Goal: Information Seeking & Learning: Learn about a topic

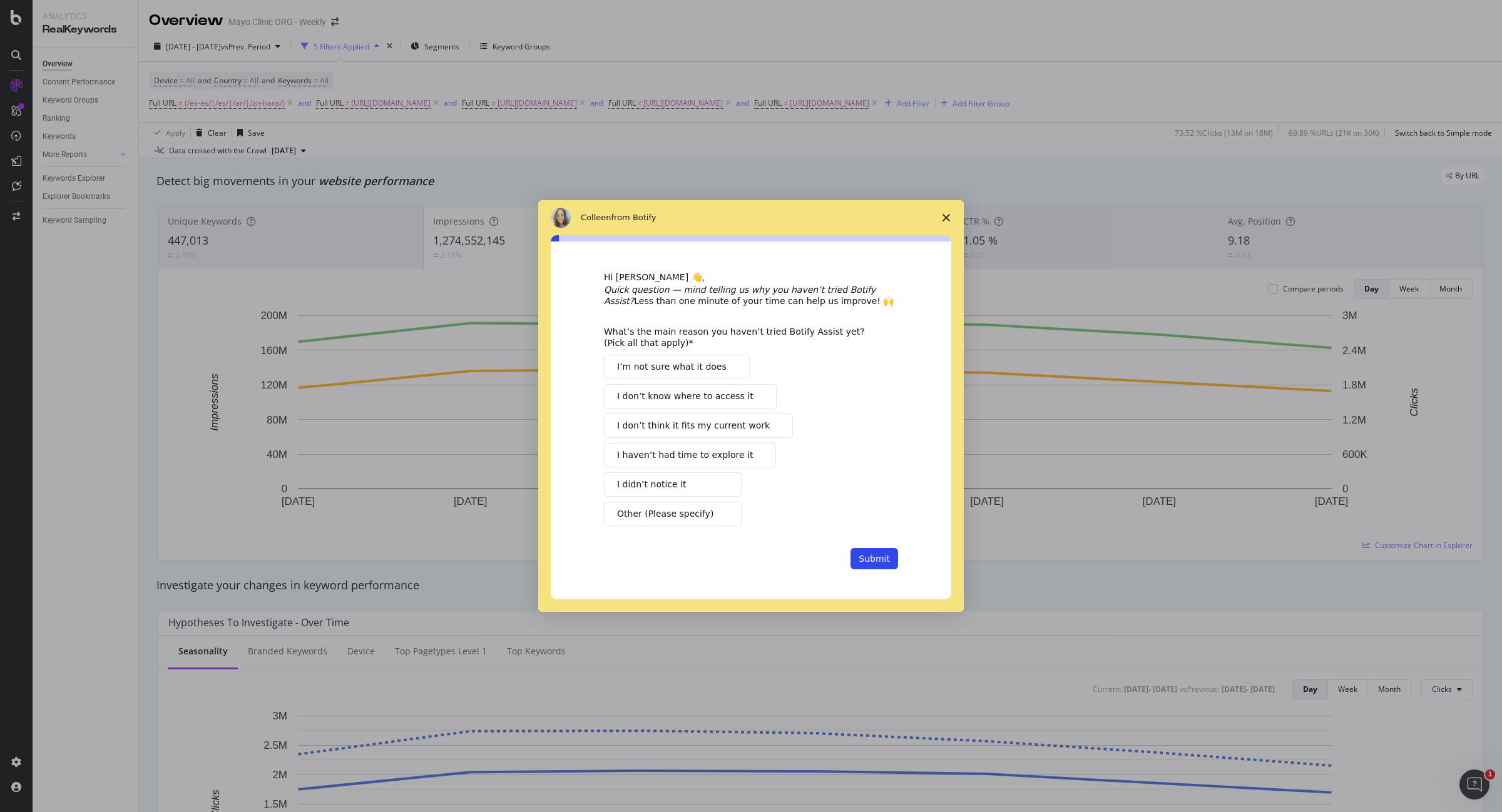
click at [951, 214] on span "Close survey" at bounding box center [946, 218] width 35 height 35
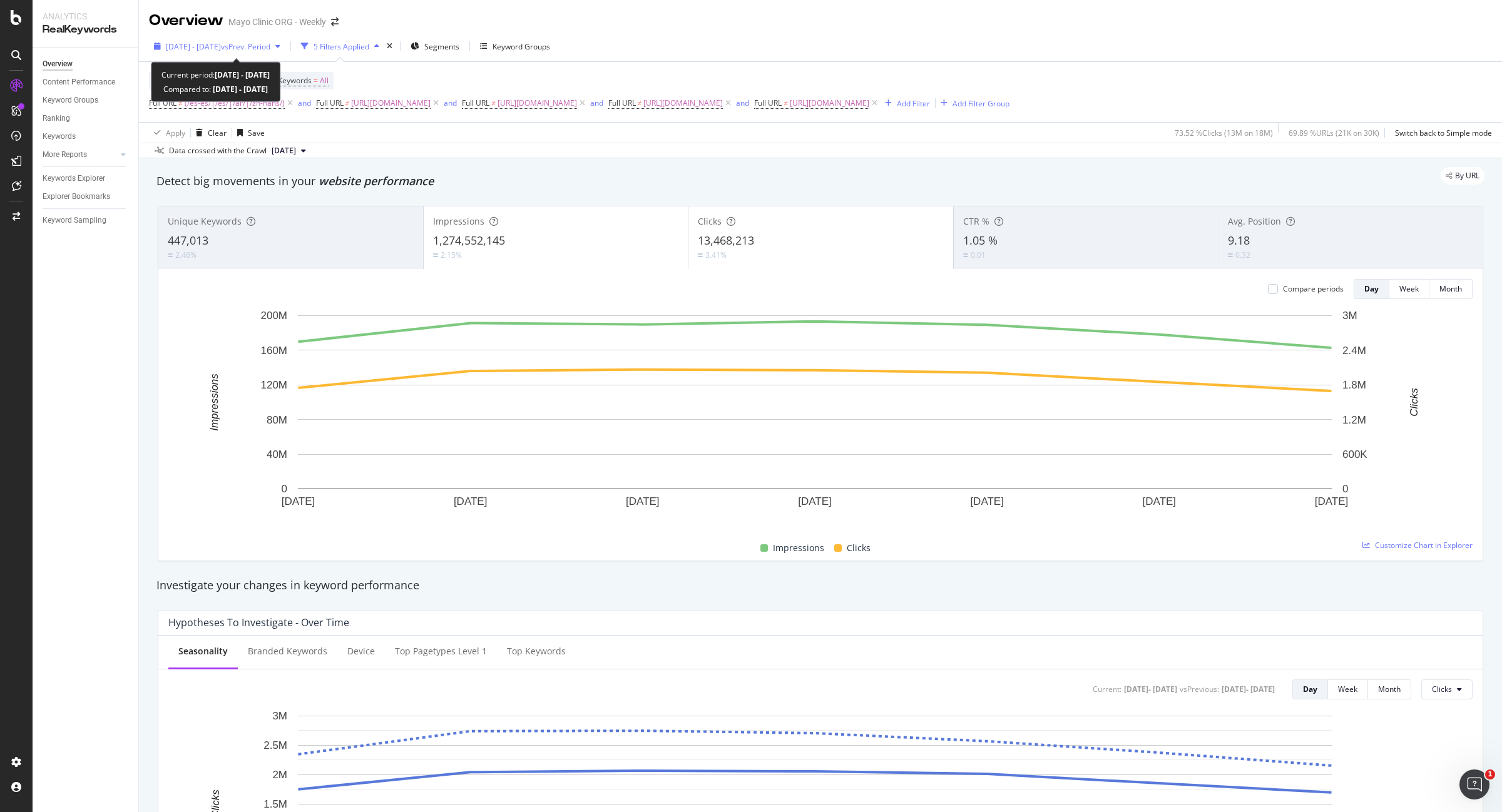
click at [221, 46] on span "2025 Jun. 22nd - Jun. 28th" at bounding box center [193, 46] width 55 height 10
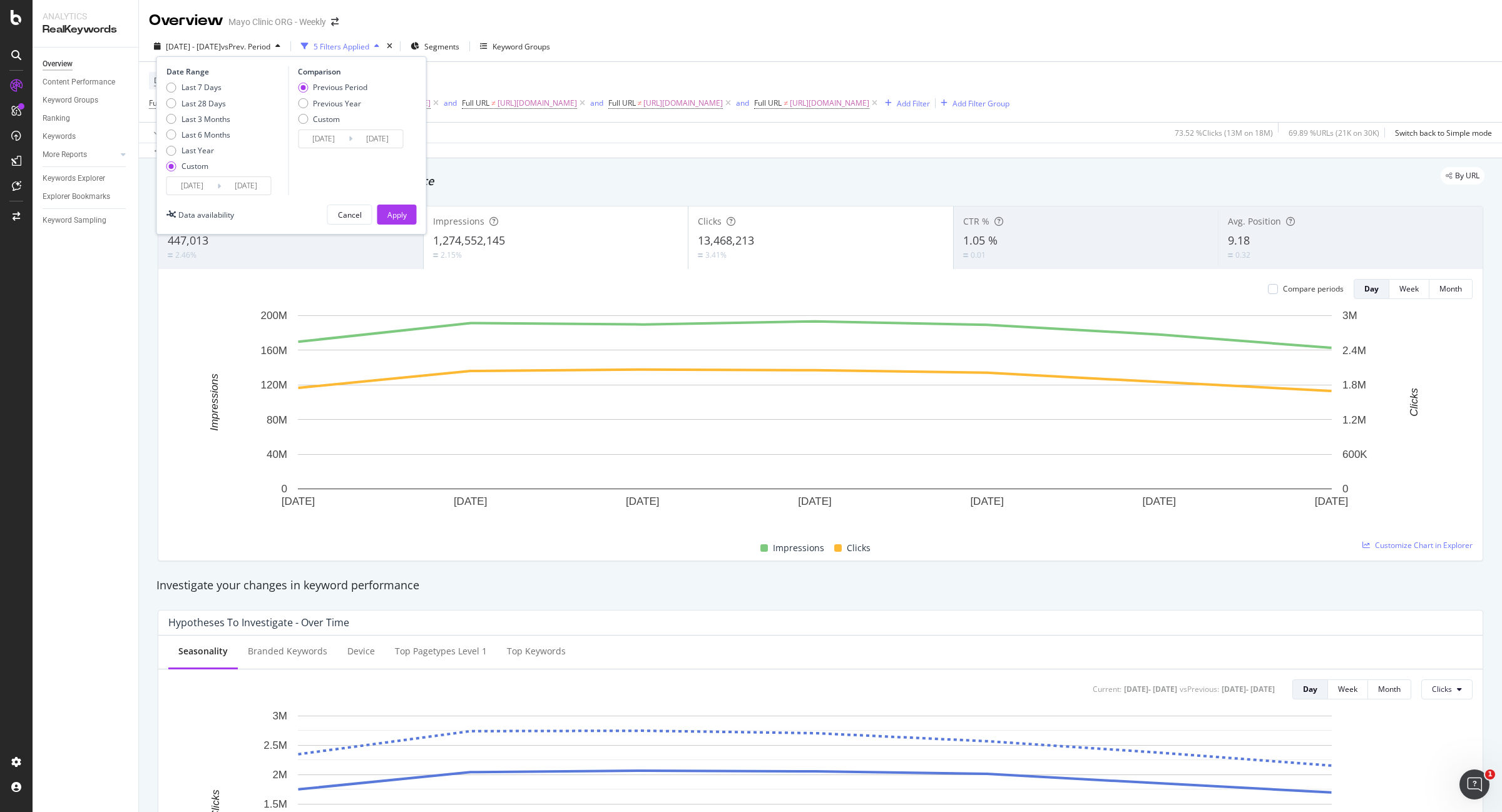
click at [202, 182] on input "2025/06/22" at bounding box center [192, 185] width 50 height 18
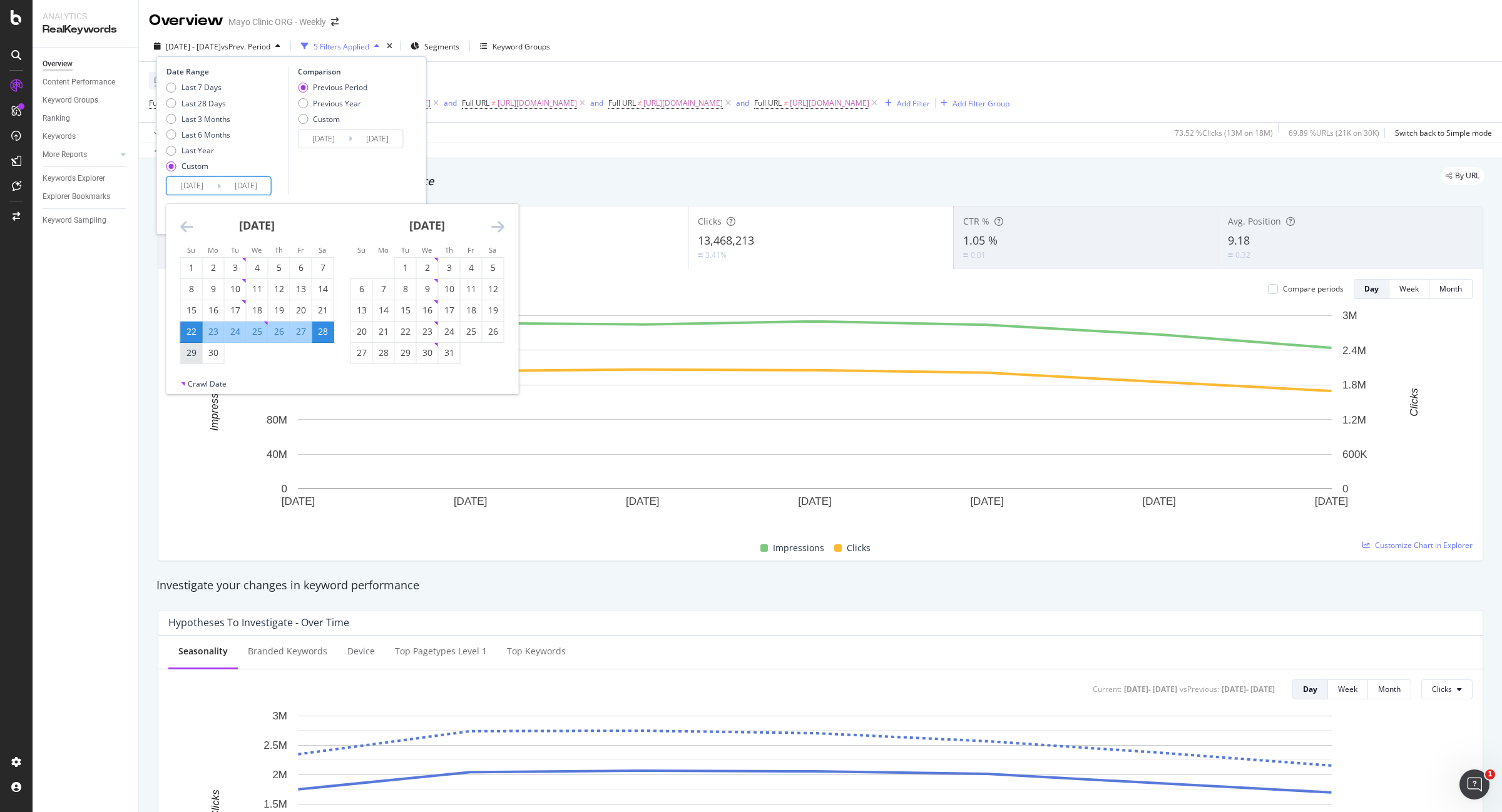
click at [191, 357] on div "29" at bounding box center [191, 353] width 21 height 12
type input "2025/06/29"
click at [493, 269] on div "5" at bounding box center [493, 267] width 21 height 12
type input "2025/07/05"
type input "2025/06/22"
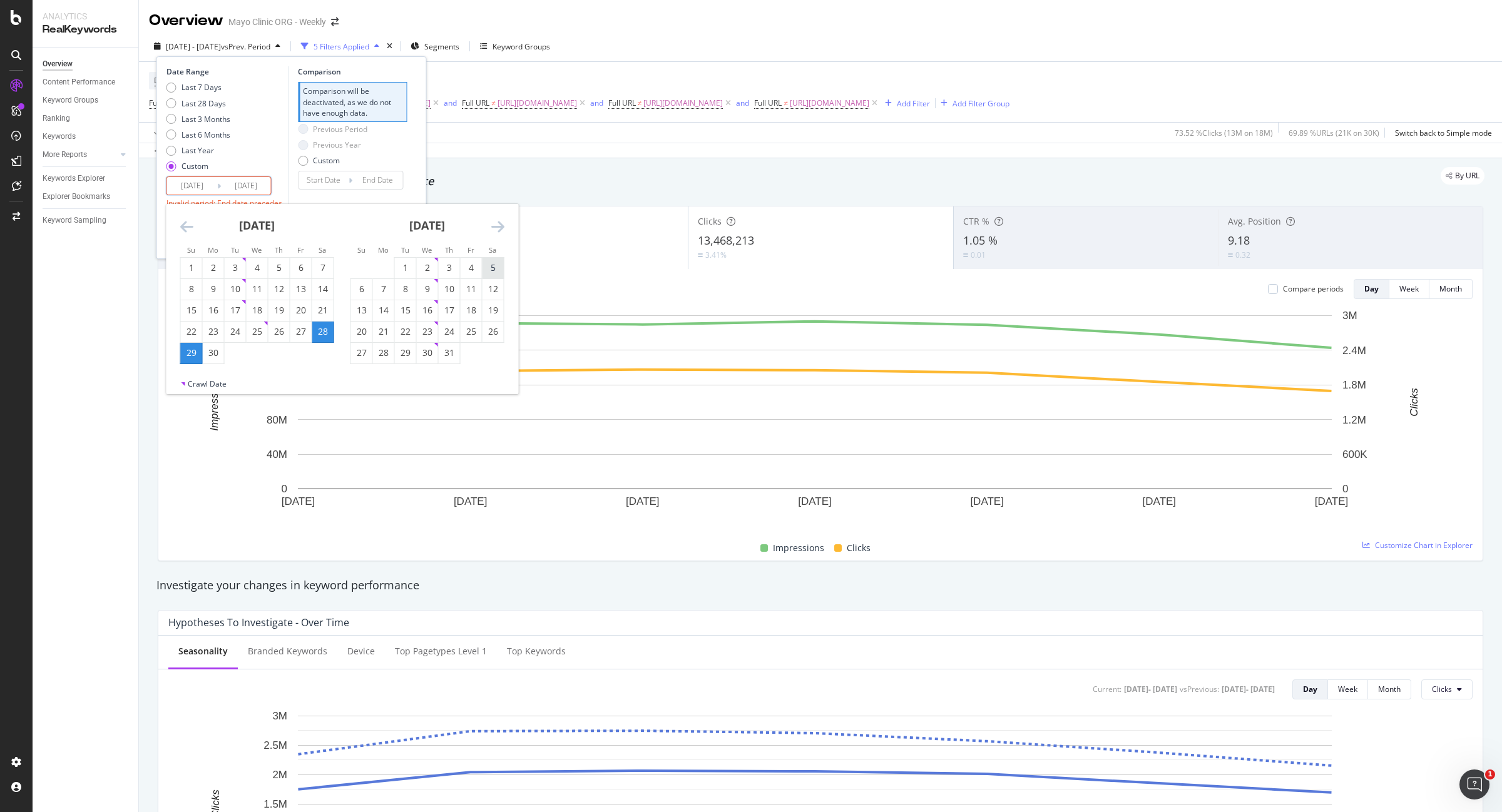
type input "2025/06/28"
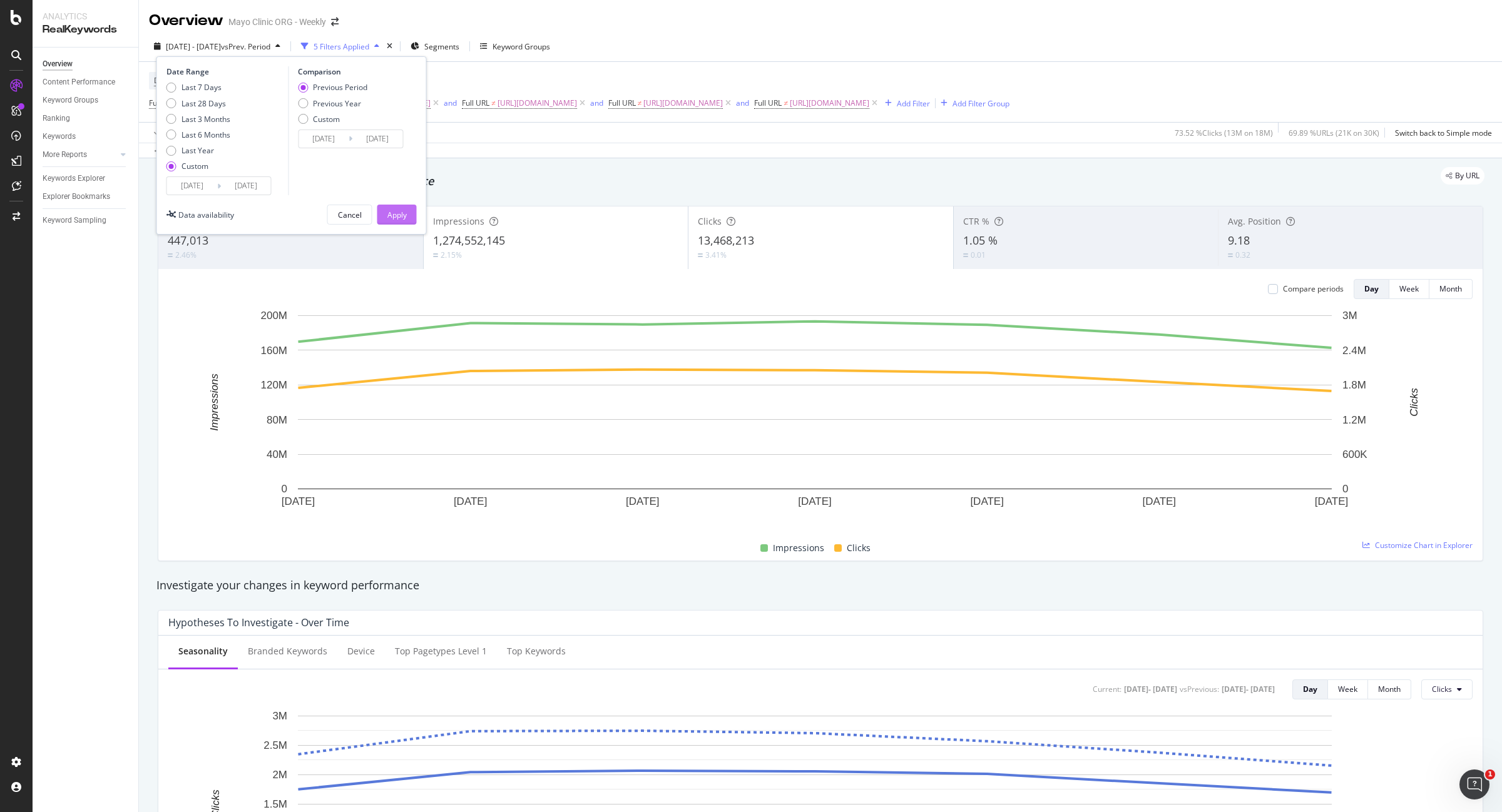
click at [404, 213] on div "Apply" at bounding box center [397, 215] width 20 height 10
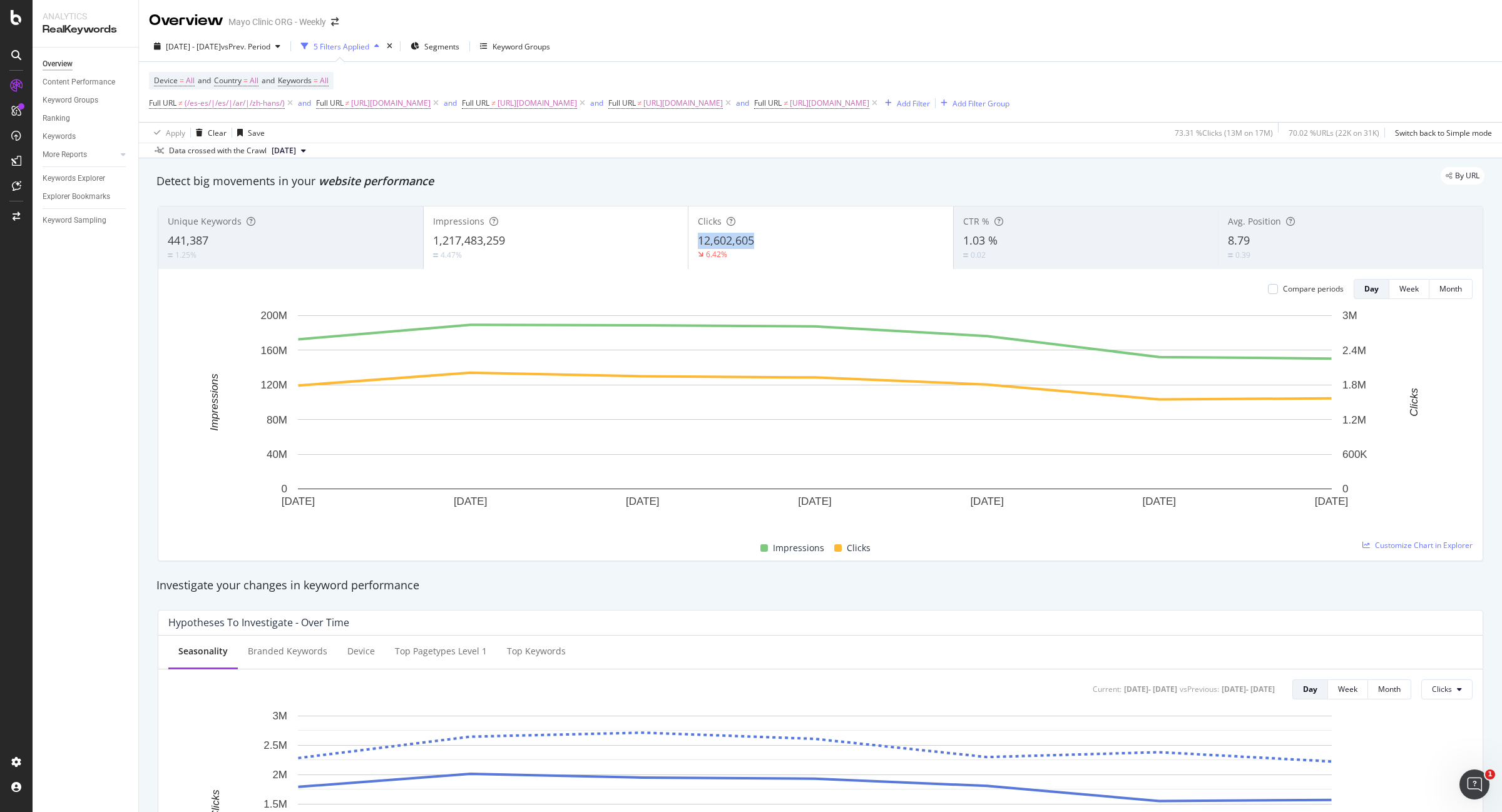
copy span "12,602,605"
drag, startPoint x: 759, startPoint y: 239, endPoint x: 695, endPoint y: 241, distance: 64.0
click at [698, 241] on div "12,602,605" at bounding box center [821, 241] width 246 height 16
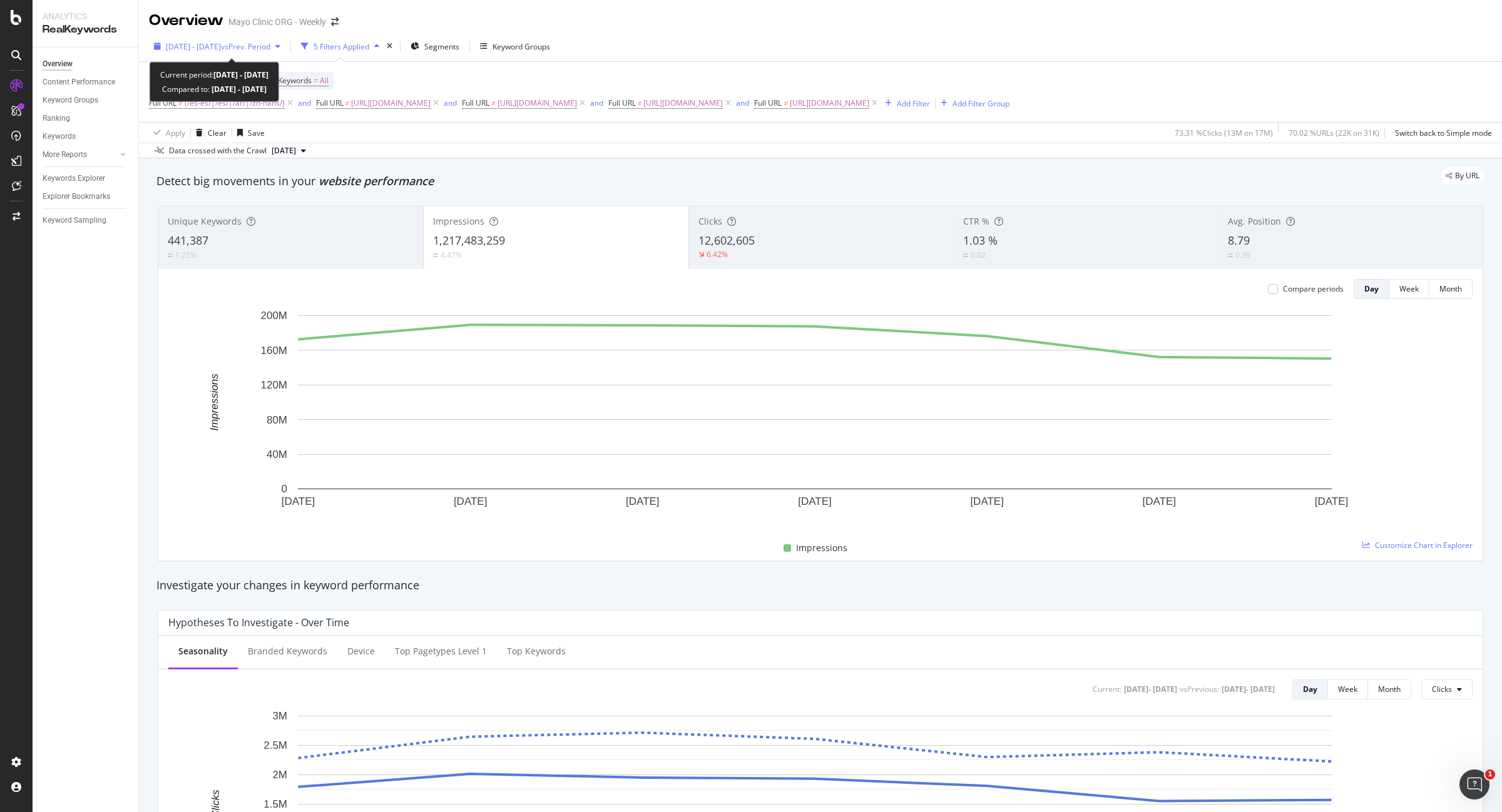
click at [254, 47] on span "vs Prev. Period" at bounding box center [245, 46] width 49 height 10
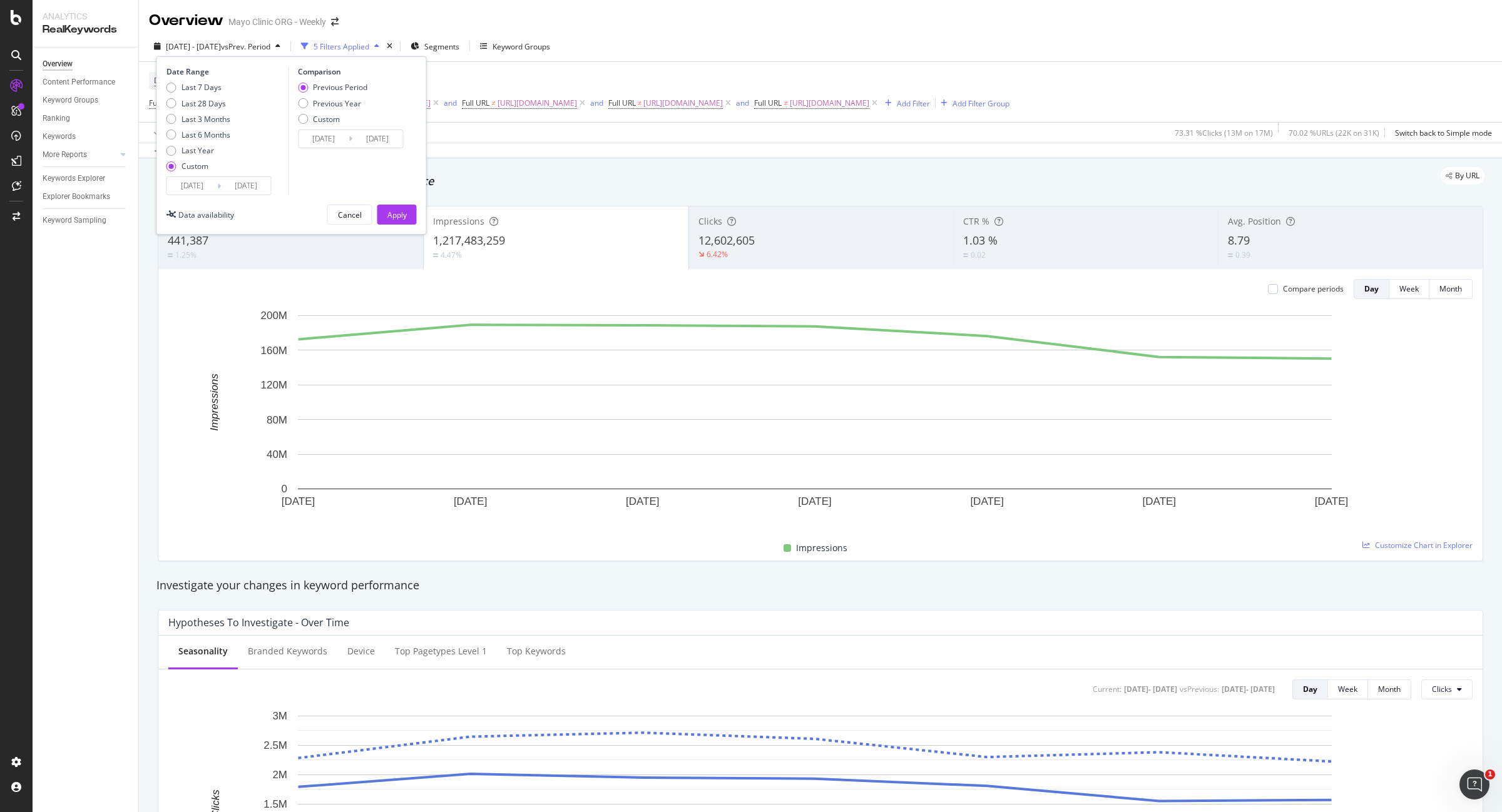
click at [174, 196] on div "Date Range Last 7 Days Last 28 Days Last 3 Months Last 6 Months Last Year Custo…" at bounding box center [291, 146] width 270 height 178
click at [180, 187] on input "2025/06/29" at bounding box center [192, 185] width 50 height 18
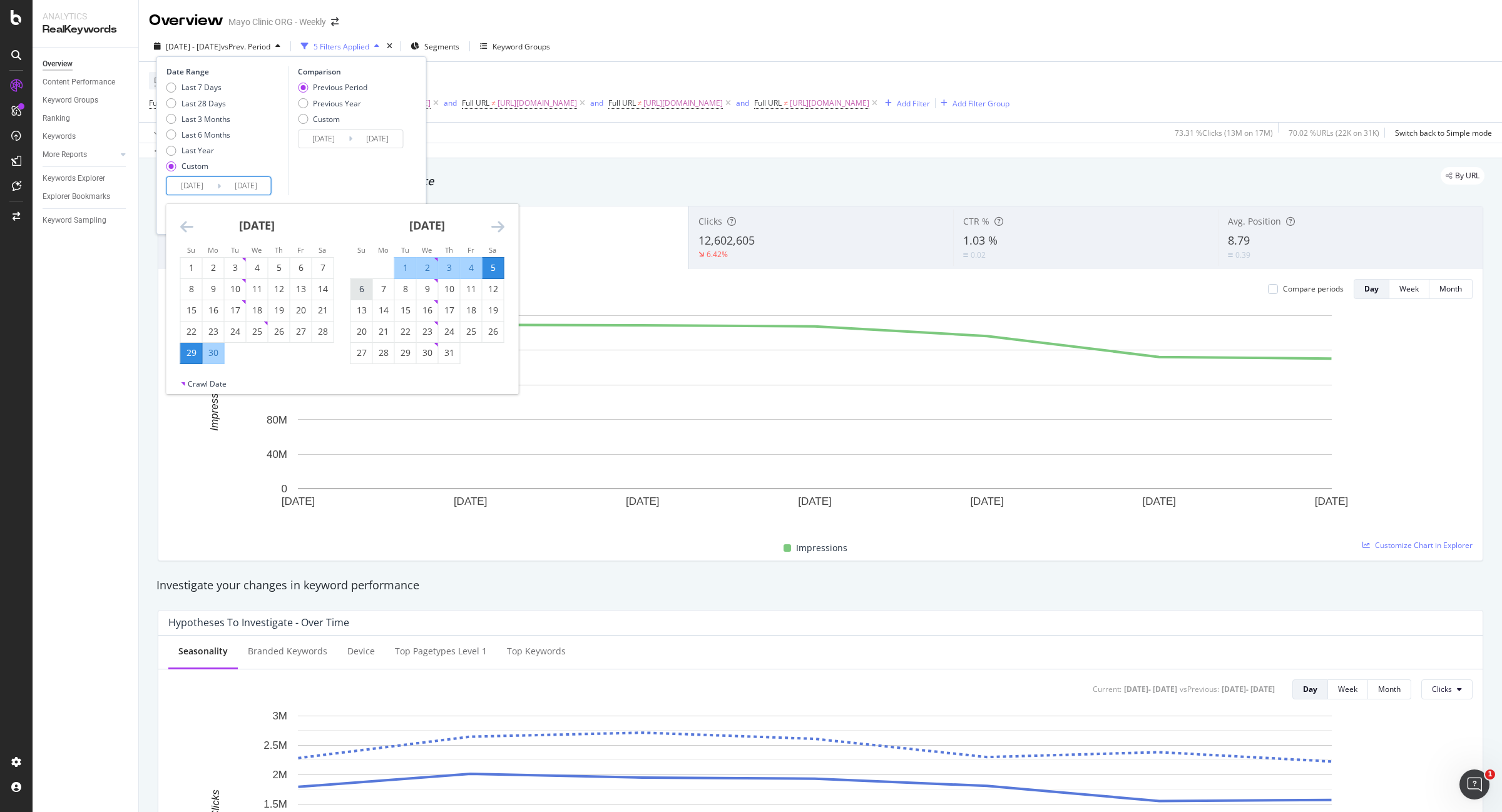
click at [365, 288] on div "6" at bounding box center [362, 289] width 21 height 12
type input "2025/07/06"
click at [500, 289] on div "12" at bounding box center [493, 289] width 21 height 12
type input "2025/07/12"
type input "2025/06/29"
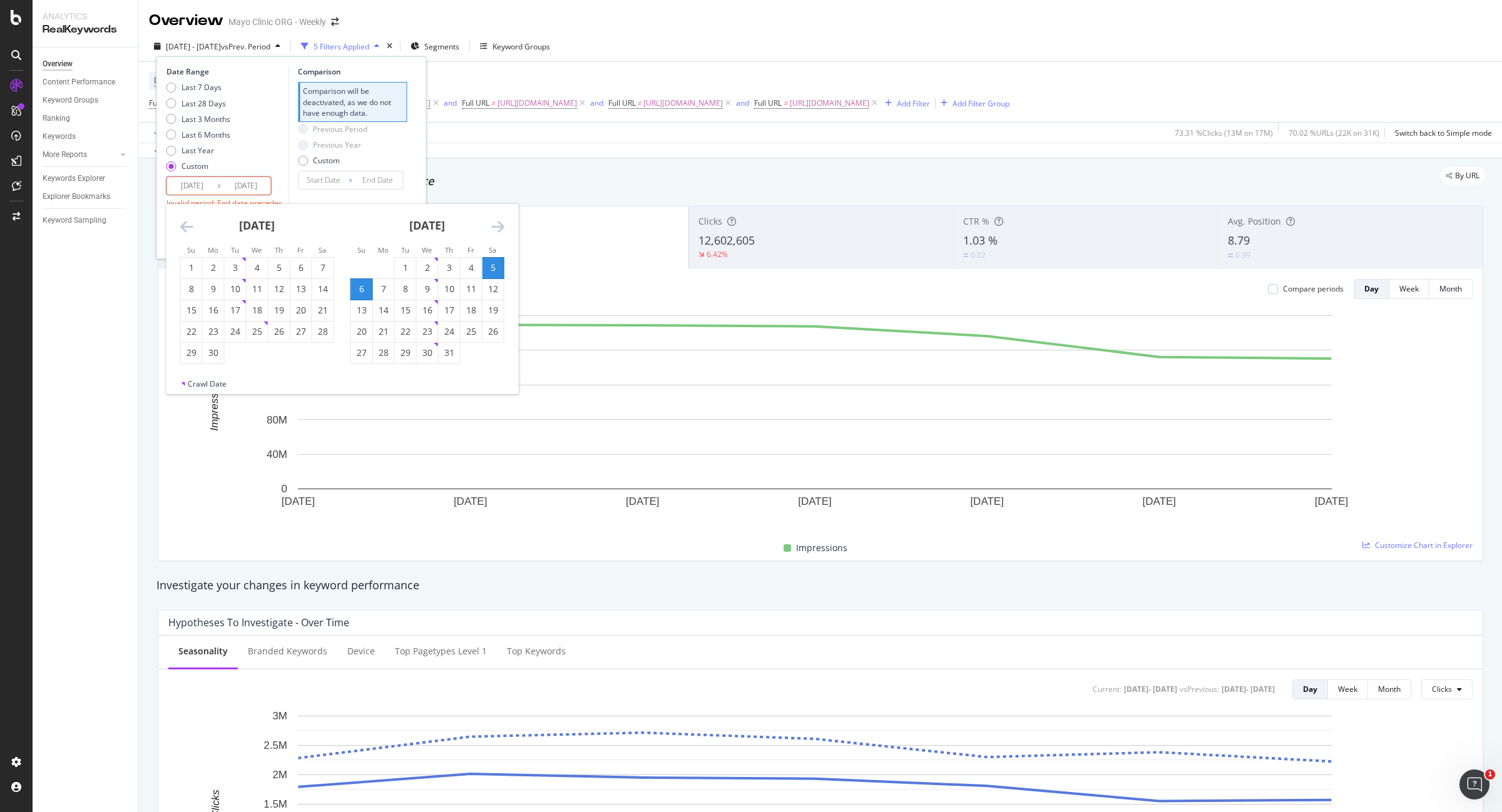
type input "2025/07/05"
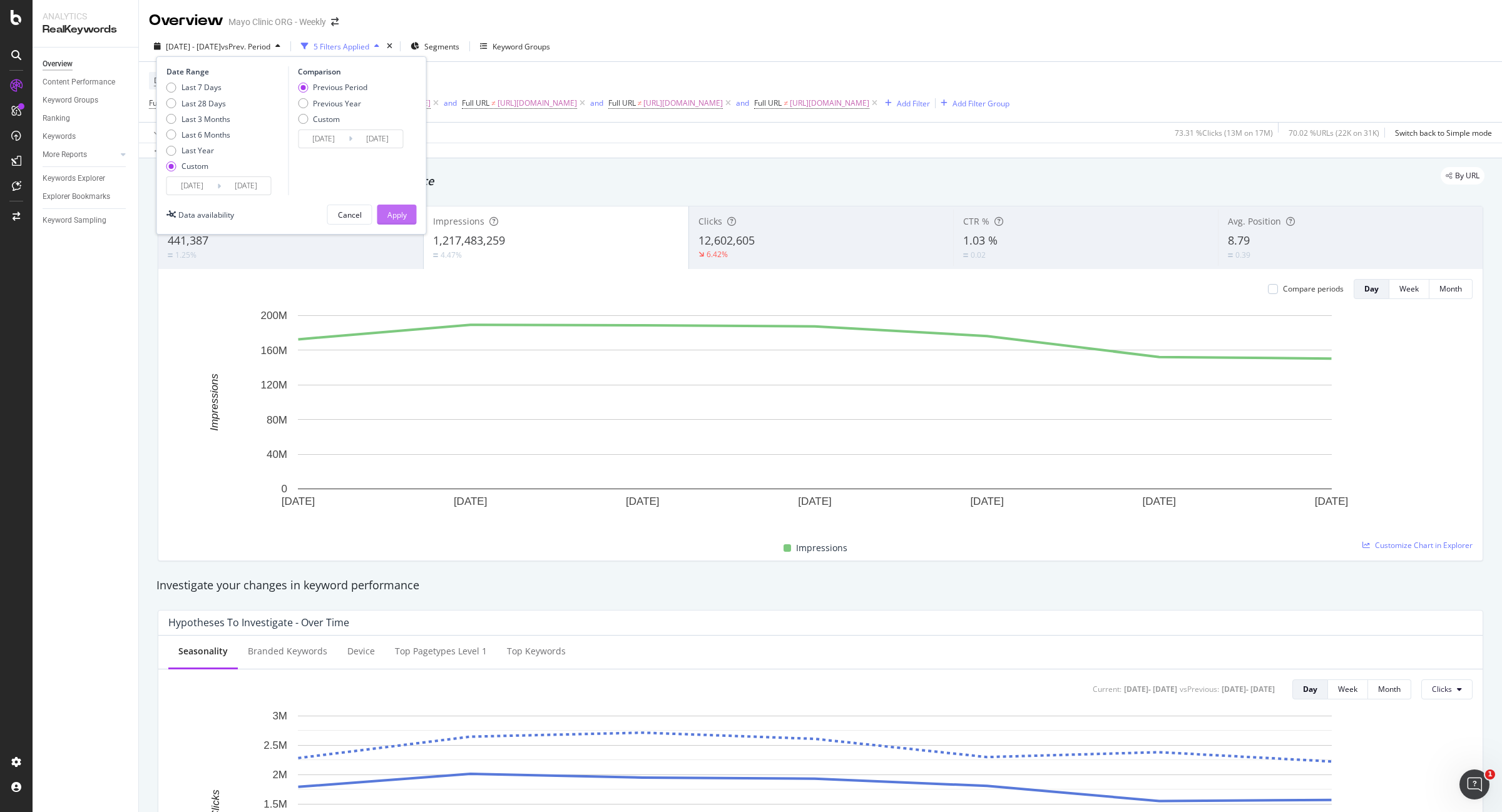
click at [403, 208] on div "Apply" at bounding box center [397, 214] width 20 height 19
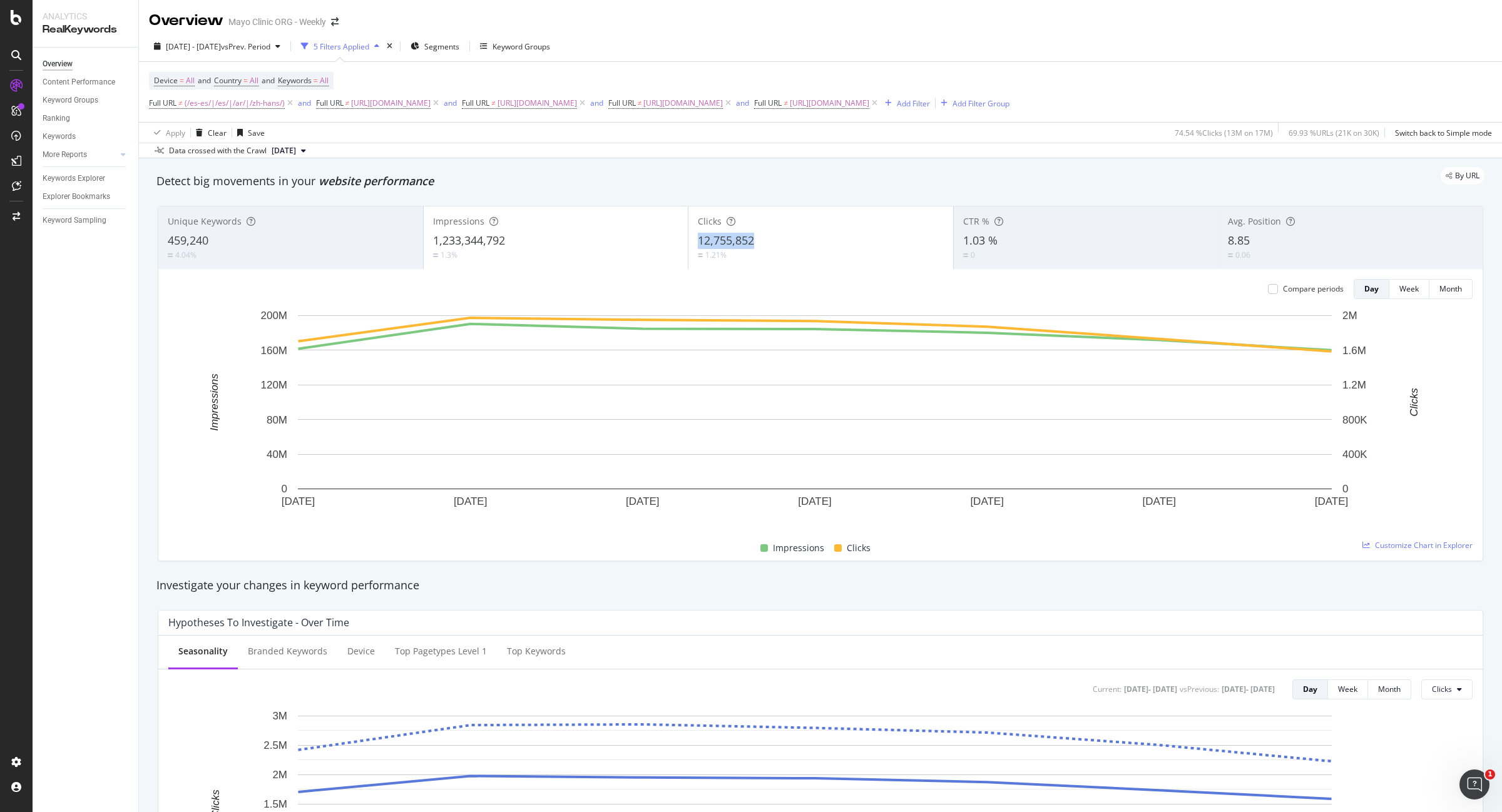
drag, startPoint x: 728, startPoint y: 241, endPoint x: 693, endPoint y: 241, distance: 35.0
click at [698, 241] on div "12,755,852" at bounding box center [821, 241] width 246 height 16
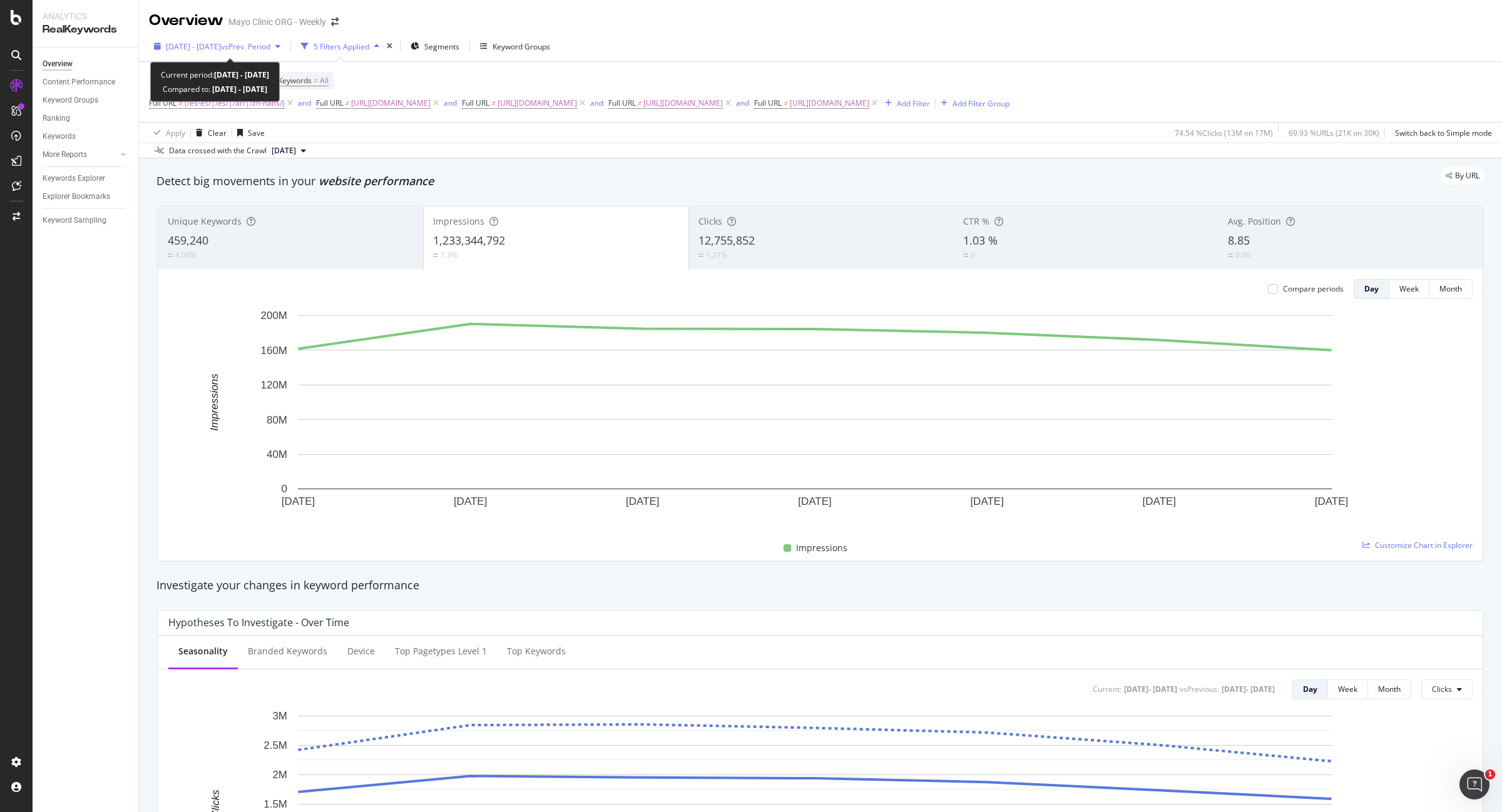
click at [213, 47] on span "2025 Jul. 6th - Jul. 12th" at bounding box center [193, 46] width 55 height 10
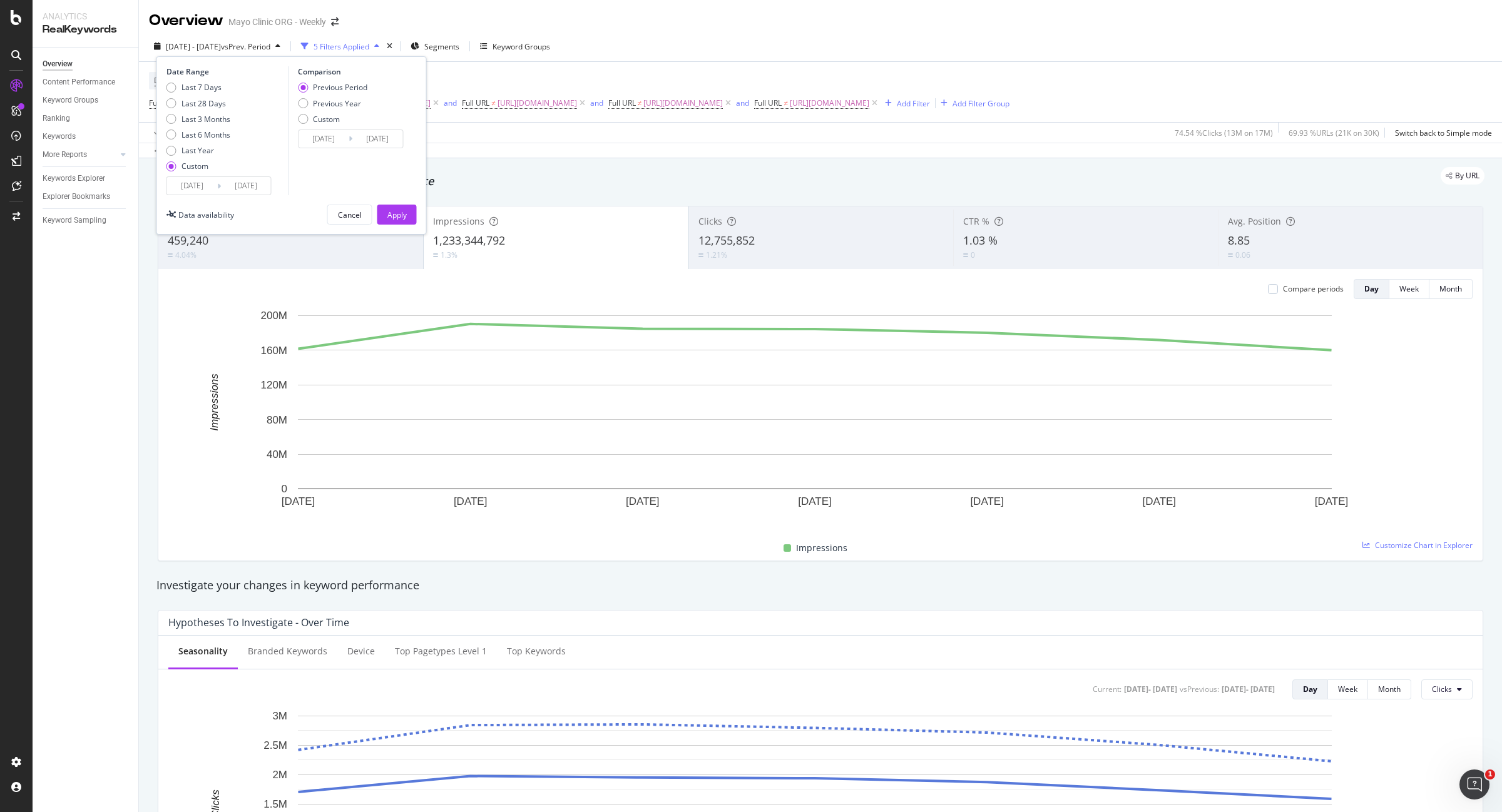
click at [198, 177] on input "2025/07/06" at bounding box center [192, 185] width 50 height 18
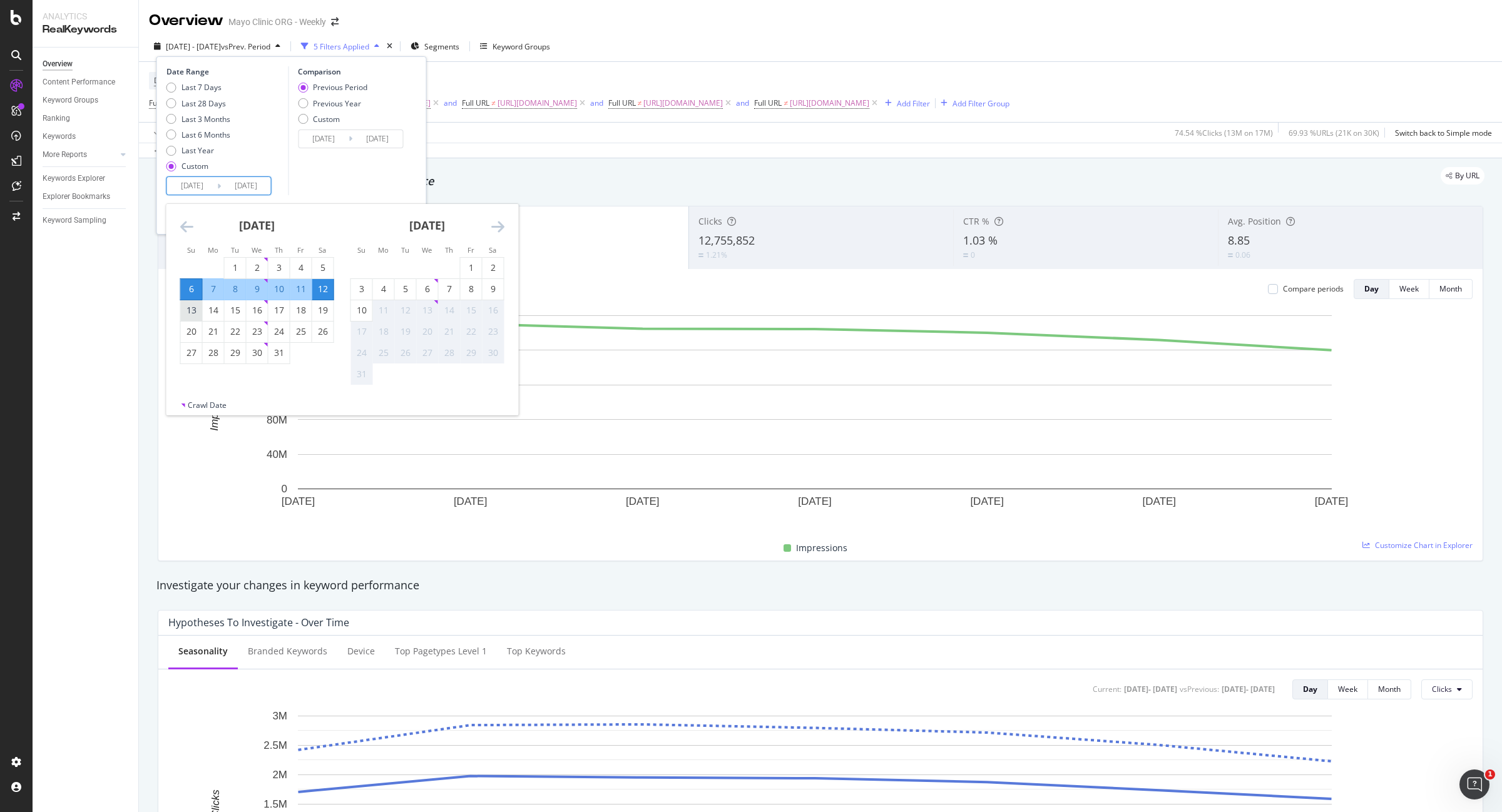
click at [187, 312] on div "13" at bounding box center [191, 310] width 21 height 12
type input "2025/07/13"
click at [319, 307] on div "19" at bounding box center [323, 310] width 21 height 12
type input "2025/07/19"
type input "2025/07/06"
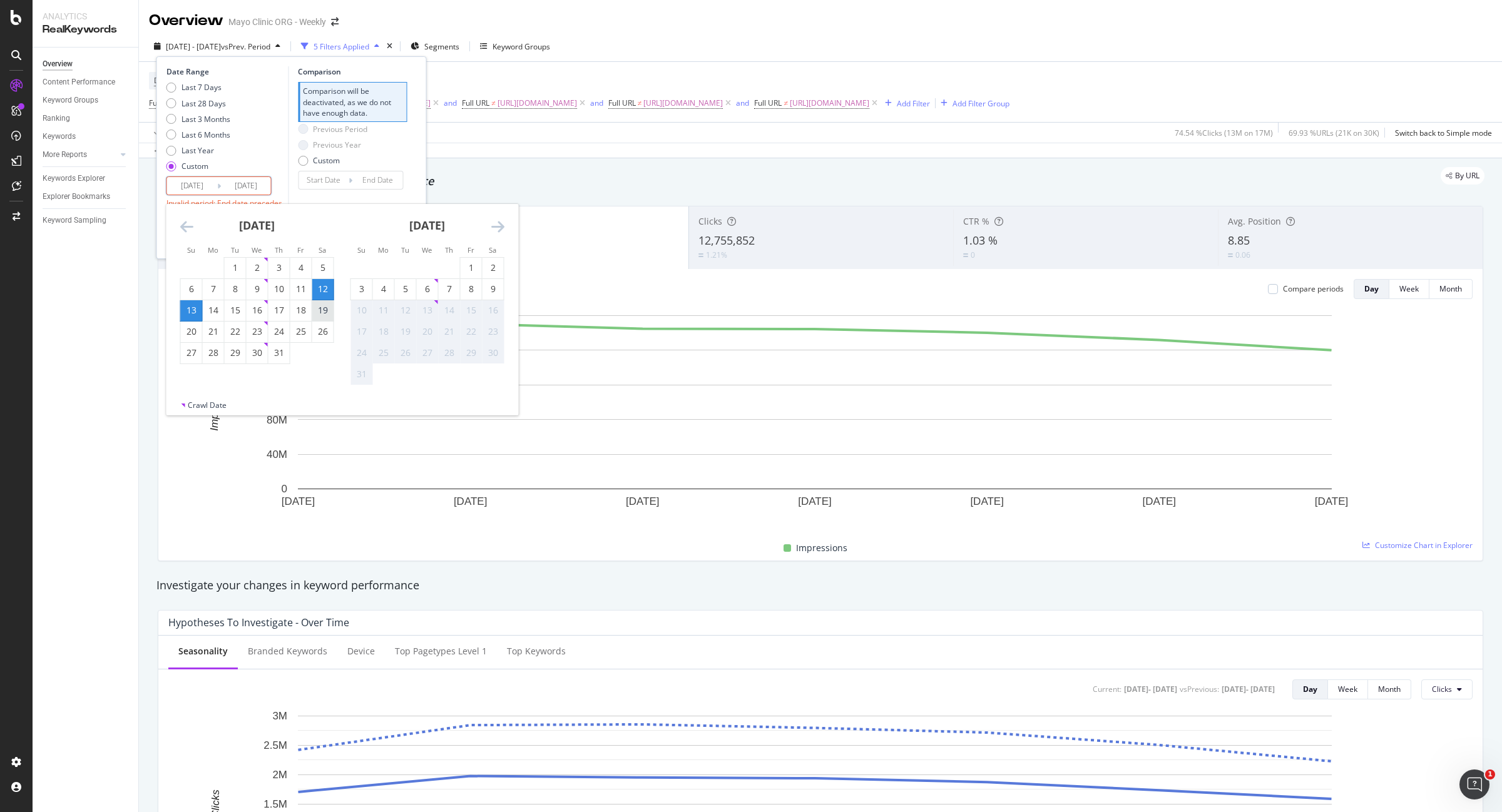
type input "2025/07/12"
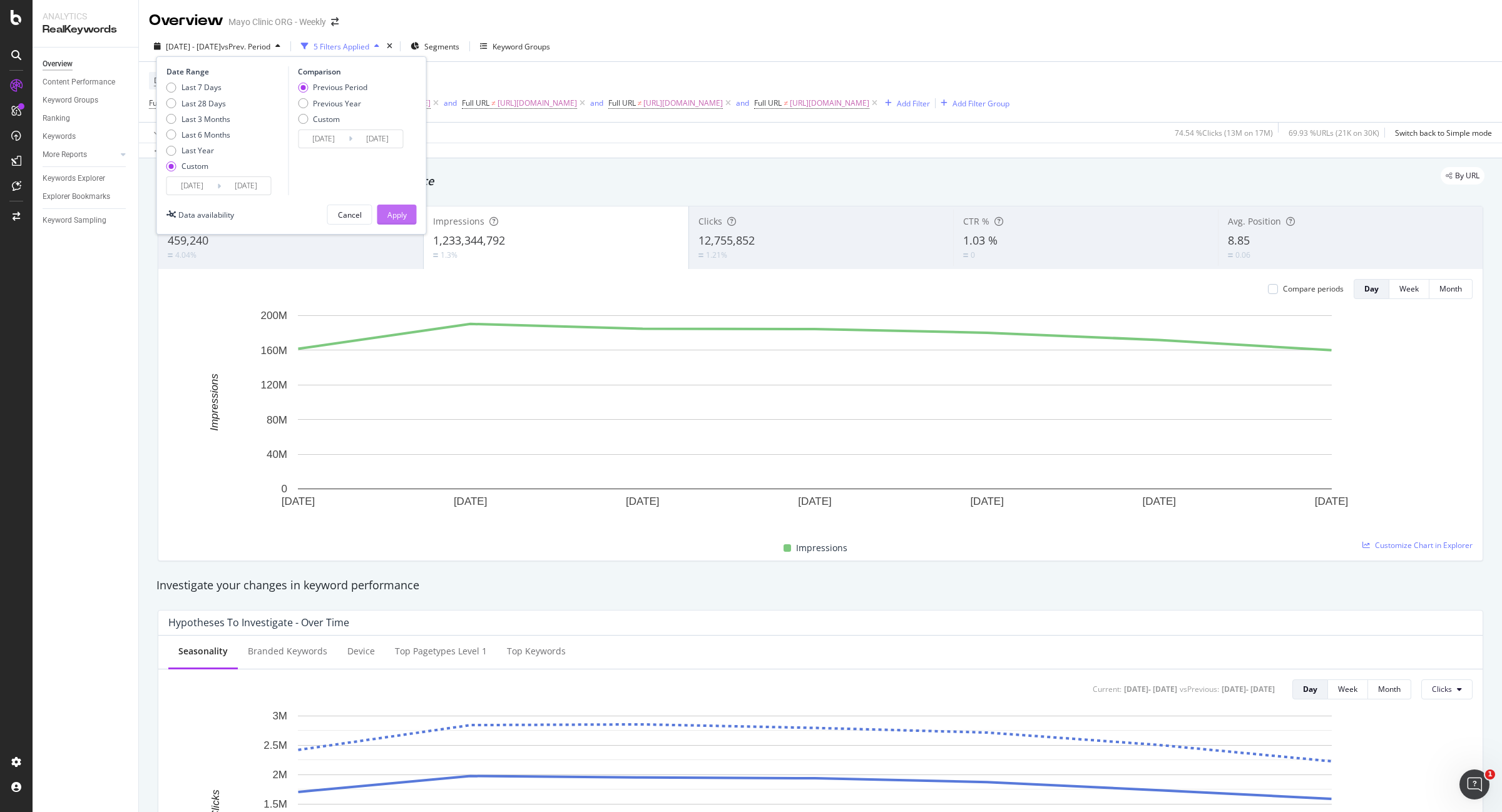
click at [400, 213] on div "Apply" at bounding box center [397, 215] width 20 height 10
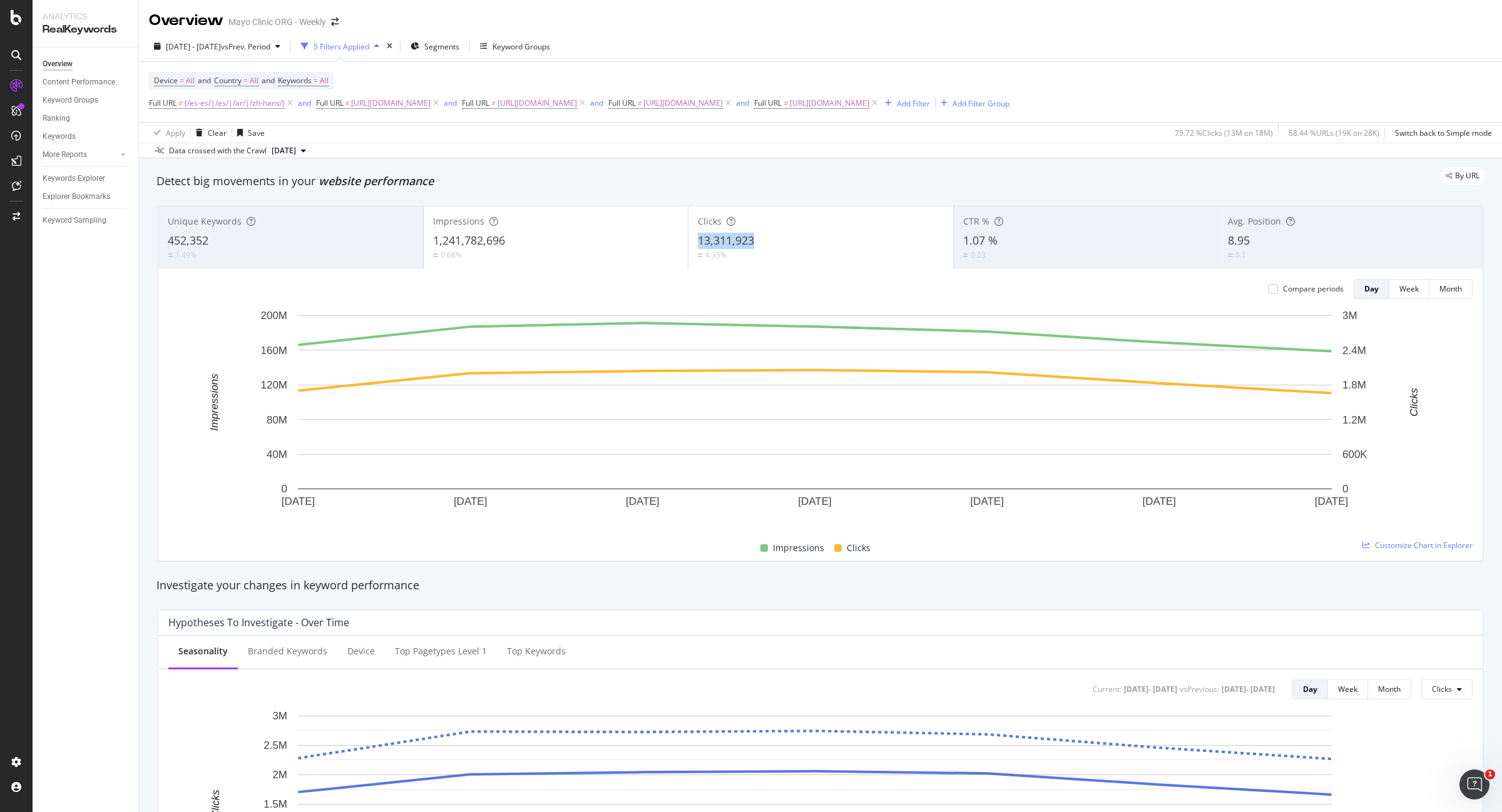
copy span "13,311,923"
drag, startPoint x: 760, startPoint y: 243, endPoint x: 689, endPoint y: 241, distance: 71.0
click at [689, 241] on div "Clicks 13,311,923 4.35%" at bounding box center [821, 237] width 265 height 57
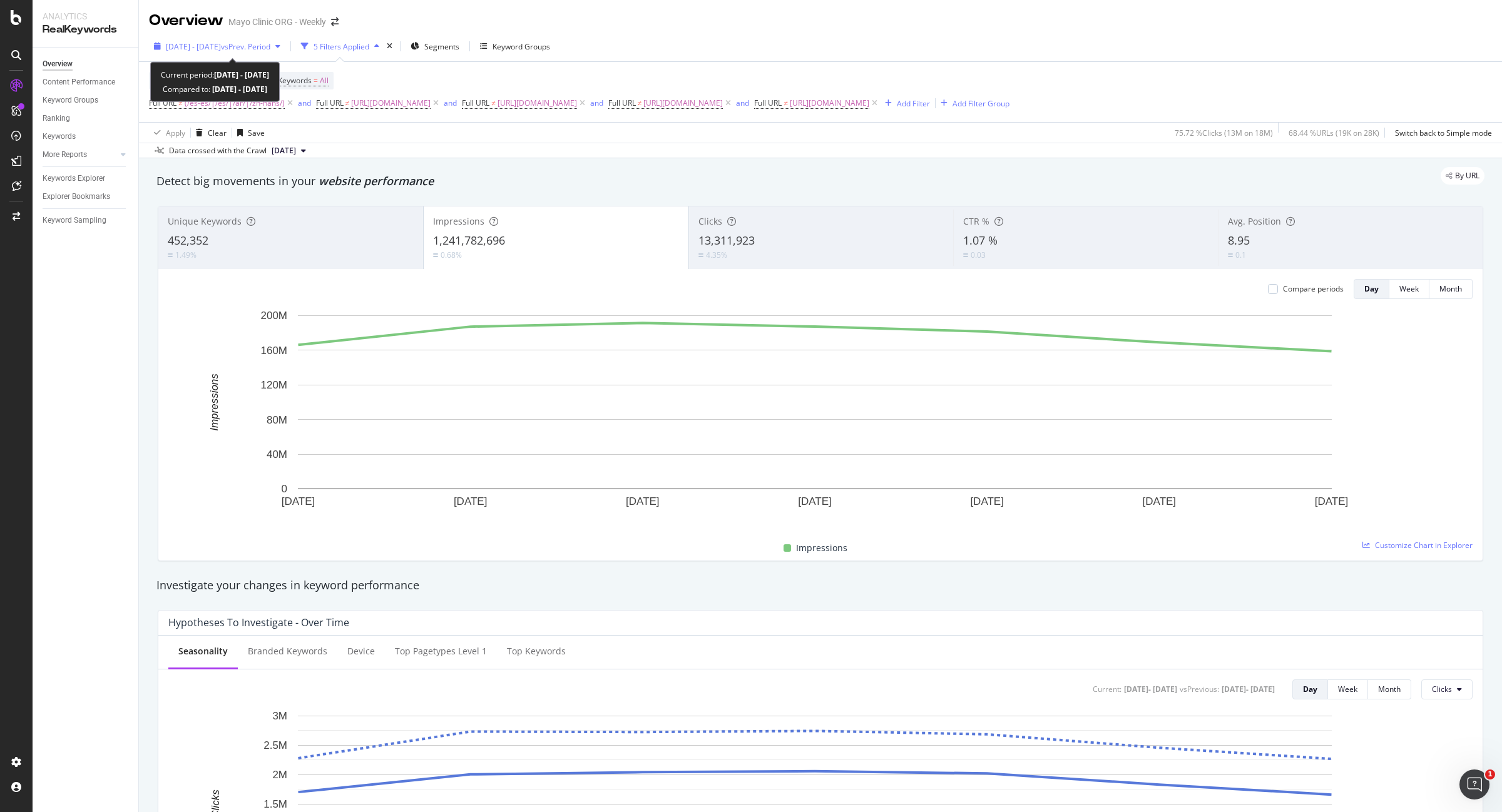
click at [251, 44] on span "vs Prev. Period" at bounding box center [245, 46] width 49 height 10
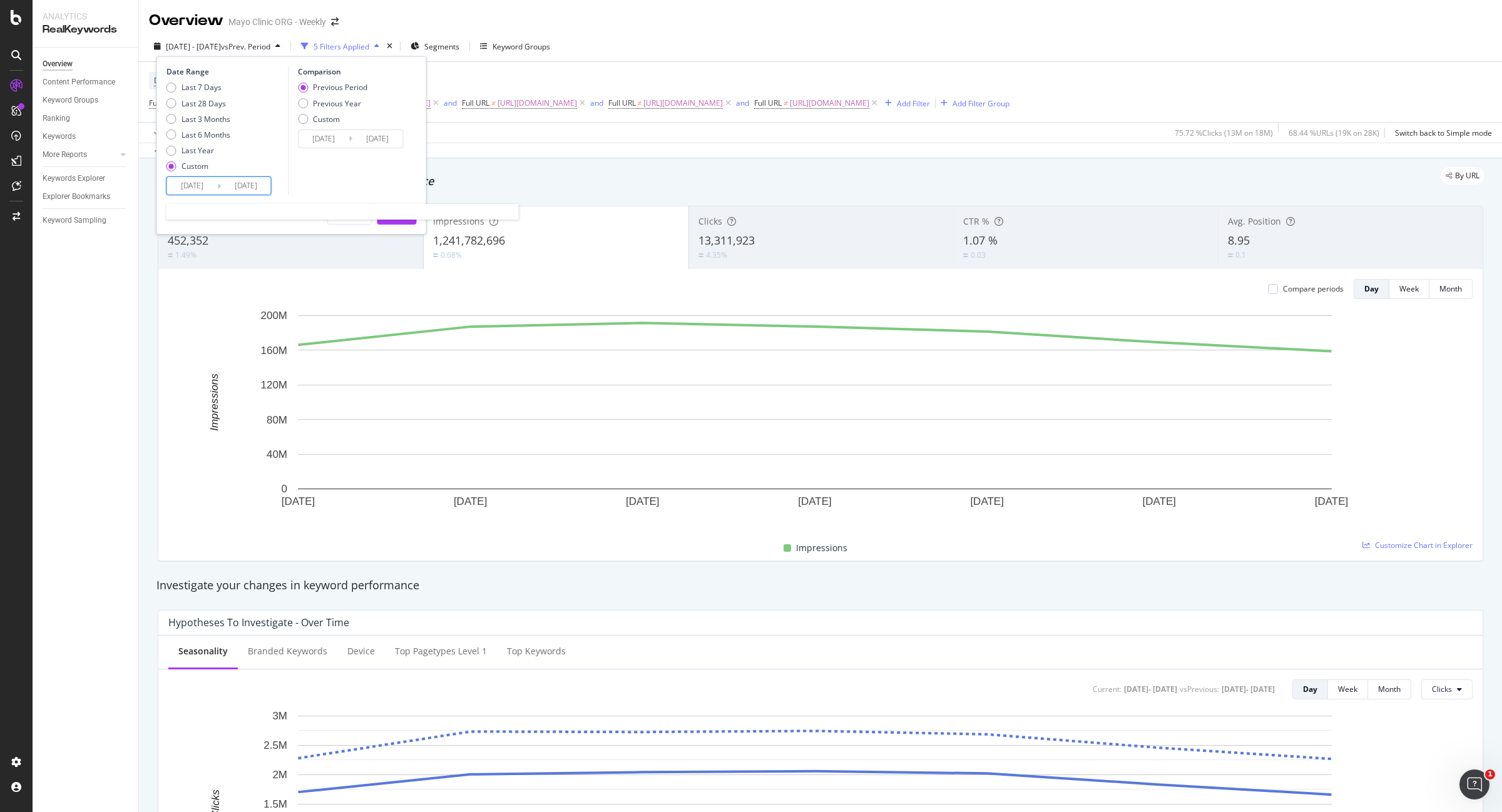
click at [193, 189] on input "[DATE]" at bounding box center [192, 185] width 50 height 18
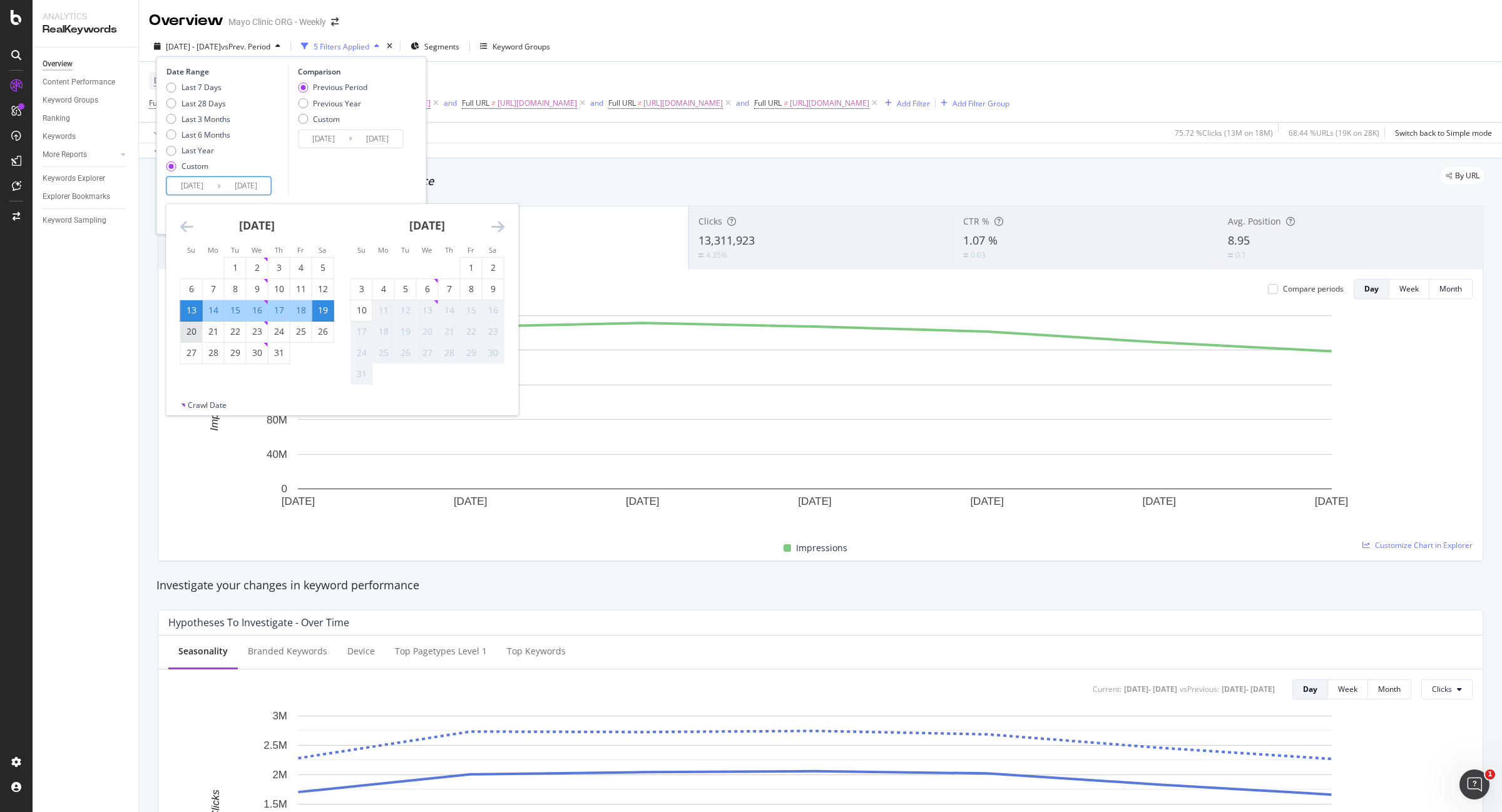
click at [189, 331] on div "20" at bounding box center [191, 331] width 21 height 12
type input "[DATE]"
click at [322, 338] on div "26" at bounding box center [323, 331] width 21 height 12
type input "[DATE]"
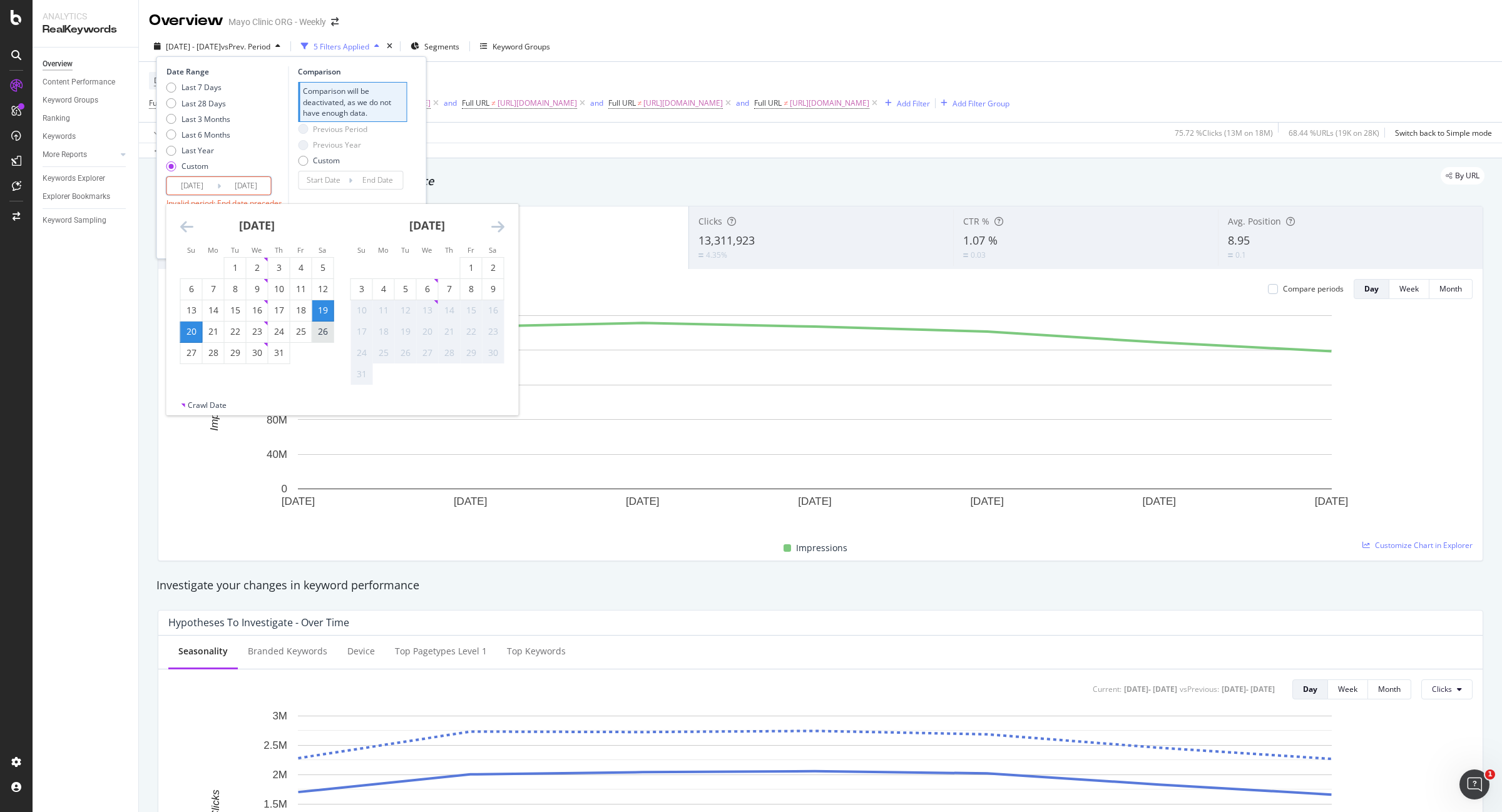
type input "[DATE]"
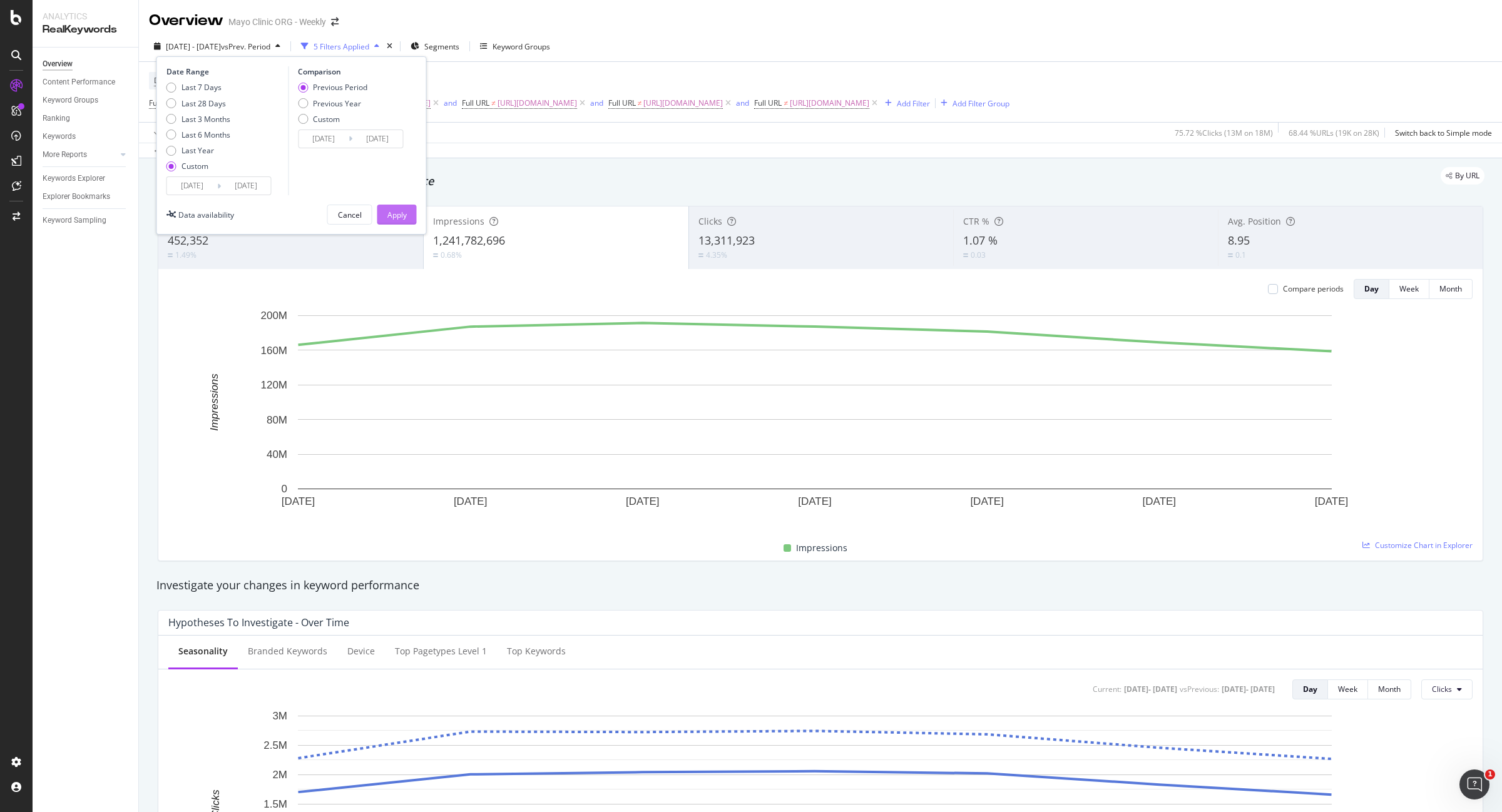
click at [398, 211] on div "Apply" at bounding box center [397, 215] width 20 height 10
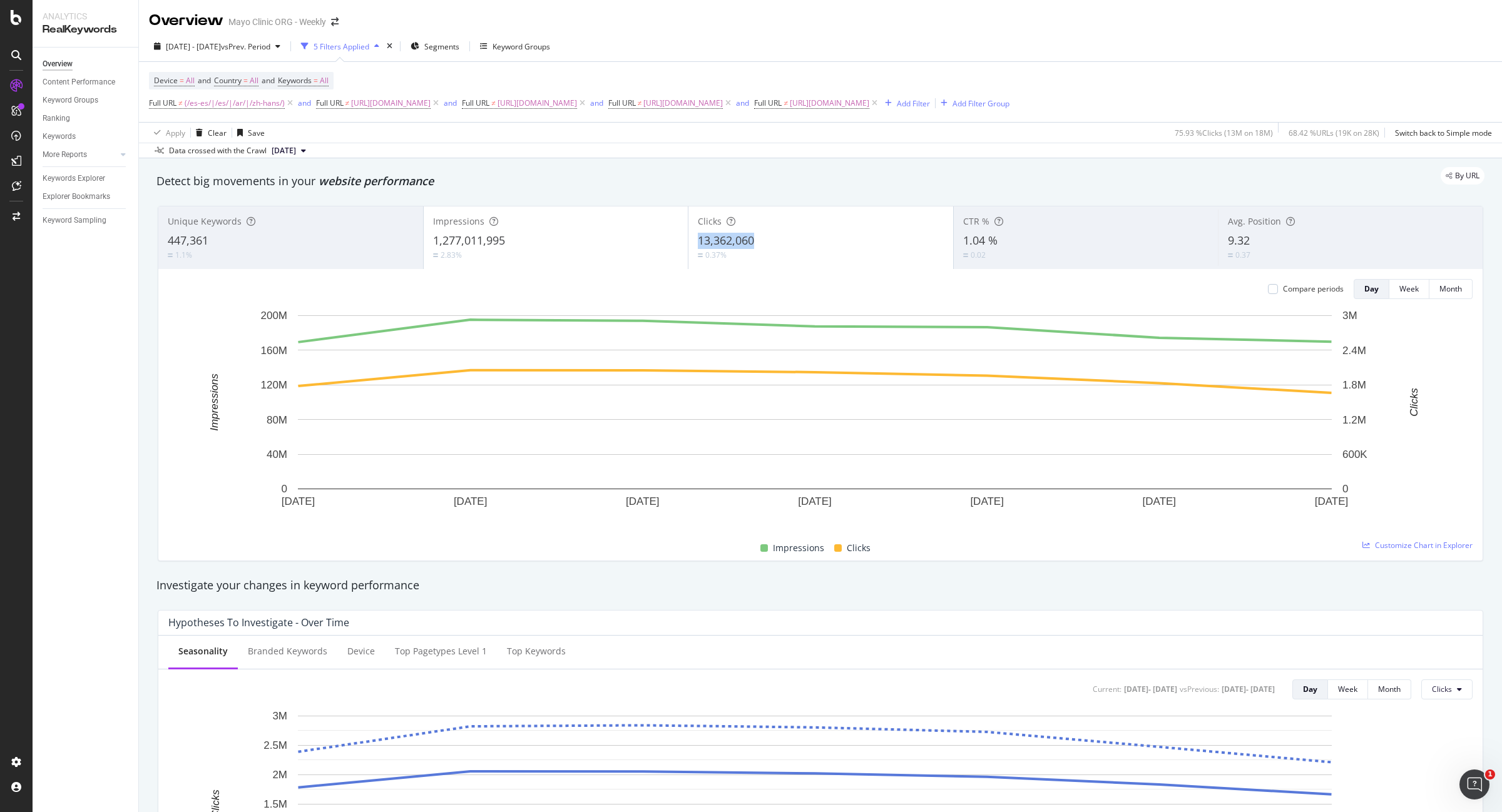
click at [690, 236] on div "Clicks 13,362,060 0.37%" at bounding box center [821, 237] width 265 height 57
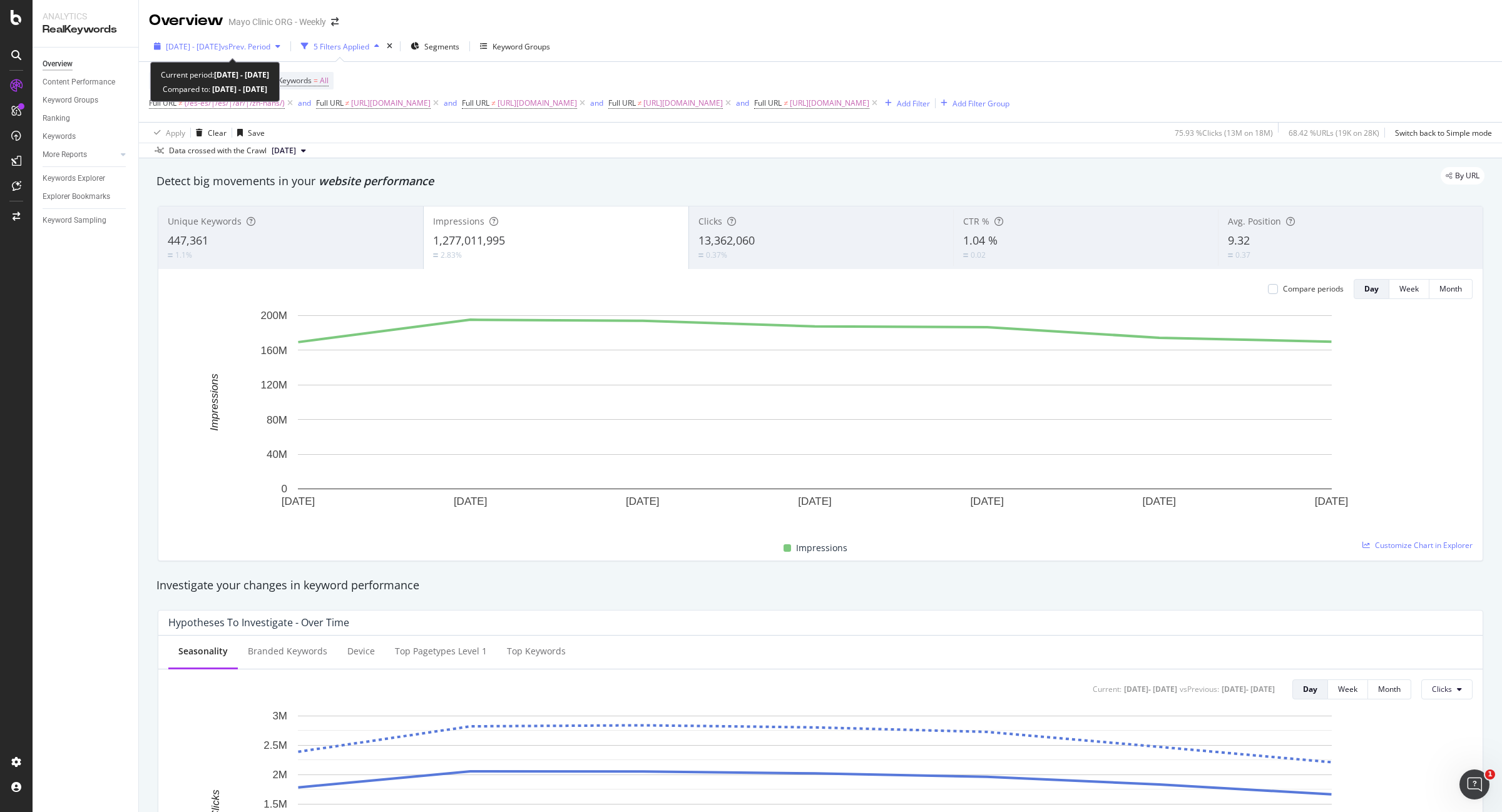
click at [270, 42] on span "vs Prev. Period" at bounding box center [245, 46] width 49 height 10
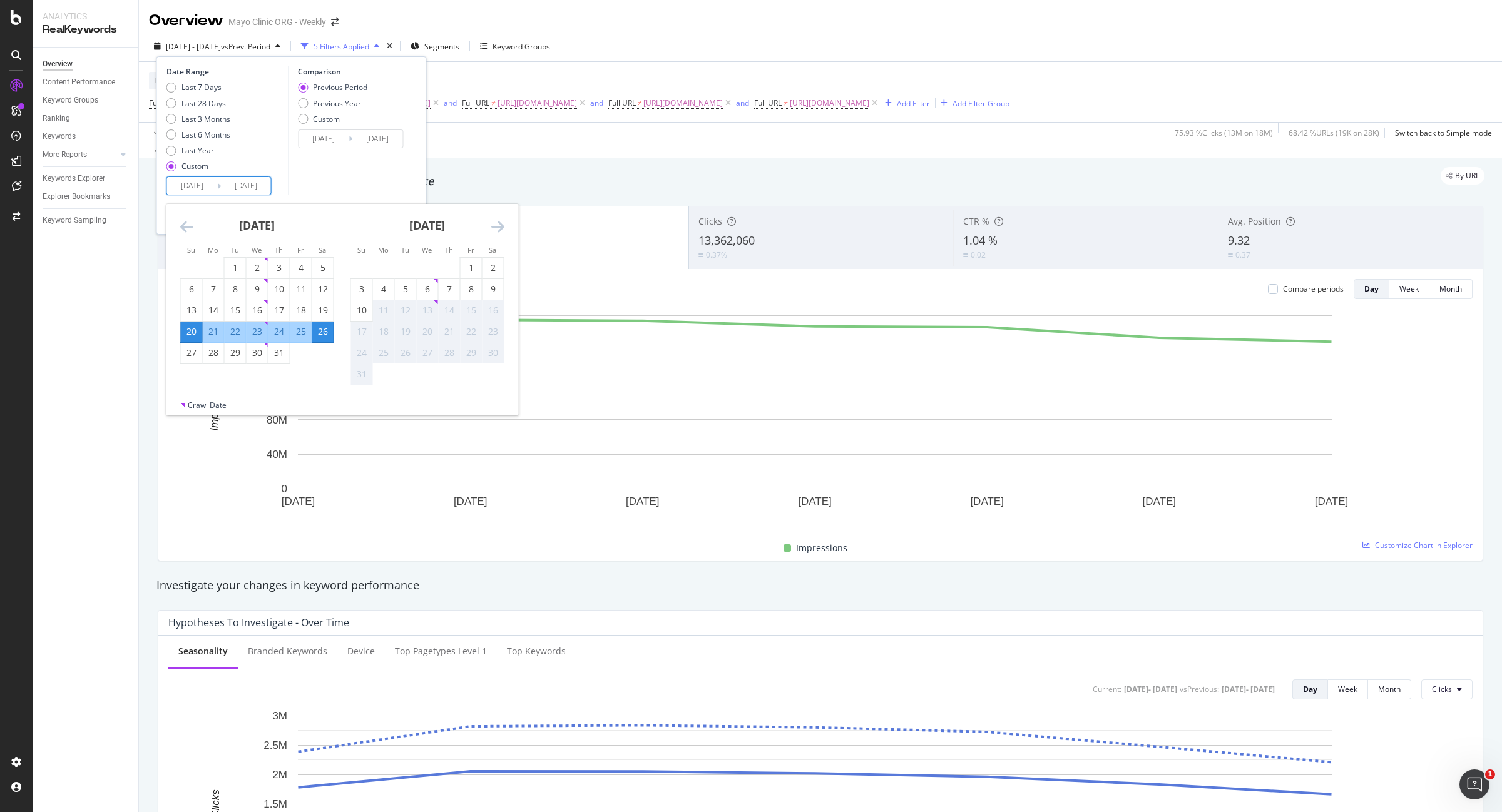
click at [194, 182] on input "[DATE]" at bounding box center [192, 185] width 50 height 18
click at [186, 359] on div "27" at bounding box center [191, 353] width 21 height 12
type input "[DATE]"
click at [486, 271] on div "2" at bounding box center [493, 267] width 21 height 12
type input "[DATE]"
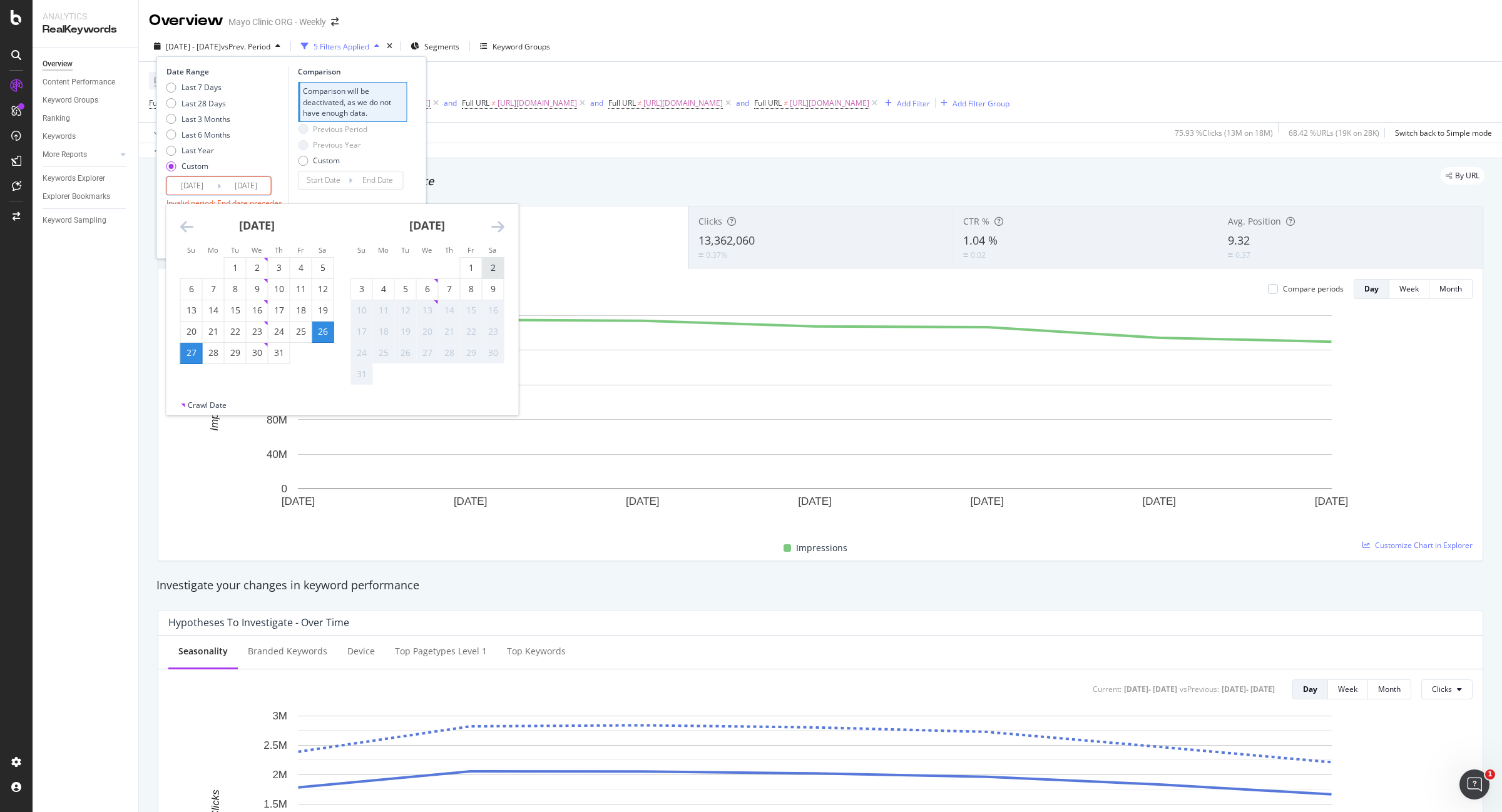
type input "[DATE]"
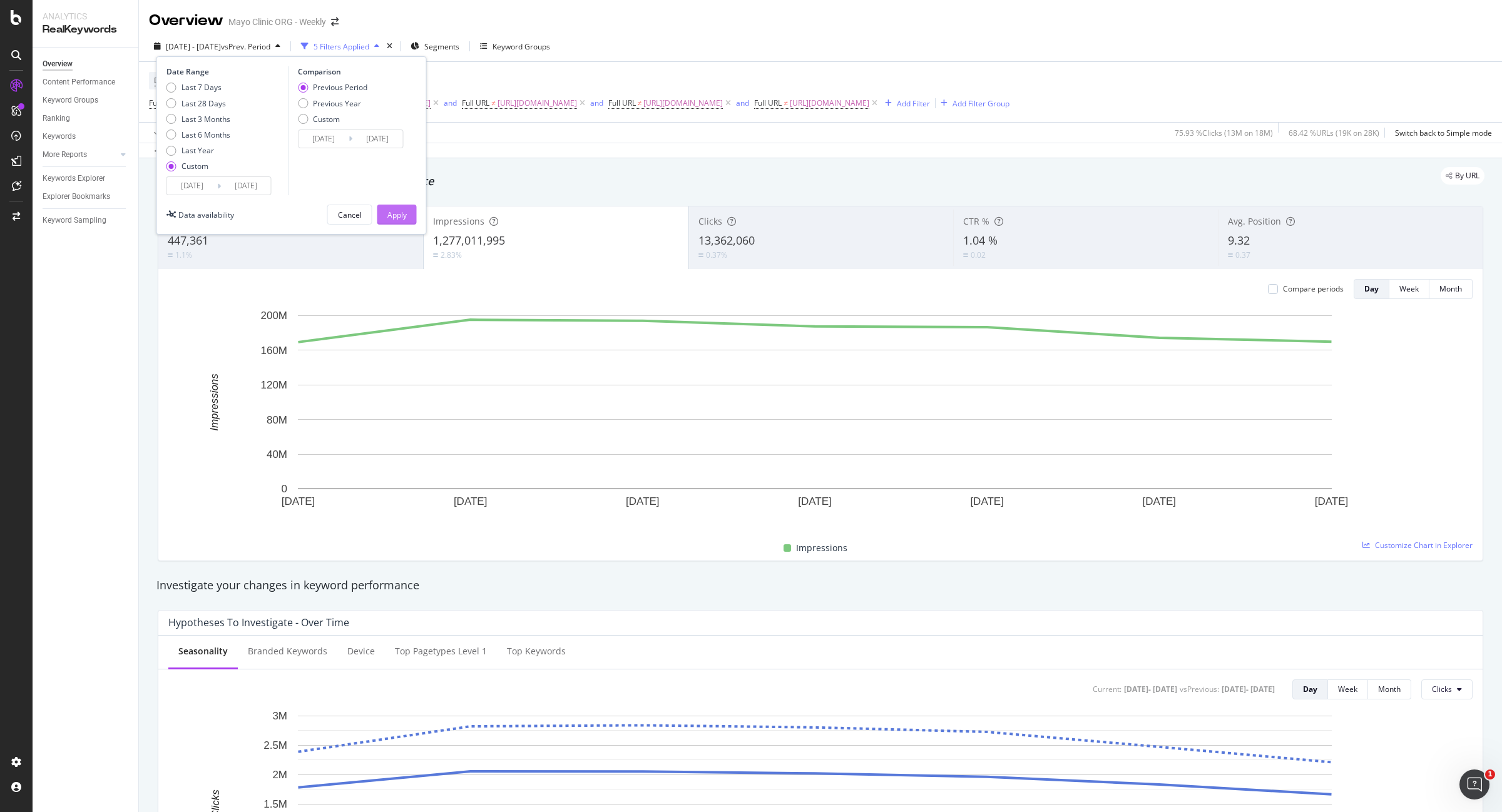
click at [413, 222] on button "Apply" at bounding box center [397, 214] width 40 height 20
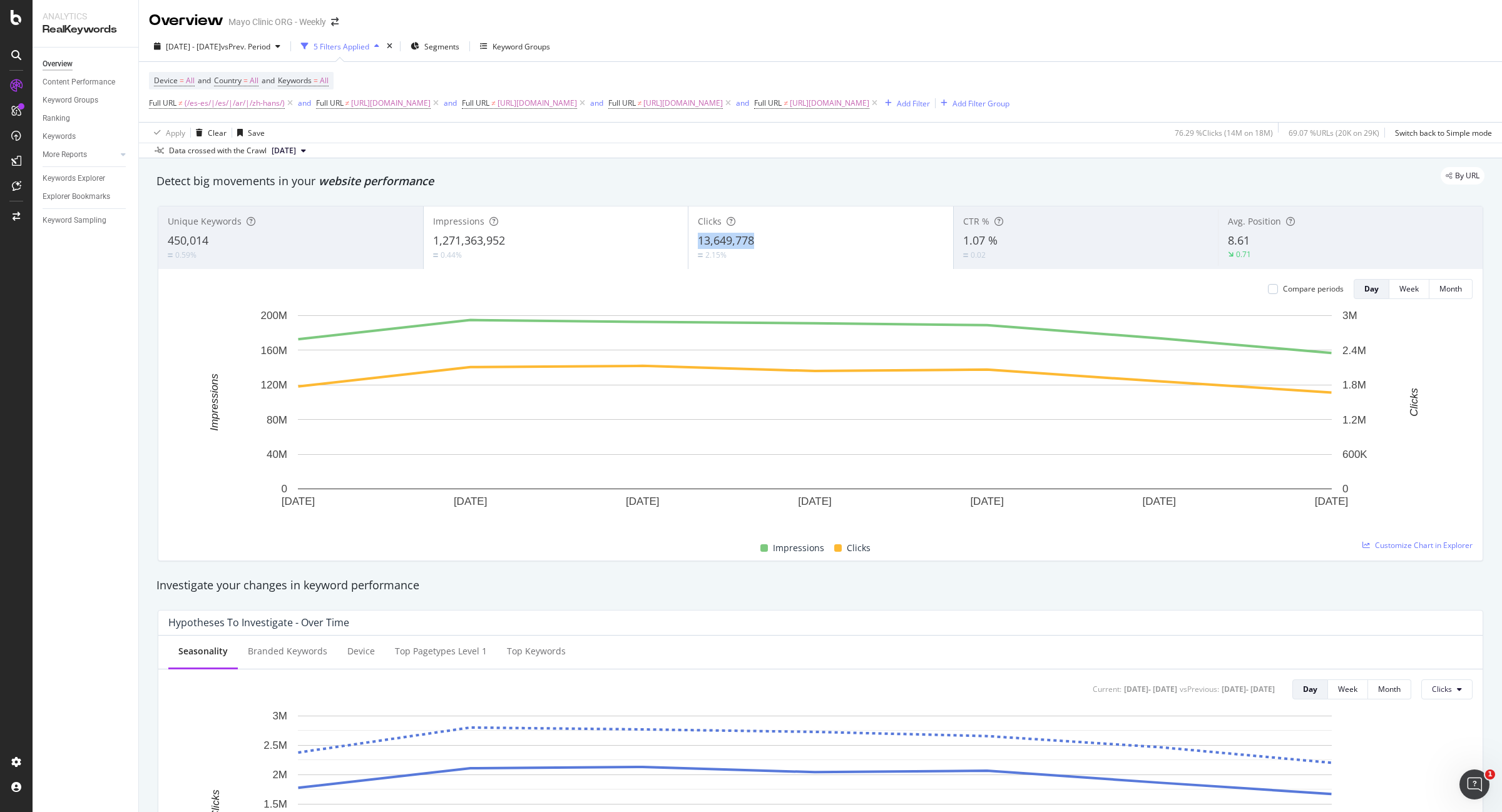
copy span "13,649,778"
drag, startPoint x: 759, startPoint y: 241, endPoint x: 695, endPoint y: 241, distance: 64.0
click at [698, 241] on div "13,649,778" at bounding box center [821, 241] width 246 height 16
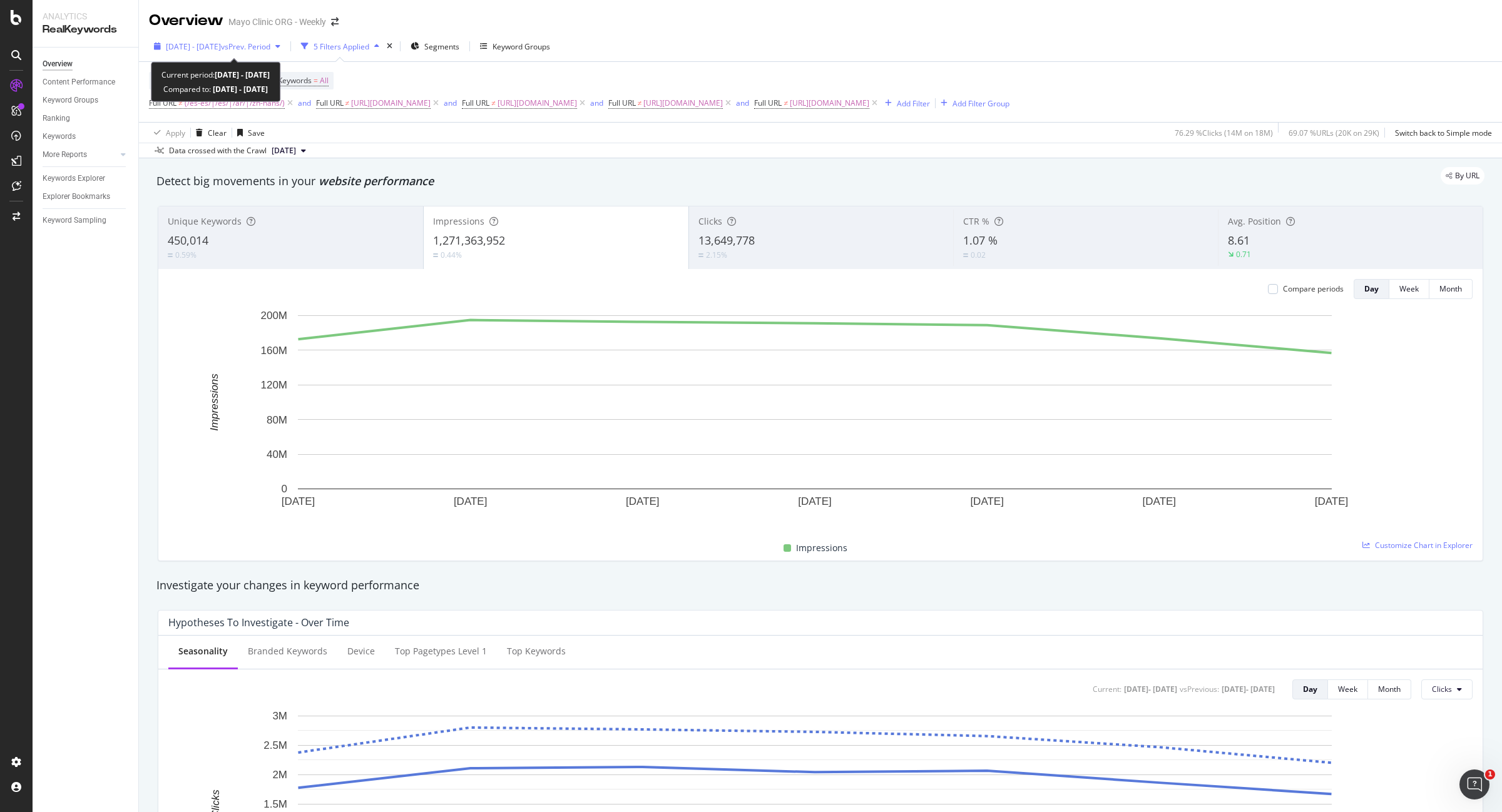
click at [205, 47] on span "[DATE] - [DATE]" at bounding box center [193, 46] width 55 height 10
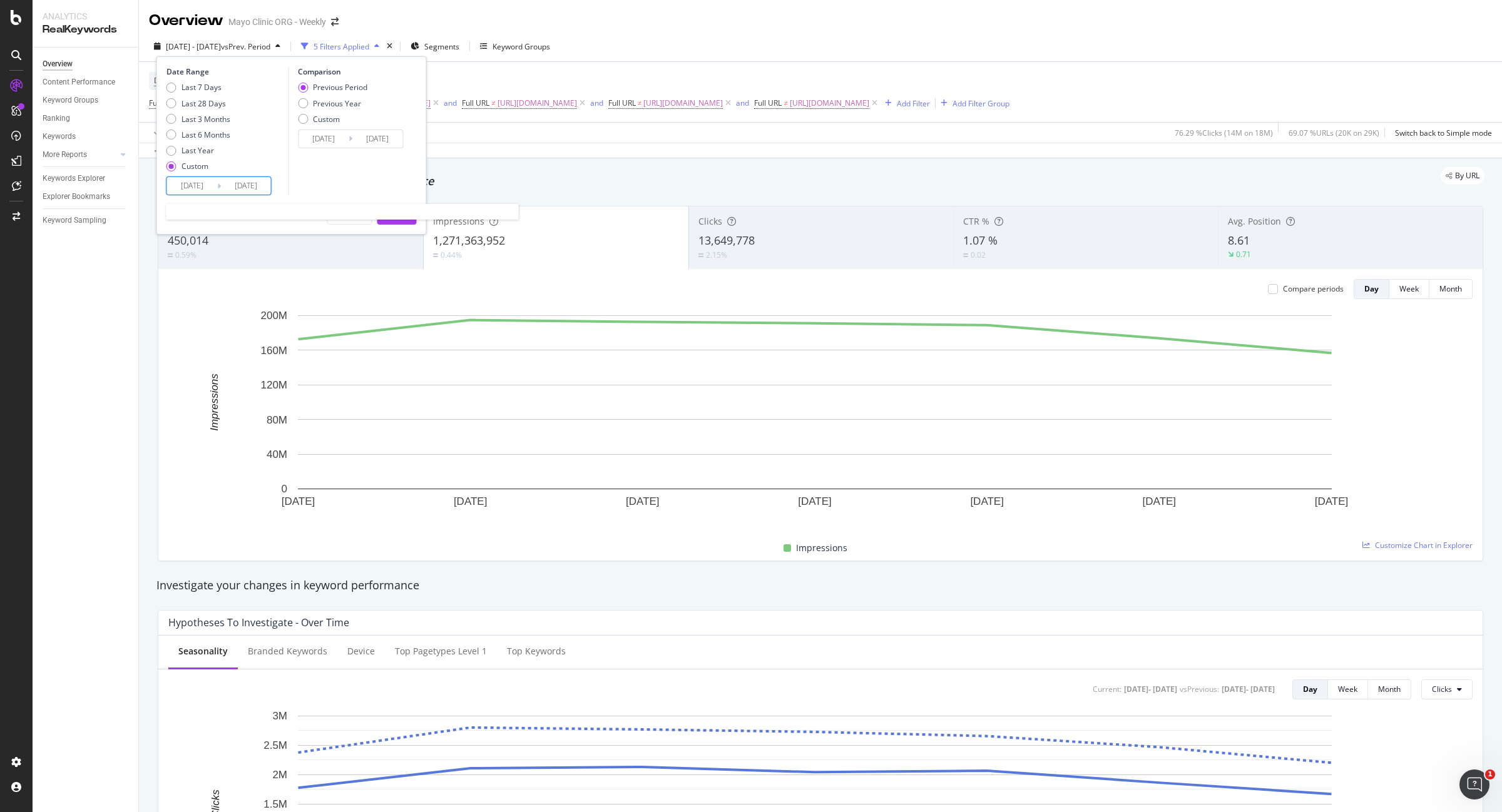
click at [188, 188] on input "[DATE]" at bounding box center [192, 185] width 50 height 18
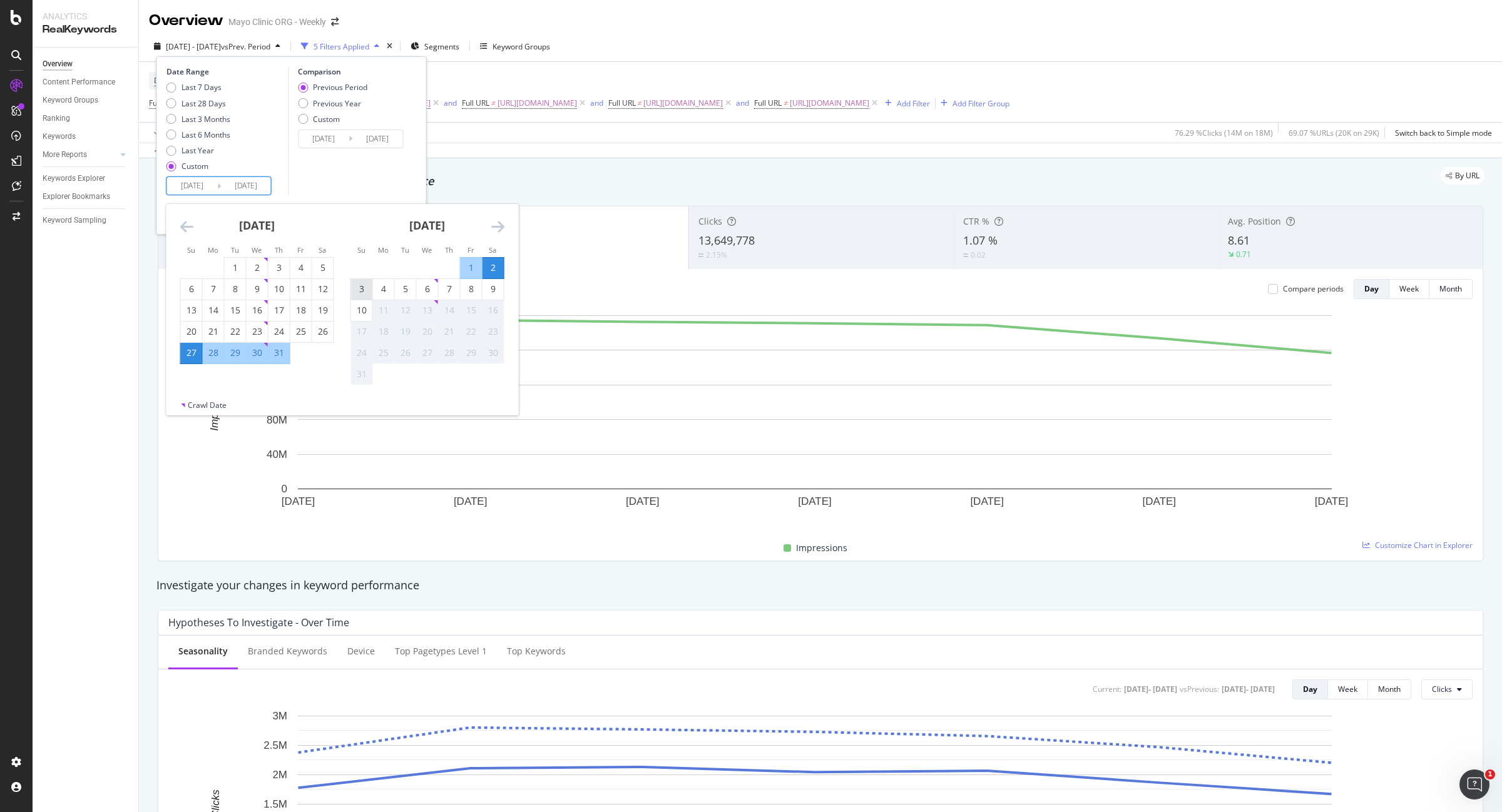
click at [367, 293] on div "3" at bounding box center [362, 289] width 21 height 12
type input "2025/08/03"
click at [491, 288] on div "9" at bounding box center [493, 289] width 21 height 12
type input "2025/08/09"
type input "[DATE]"
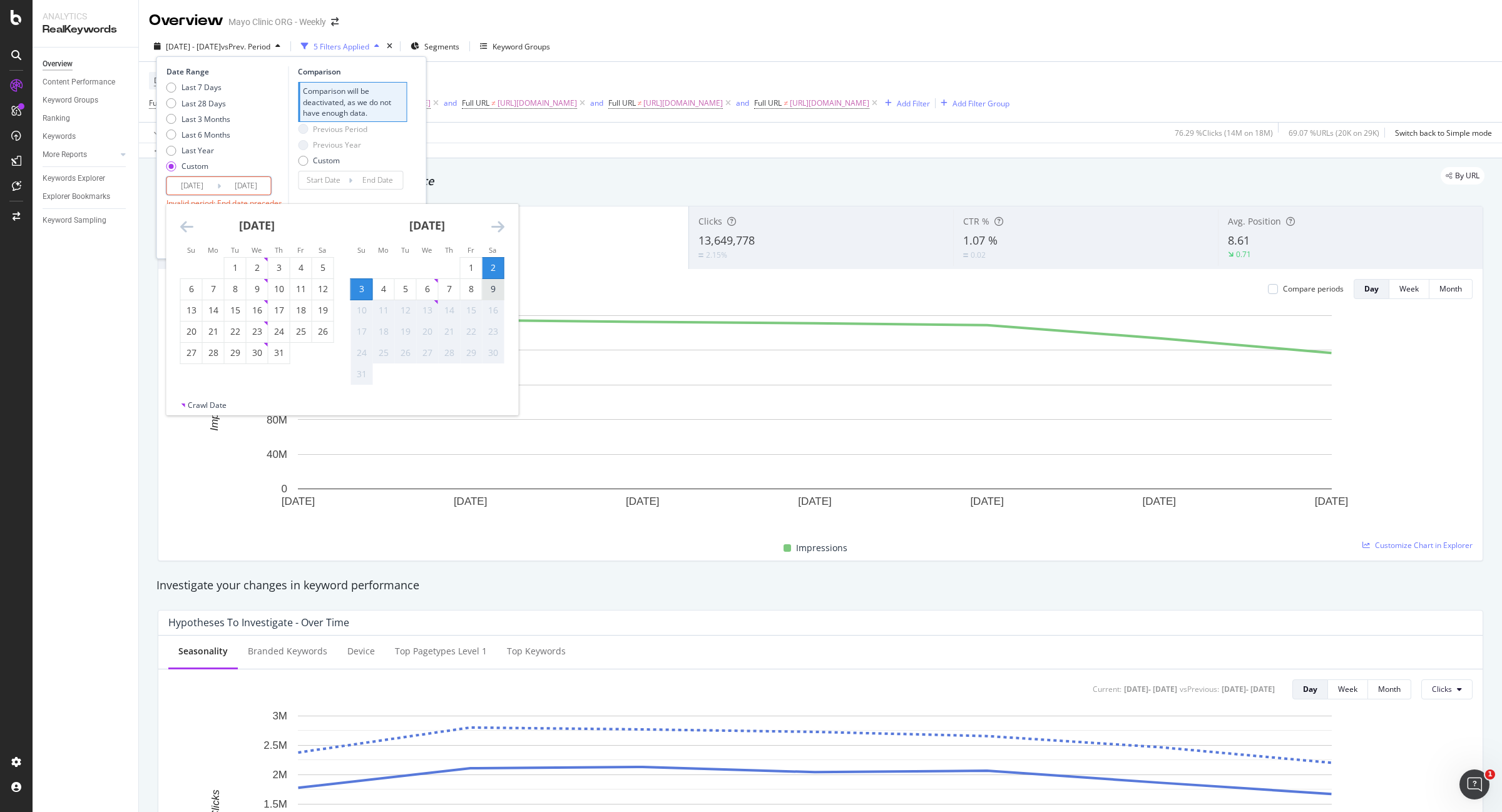
type input "[DATE]"
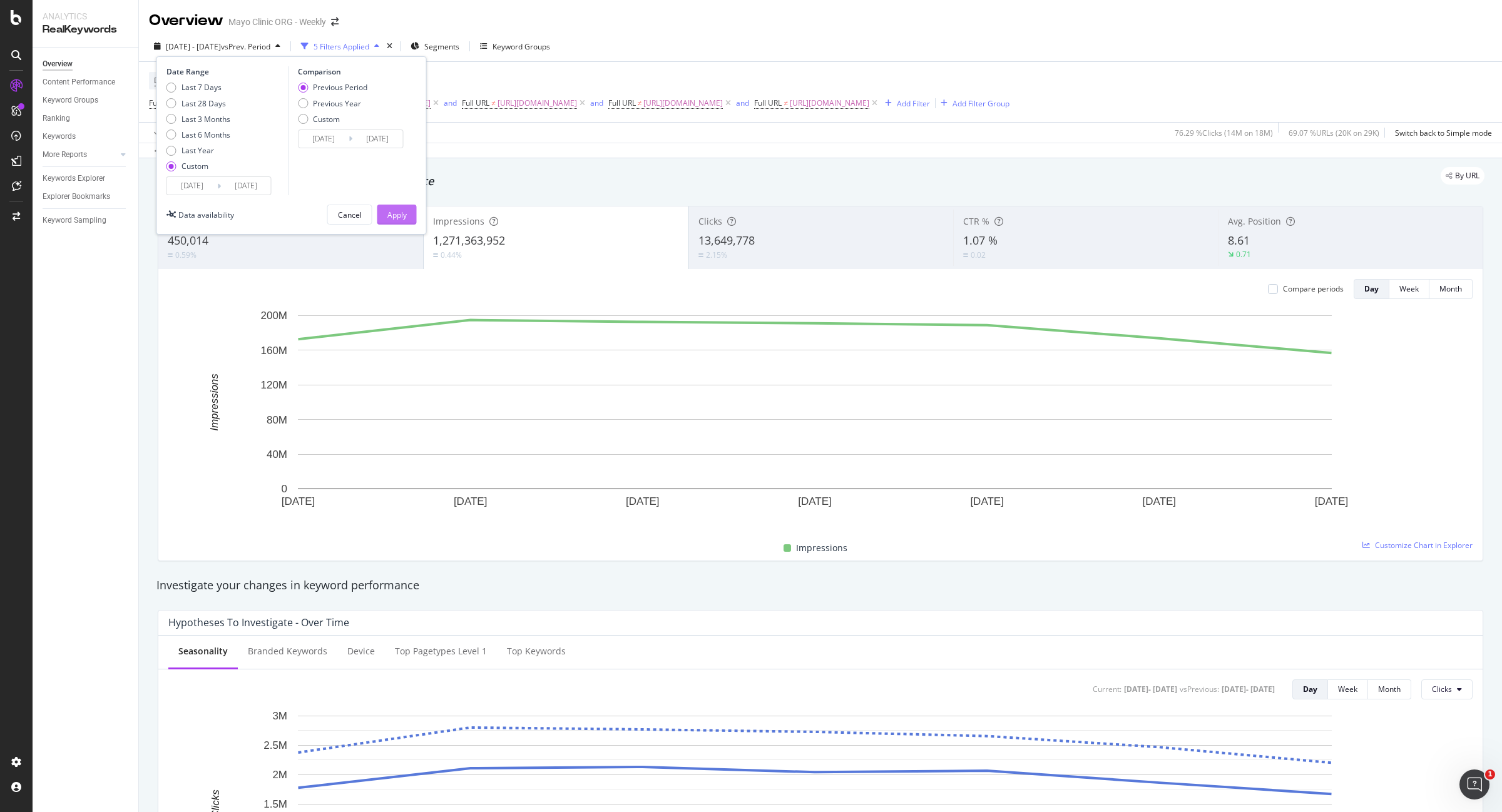
click at [403, 210] on div "Apply" at bounding box center [397, 215] width 20 height 10
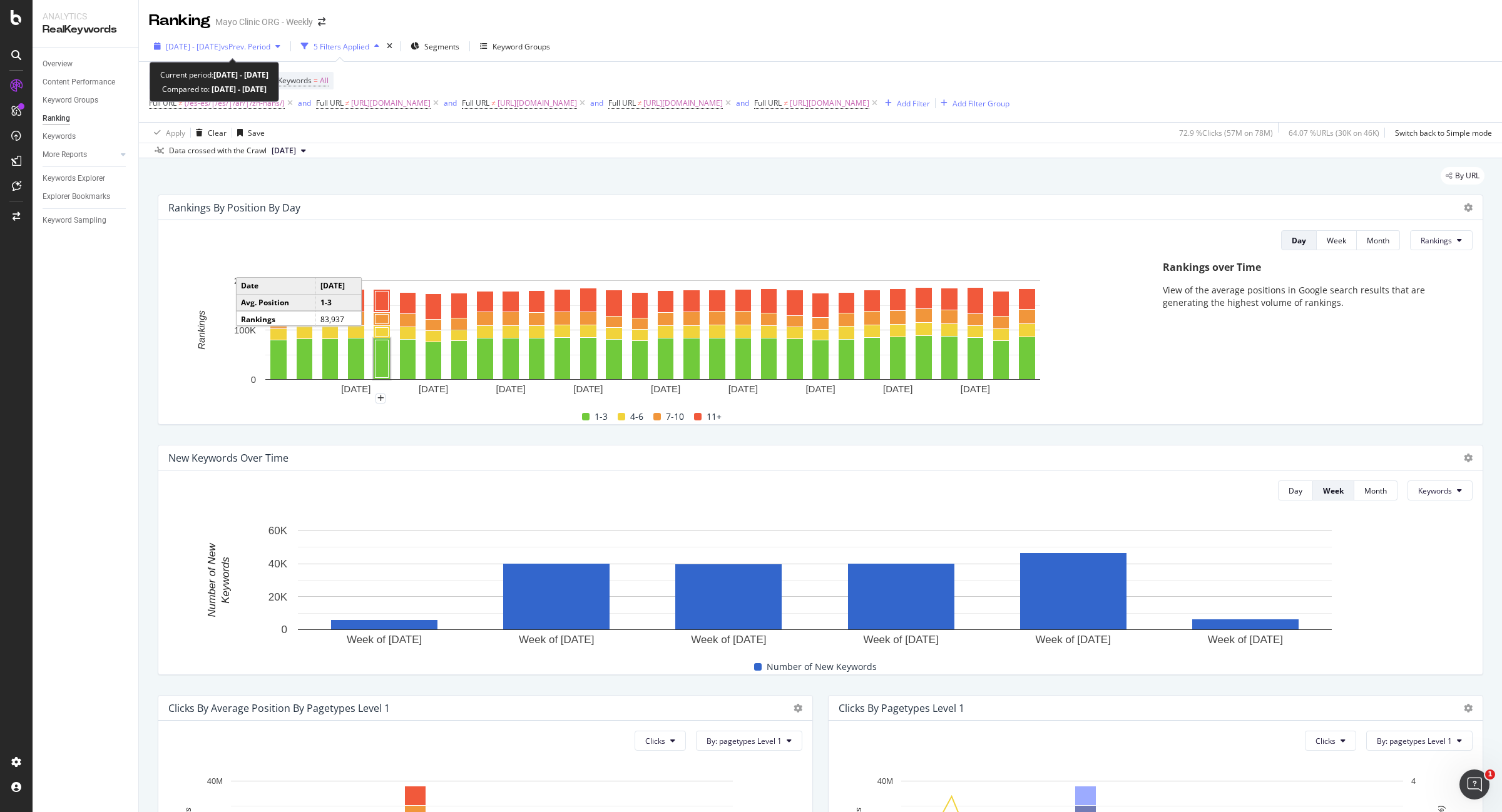
click at [187, 44] on span "[DATE] - [DATE]" at bounding box center [193, 46] width 55 height 10
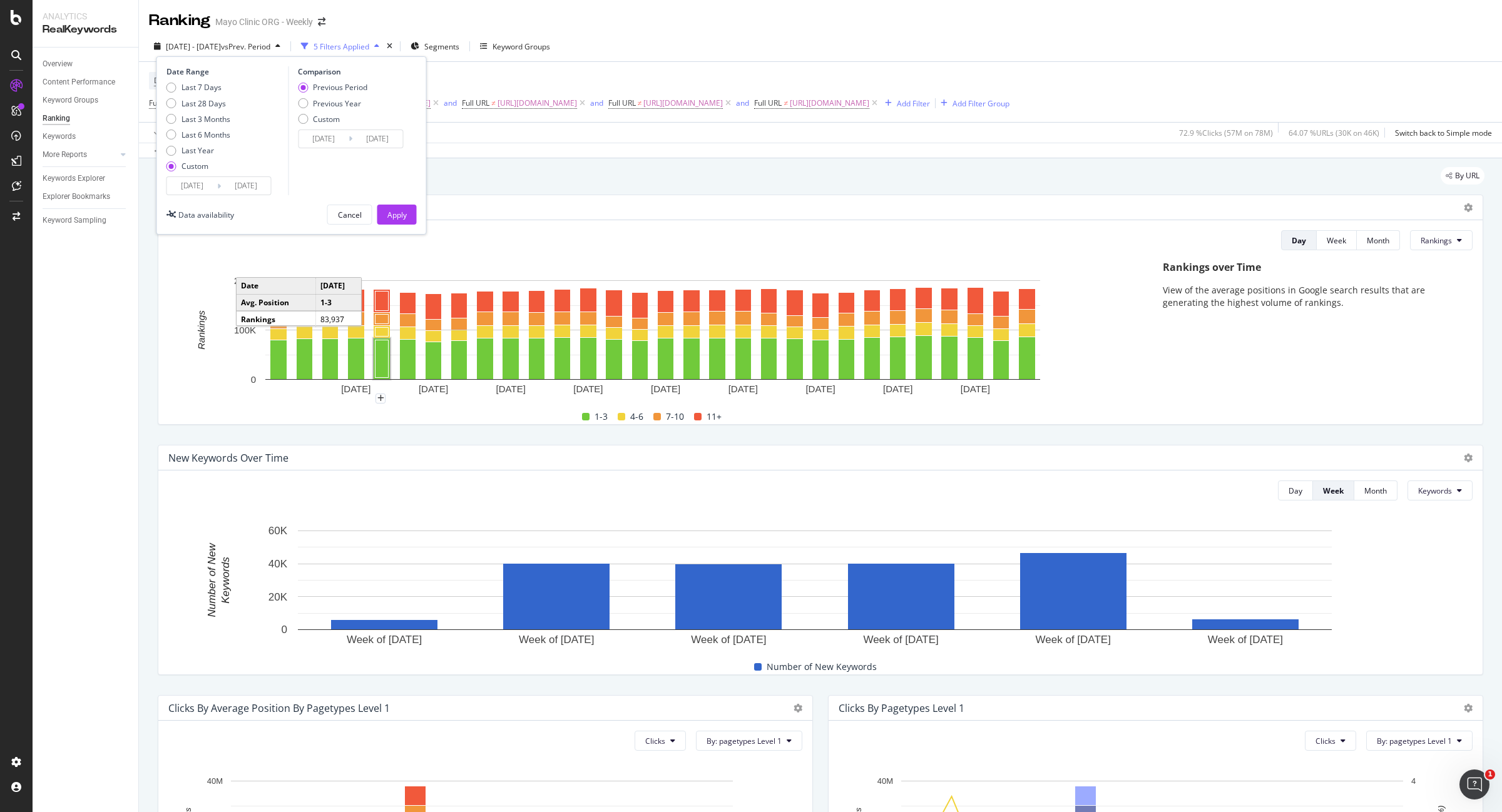
click at [177, 187] on input "[DATE]" at bounding box center [192, 185] width 50 height 18
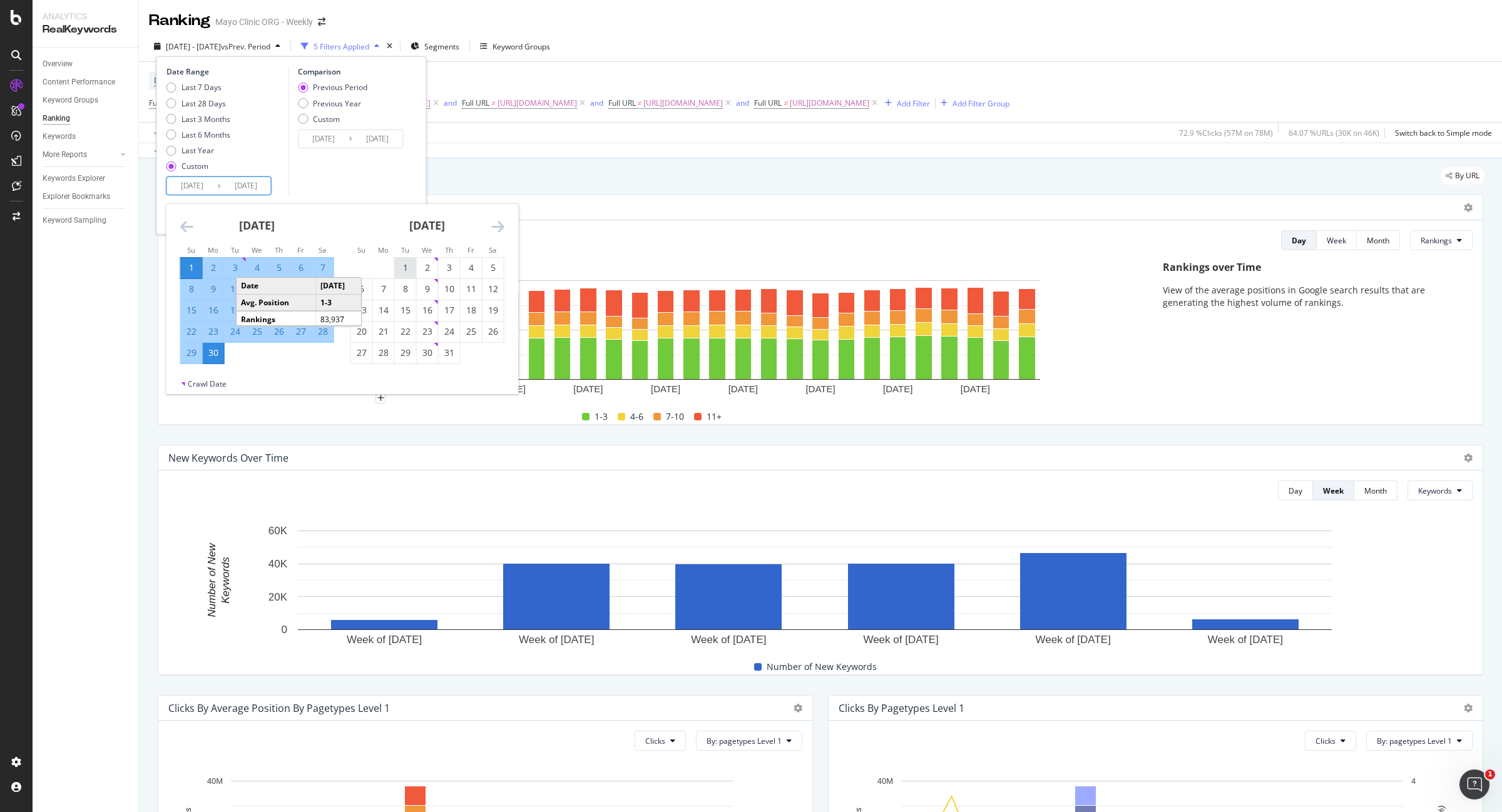
click at [405, 268] on div "1" at bounding box center [405, 267] width 21 height 12
type input "[DATE]"
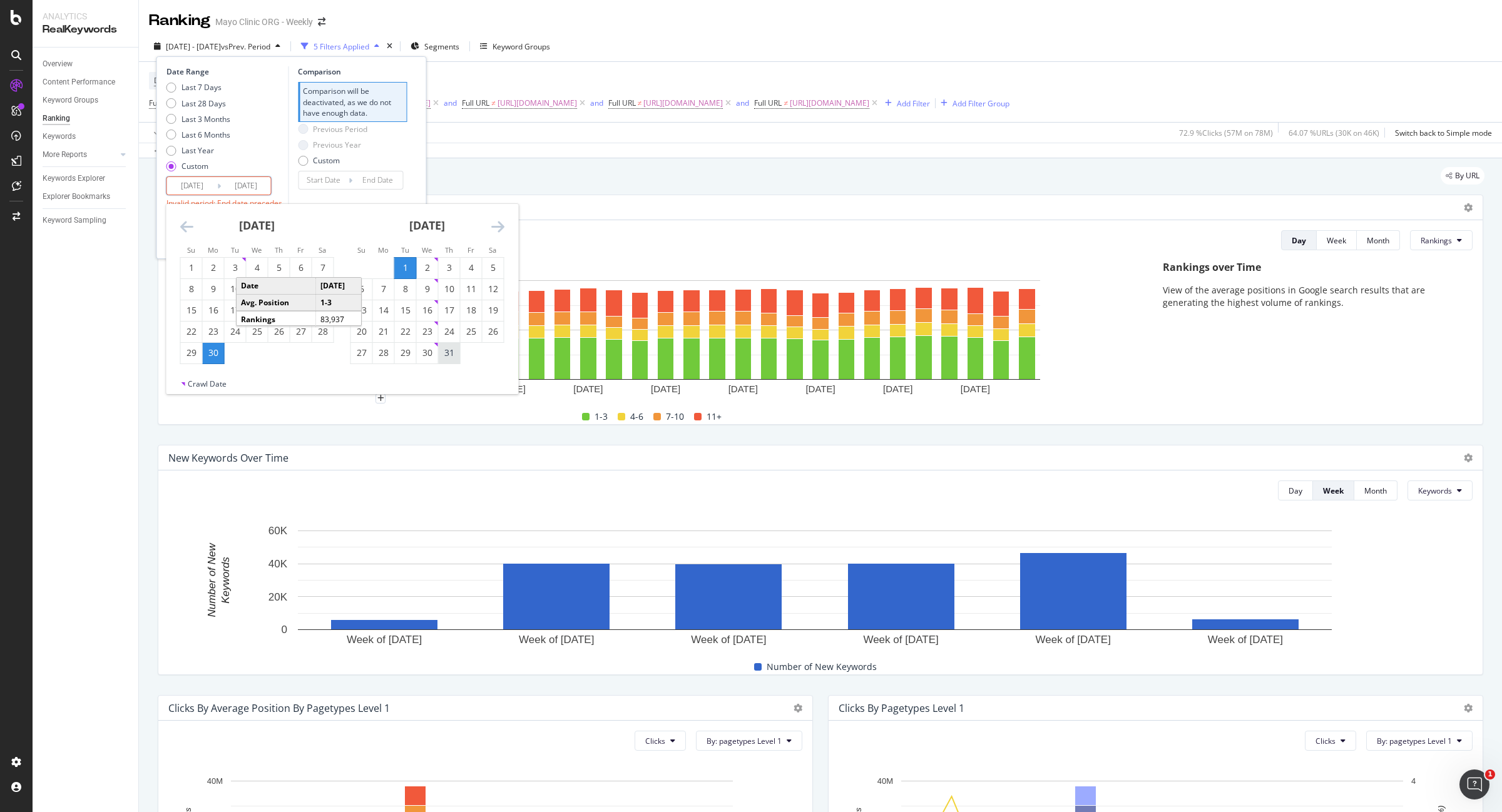
click at [451, 358] on div "31" at bounding box center [449, 353] width 21 height 12
type input "[DATE]"
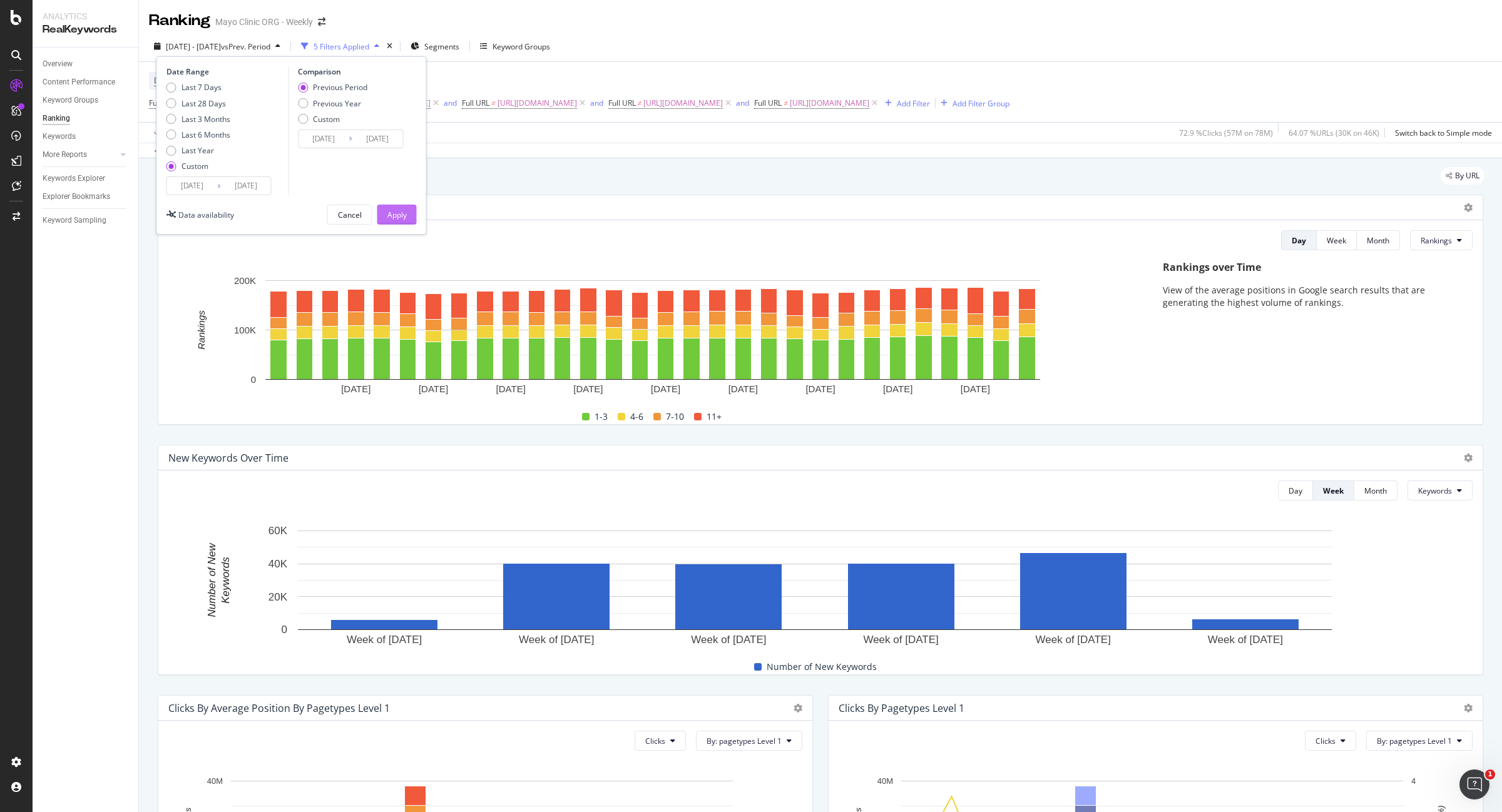
click at [409, 215] on button "Apply" at bounding box center [397, 214] width 40 height 20
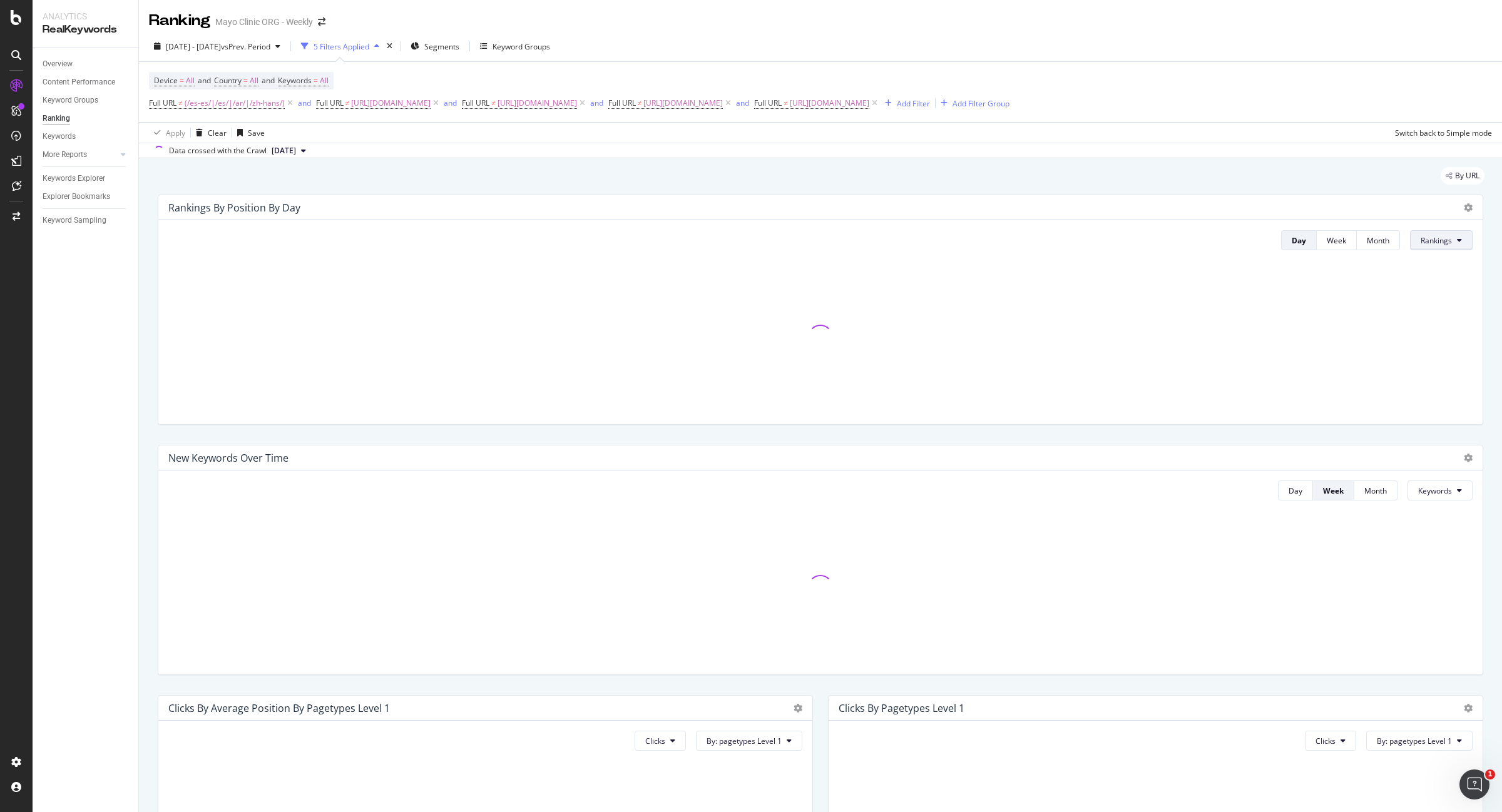
click at [1421, 238] on span "Rankings" at bounding box center [1436, 241] width 31 height 10
click at [1419, 288] on span "Clicks" at bounding box center [1432, 289] width 47 height 11
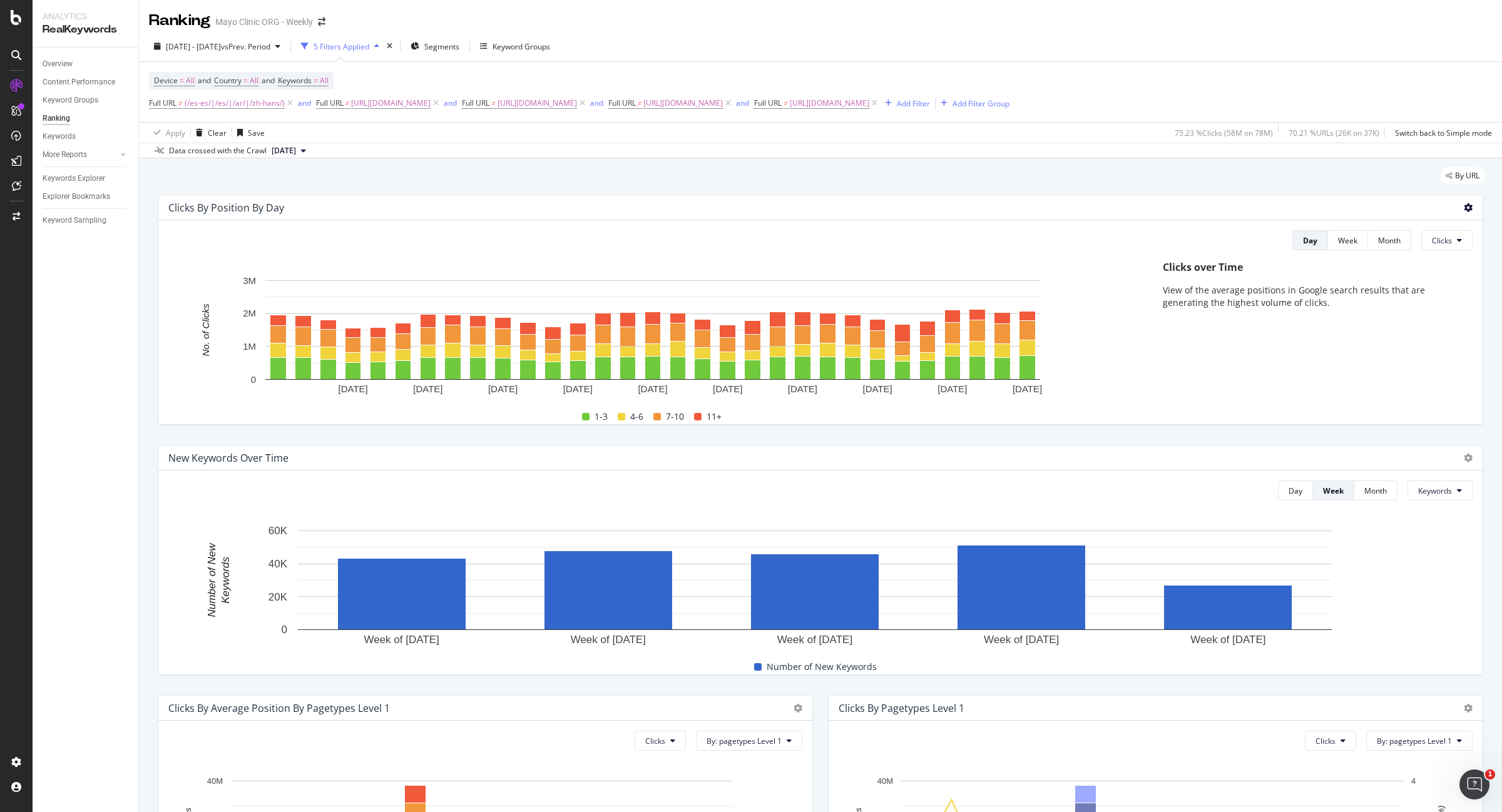
click at [1464, 210] on icon at bounding box center [1468, 208] width 8 height 8
click at [1444, 233] on button "Clicks" at bounding box center [1447, 240] width 51 height 20
drag, startPoint x: 1463, startPoint y: 202, endPoint x: 1456, endPoint y: 208, distance: 9.2
click at [1462, 202] on div "Clicks By Position By Day" at bounding box center [820, 208] width 1324 height 25
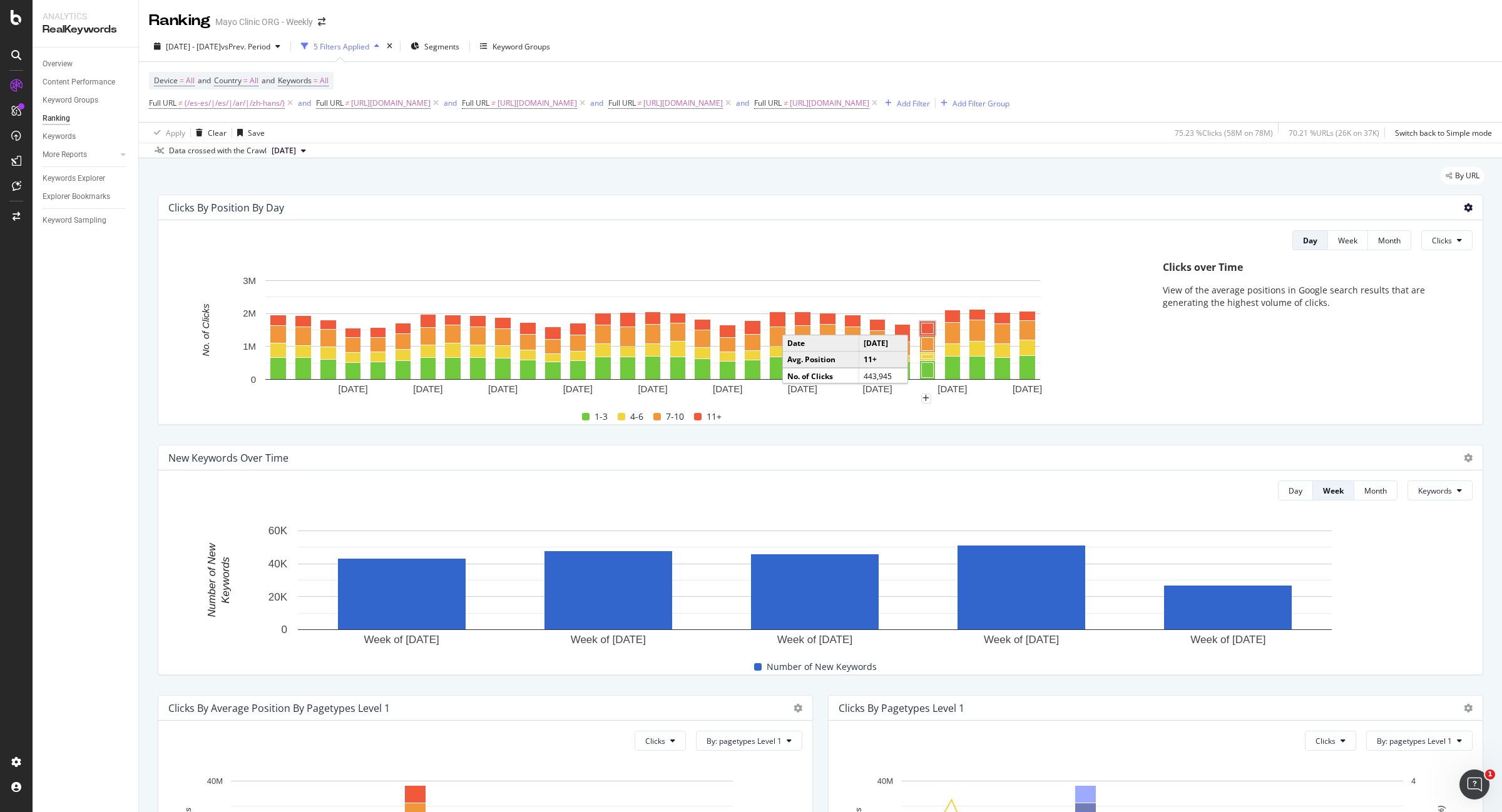
click at [1464, 207] on icon at bounding box center [1468, 208] width 8 height 8
click at [1427, 242] on span "Export as CSV" at bounding box center [1406, 242] width 70 height 11
click at [59, 63] on div "Overview" at bounding box center [57, 64] width 30 height 13
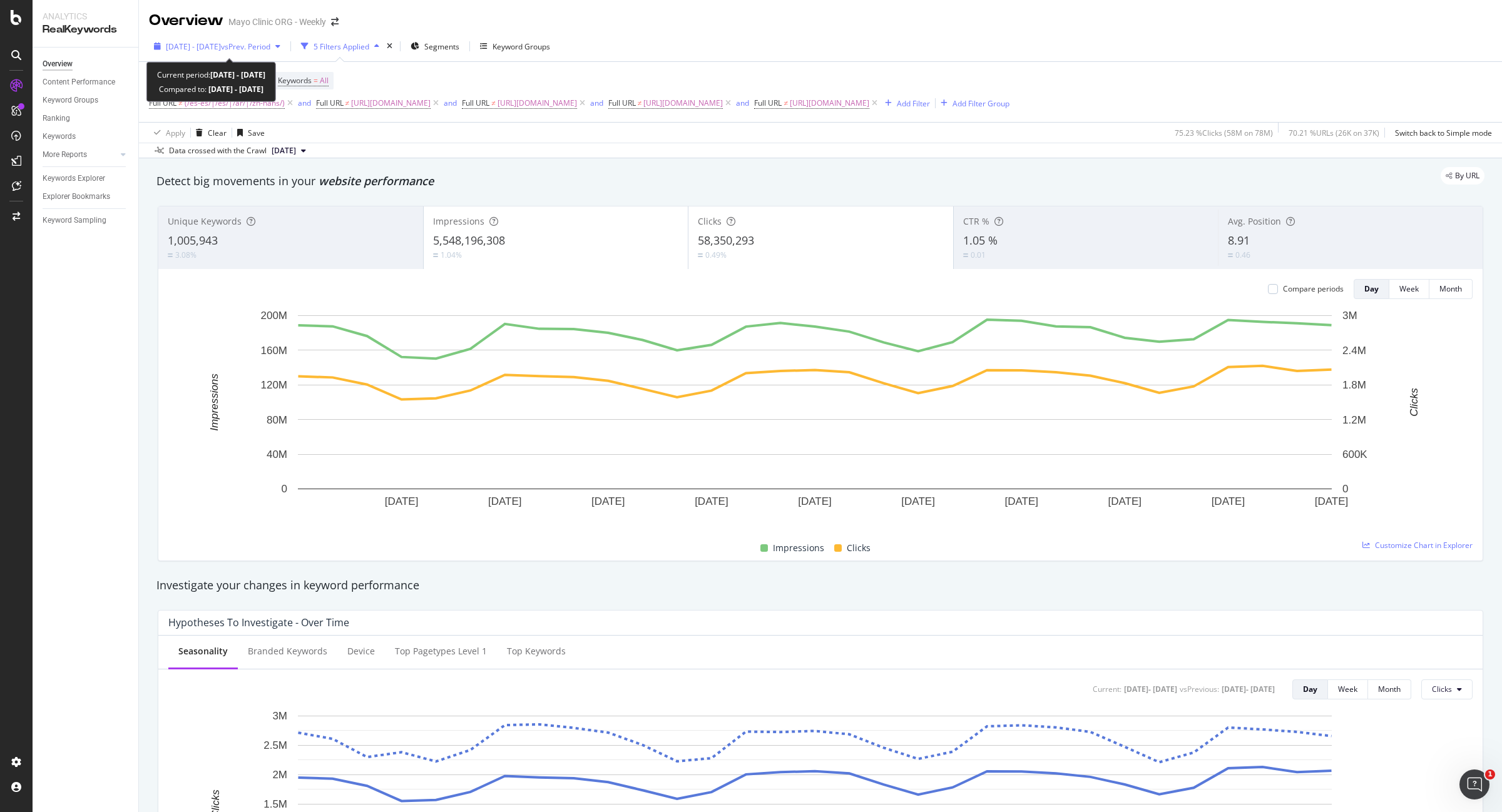
click at [260, 42] on span "vs Prev. Period" at bounding box center [245, 46] width 49 height 10
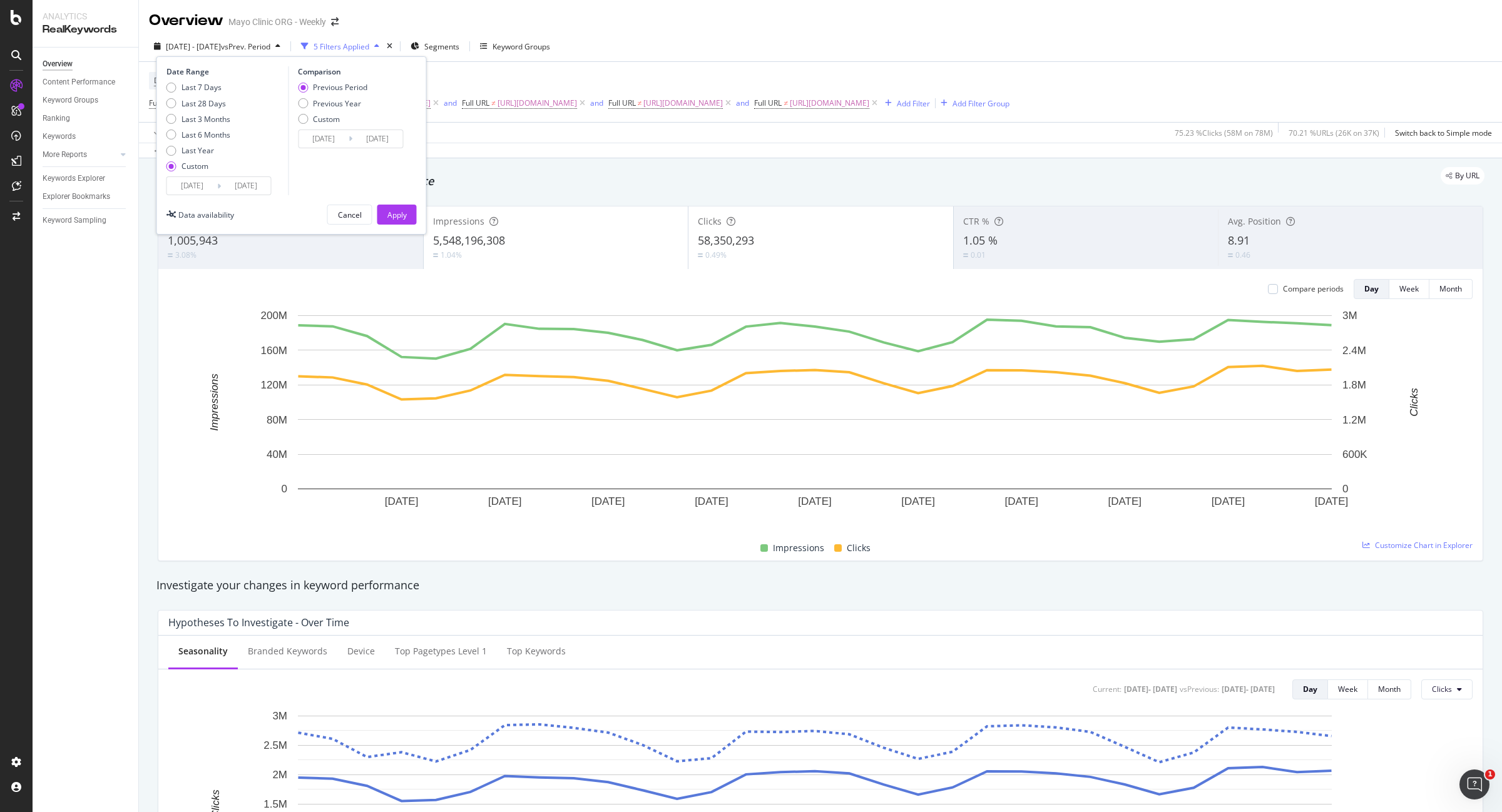
click at [189, 179] on input "[DATE]" at bounding box center [192, 185] width 50 height 18
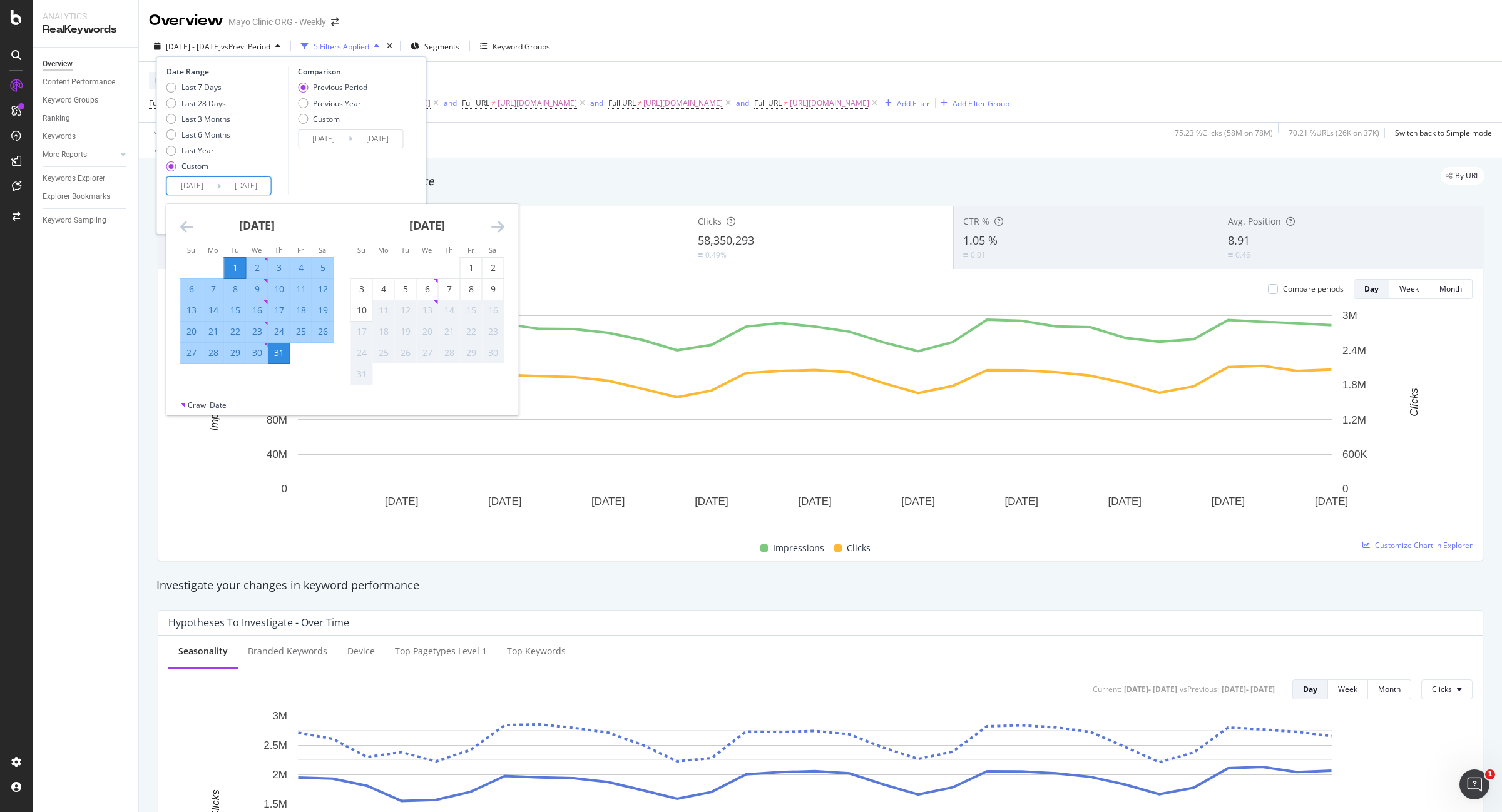
click at [182, 227] on icon "Move backward to switch to the previous month." at bounding box center [187, 226] width 13 height 15
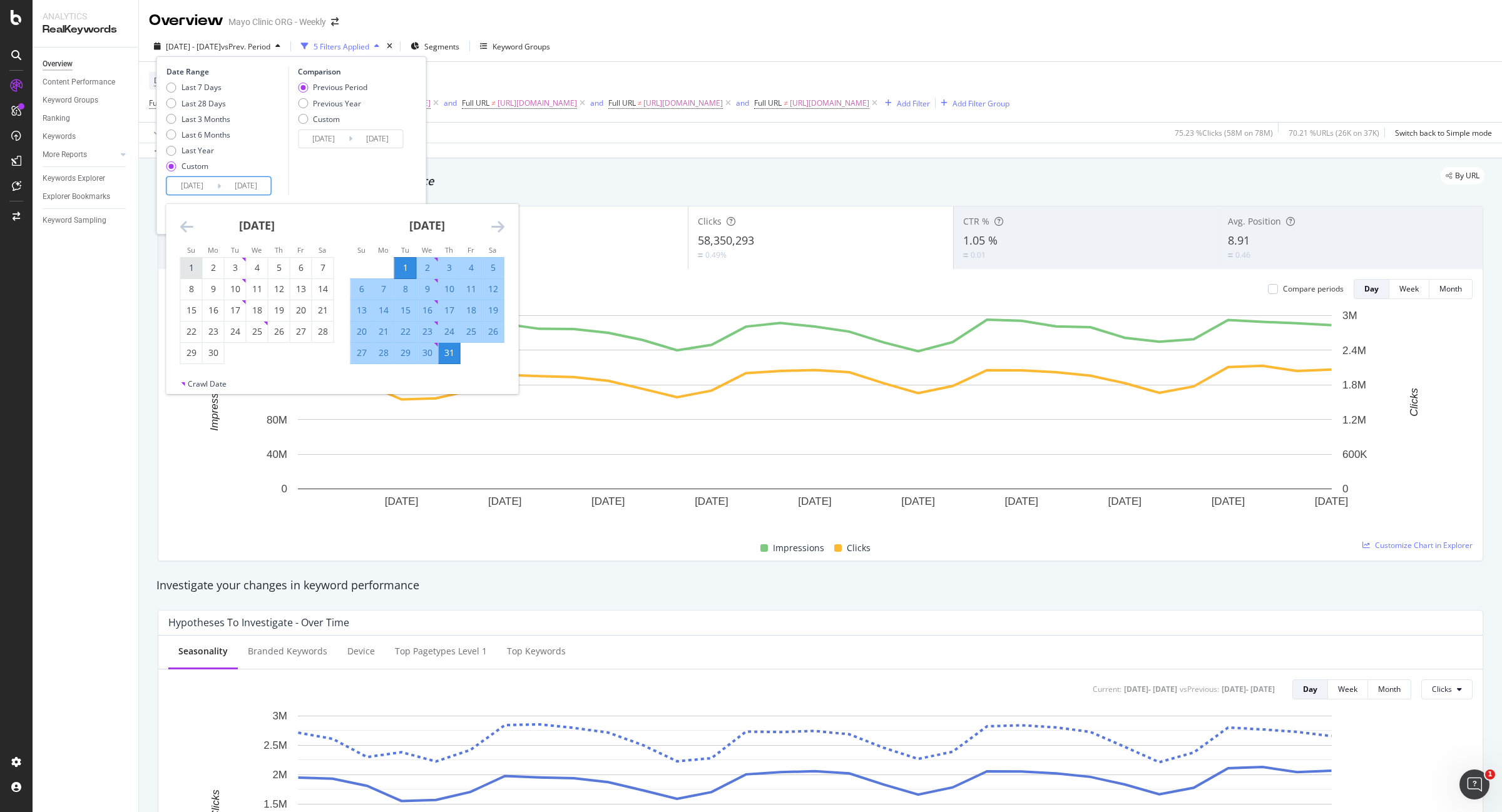
click at [194, 271] on div "1" at bounding box center [191, 267] width 21 height 12
type input "[DATE]"
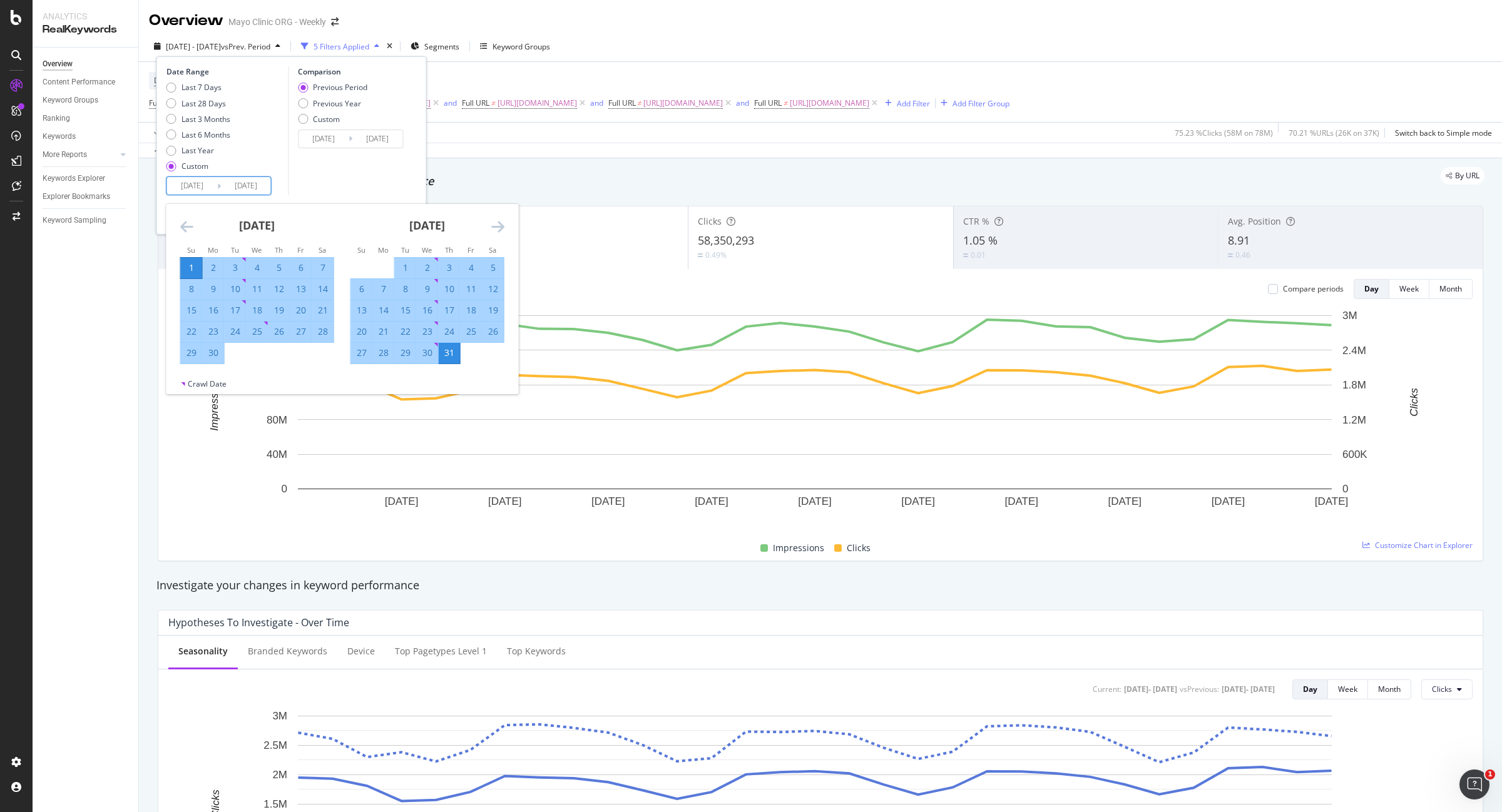
click at [220, 351] on div "30" at bounding box center [213, 353] width 21 height 12
type input "[DATE]"
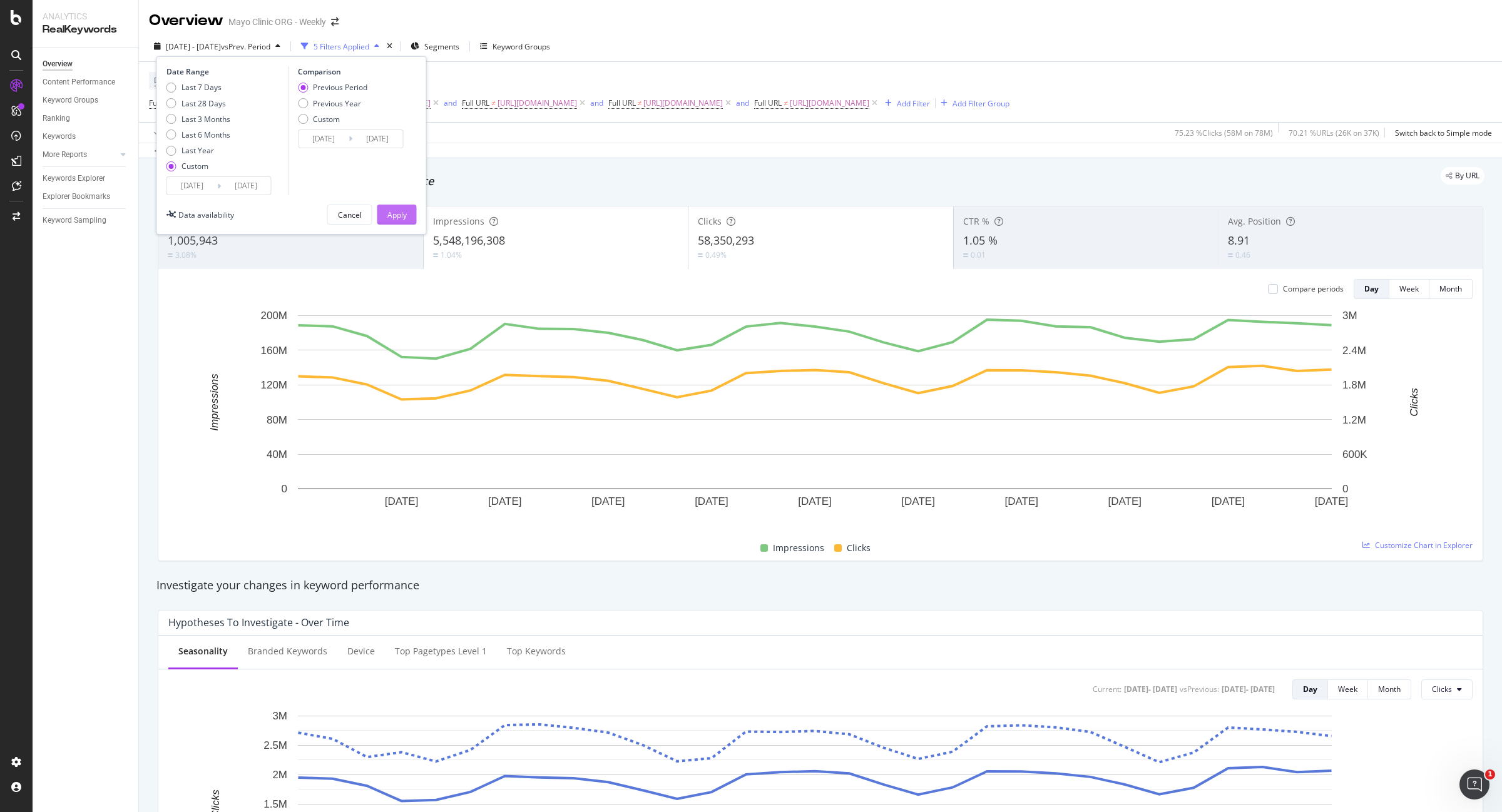
click at [405, 216] on div "Apply" at bounding box center [397, 215] width 20 height 10
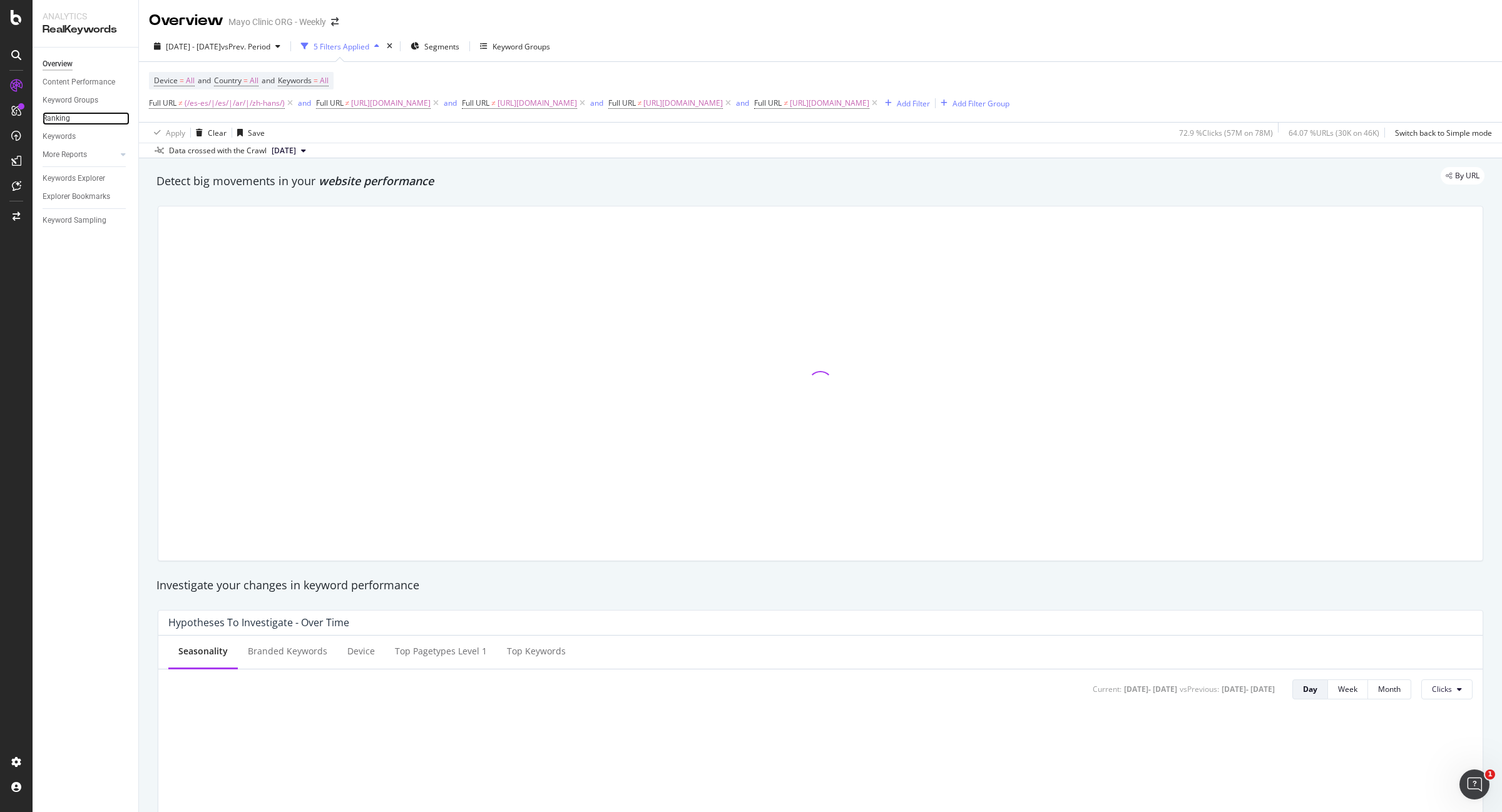
click at [70, 113] on link "Ranking" at bounding box center [86, 118] width 87 height 13
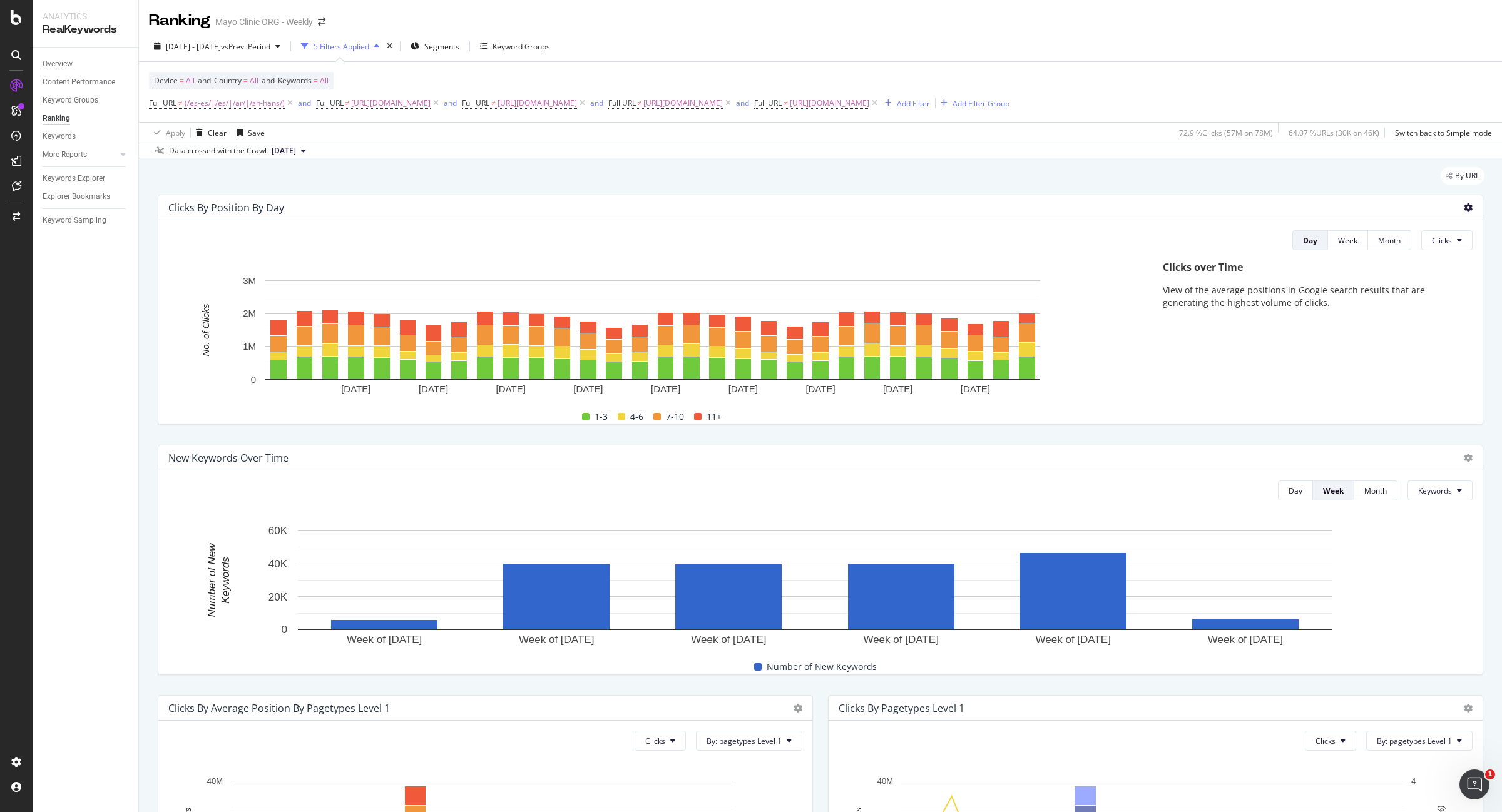
click at [1464, 210] on icon at bounding box center [1468, 208] width 8 height 8
click at [1426, 249] on div "Export as CSV" at bounding box center [1397, 243] width 109 height 18
drag, startPoint x: 70, startPoint y: 61, endPoint x: 9, endPoint y: 110, distance: 78.2
click at [70, 61] on div "Overview" at bounding box center [57, 64] width 30 height 13
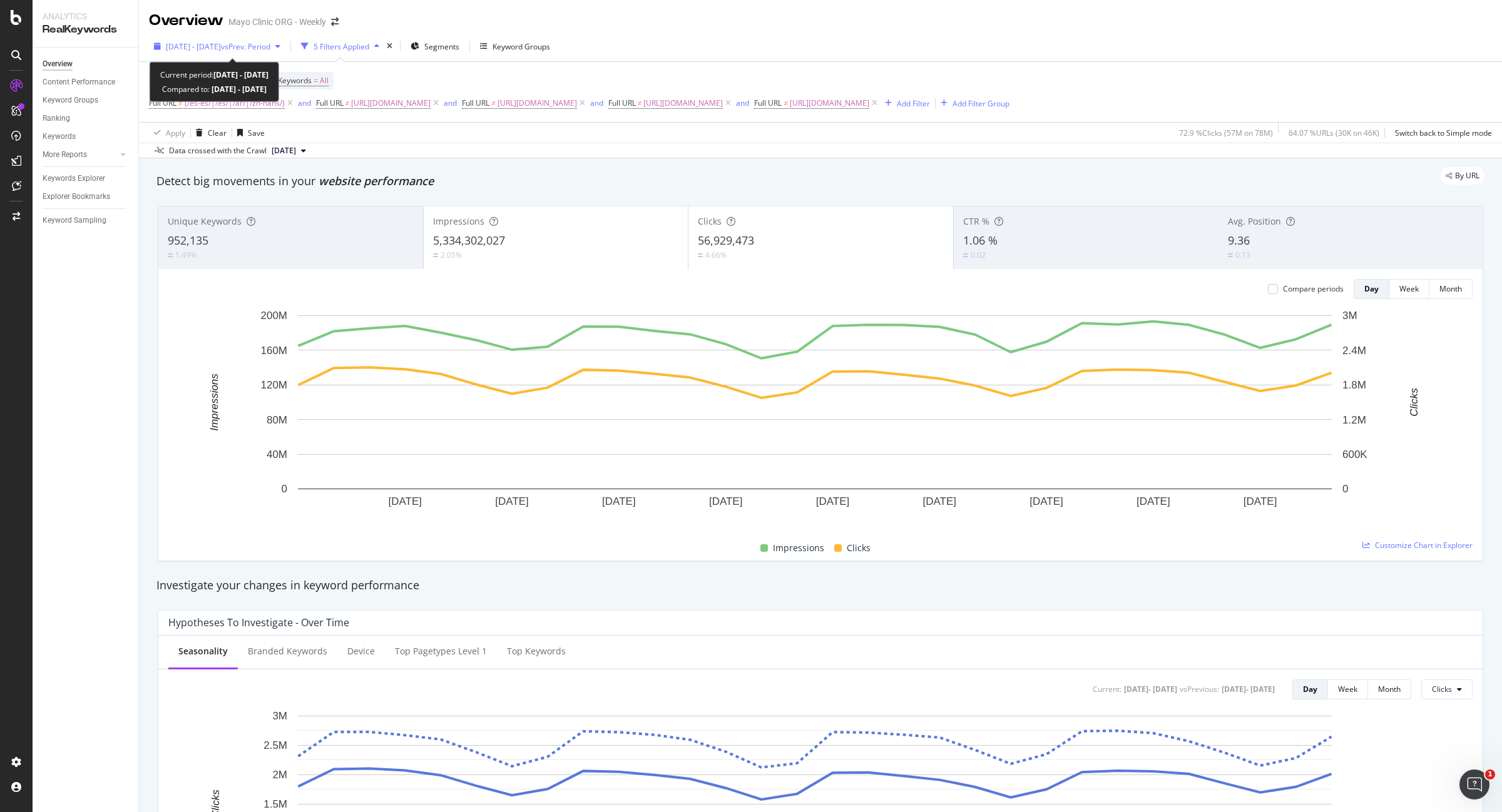
click at [206, 50] on span "[DATE] - [DATE]" at bounding box center [193, 46] width 55 height 10
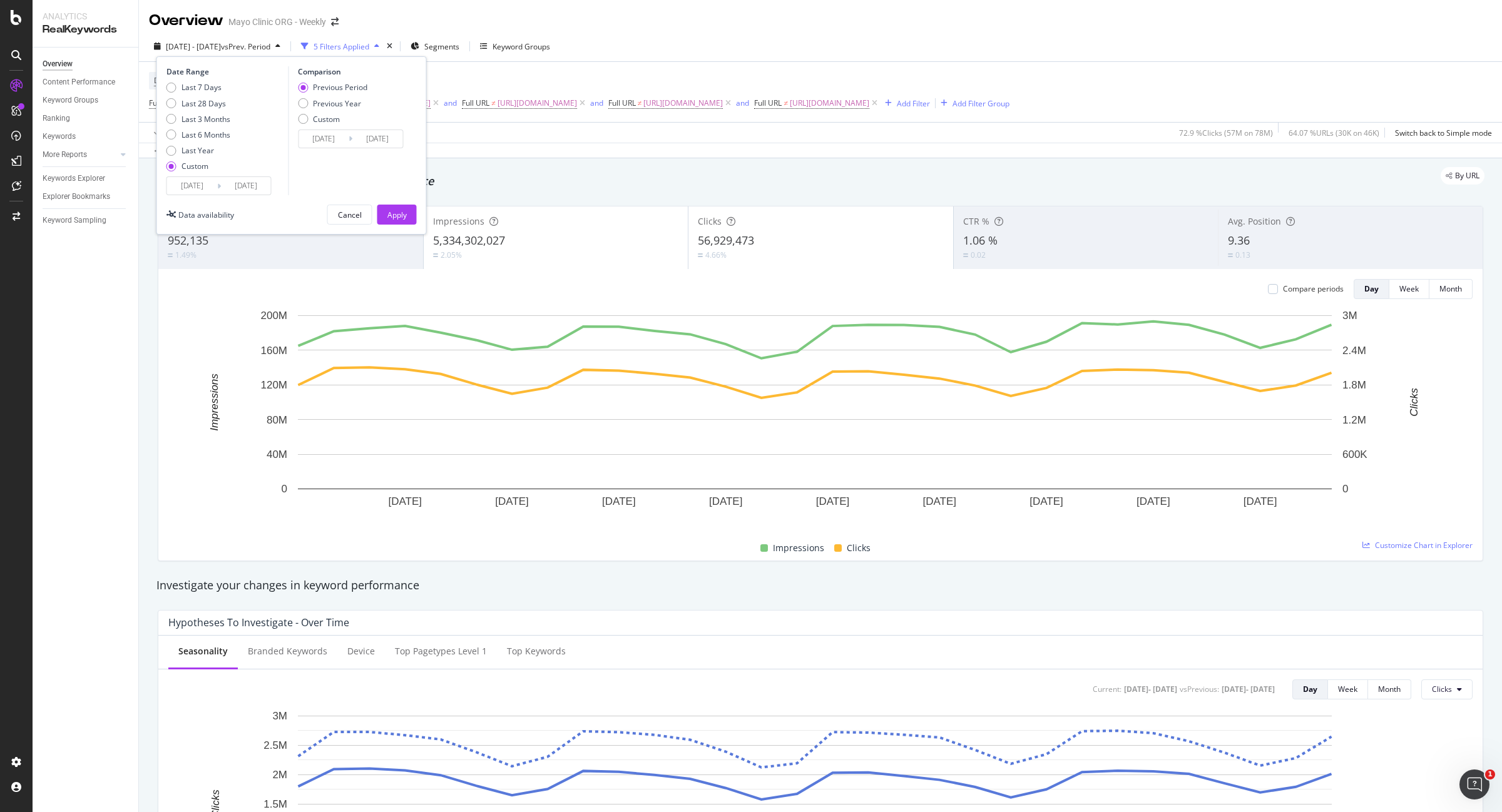
click at [189, 187] on input "[DATE]" at bounding box center [192, 185] width 50 height 18
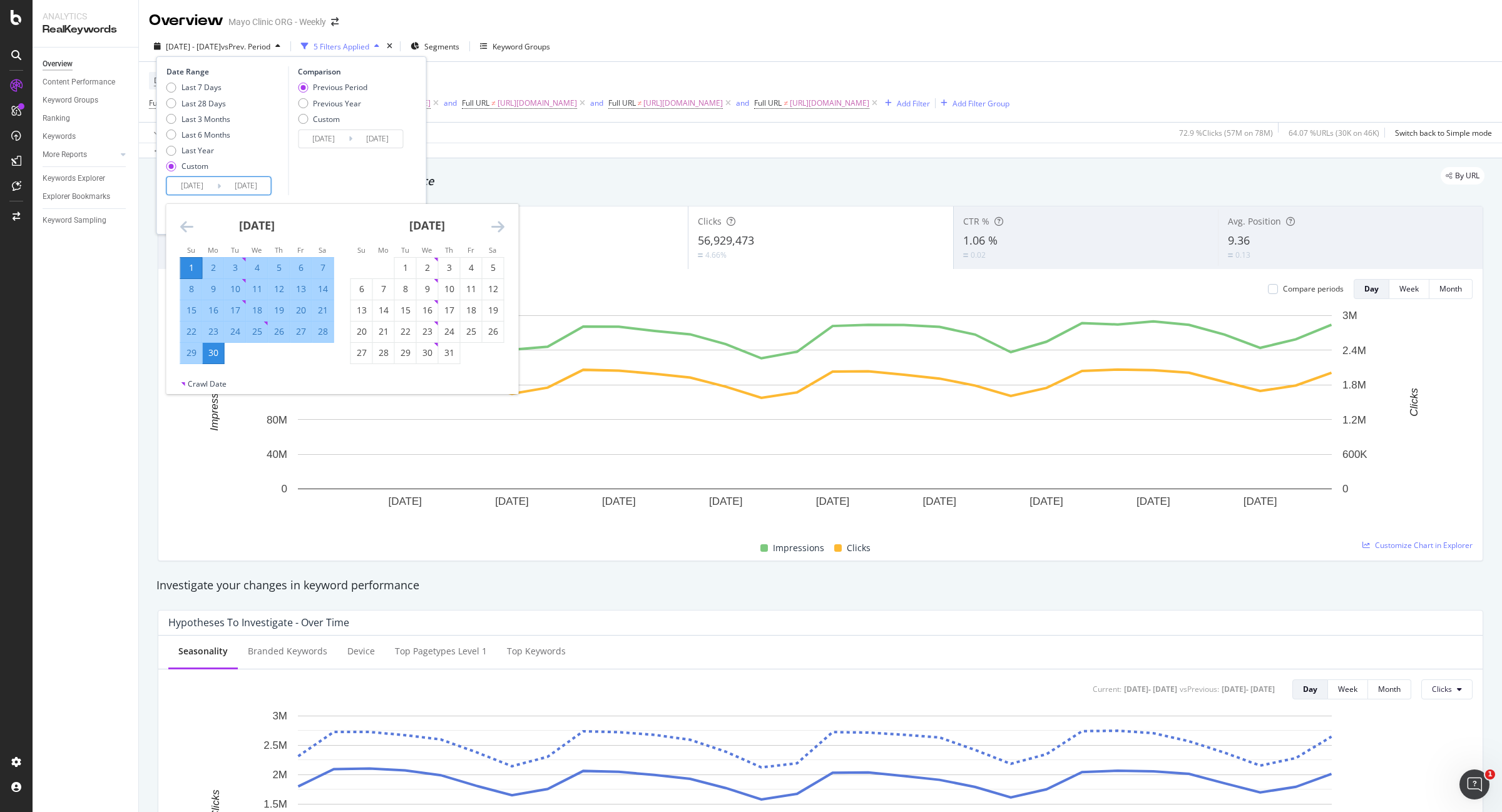
click at [184, 219] on icon "Move backward to switch to the previous month." at bounding box center [187, 226] width 13 height 15
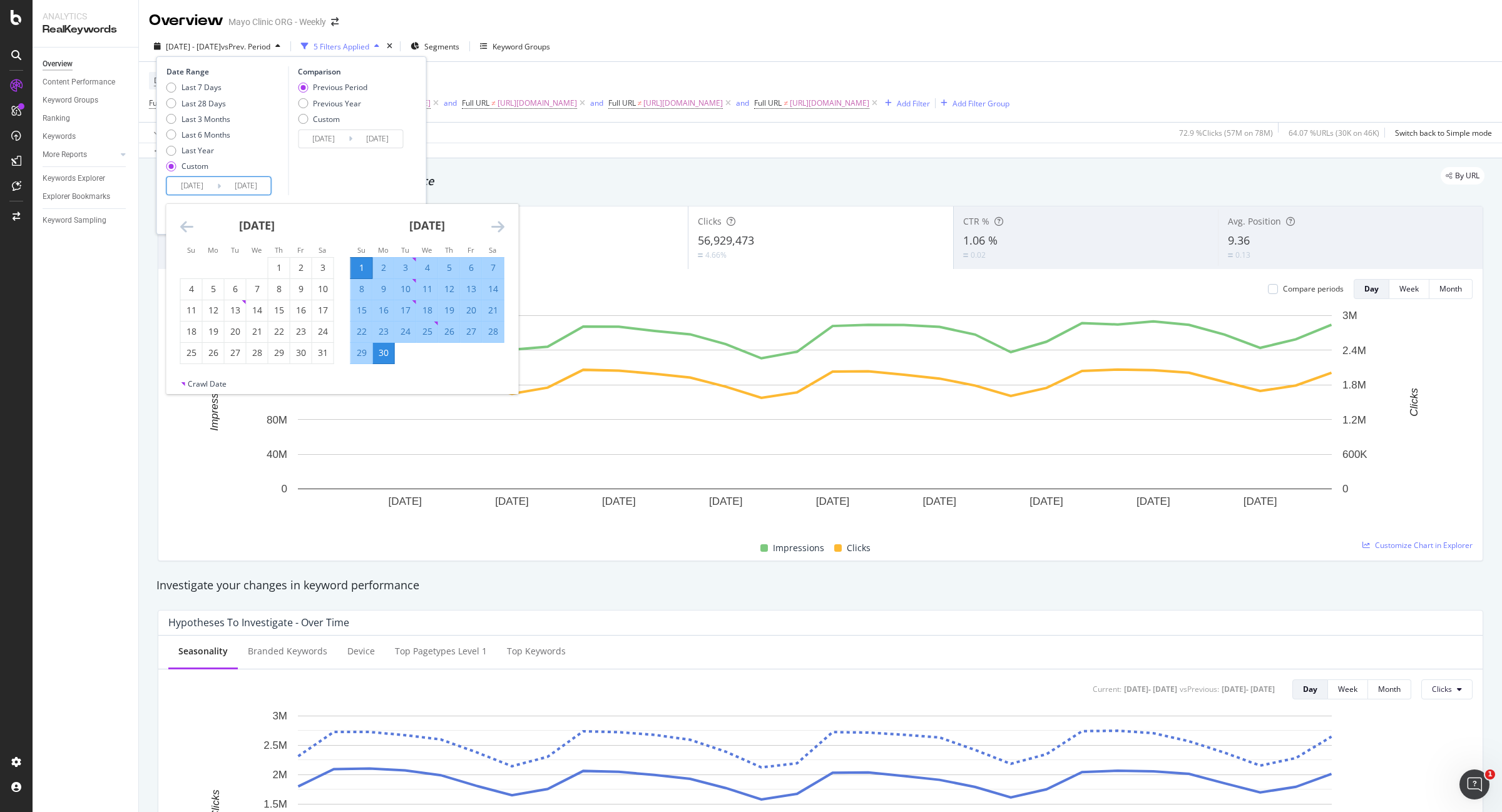
click at [184, 219] on icon "Move backward to switch to the previous month." at bounding box center [187, 226] width 13 height 15
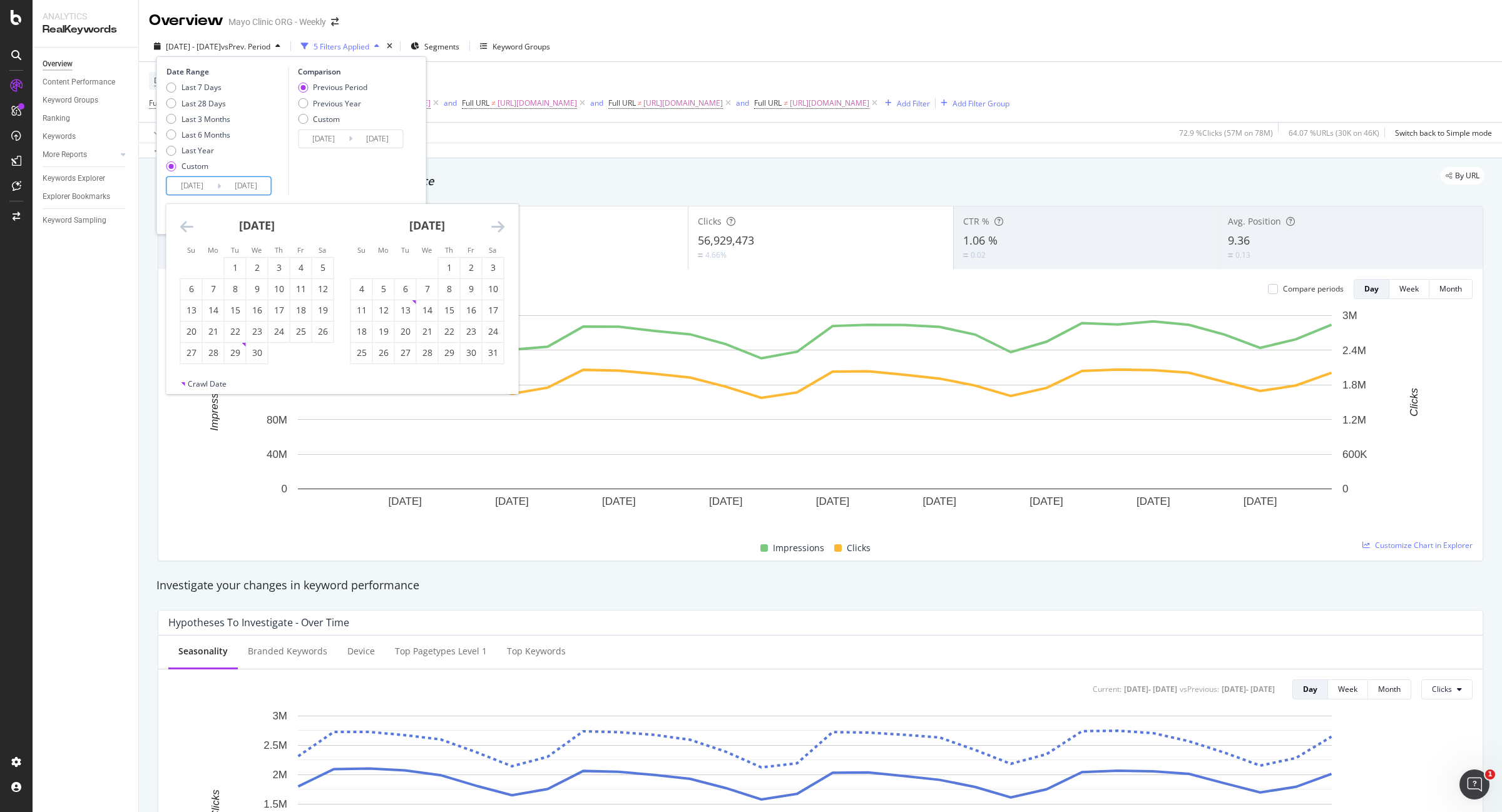
click at [184, 219] on icon "Move backward to switch to the previous month." at bounding box center [187, 226] width 13 height 15
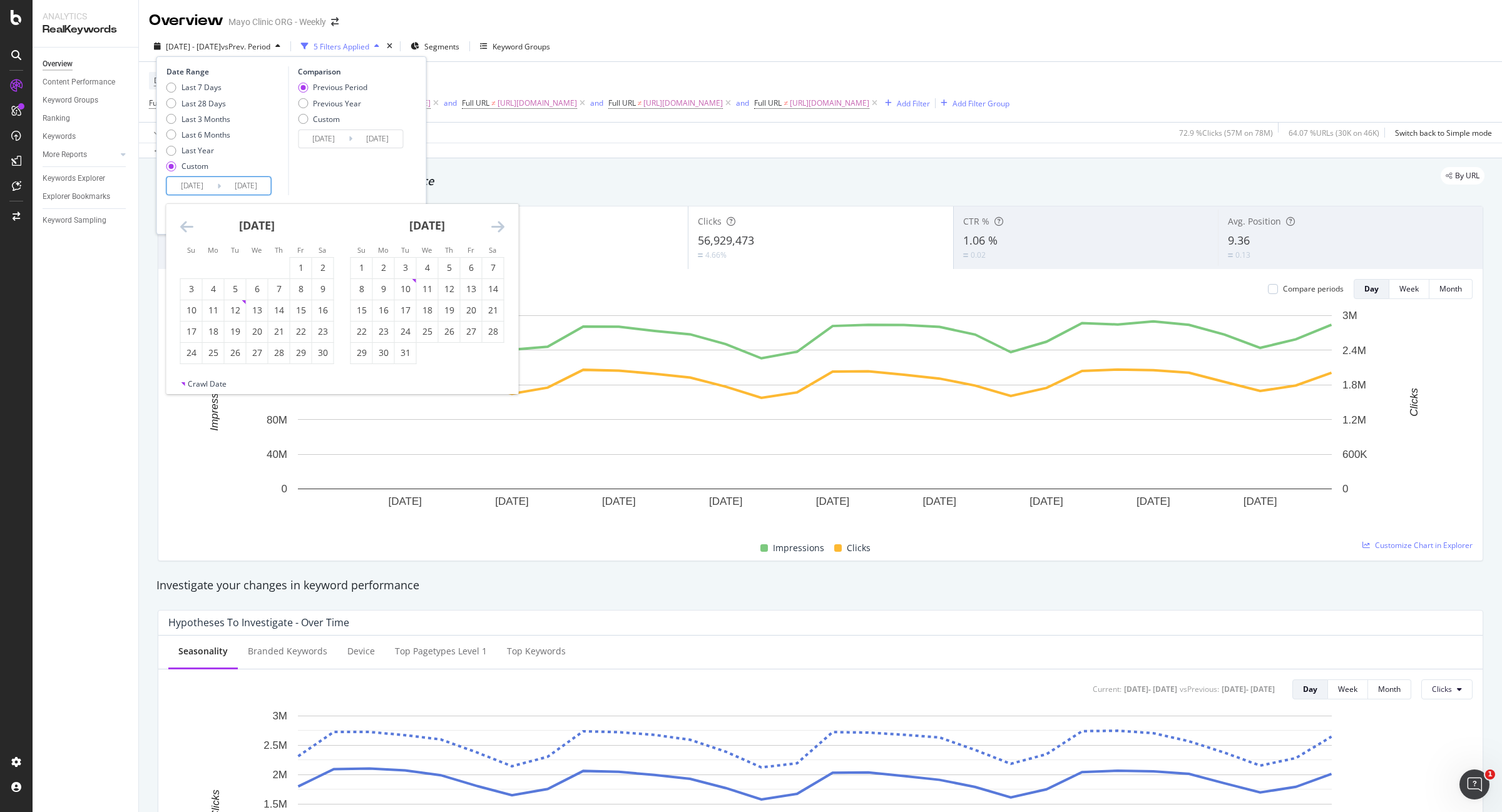
click at [184, 219] on icon "Move backward to switch to the previous month." at bounding box center [187, 226] width 13 height 15
click at [207, 264] on div "1" at bounding box center [213, 267] width 21 height 12
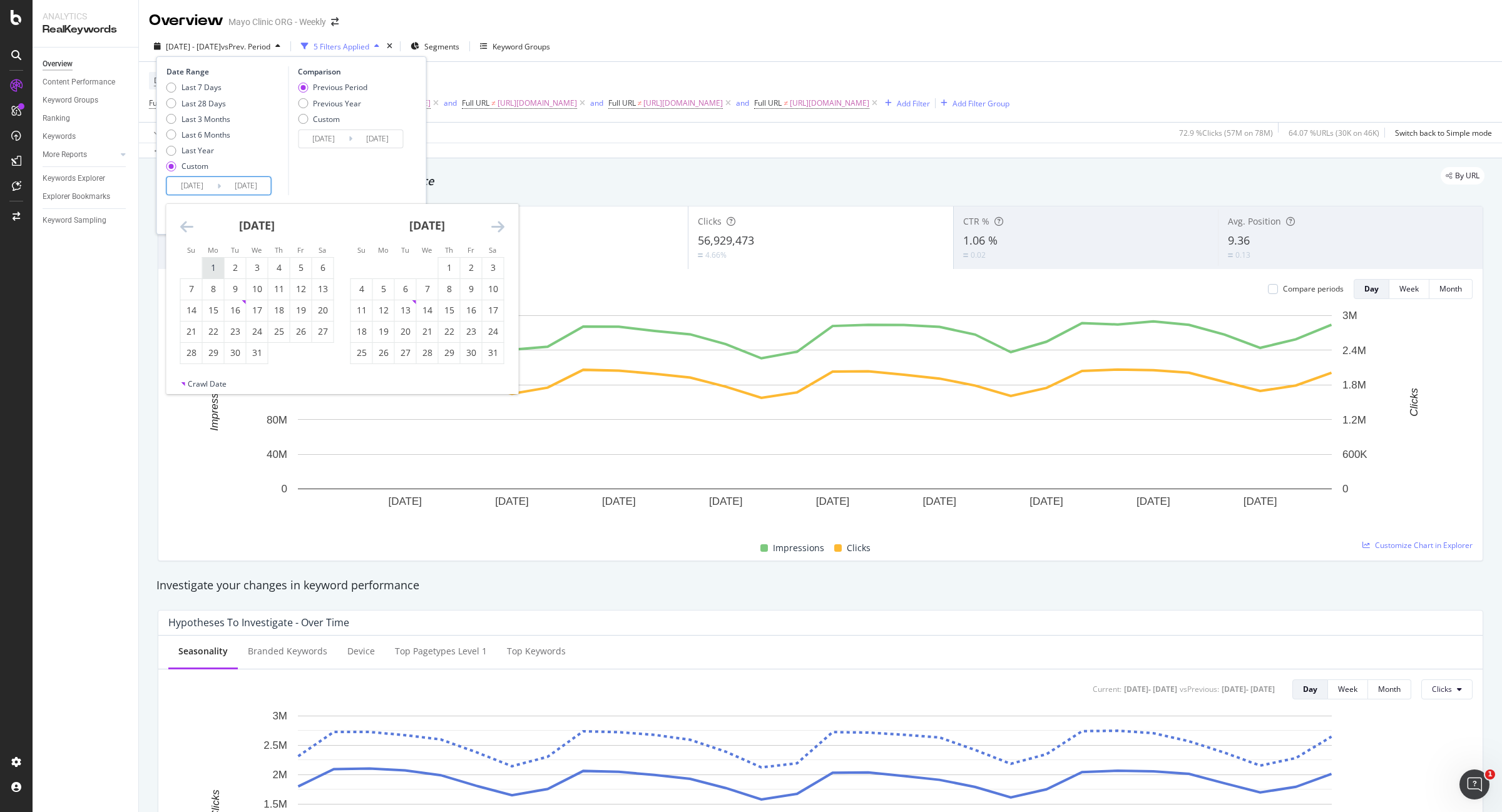
type input "2024/07/01"
type input "2023/07/02"
type input "2024/06/30"
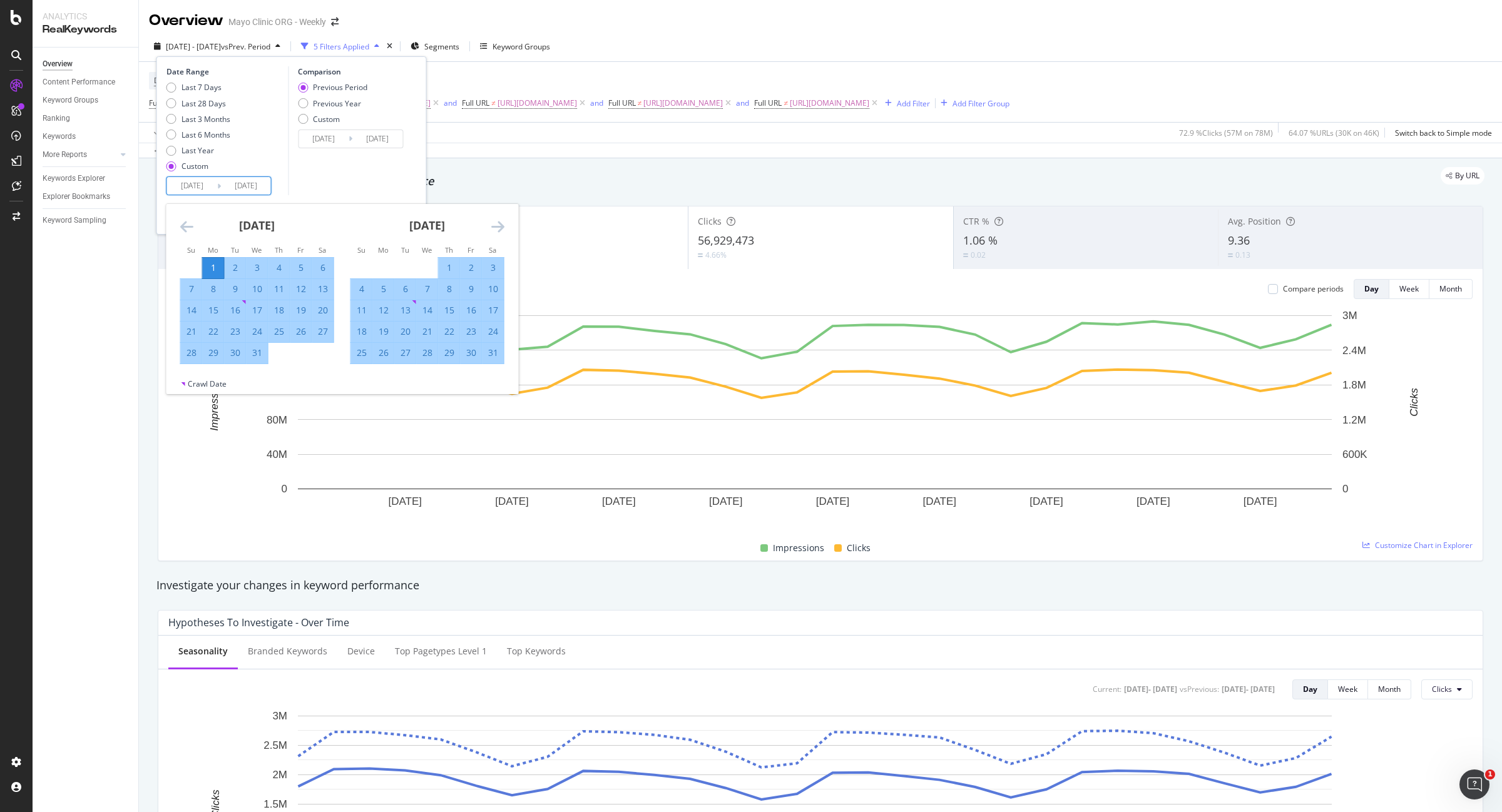
click at [263, 358] on div "31" at bounding box center [257, 353] width 21 height 12
type input "2024/07/31"
type input "2024/05/31"
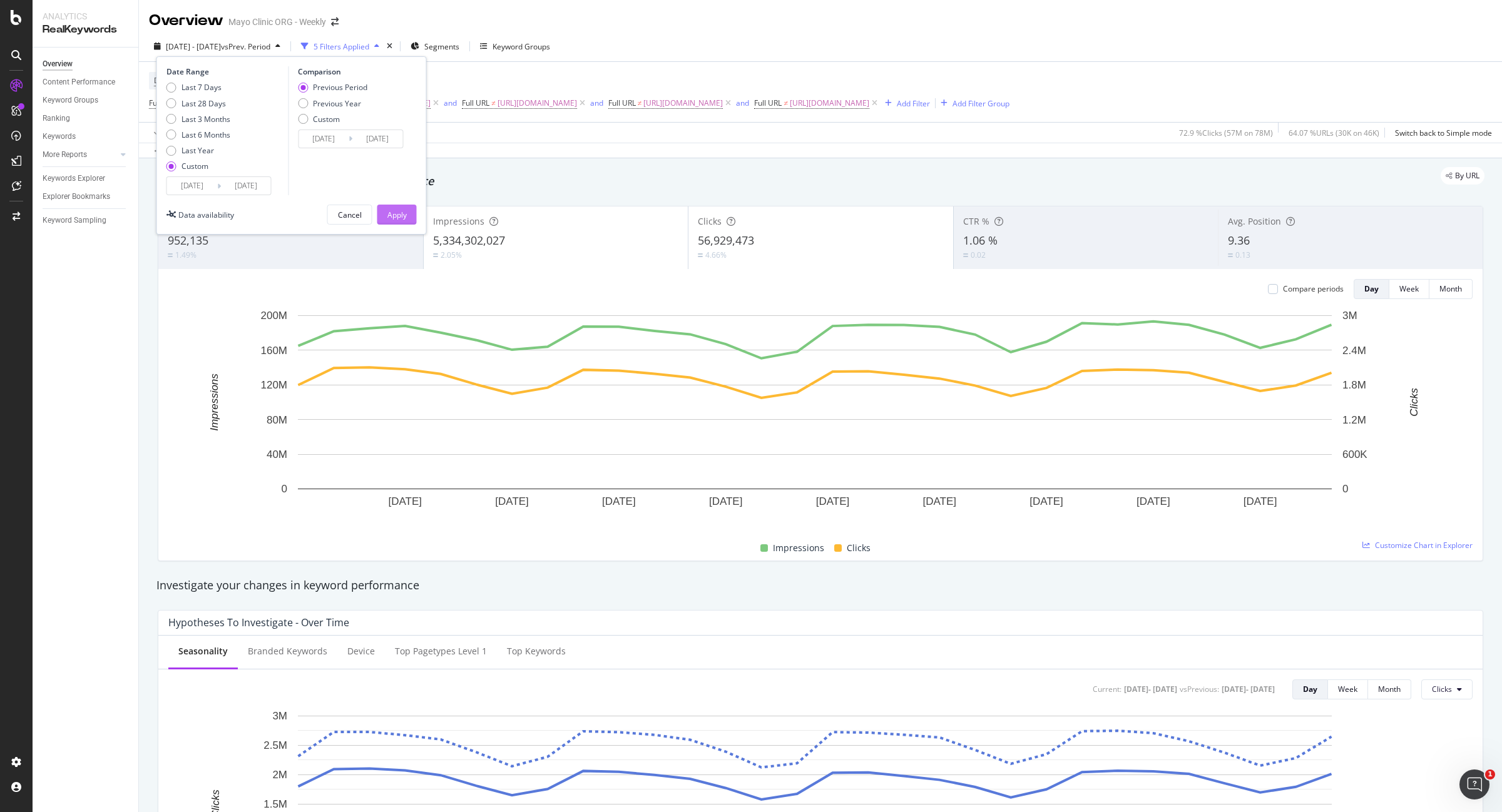
click at [398, 216] on div "Apply" at bounding box center [397, 215] width 20 height 10
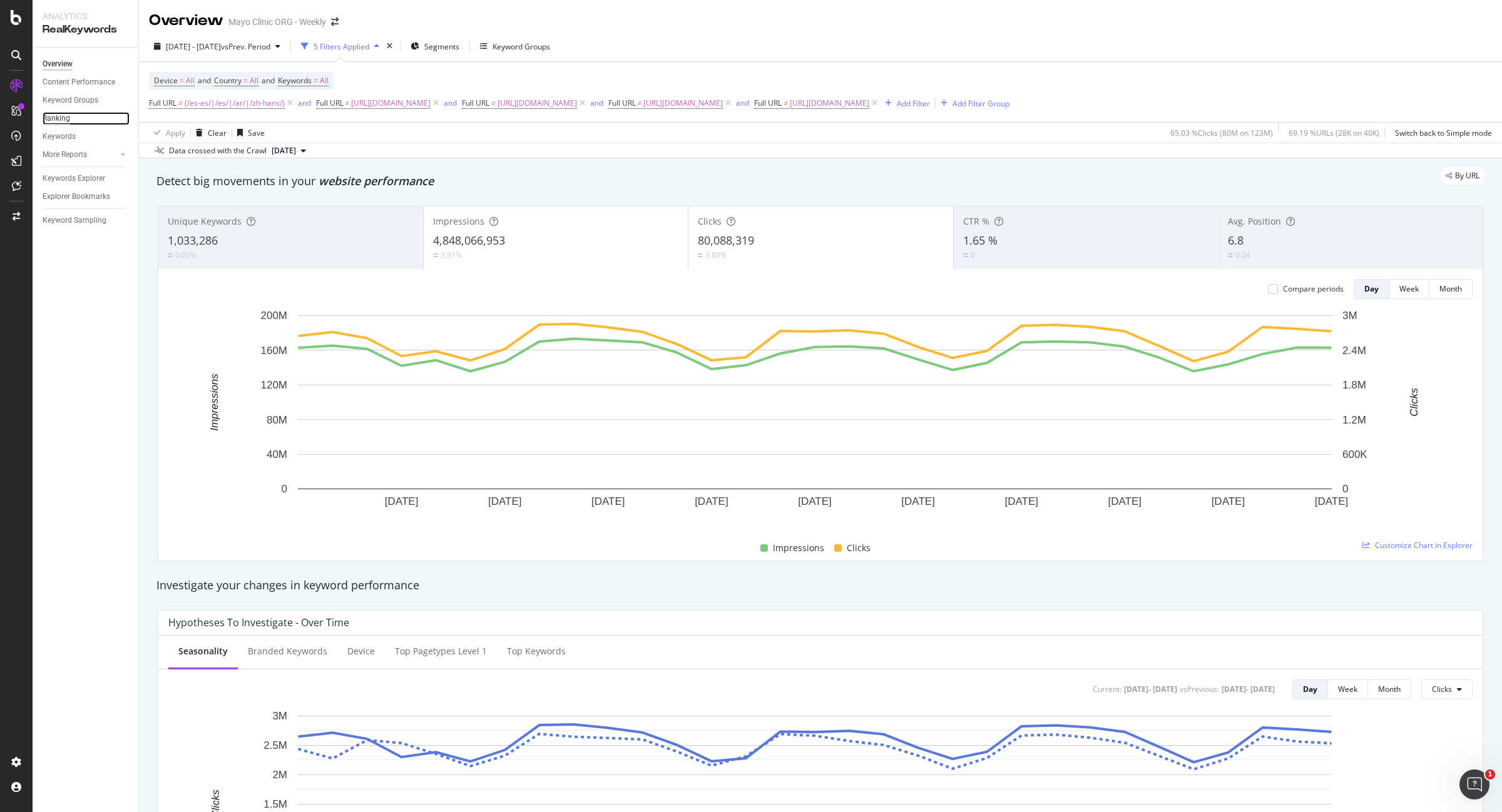
click at [60, 113] on div "Ranking" at bounding box center [56, 118] width 27 height 13
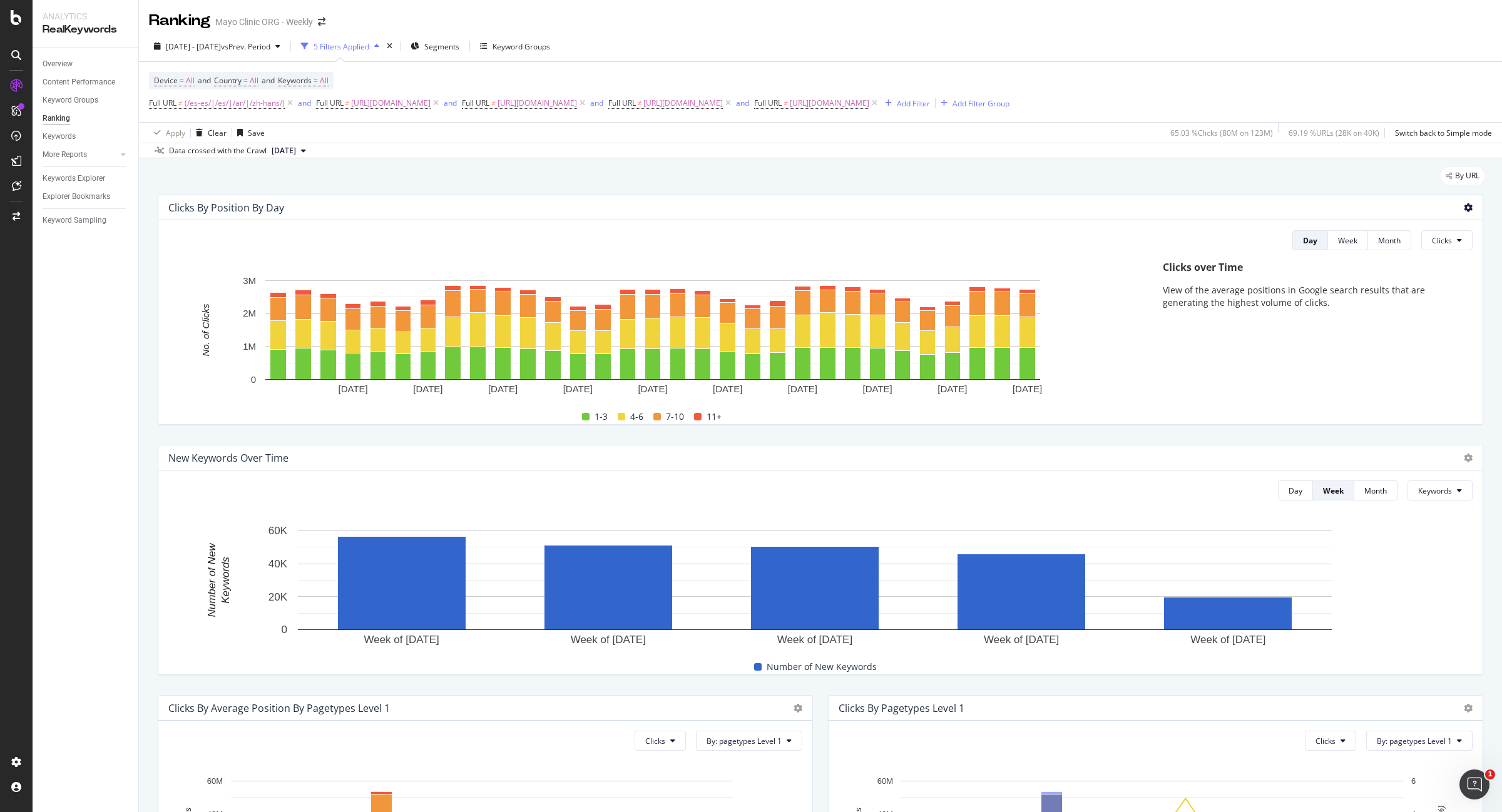
click at [1464, 211] on icon at bounding box center [1468, 208] width 8 height 8
click at [1396, 246] on span "Export as CSV" at bounding box center [1406, 242] width 70 height 11
click at [57, 64] on div "Overview" at bounding box center [57, 64] width 30 height 13
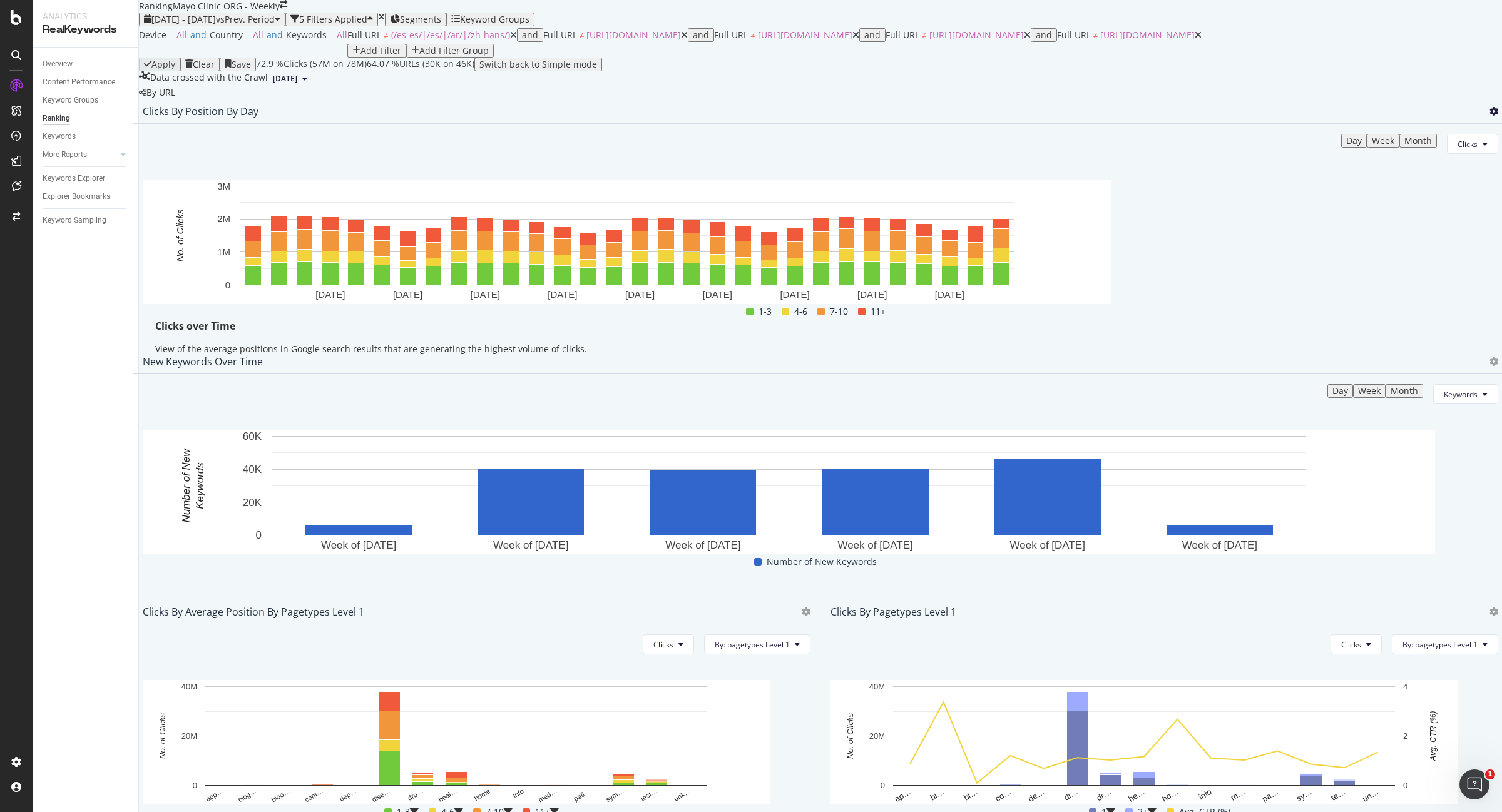
drag, startPoint x: 1456, startPoint y: 208, endPoint x: 1453, endPoint y: 214, distance: 6.7
click at [1490, 116] on icon at bounding box center [1494, 111] width 8 height 8
click at [1410, 248] on span "Export as CSV" at bounding box center [1406, 242] width 70 height 11
click at [1490, 116] on icon at bounding box center [1494, 111] width 8 height 8
click at [1431, 243] on span "Export as CSV" at bounding box center [1406, 242] width 70 height 11
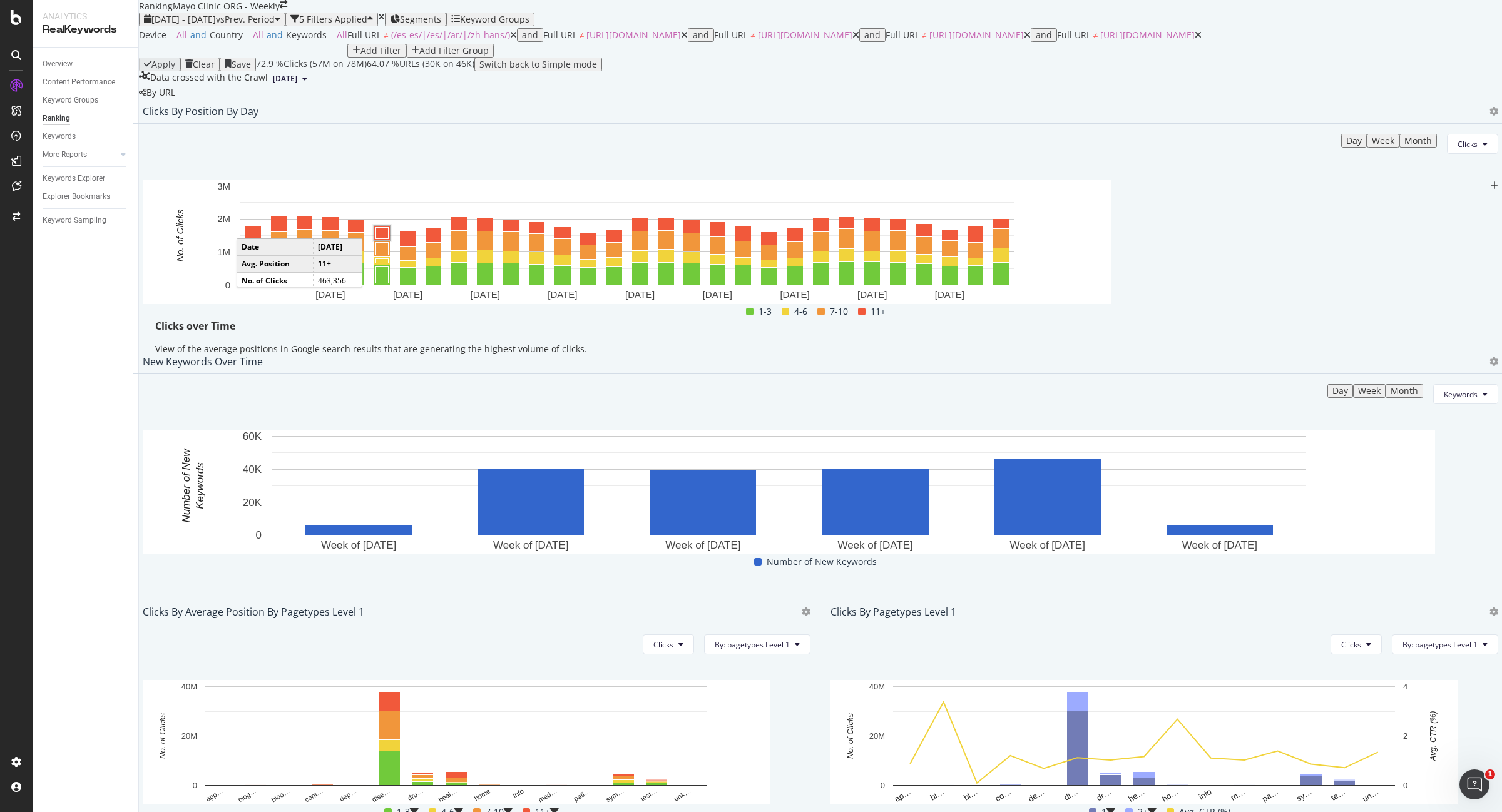
click at [1462, 124] on div "Clicks By Position By Day" at bounding box center [821, 111] width 1376 height 25
click at [1453, 154] on button "Clicks" at bounding box center [1472, 144] width 51 height 20
click at [1430, 256] on div "Rankings" at bounding box center [1444, 265] width 67 height 18
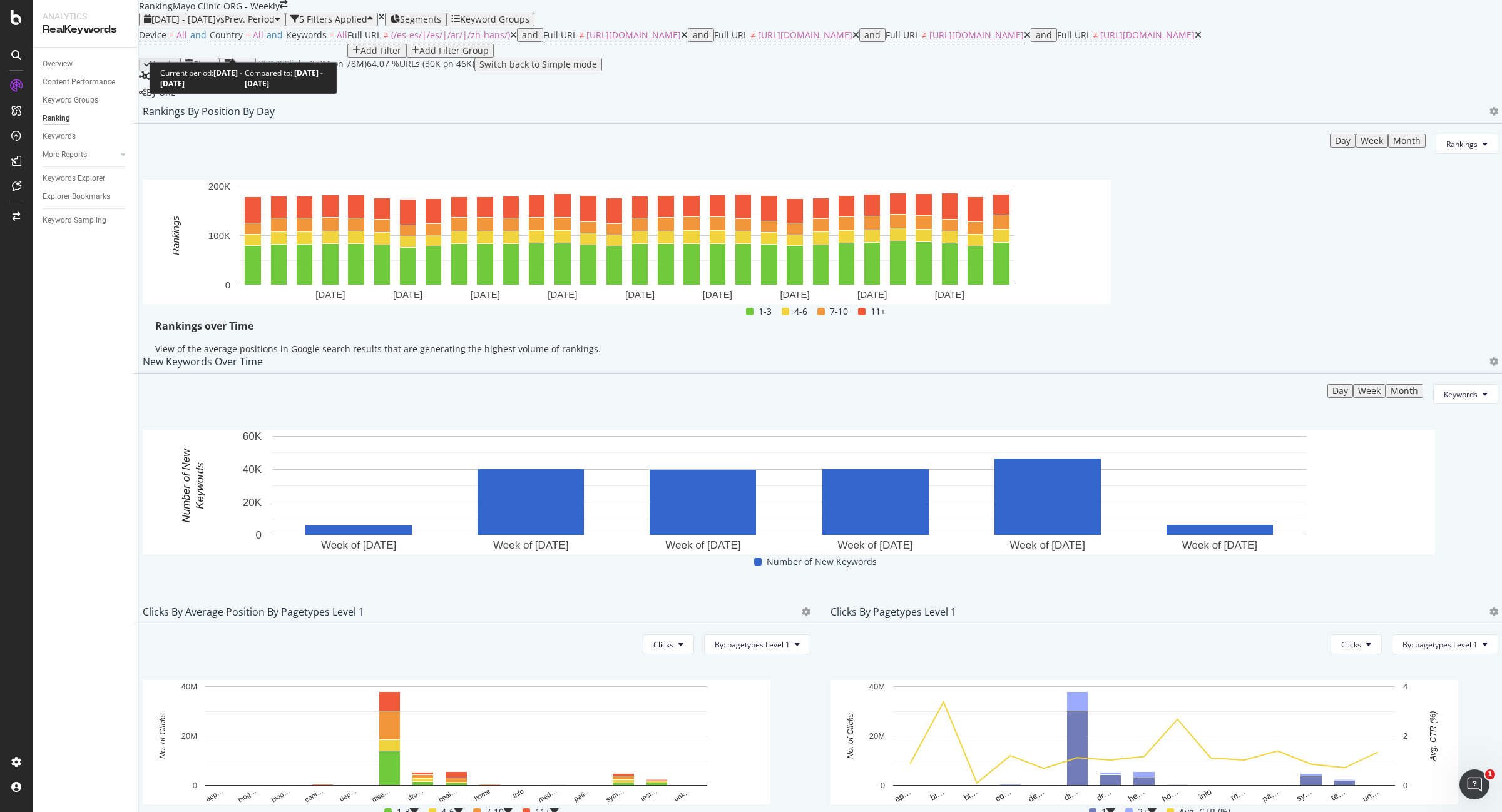
click at [216, 25] on span "[DATE] - [DATE]" at bounding box center [184, 19] width 64 height 12
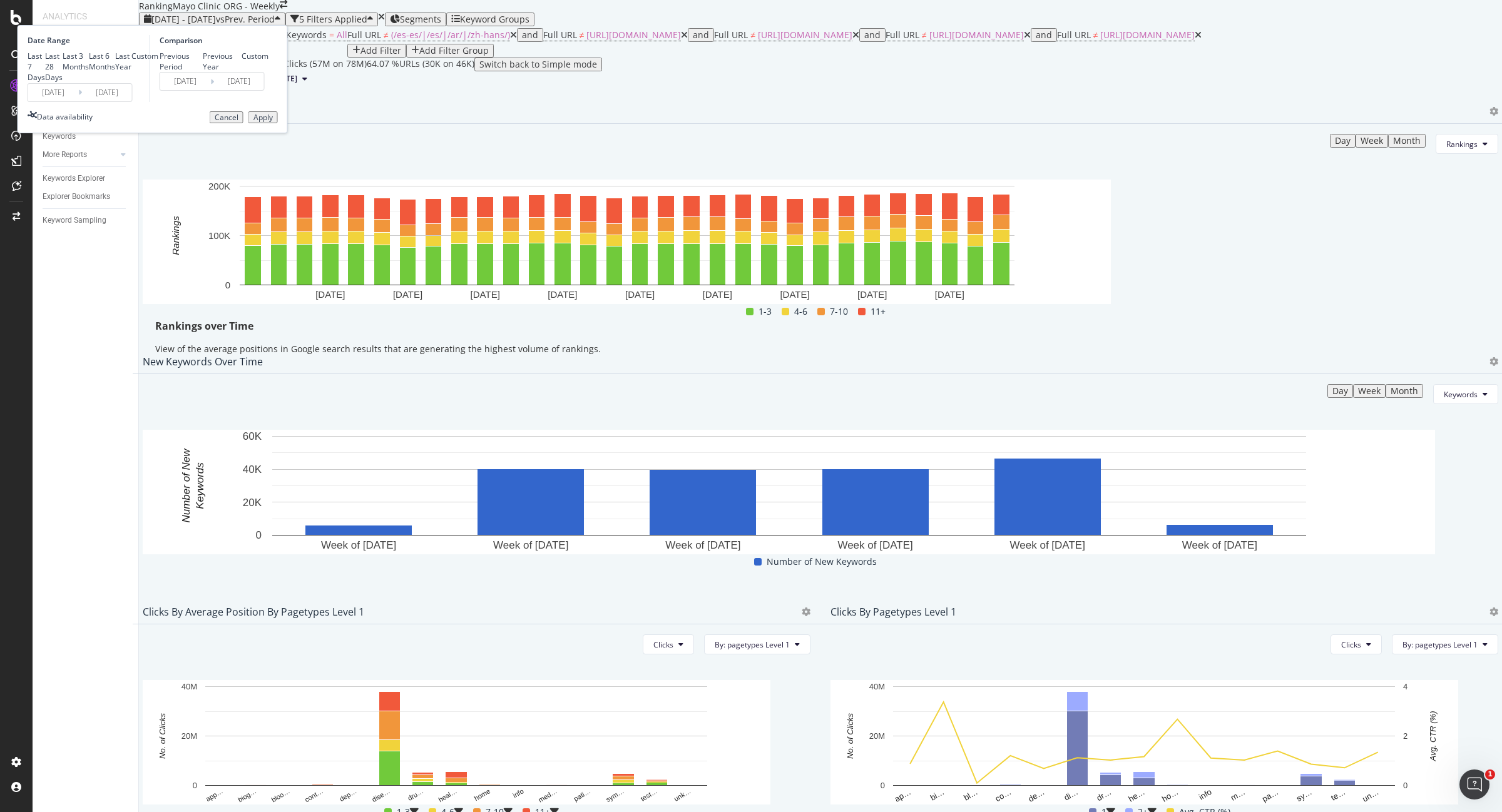
click at [78, 102] on input "[DATE]" at bounding box center [53, 92] width 50 height 18
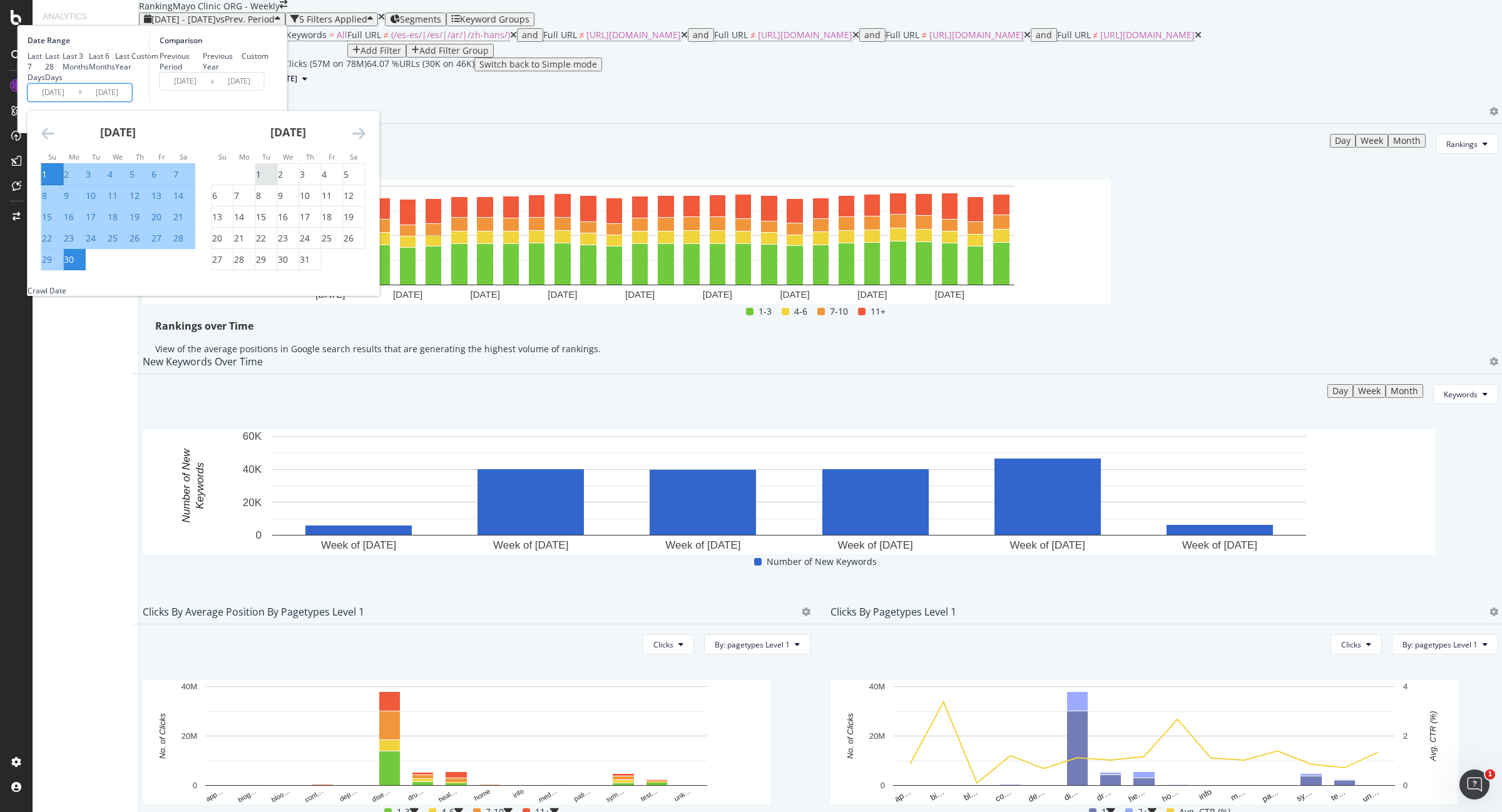
click at [261, 181] on div "1" at bounding box center [258, 174] width 5 height 12
type input "[DATE]"
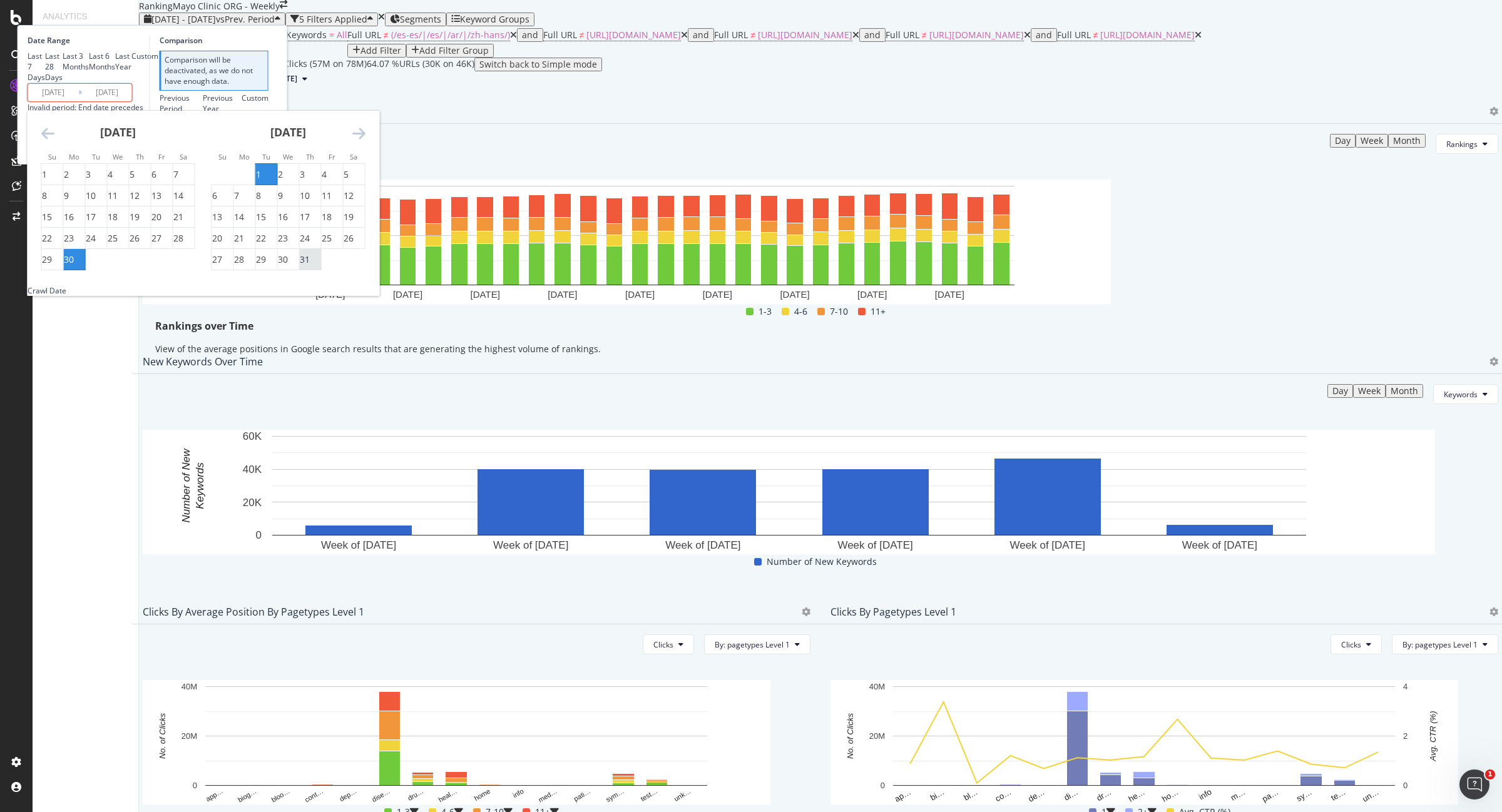
click at [310, 266] on div "31" at bounding box center [305, 259] width 10 height 12
type input "[DATE]"
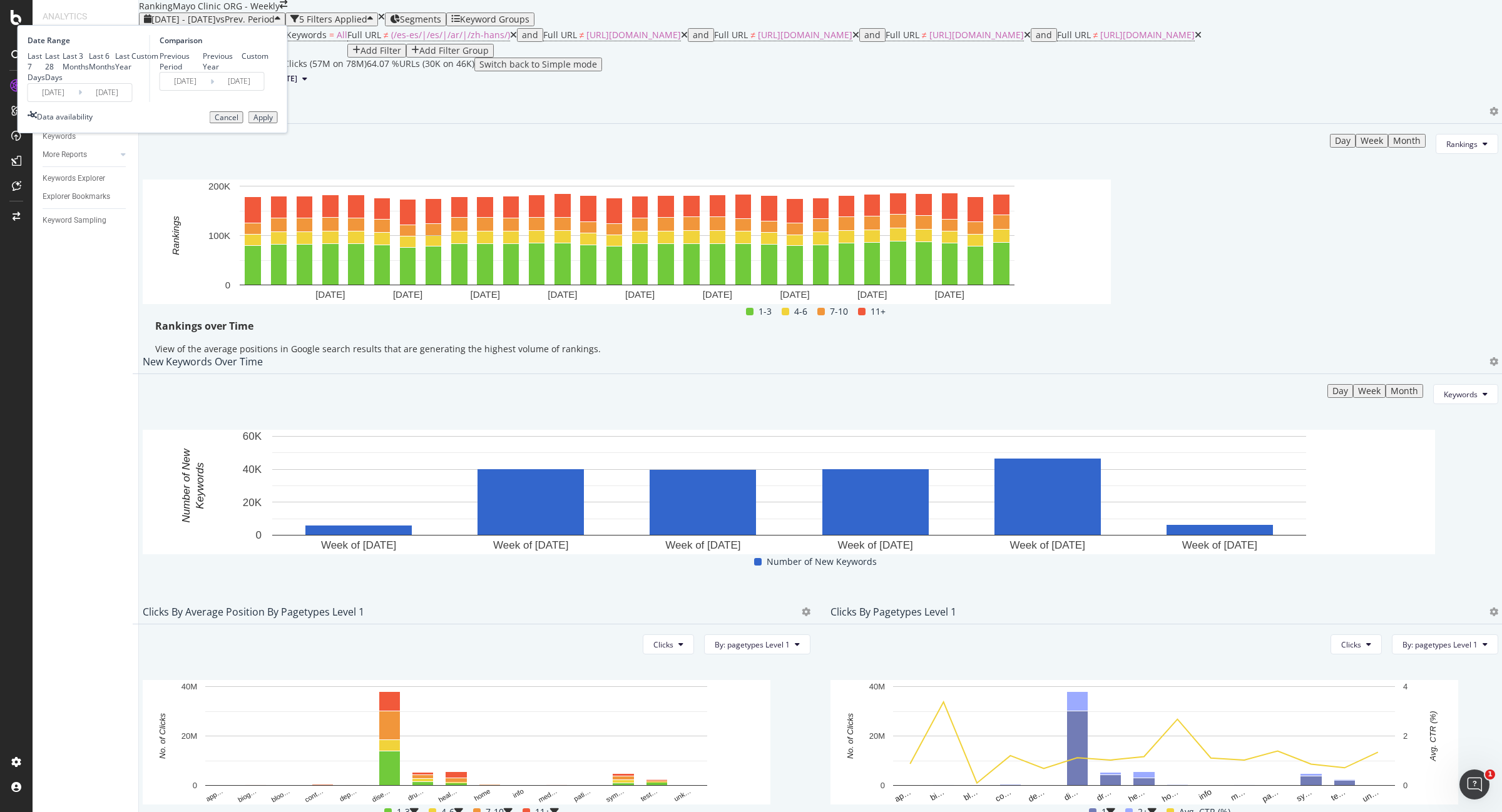
click at [273, 122] on div "Apply" at bounding box center [263, 117] width 20 height 8
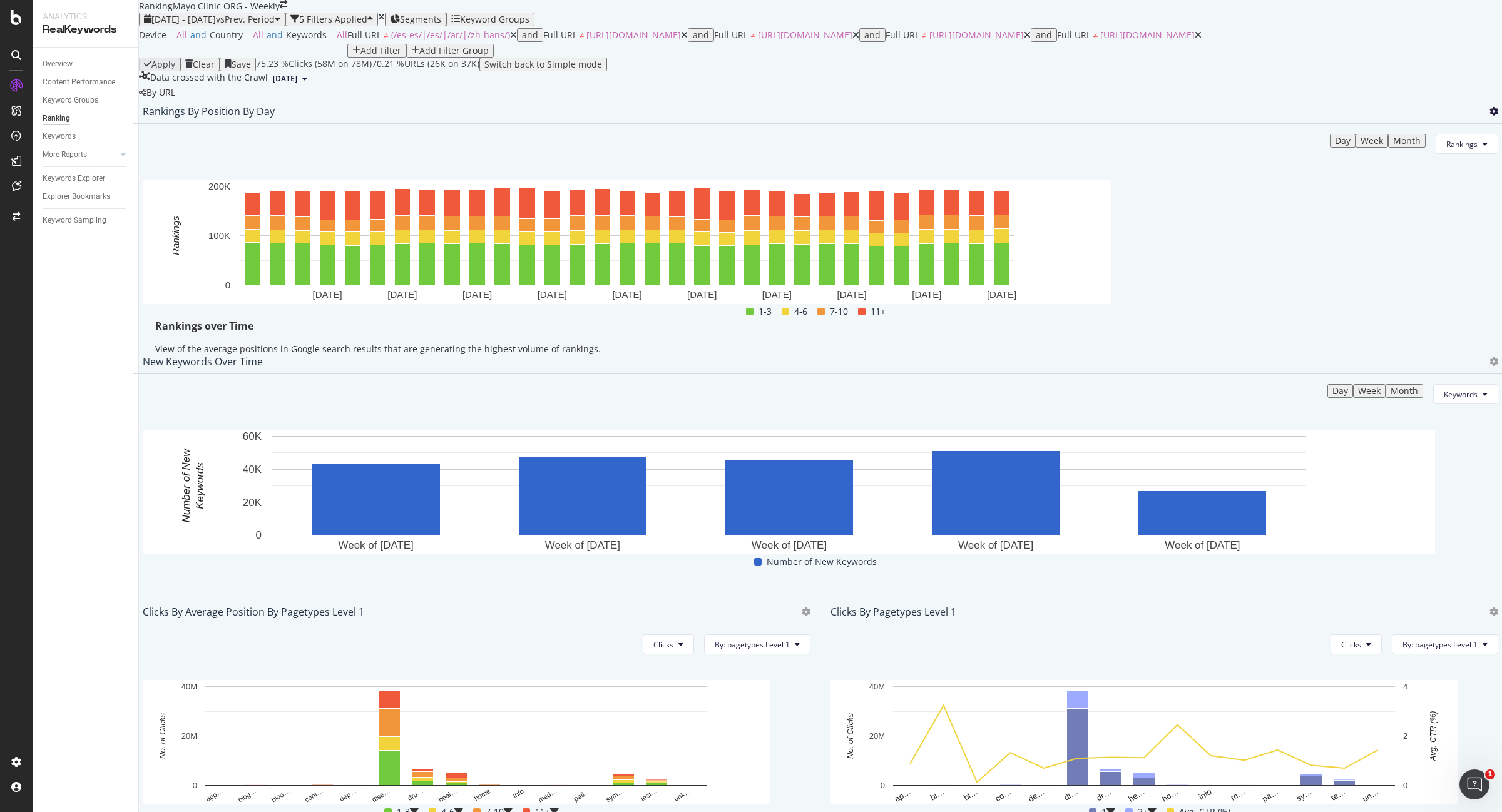
drag, startPoint x: 1456, startPoint y: 211, endPoint x: 1453, endPoint y: 219, distance: 8.5
click at [1490, 116] on icon at bounding box center [1494, 111] width 8 height 8
click at [1433, 244] on span "Export as CSV" at bounding box center [1406, 242] width 70 height 11
click at [216, 25] on span "[DATE] - [DATE]" at bounding box center [184, 19] width 64 height 12
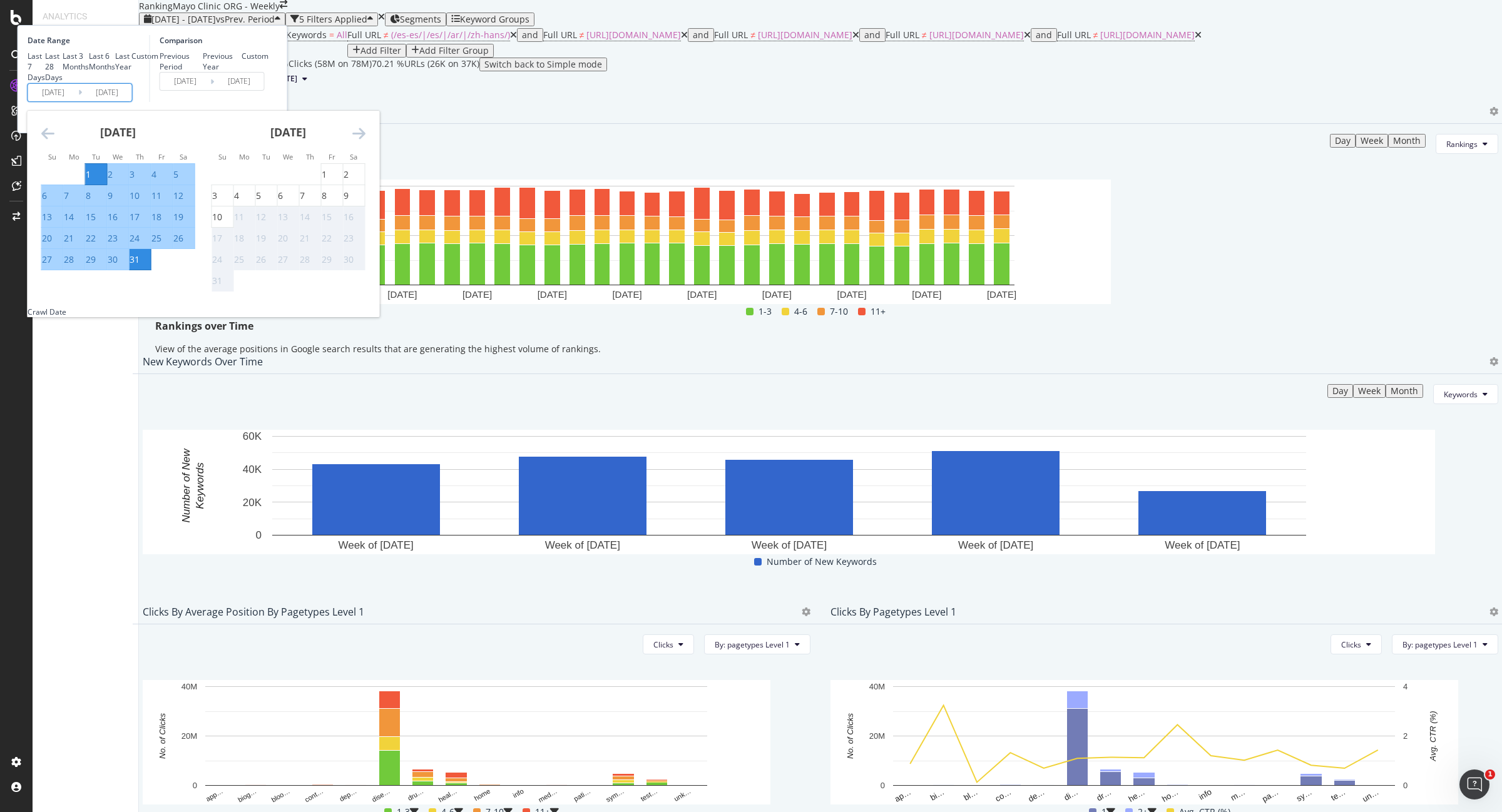
click at [78, 102] on input "[DATE]" at bounding box center [53, 92] width 50 height 18
click at [177, 229] on div "July 2025 1 2 3 4 5 6 7 8 9 10 11 12 13 14 15 16 17 18 19 20 21 22 23 24 25 26 …" at bounding box center [118, 191] width 171 height 160
click at [55, 141] on icon "Move backward to switch to the previous month." at bounding box center [48, 133] width 13 height 15
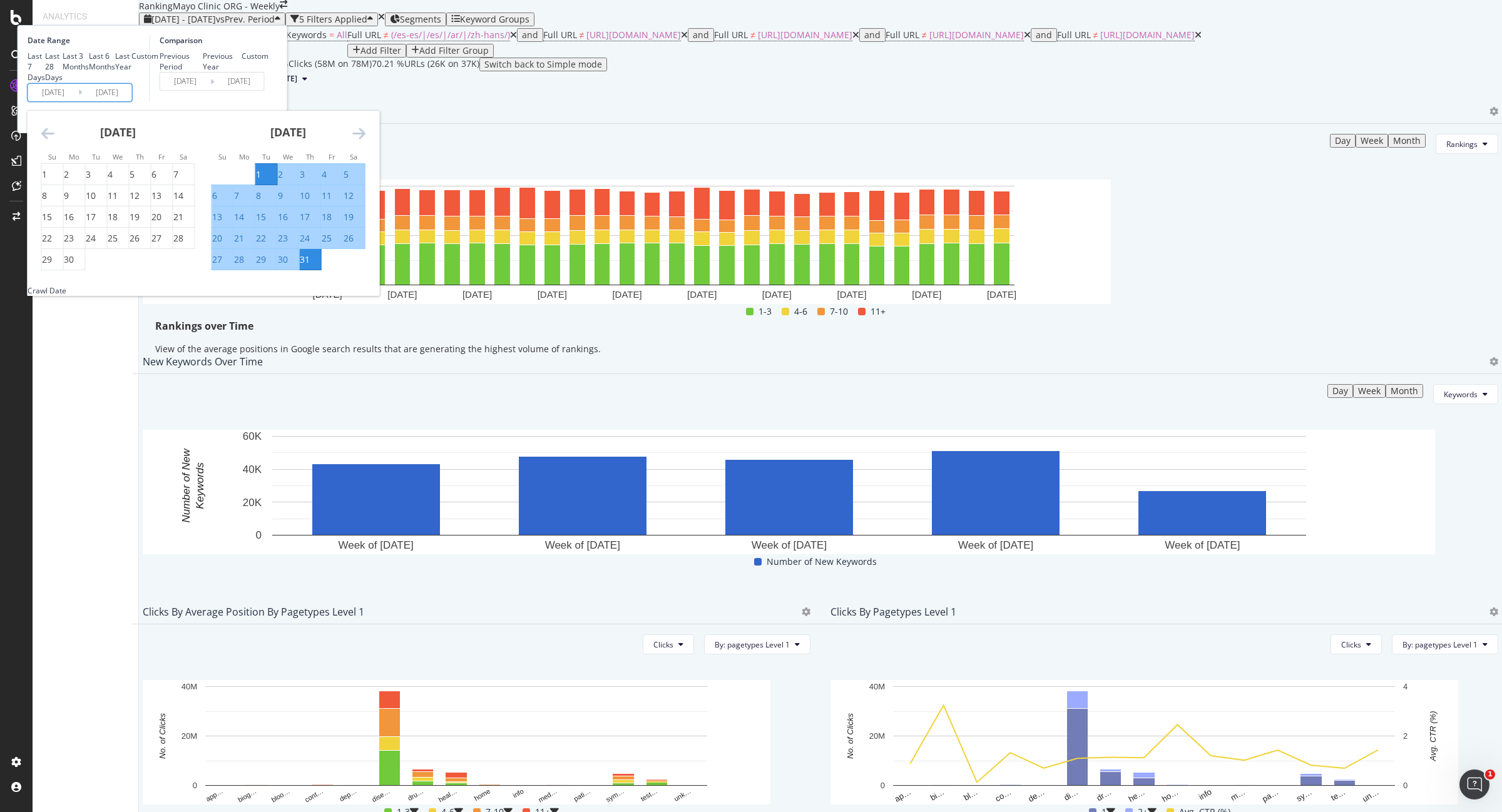
click at [366, 141] on icon "Move forward to switch to the next month." at bounding box center [359, 133] width 13 height 15
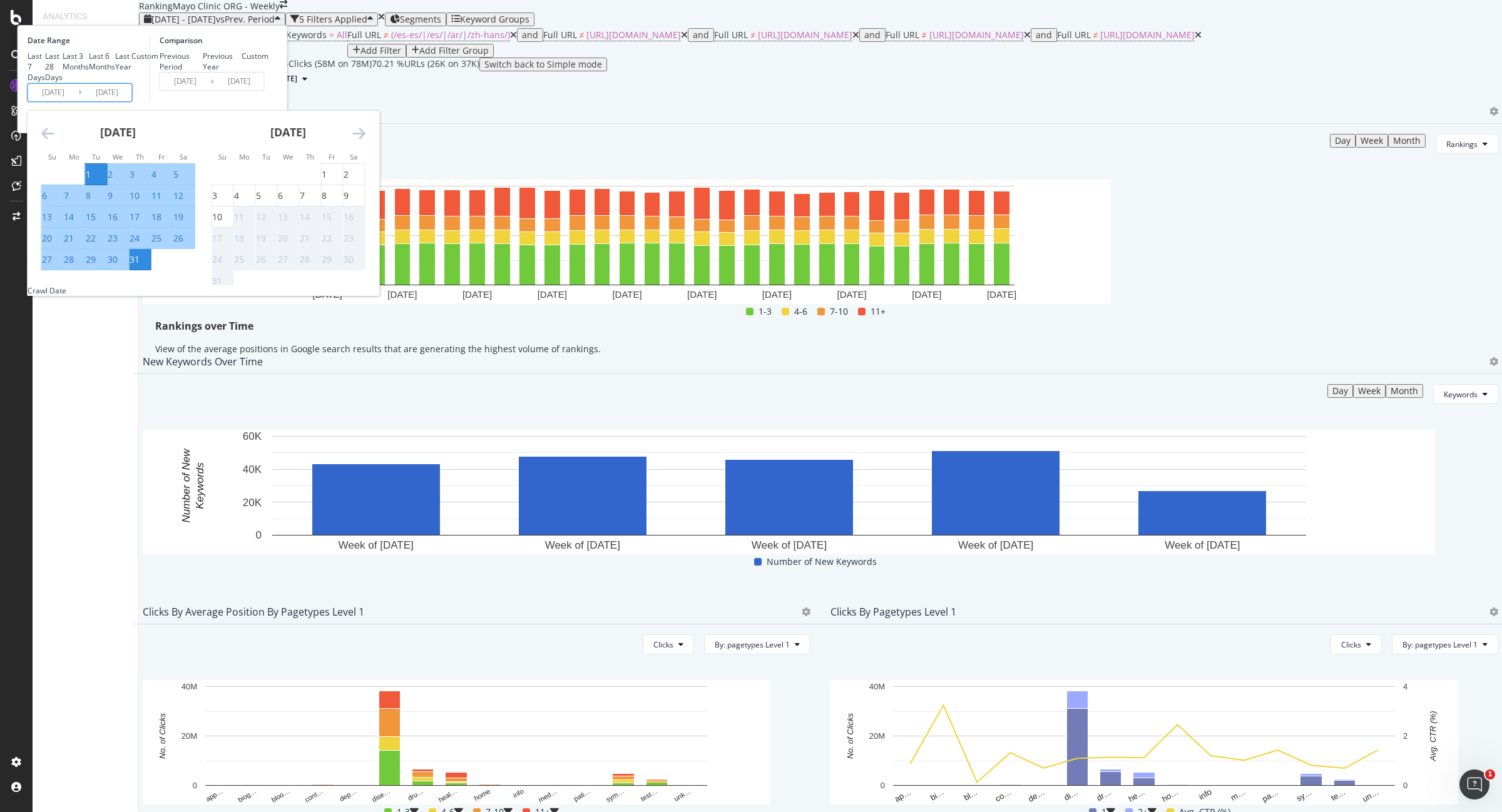
click at [698, 12] on div "Ranking Mayo Clinic ORG - Weekly" at bounding box center [820, 6] width 1363 height 12
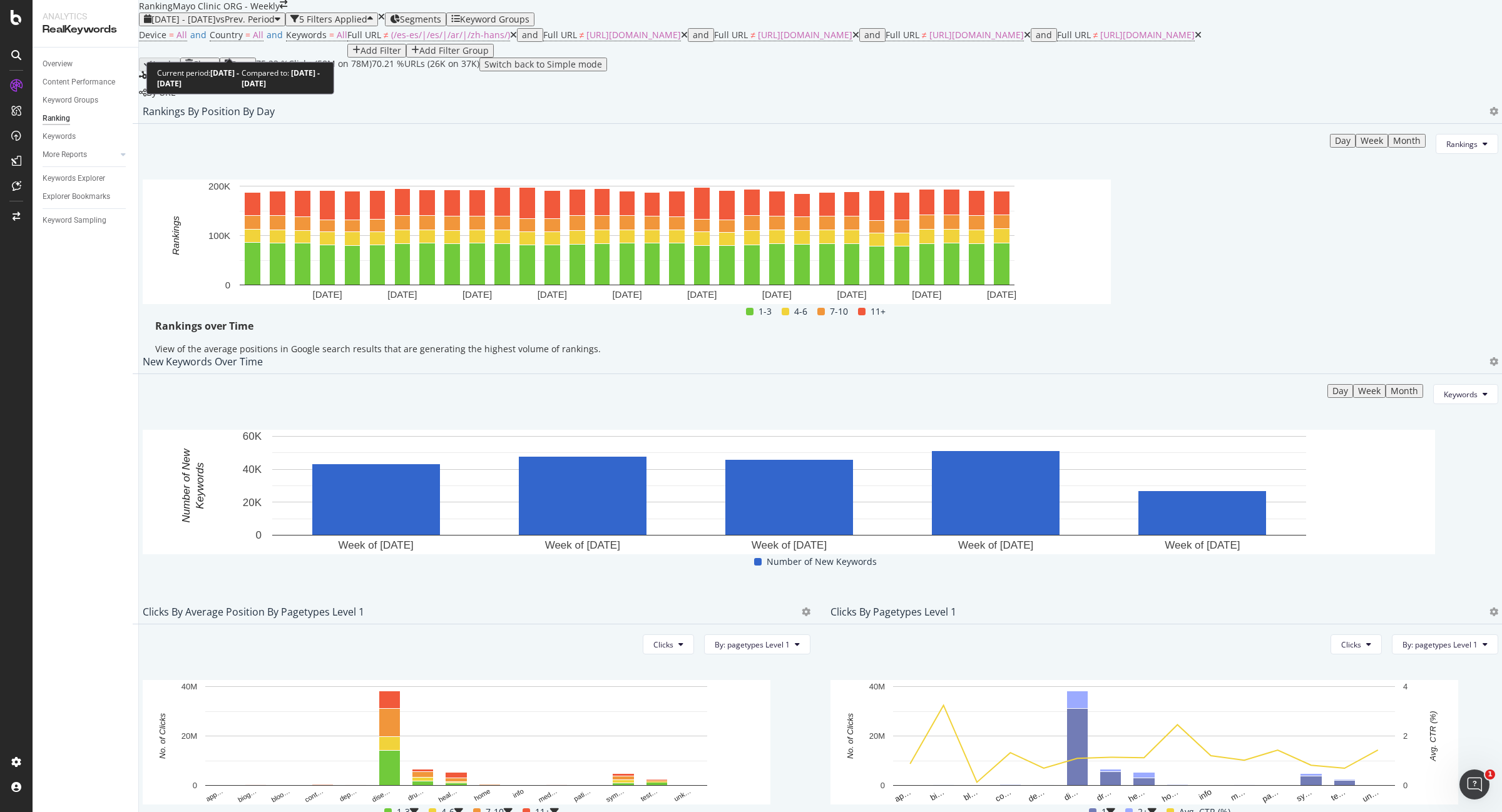
click at [216, 25] on span "[DATE] - [DATE]" at bounding box center [184, 19] width 64 height 12
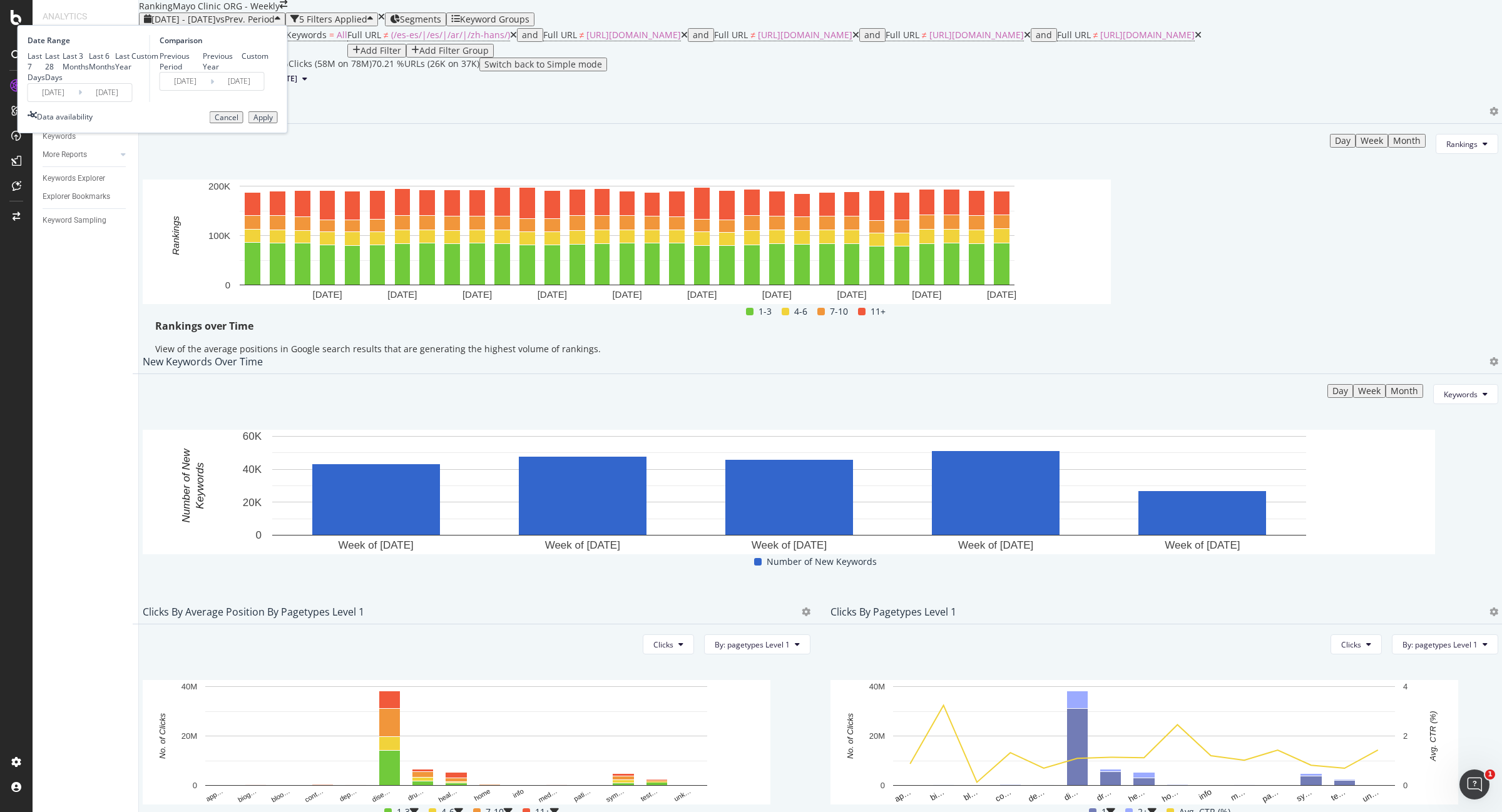
click at [78, 102] on input "[DATE]" at bounding box center [53, 92] width 50 height 18
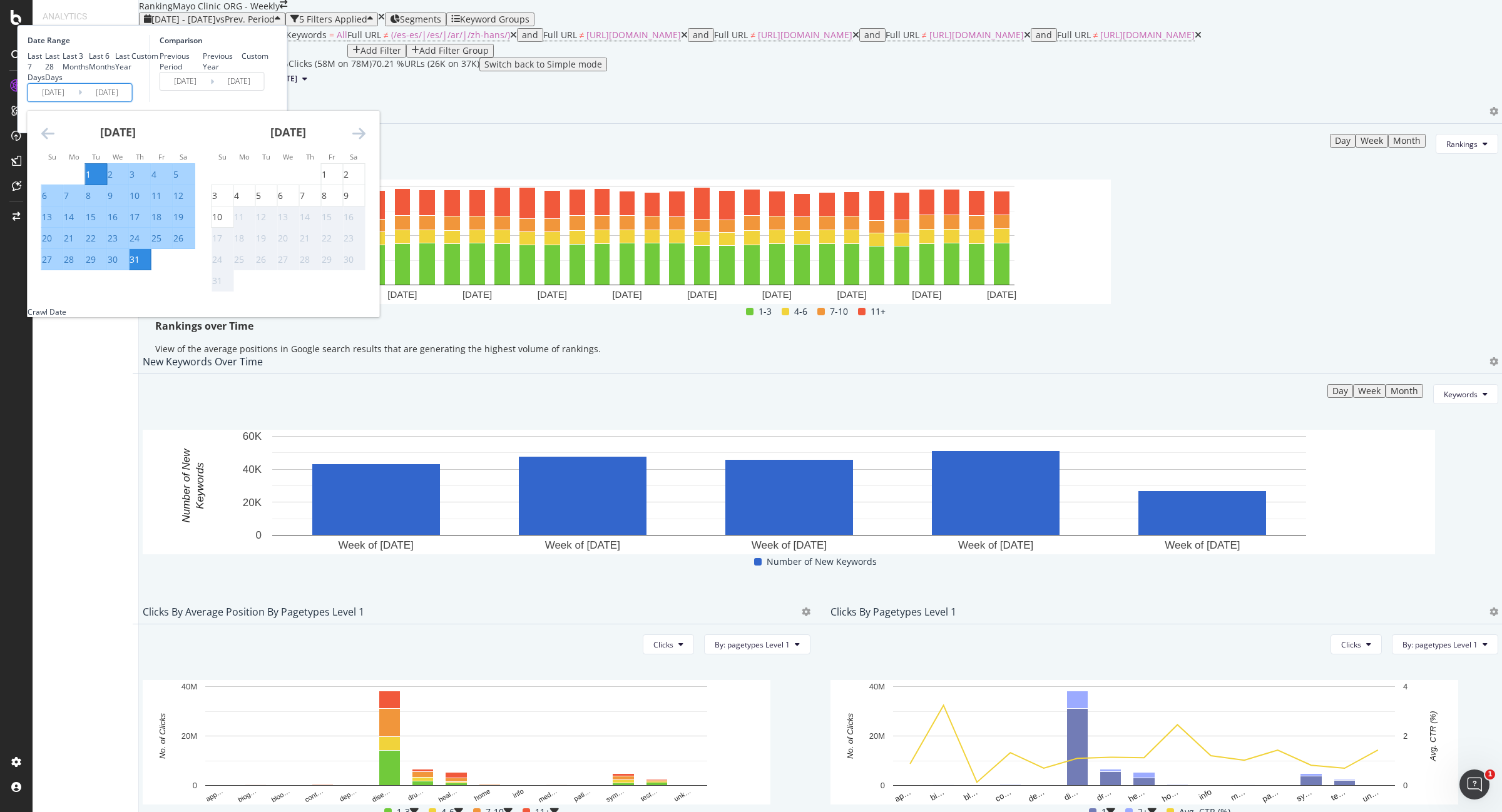
click at [179, 228] on div "July 2025 1 2 3 4 5 6 7 8 9 10 11 12 13 14 15 16 17 18 19 20 21 22 23 24 25 26 …" at bounding box center [118, 191] width 171 height 160
click at [55, 141] on icon "Move backward to switch to the previous month." at bounding box center [48, 133] width 13 height 15
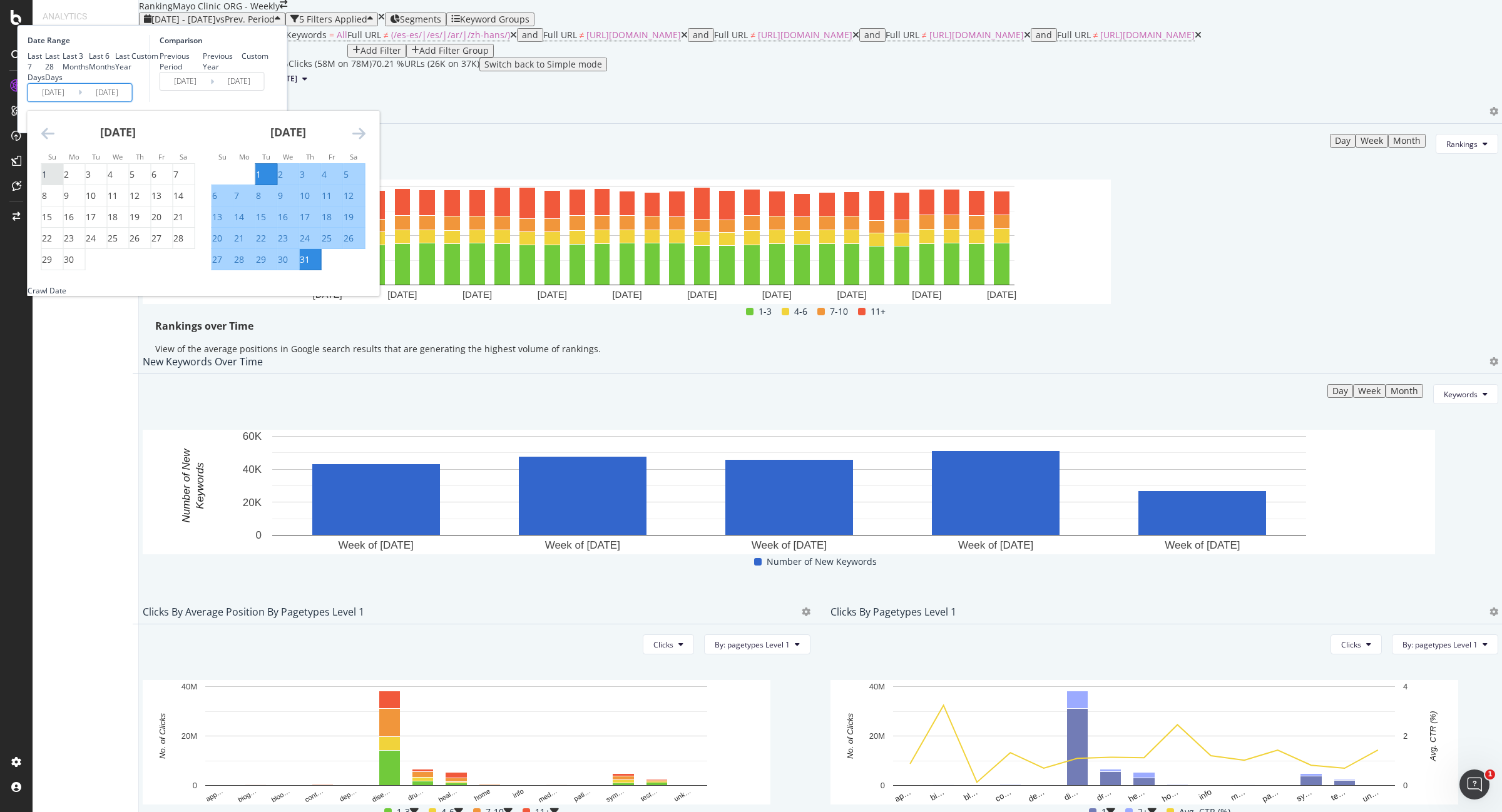
click at [47, 181] on div "1" at bounding box center [44, 174] width 5 height 12
type input "[DATE]"
type input "2025/04/01"
type input "[DATE]"
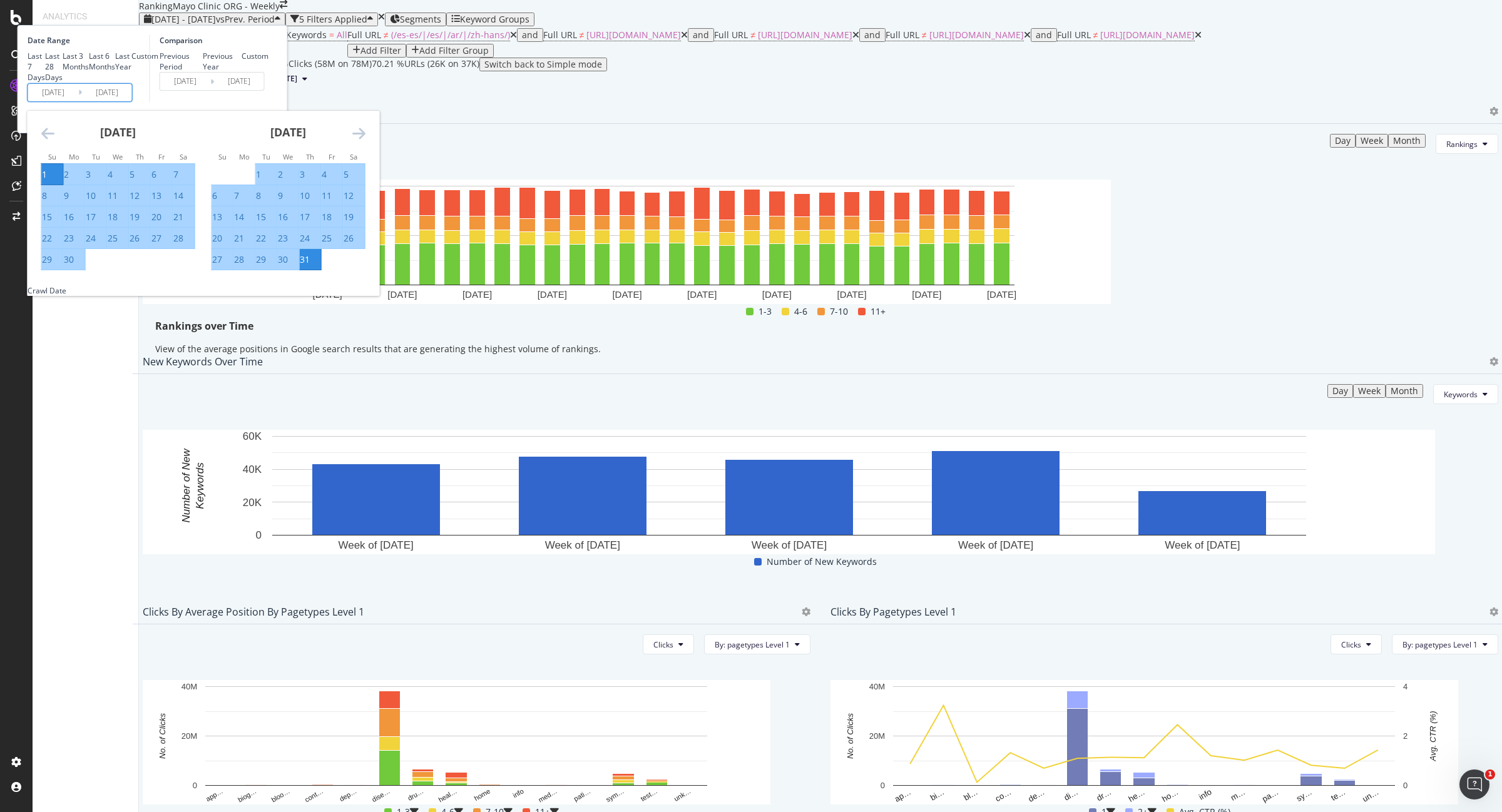
click at [74, 266] on div "30" at bounding box center [68, 259] width 10 height 12
type input "[DATE]"
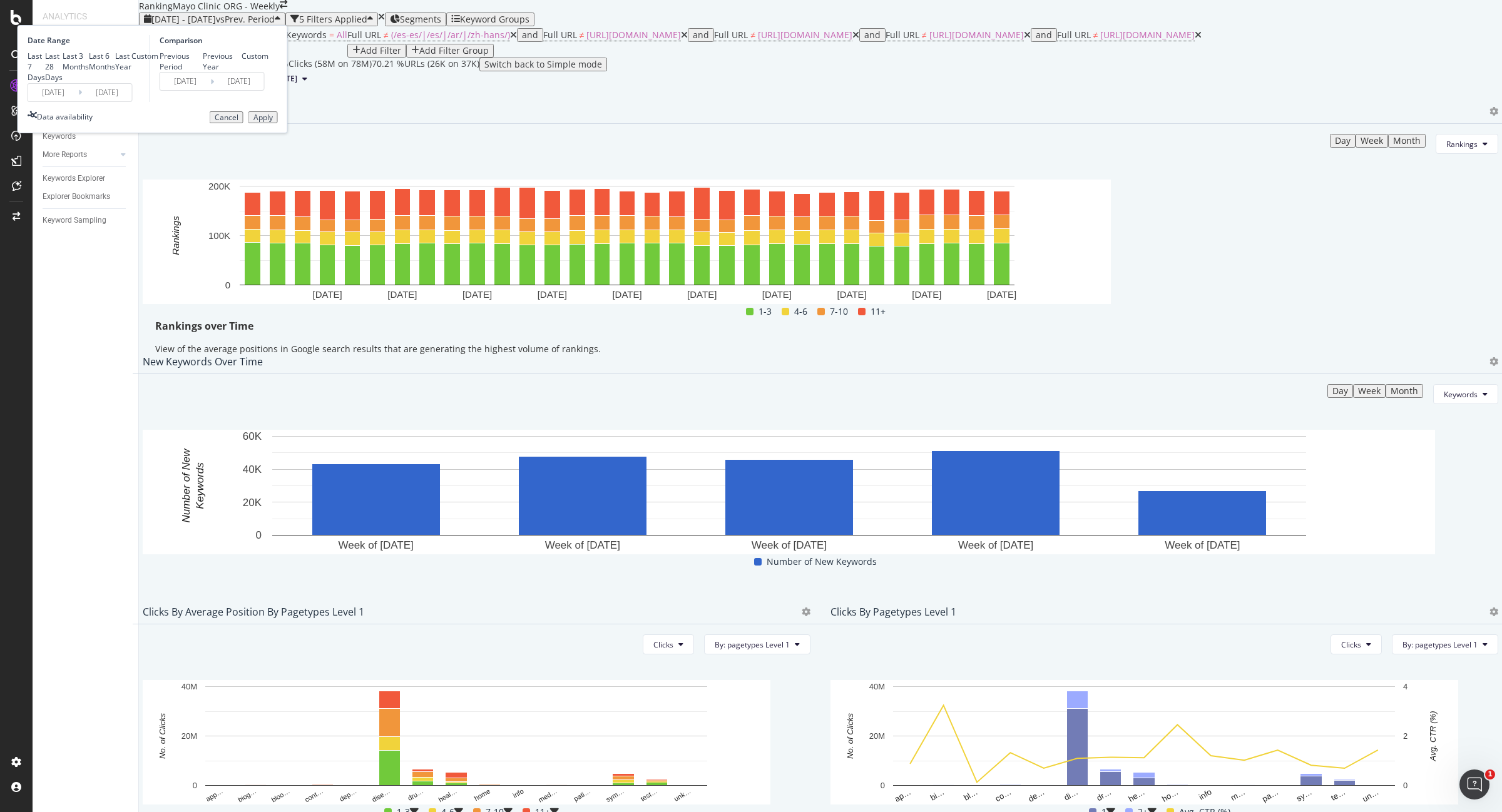
click at [278, 124] on button "Apply" at bounding box center [263, 117] width 29 height 12
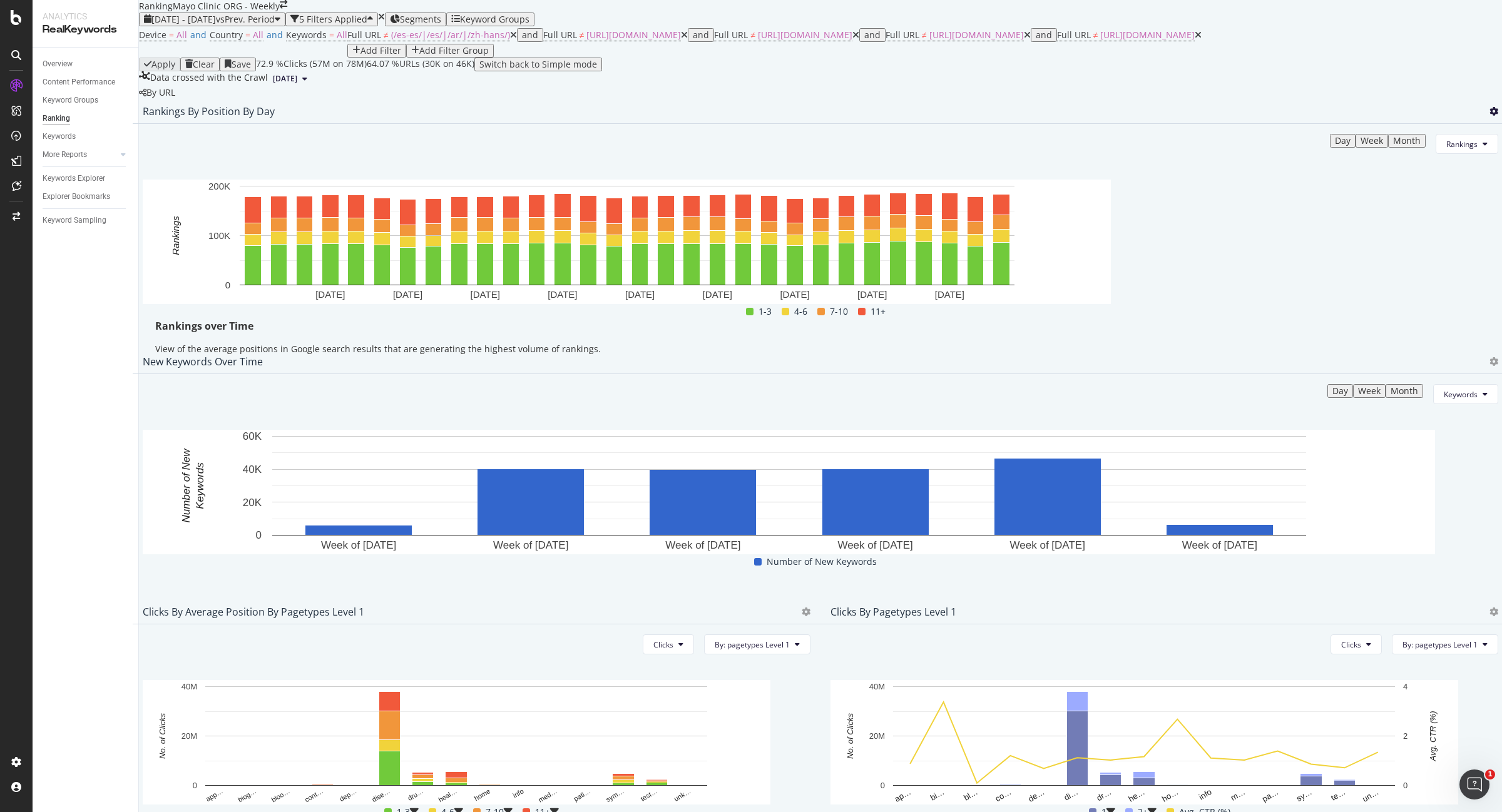
click at [1490, 116] on icon at bounding box center [1494, 111] width 8 height 8
click at [1417, 246] on span "Export as CSV" at bounding box center [1406, 242] width 70 height 11
click at [1490, 116] on icon at bounding box center [1494, 111] width 8 height 8
click at [1375, 242] on span "Export as CSV" at bounding box center [1406, 242] width 70 height 11
click at [216, 25] on span "[DATE] - [DATE]" at bounding box center [184, 19] width 64 height 12
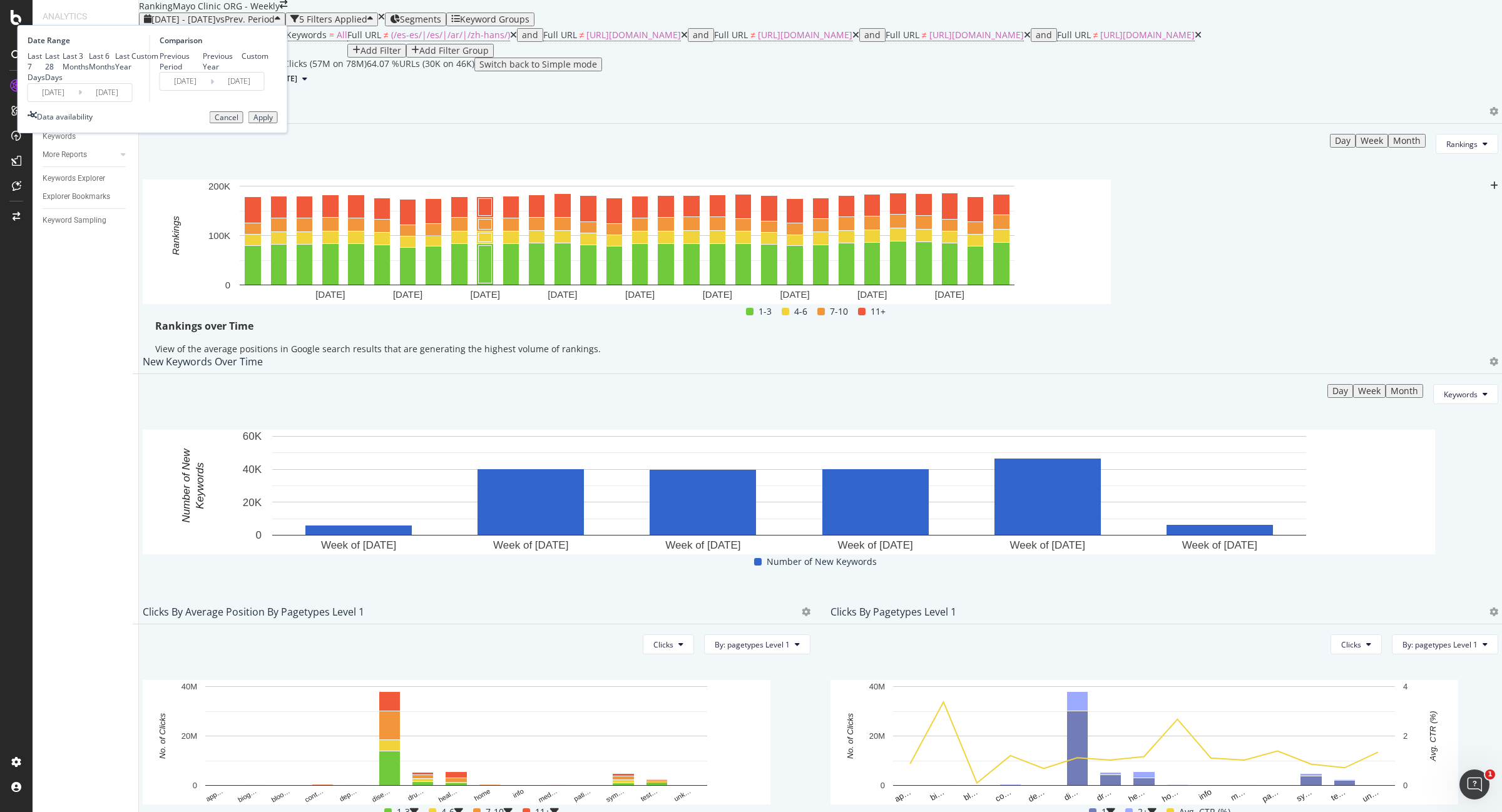
click at [78, 102] on input "[DATE]" at bounding box center [53, 92] width 50 height 18
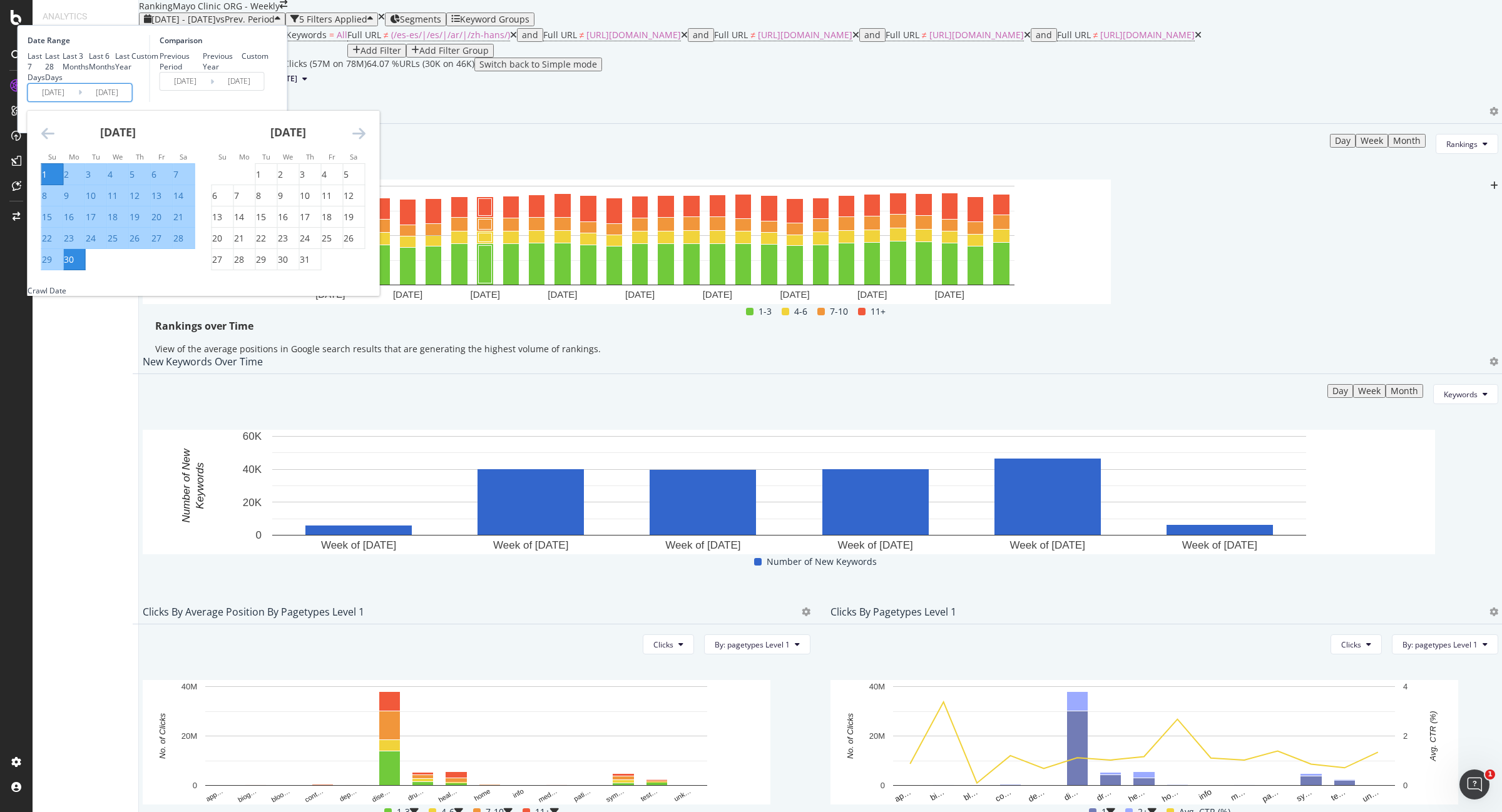
click at [55, 141] on icon "Move backward to switch to the previous month." at bounding box center [48, 133] width 13 height 15
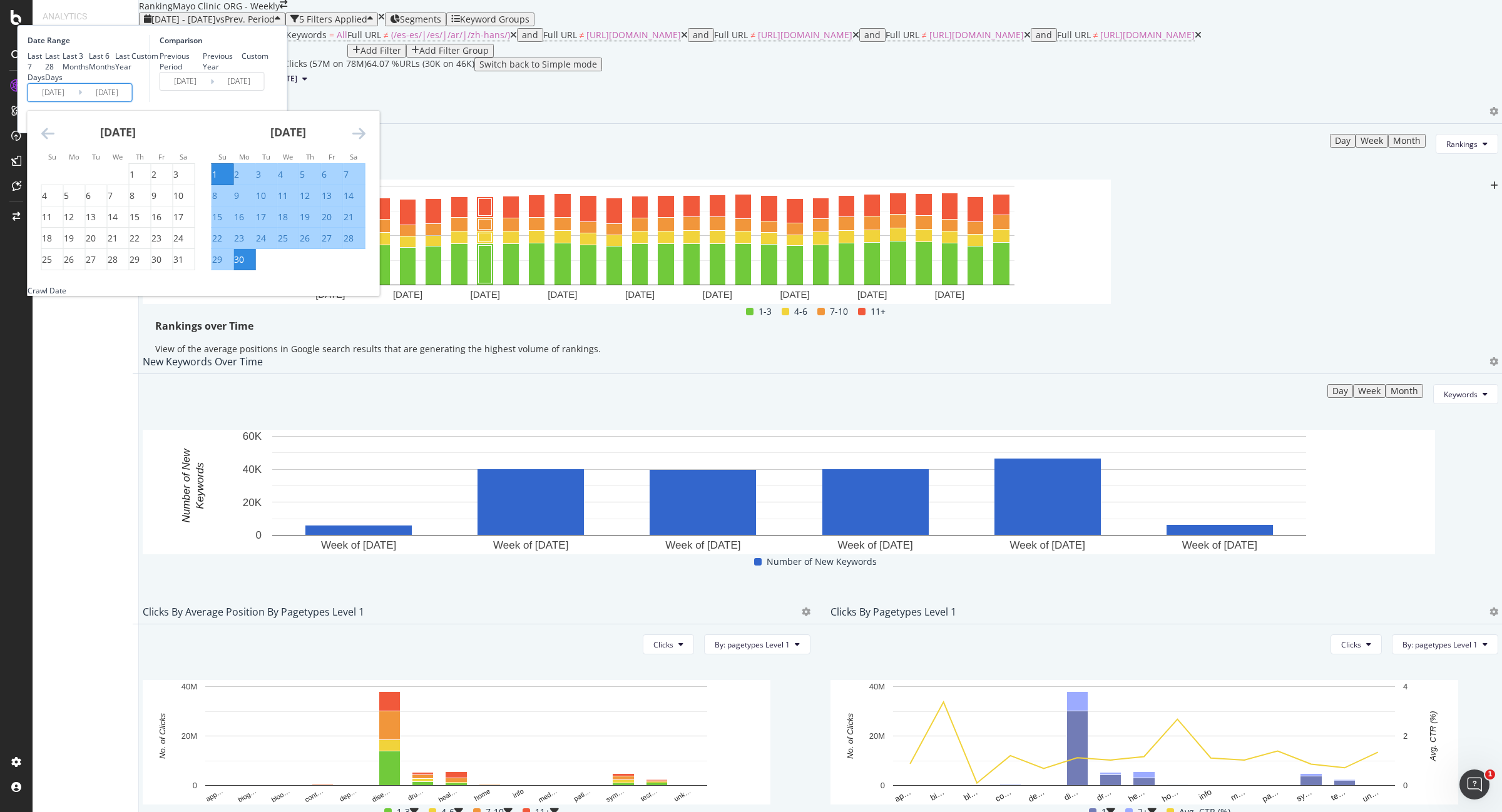
click at [55, 141] on icon "Move backward to switch to the previous month." at bounding box center [48, 133] width 13 height 15
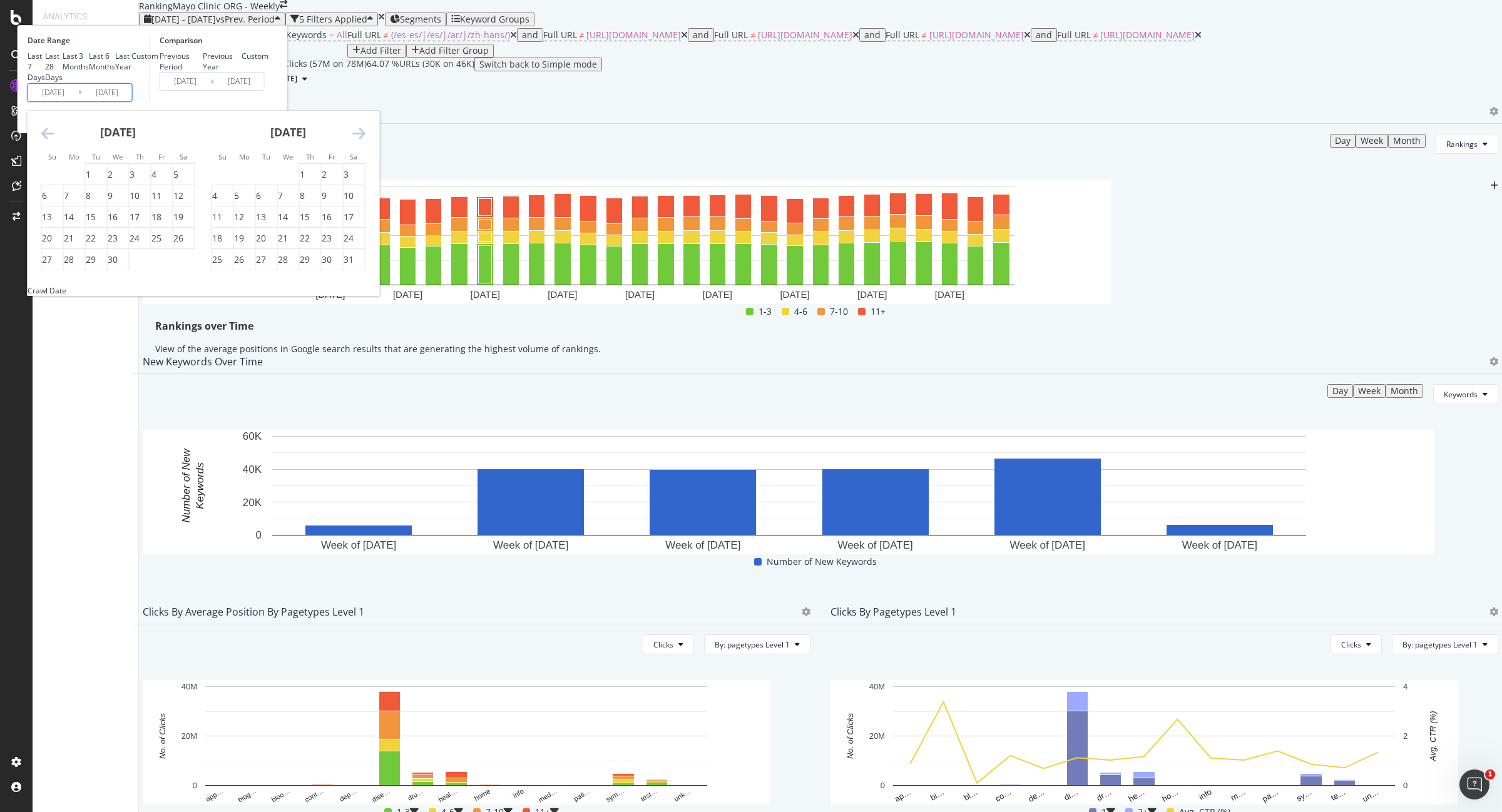
click at [55, 141] on icon "Move backward to switch to the previous month." at bounding box center [48, 133] width 13 height 15
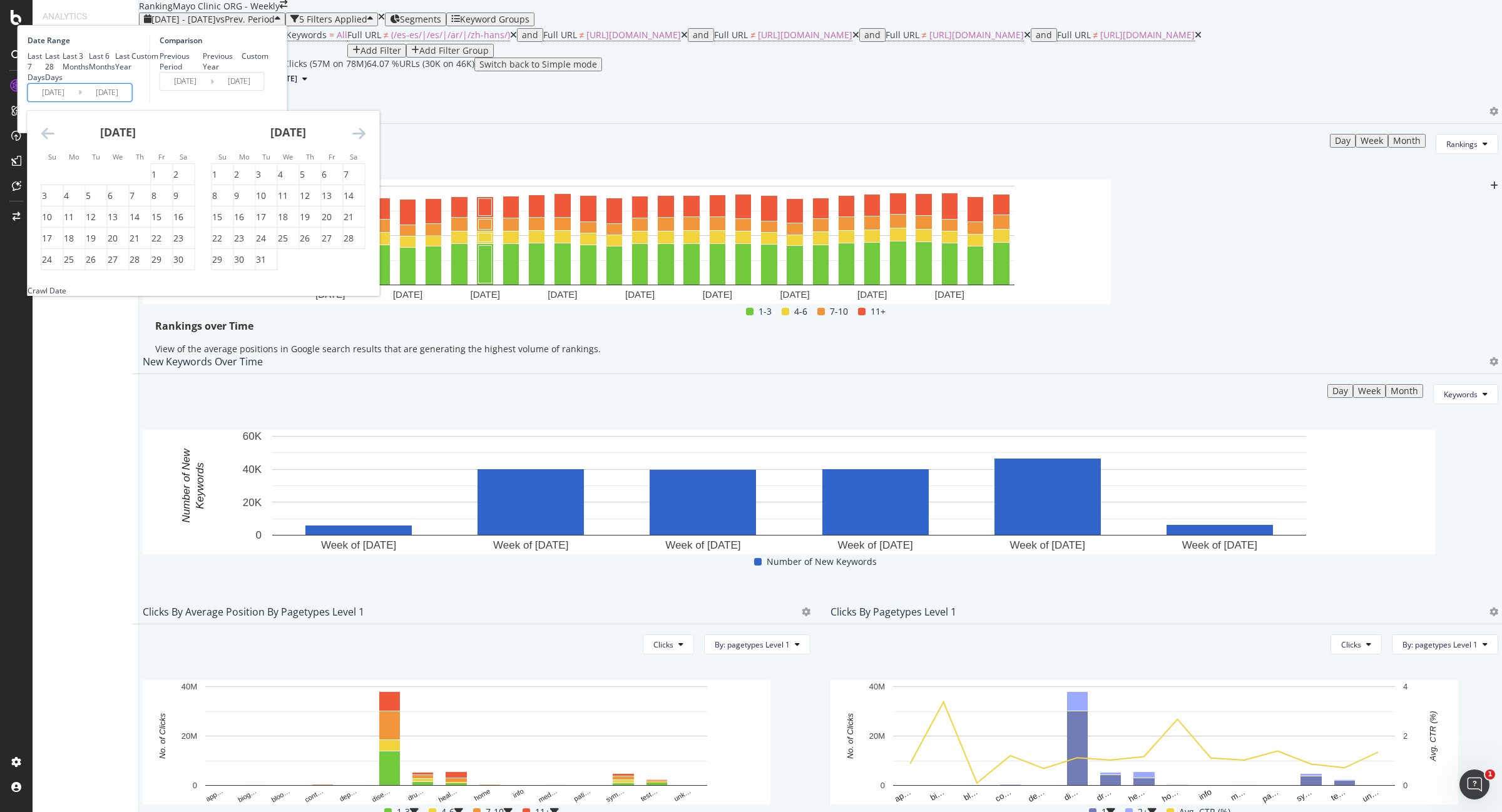
click at [55, 141] on icon "Move backward to switch to the previous month." at bounding box center [48, 133] width 13 height 15
click at [69, 181] on div "1" at bounding box center [66, 174] width 5 height 12
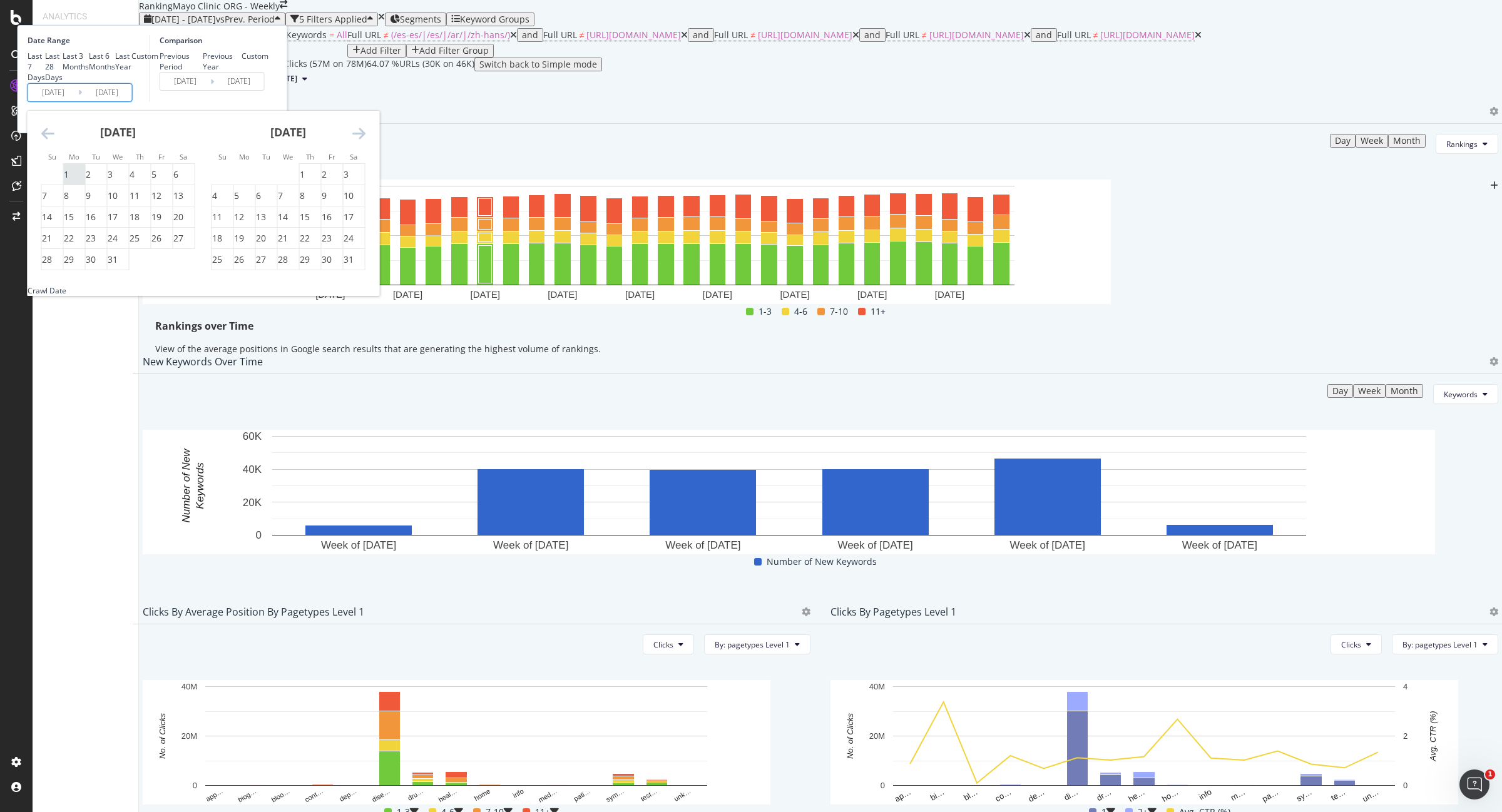
type input "2024/07/01"
type input "2023/07/02"
type input "2024/06/30"
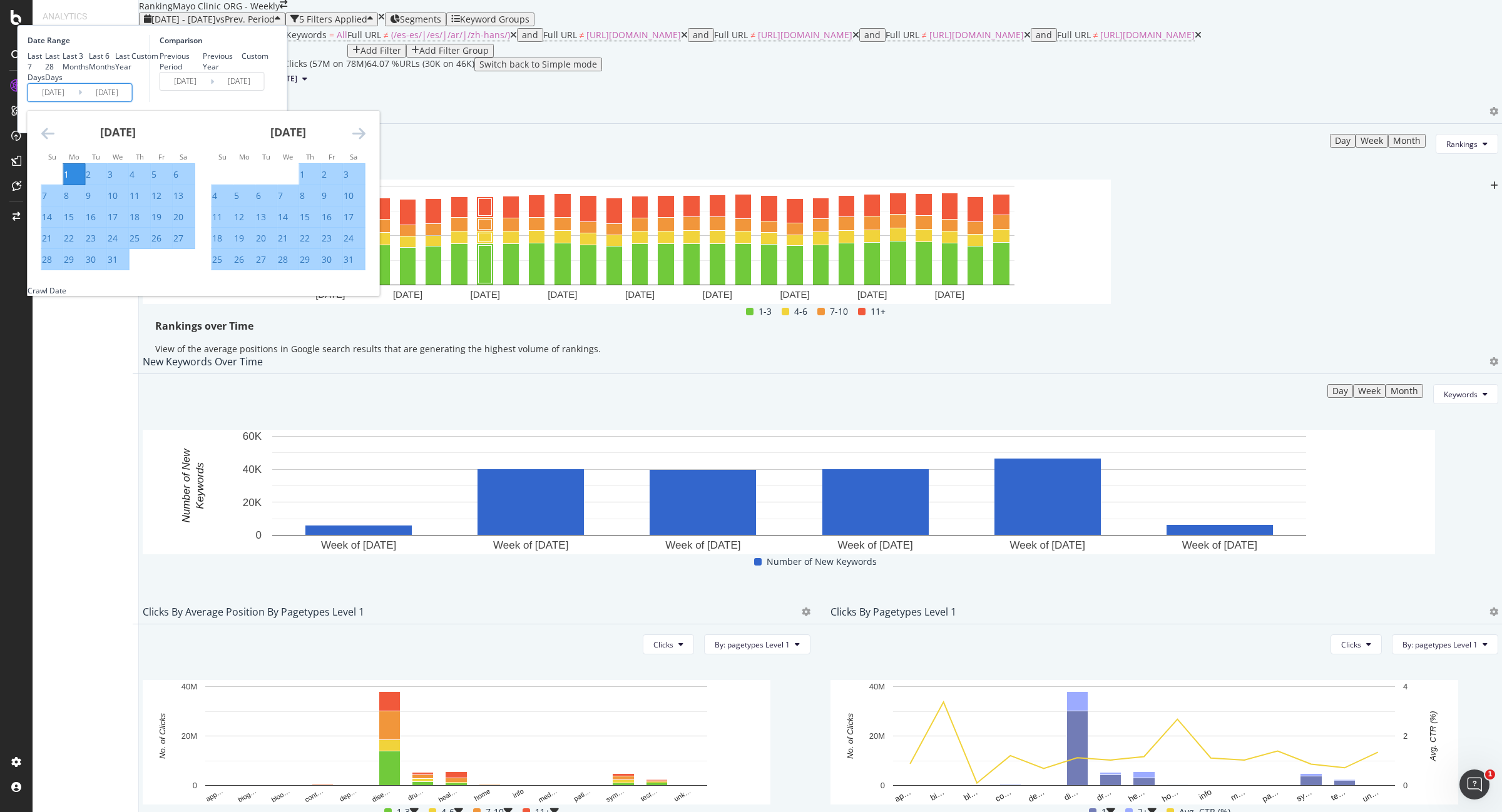
click at [118, 266] on div "31" at bounding box center [112, 259] width 10 height 12
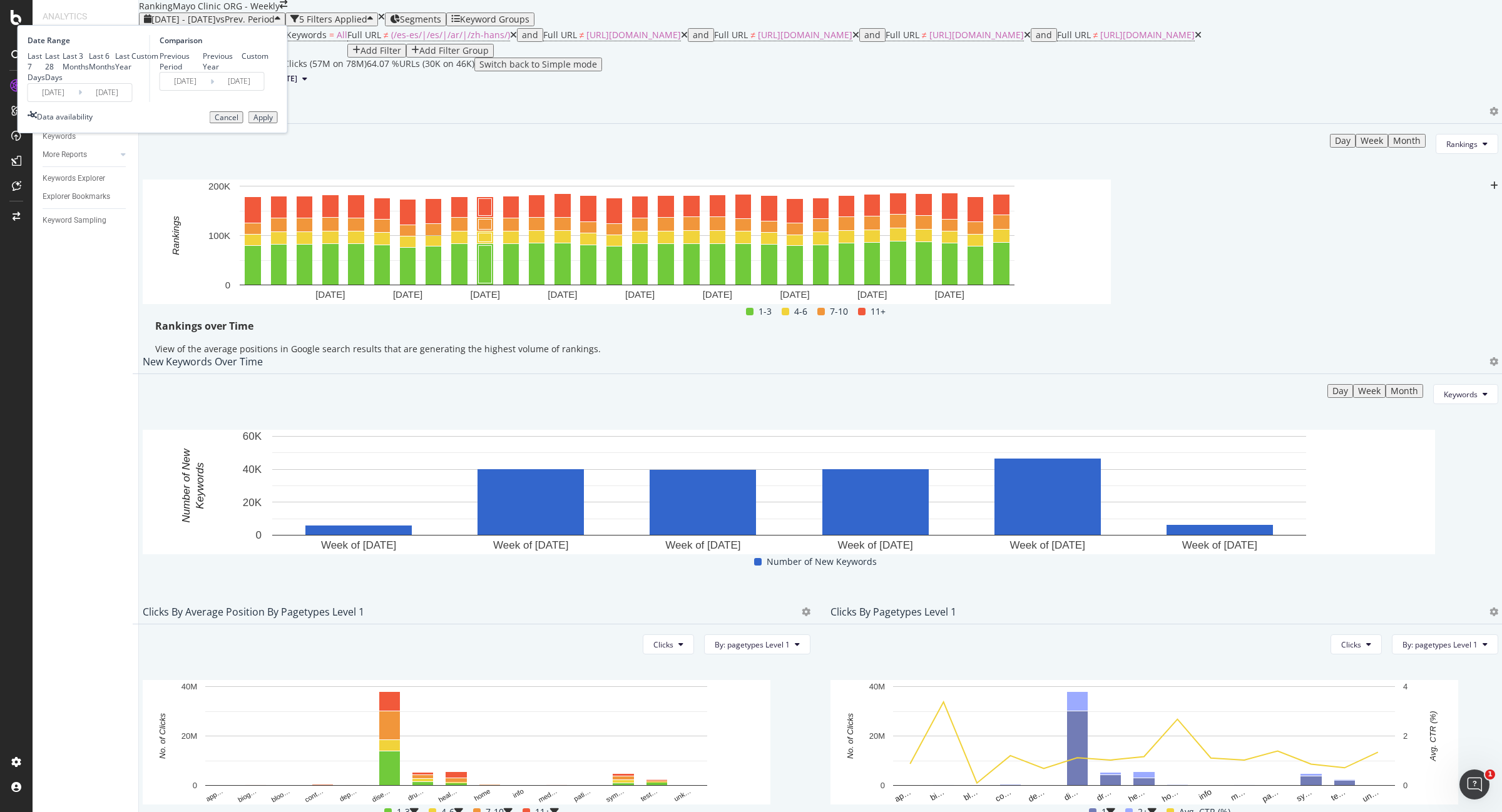
type input "2024/07/31"
type input "2024/05/31"
click at [273, 122] on div "Apply" at bounding box center [263, 117] width 20 height 8
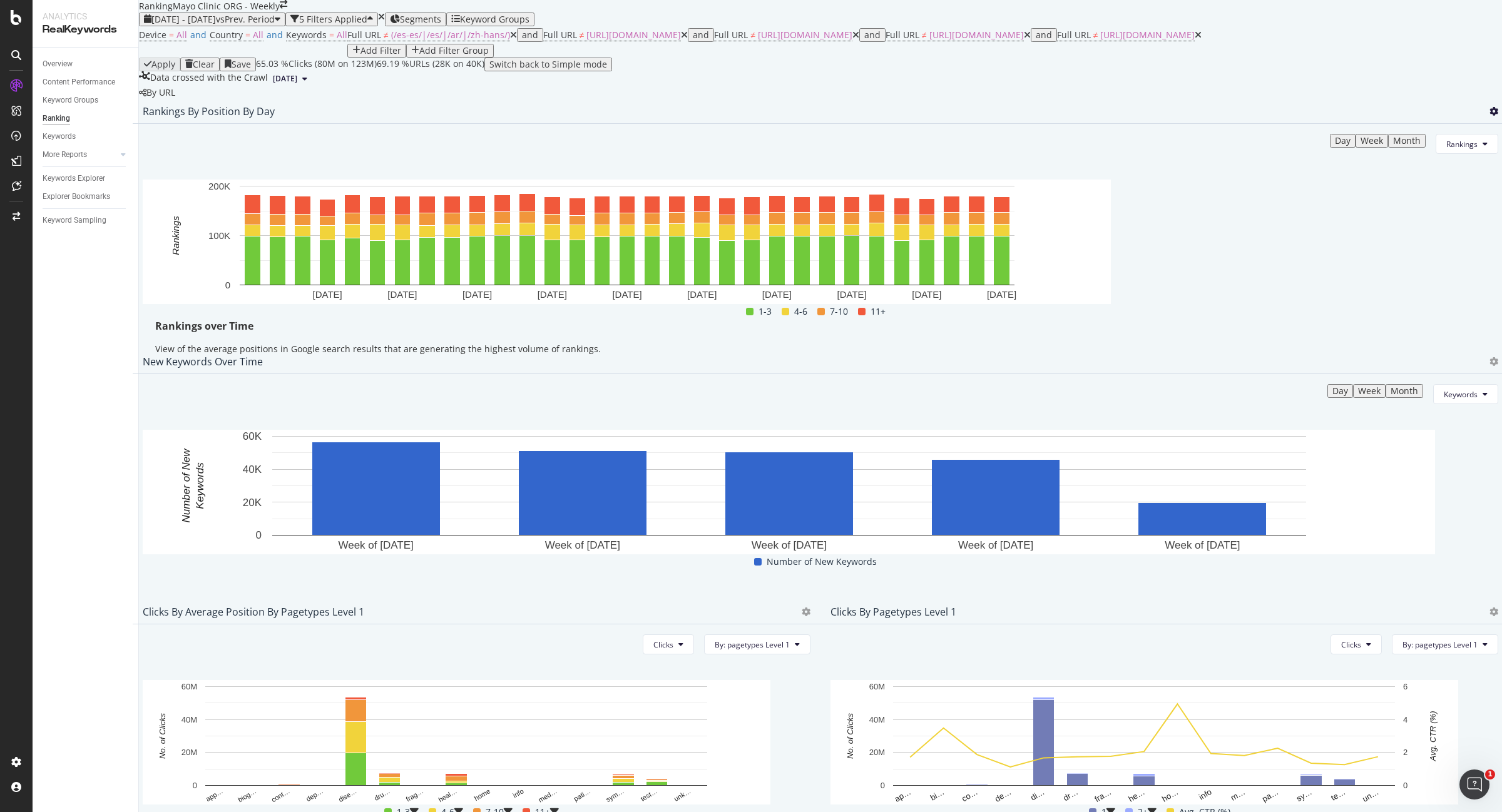
drag, startPoint x: 1456, startPoint y: 206, endPoint x: 1453, endPoint y: 213, distance: 7.6
click at [1490, 116] on icon at bounding box center [1494, 111] width 8 height 8
click at [1394, 246] on span "Export as CSV" at bounding box center [1406, 242] width 70 height 11
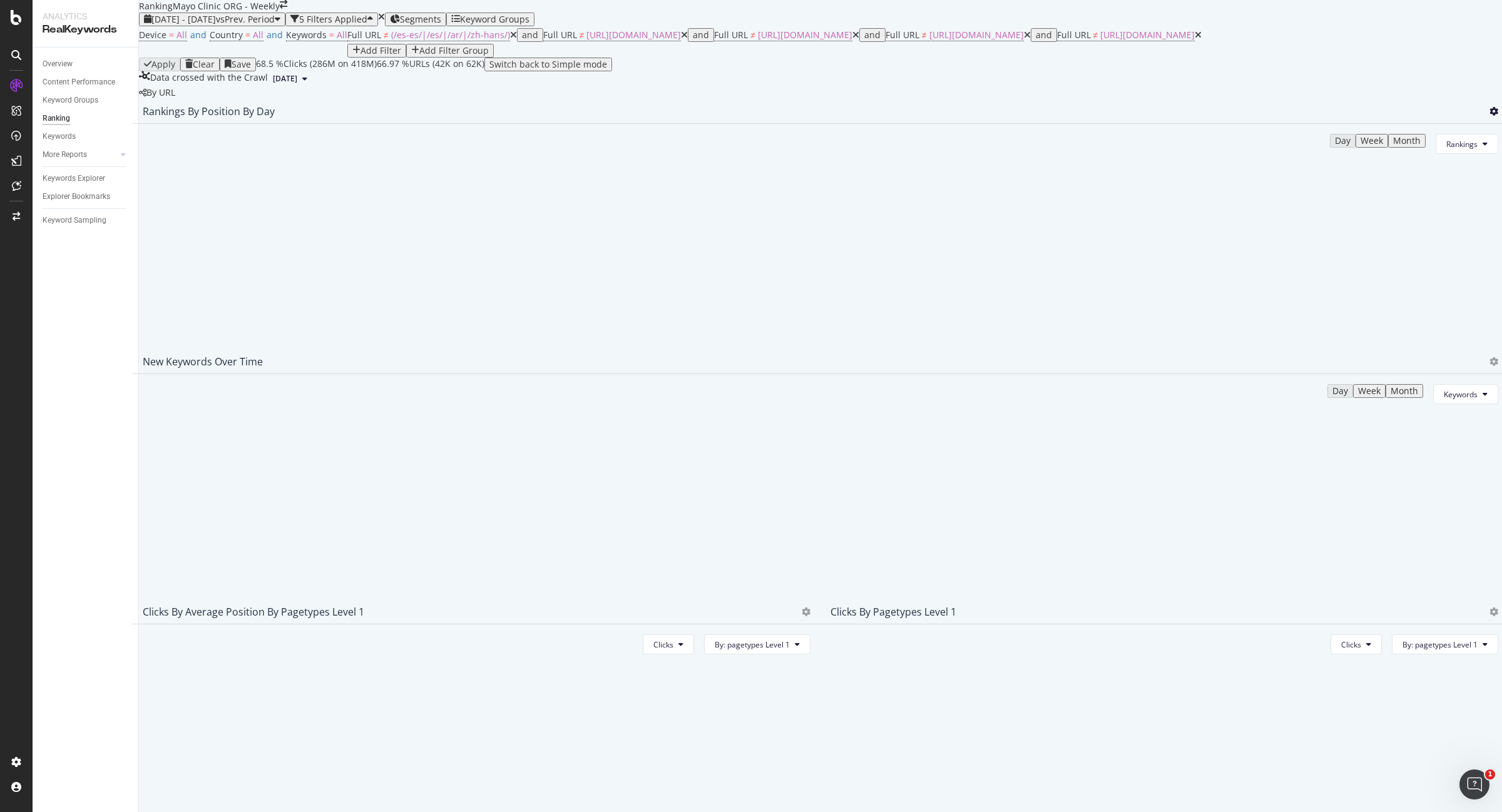
click at [1490, 116] on icon at bounding box center [1494, 111] width 8 height 8
click at [1378, 26] on div "2024 Dec. 29th - 2025 May. 3rd vs Prev. Period 5 Filters Applied Segments Keywo…" at bounding box center [820, 19] width 1363 height 14
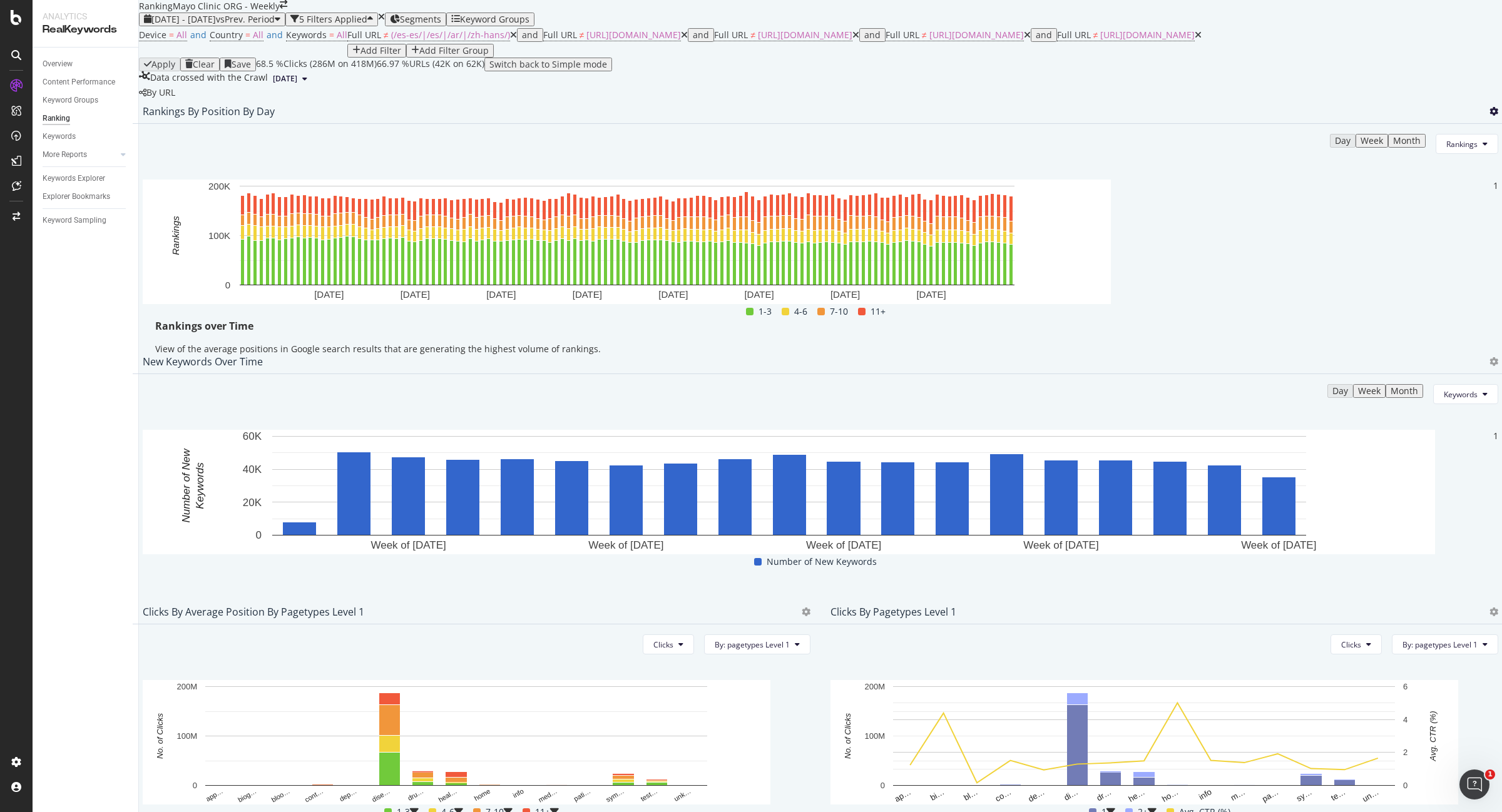
click at [1490, 116] on icon at bounding box center [1494, 111] width 8 height 8
click at [1428, 236] on div "Export as CSV" at bounding box center [1397, 243] width 109 height 18
click at [275, 25] on span "vs Prev. Period" at bounding box center [245, 19] width 59 height 12
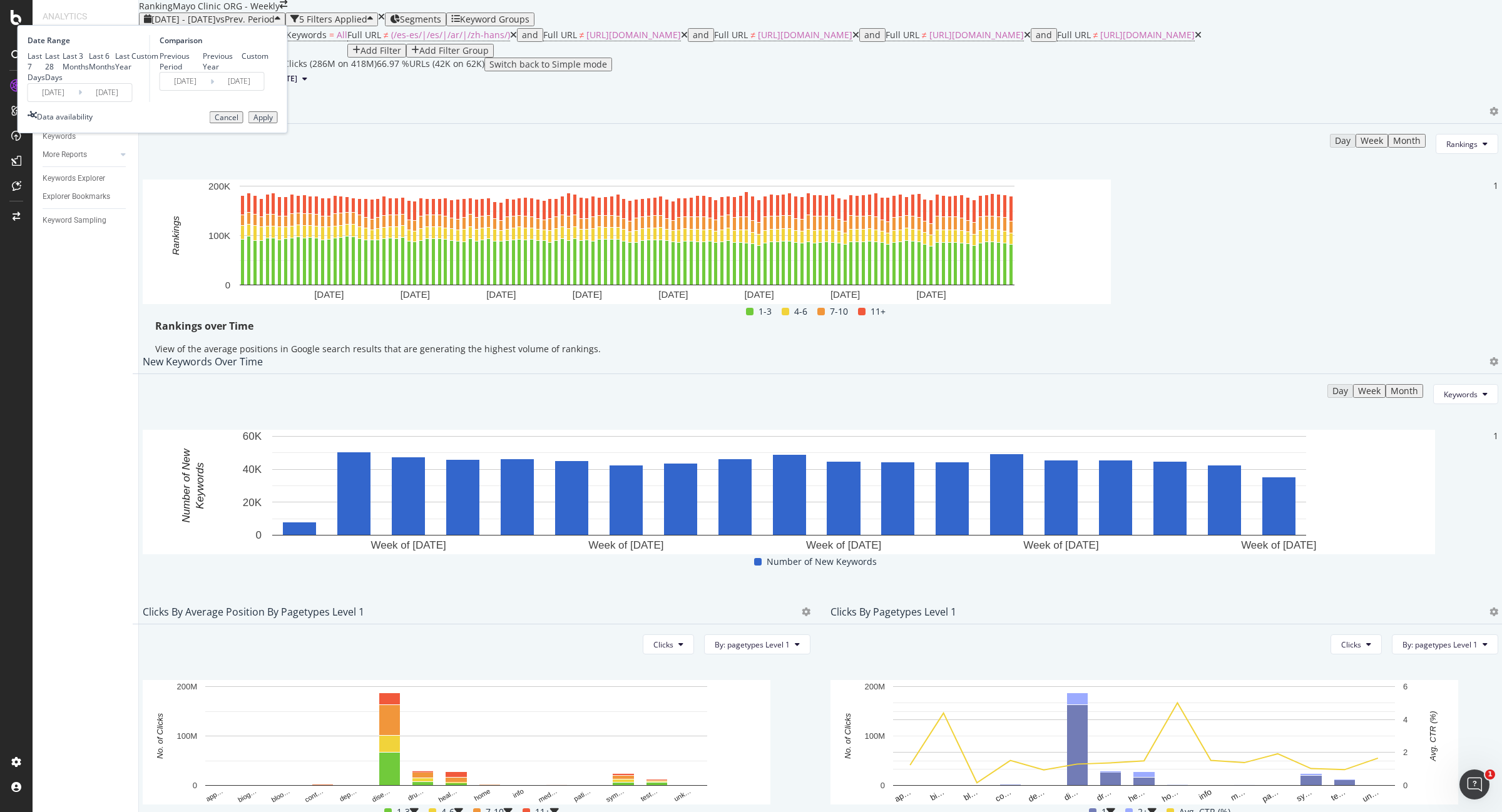
click at [132, 102] on input "2025/05/03" at bounding box center [107, 92] width 50 height 18
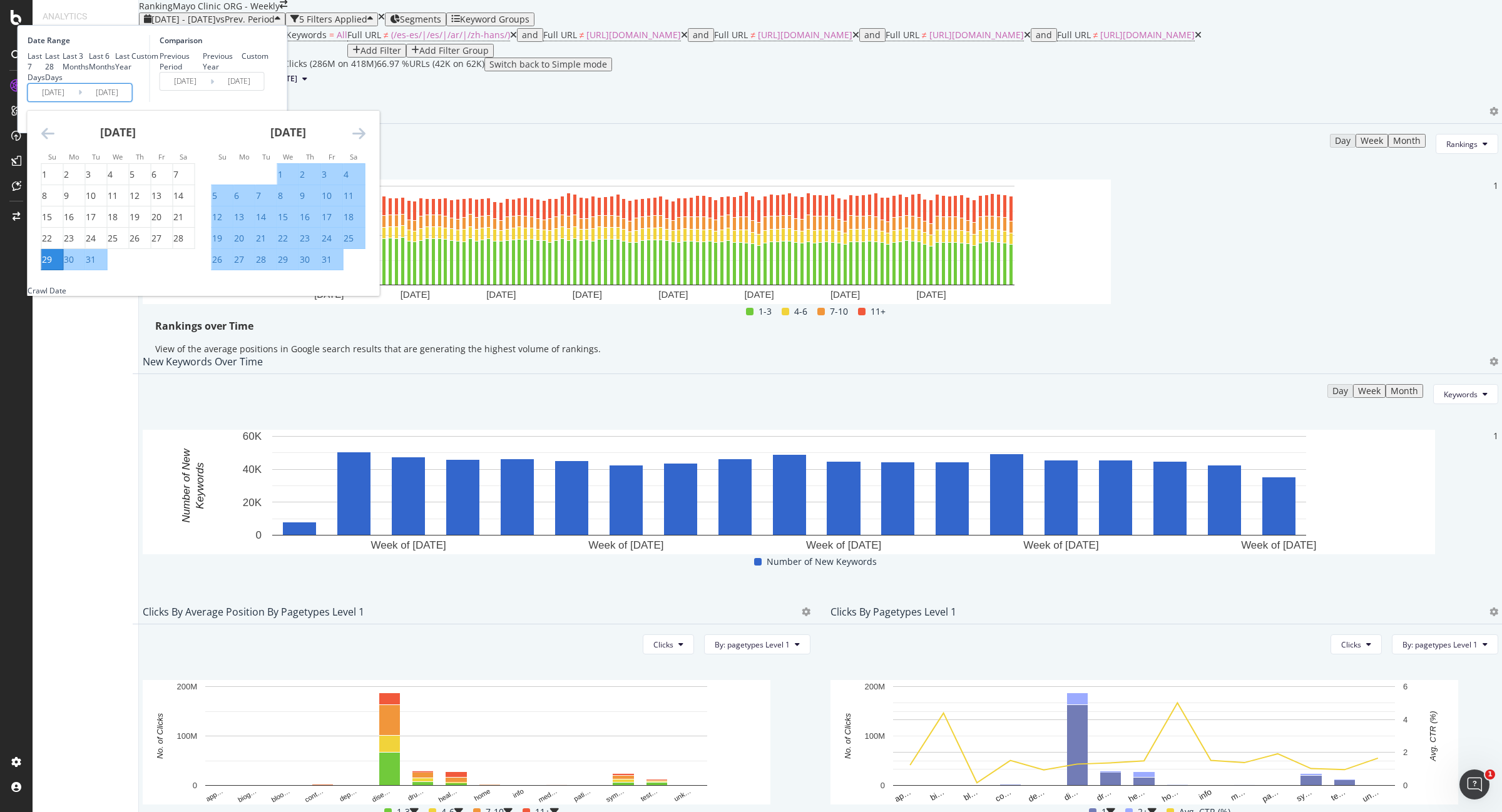
click at [366, 141] on icon "Move forward to switch to the next month." at bounding box center [359, 133] width 13 height 15
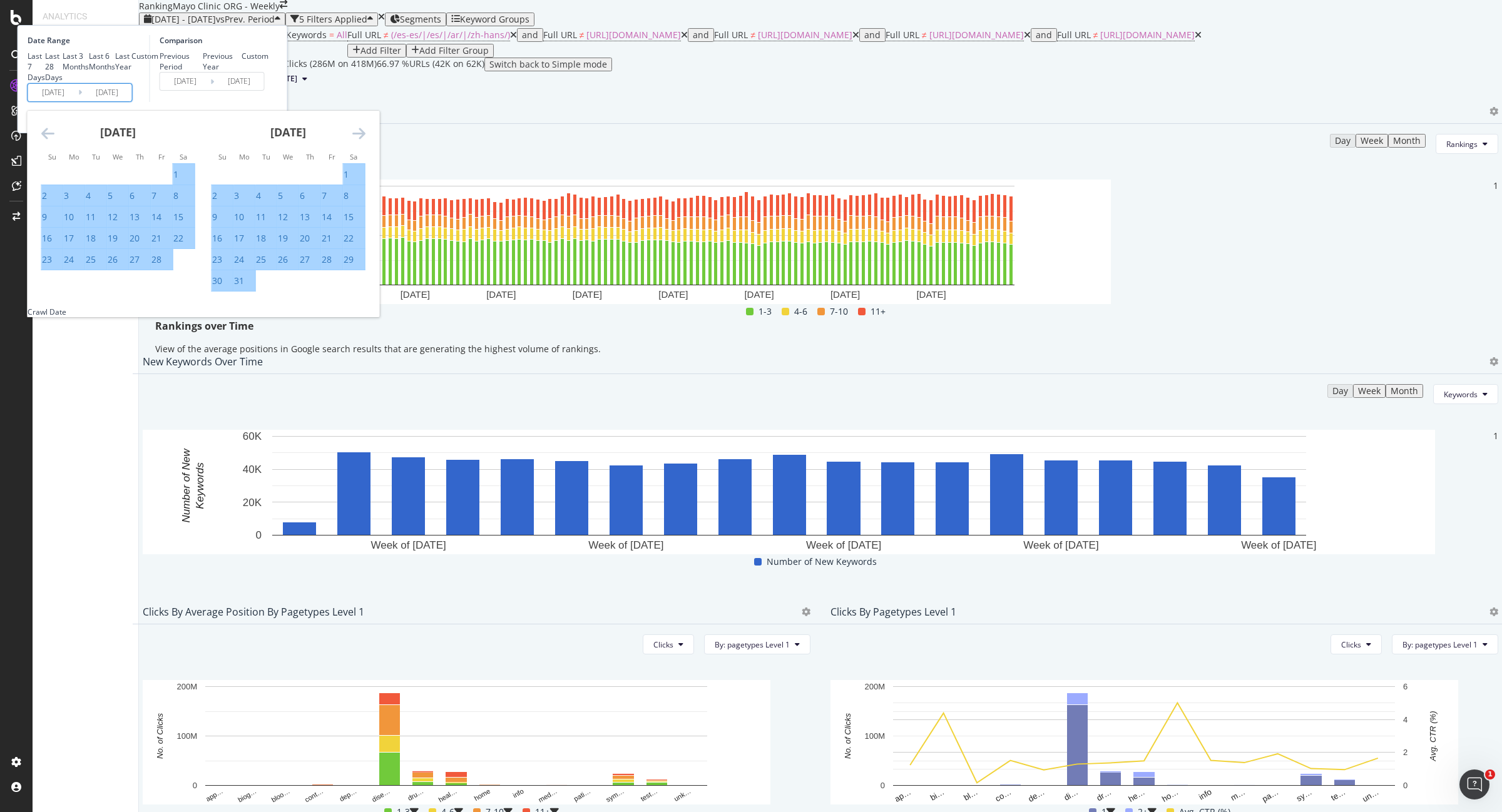
click at [366, 141] on icon "Move forward to switch to the next month." at bounding box center [359, 133] width 13 height 15
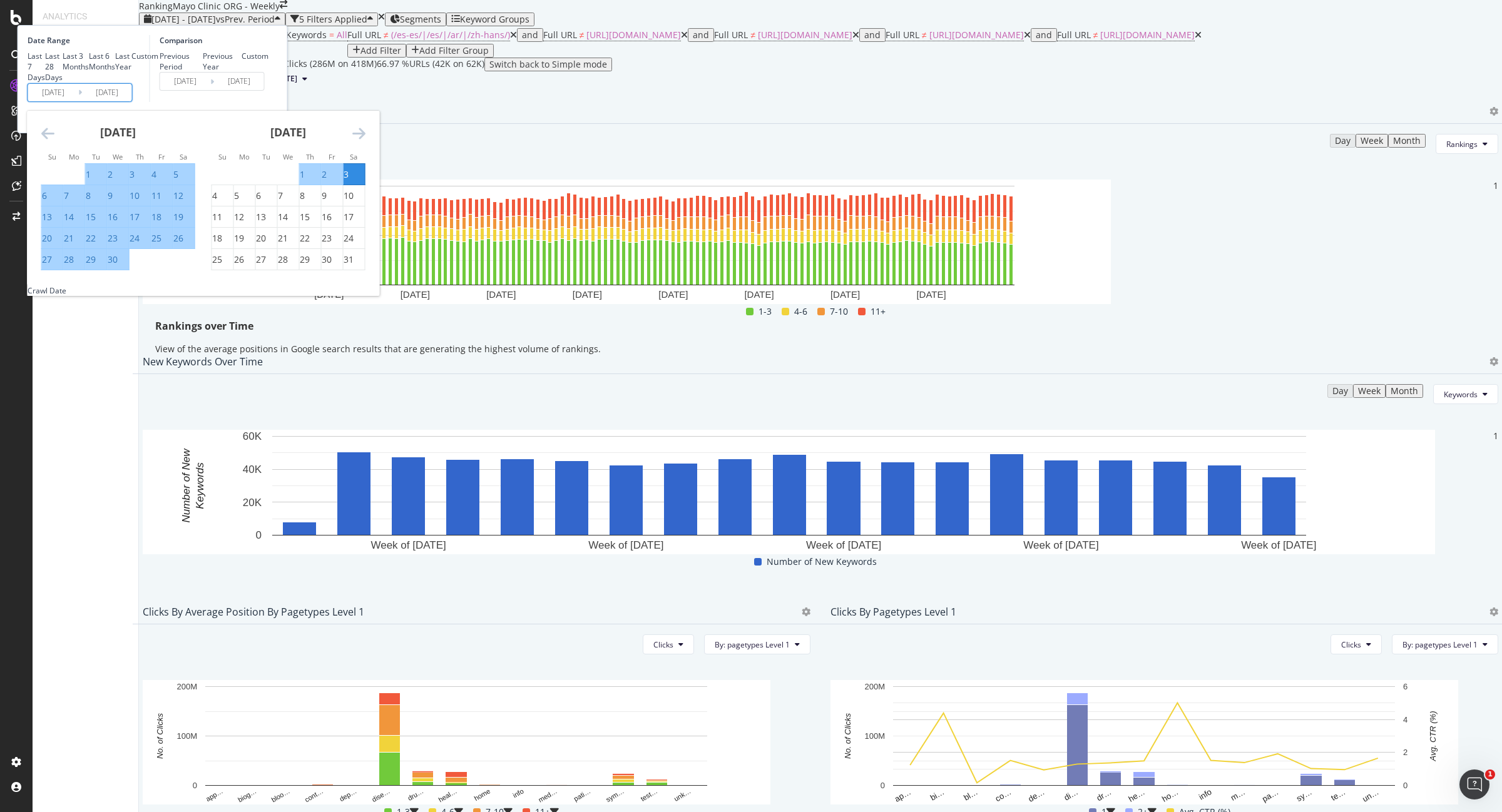
click at [366, 141] on icon "Move forward to switch to the next month." at bounding box center [359, 133] width 13 height 15
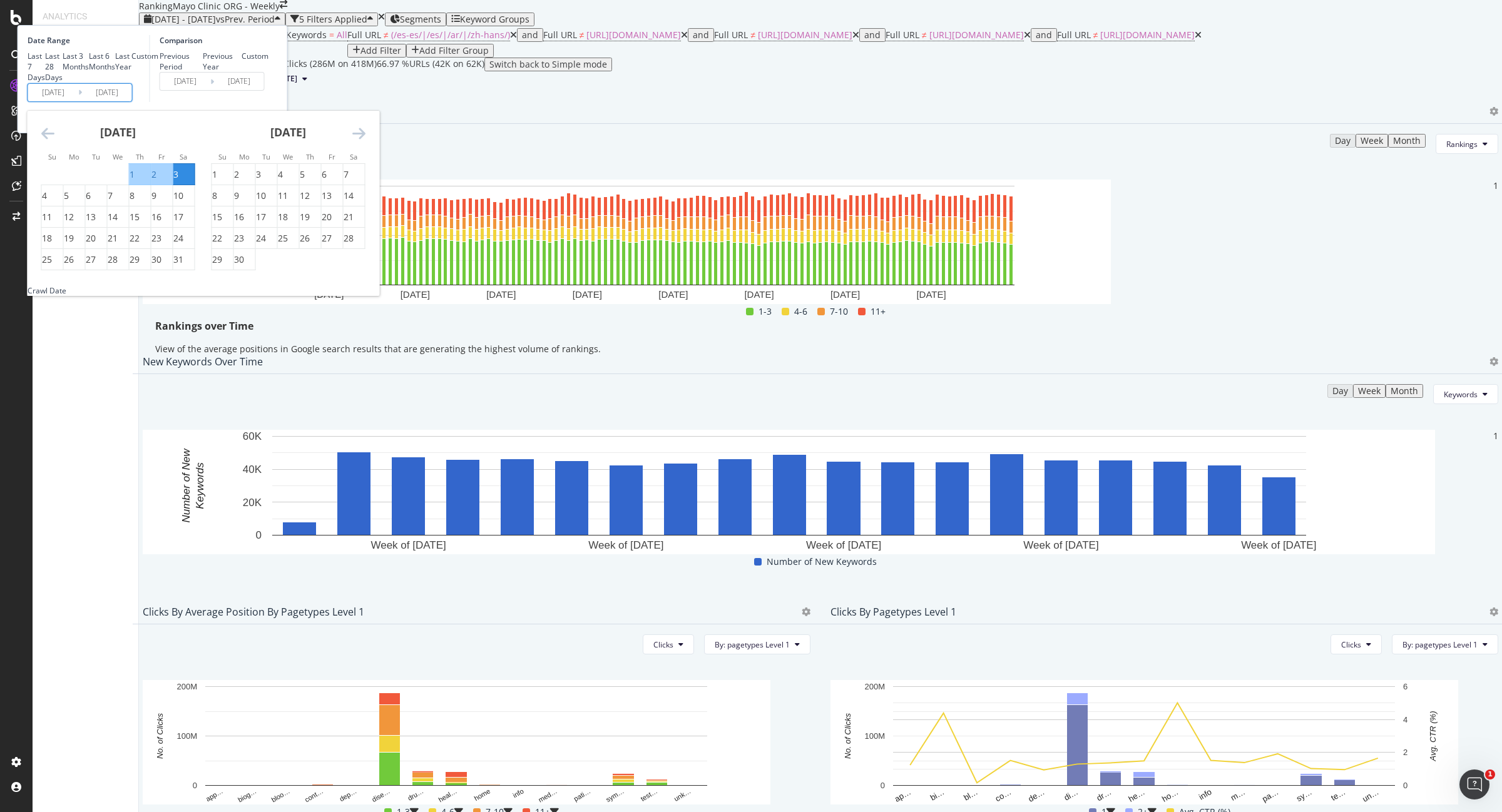
click at [366, 141] on icon "Move forward to switch to the next month." at bounding box center [359, 133] width 13 height 15
click at [349, 181] on div "2" at bounding box center [346, 174] width 5 height 12
type input "2025/08/02"
type input "2024/05/25"
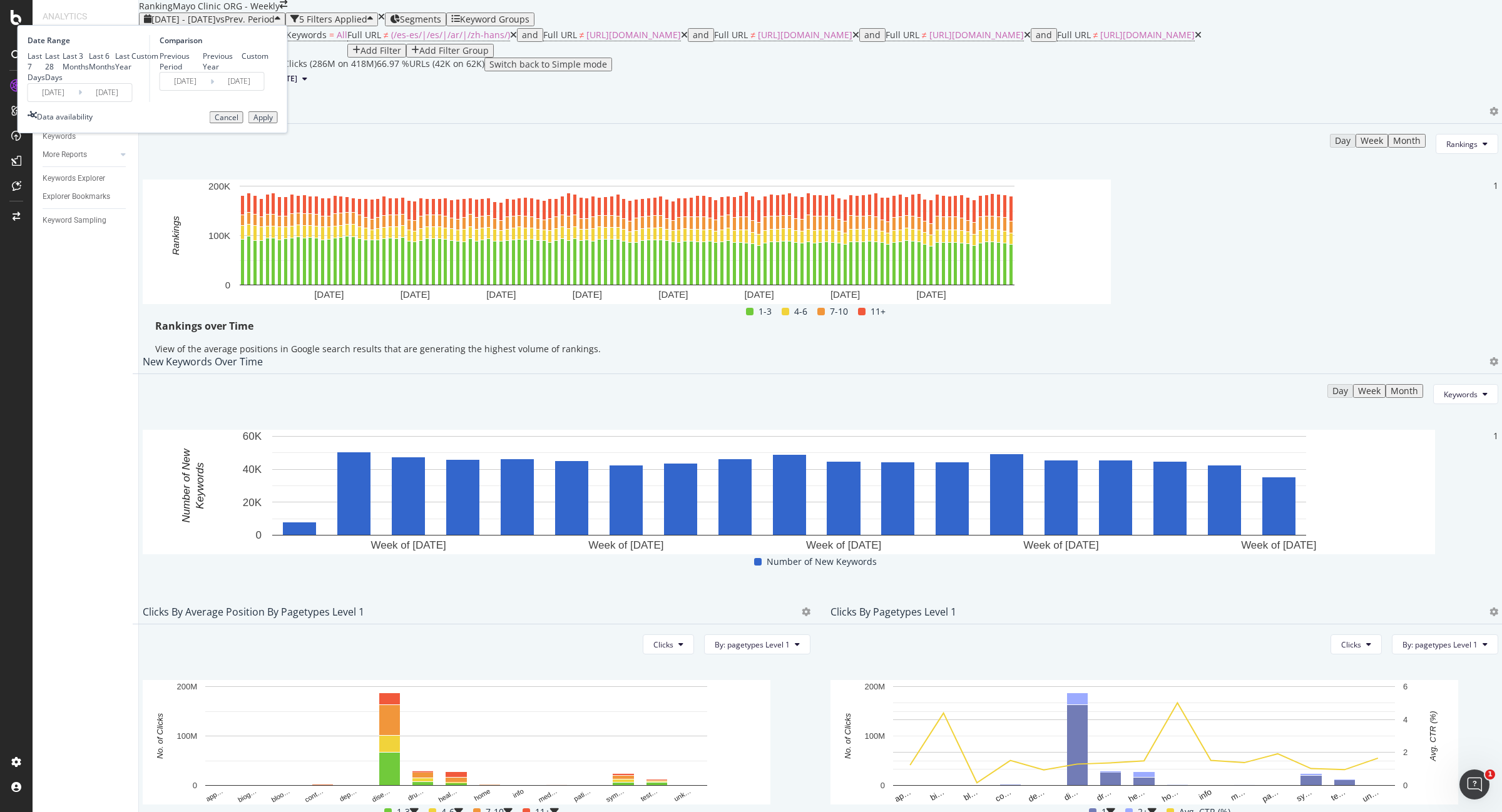
click at [273, 122] on div "Apply" at bounding box center [263, 117] width 20 height 8
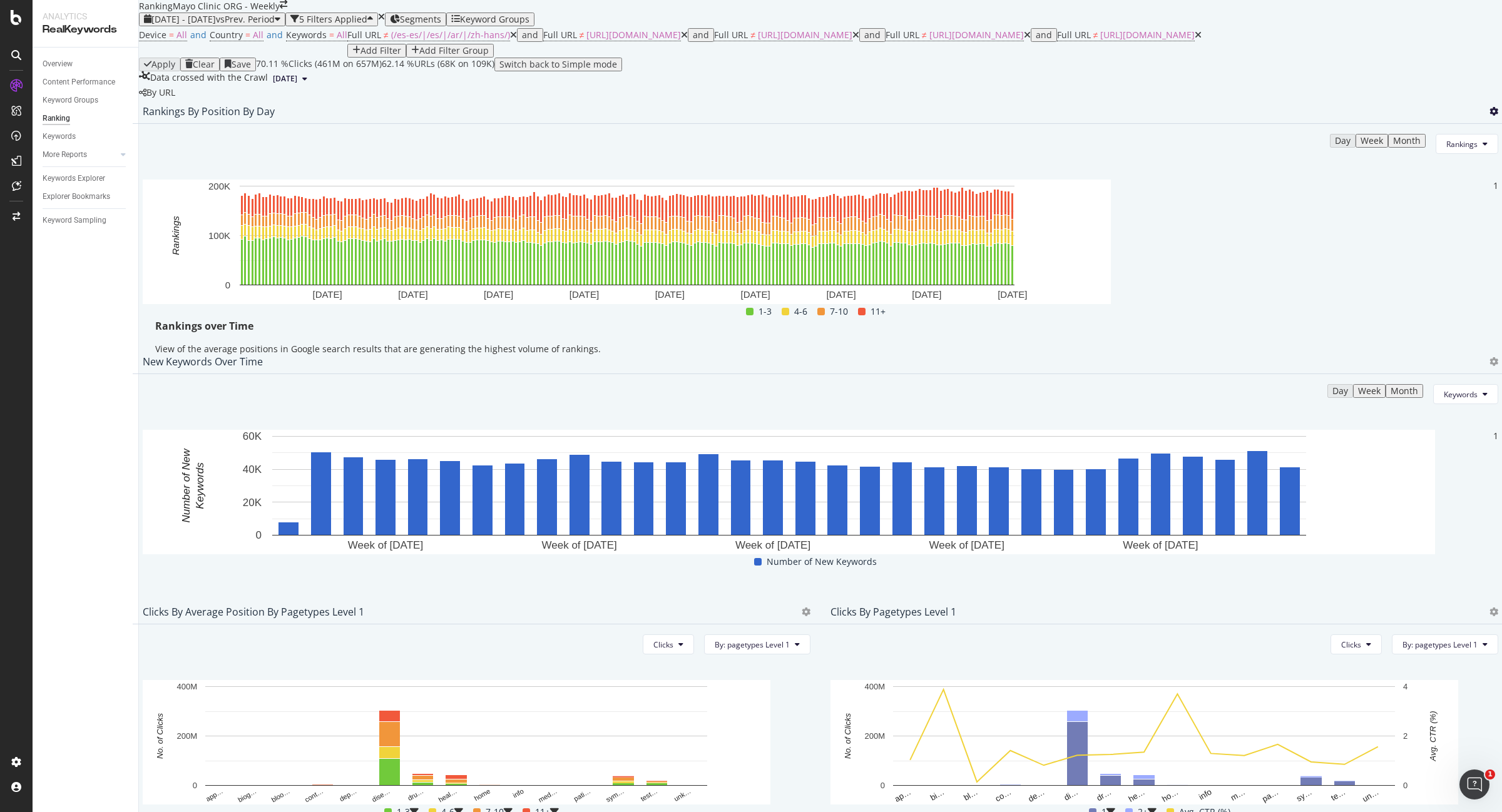
click at [1490, 116] on icon at bounding box center [1494, 111] width 8 height 8
click at [1409, 243] on span "Export as CSV" at bounding box center [1406, 242] width 70 height 11
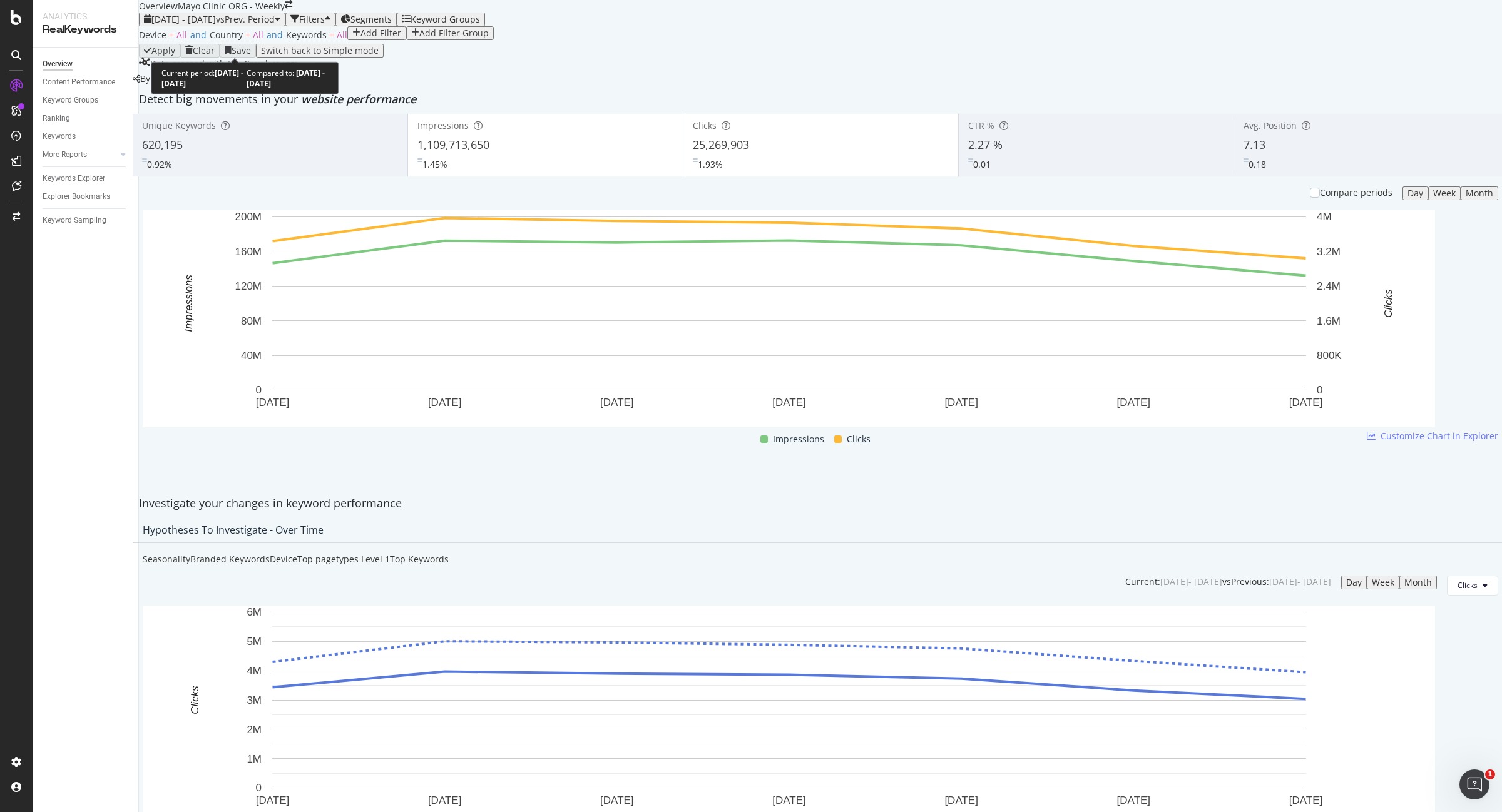
click at [275, 25] on span "vs Prev. Period" at bounding box center [245, 19] width 59 height 12
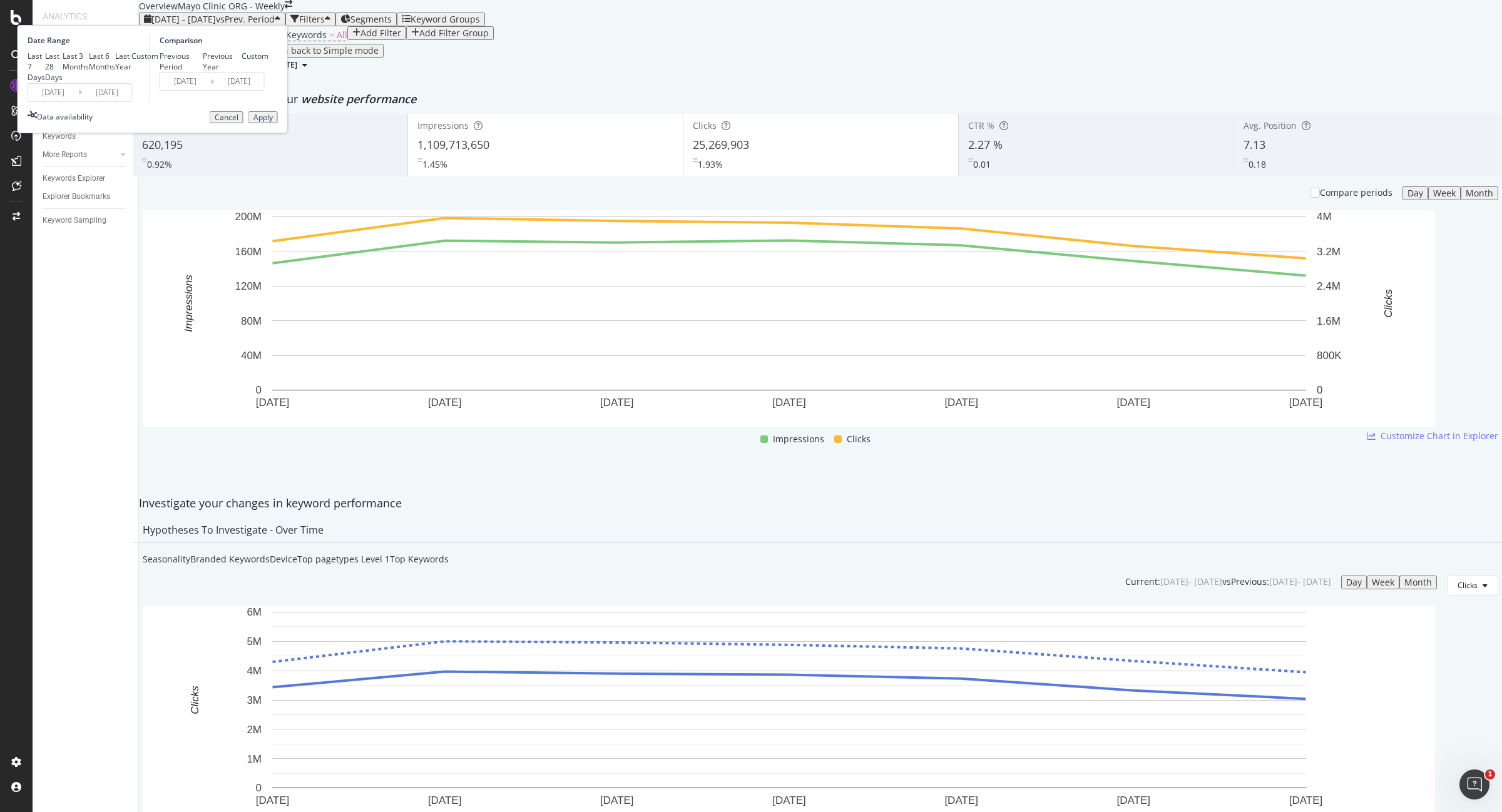
click at [78, 102] on input "[DATE]" at bounding box center [53, 92] width 50 height 18
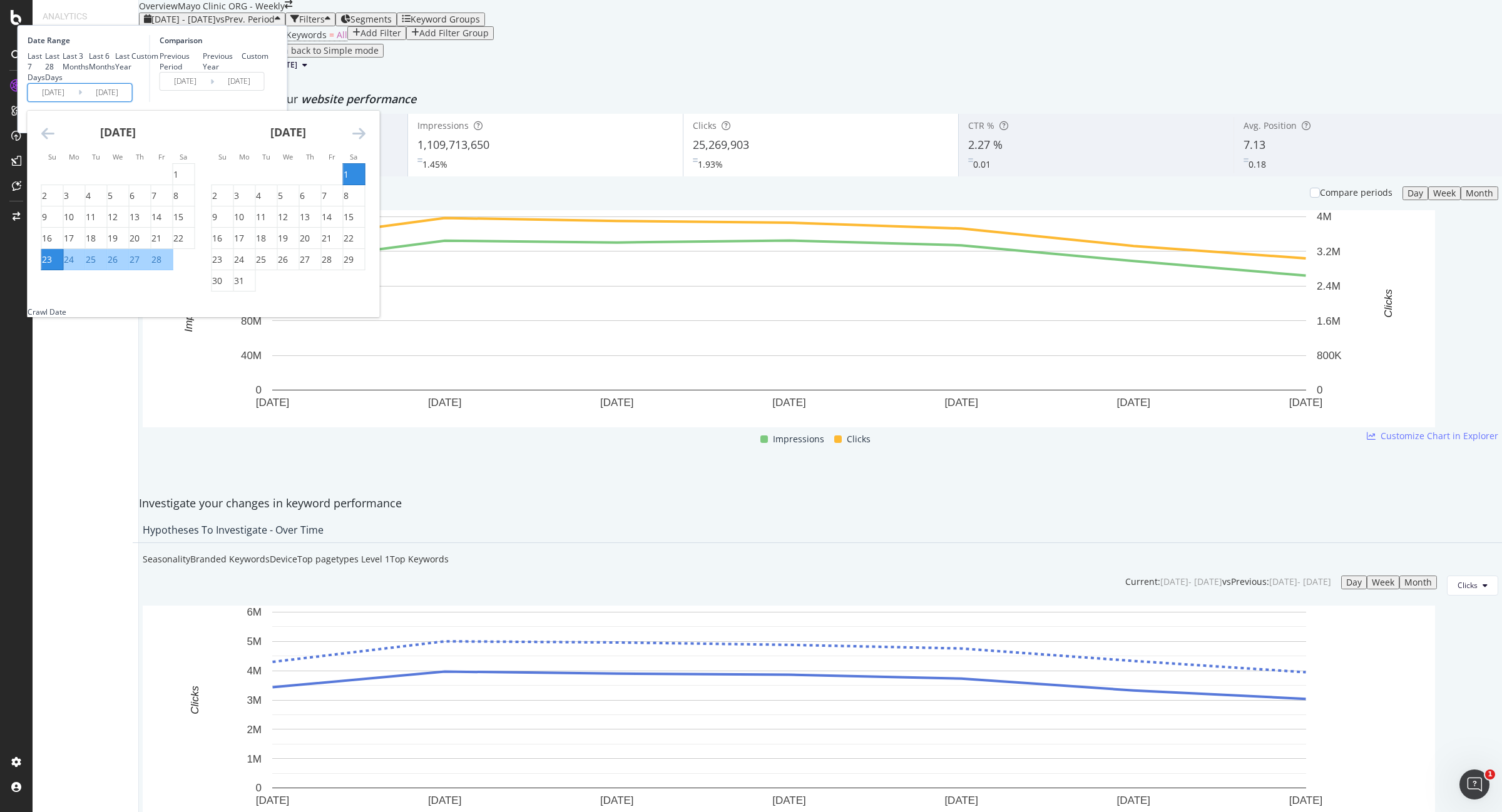
click at [366, 164] on div "[DATE]" at bounding box center [288, 137] width 154 height 53
click at [366, 141] on icon "Move forward to switch to the next month." at bounding box center [359, 133] width 13 height 15
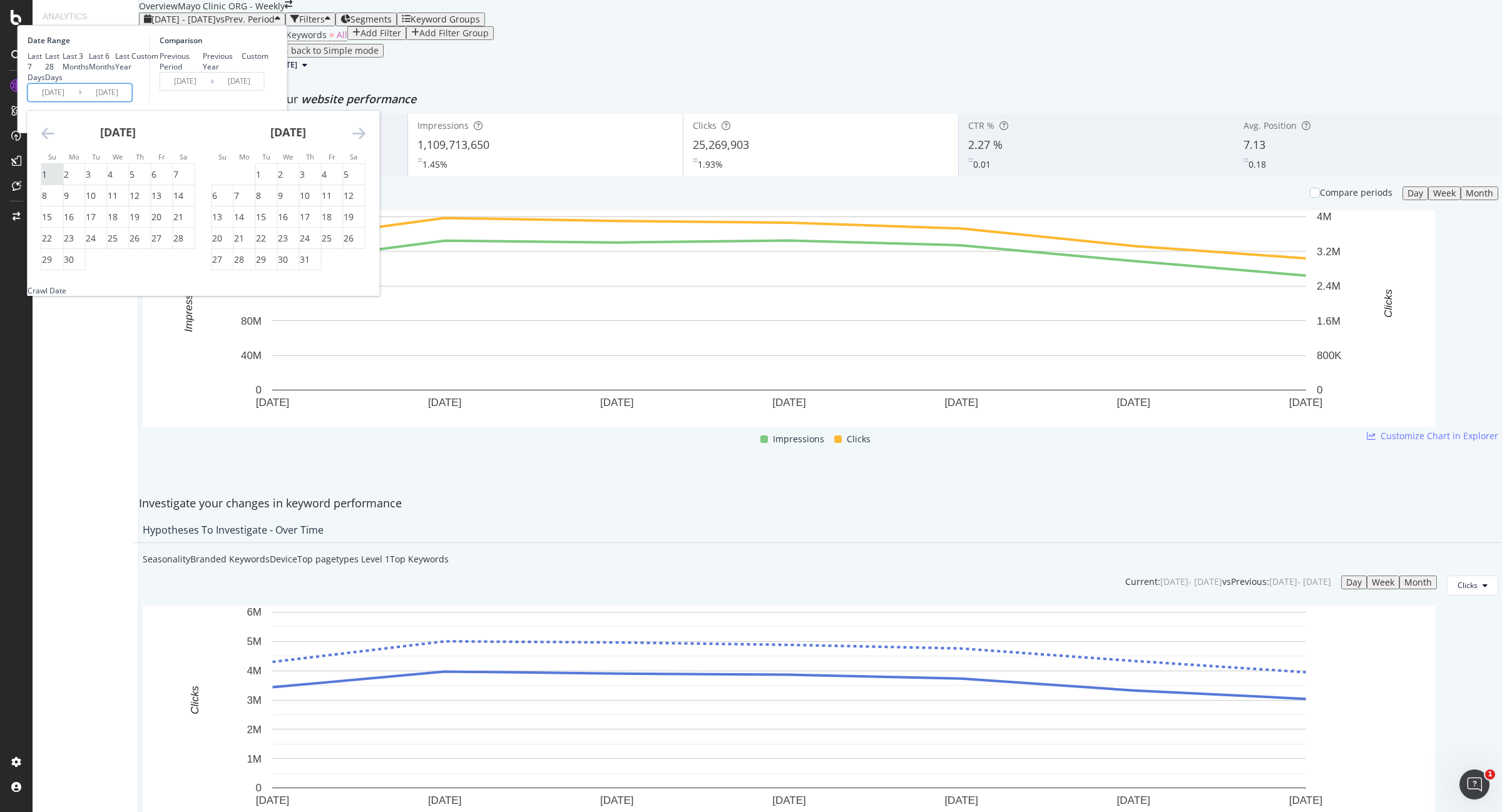
click at [47, 181] on div "1" at bounding box center [44, 174] width 5 height 12
type input "[DATE]"
click at [74, 266] on div "30" at bounding box center [68, 259] width 10 height 12
type input "[DATE]"
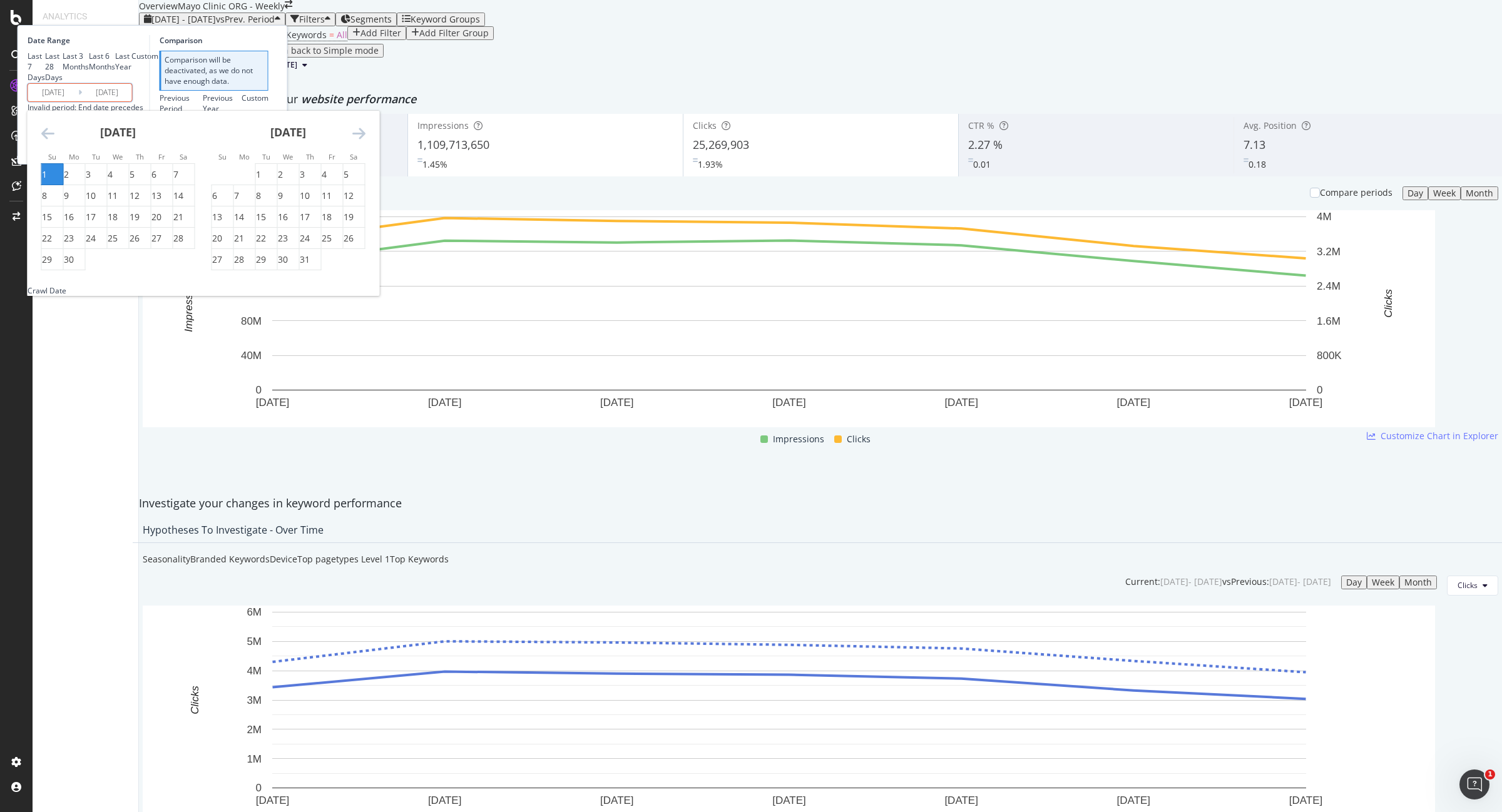
type input "[DATE]"
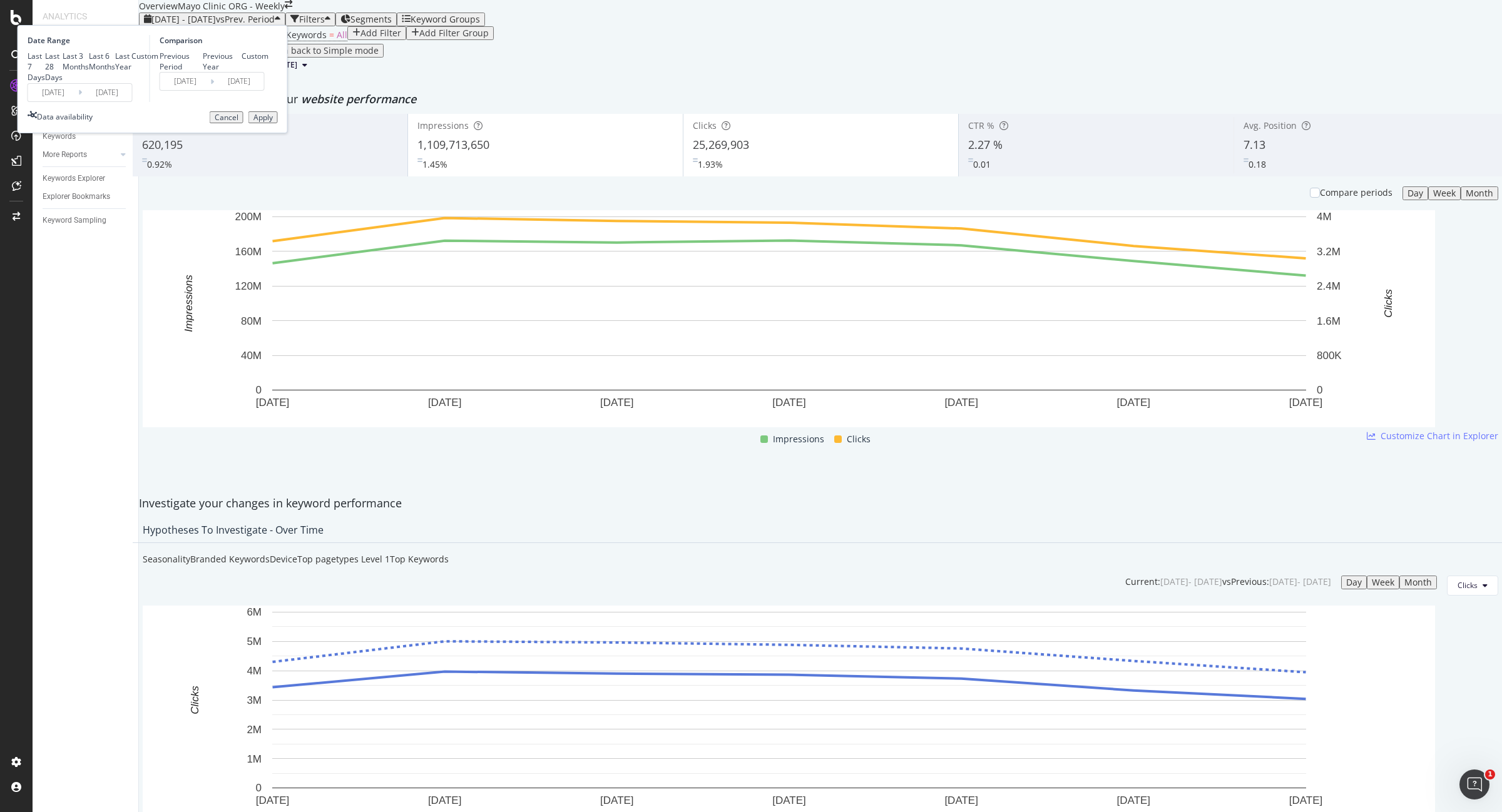
click at [273, 122] on div "Apply" at bounding box center [263, 117] width 20 height 8
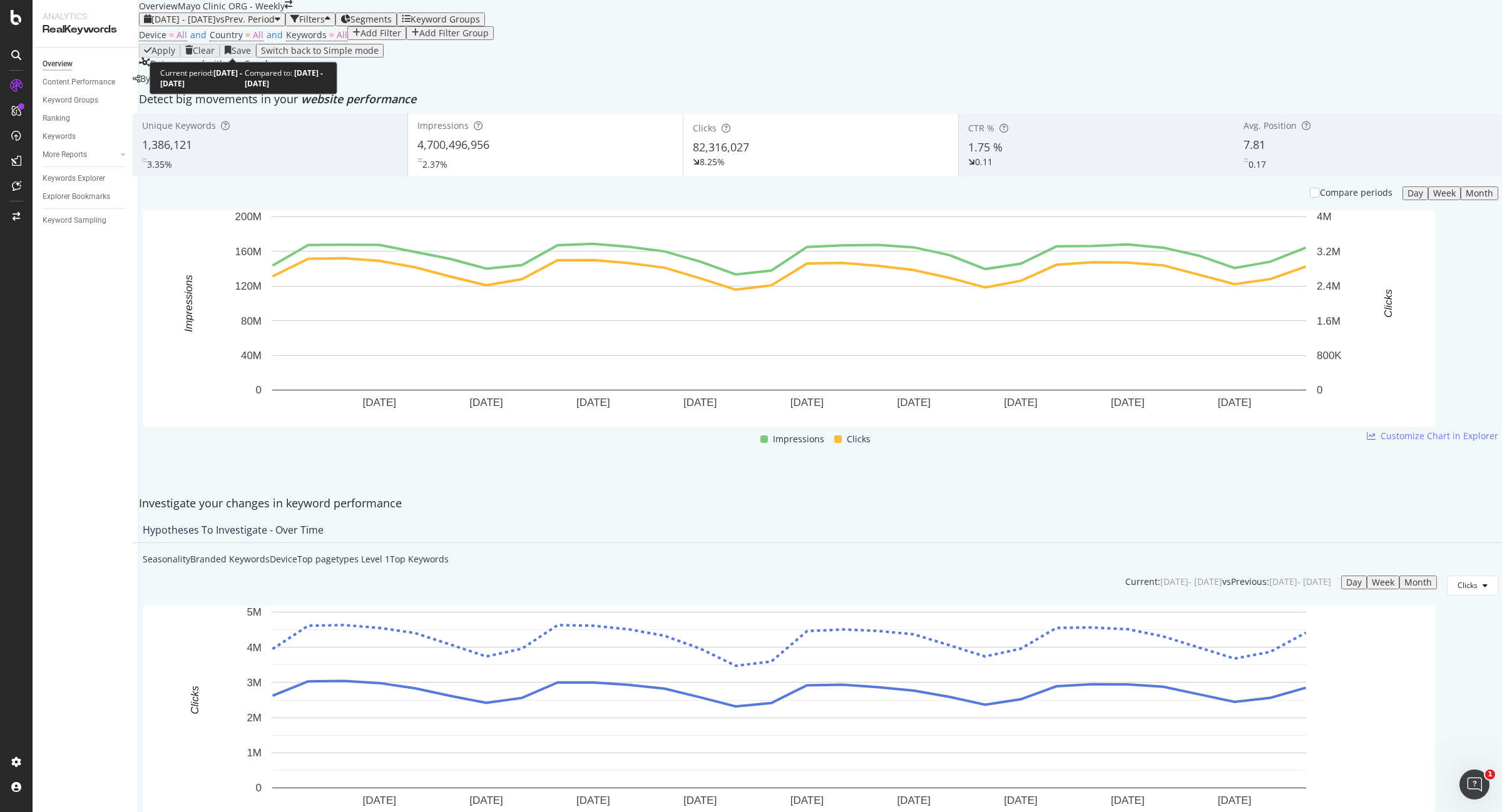
click at [239, 26] on button "[DATE] - [DATE] vs Prev. Period" at bounding box center [212, 19] width 146 height 14
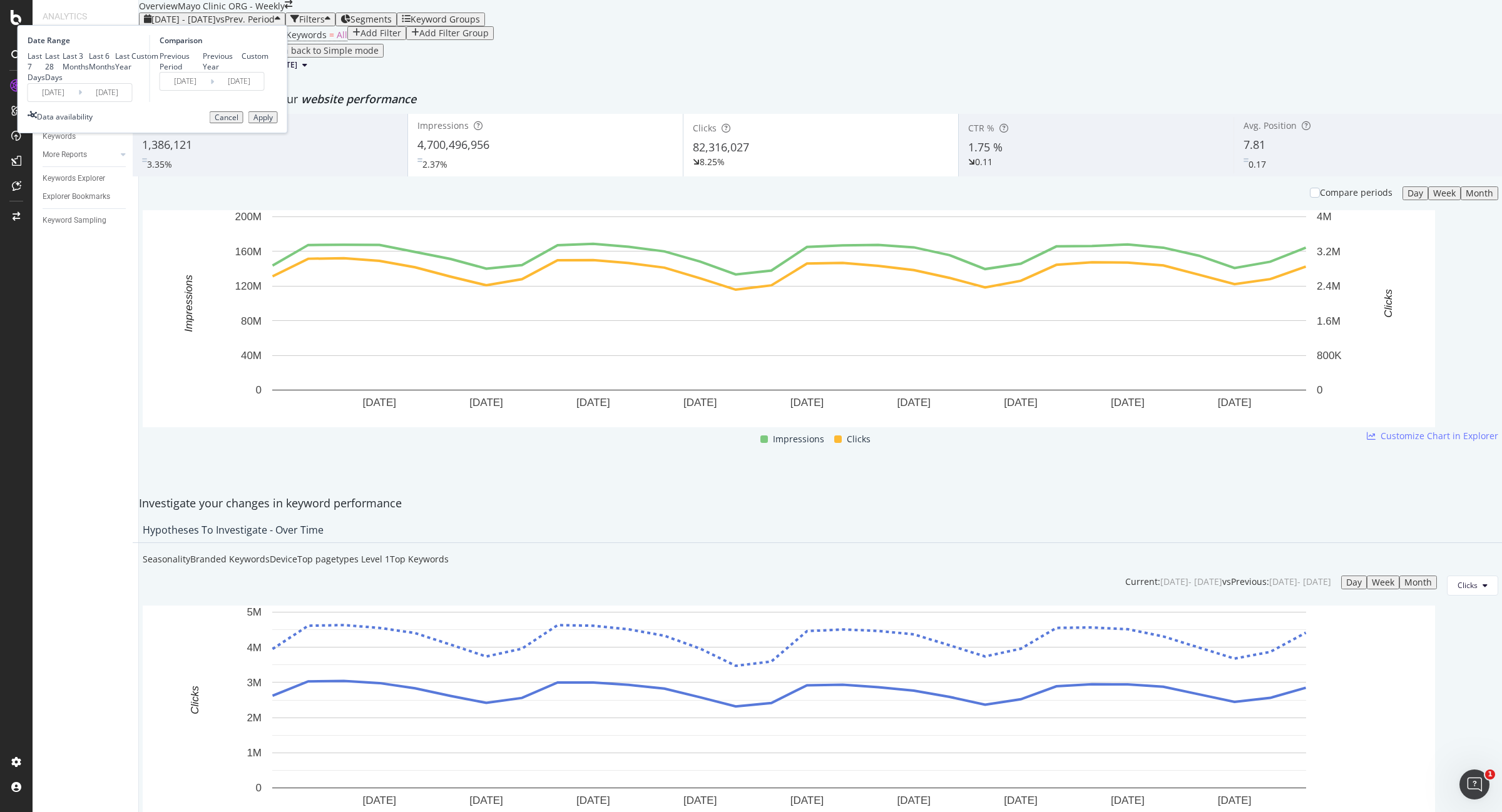
click at [78, 102] on input "[DATE]" at bounding box center [53, 92] width 50 height 18
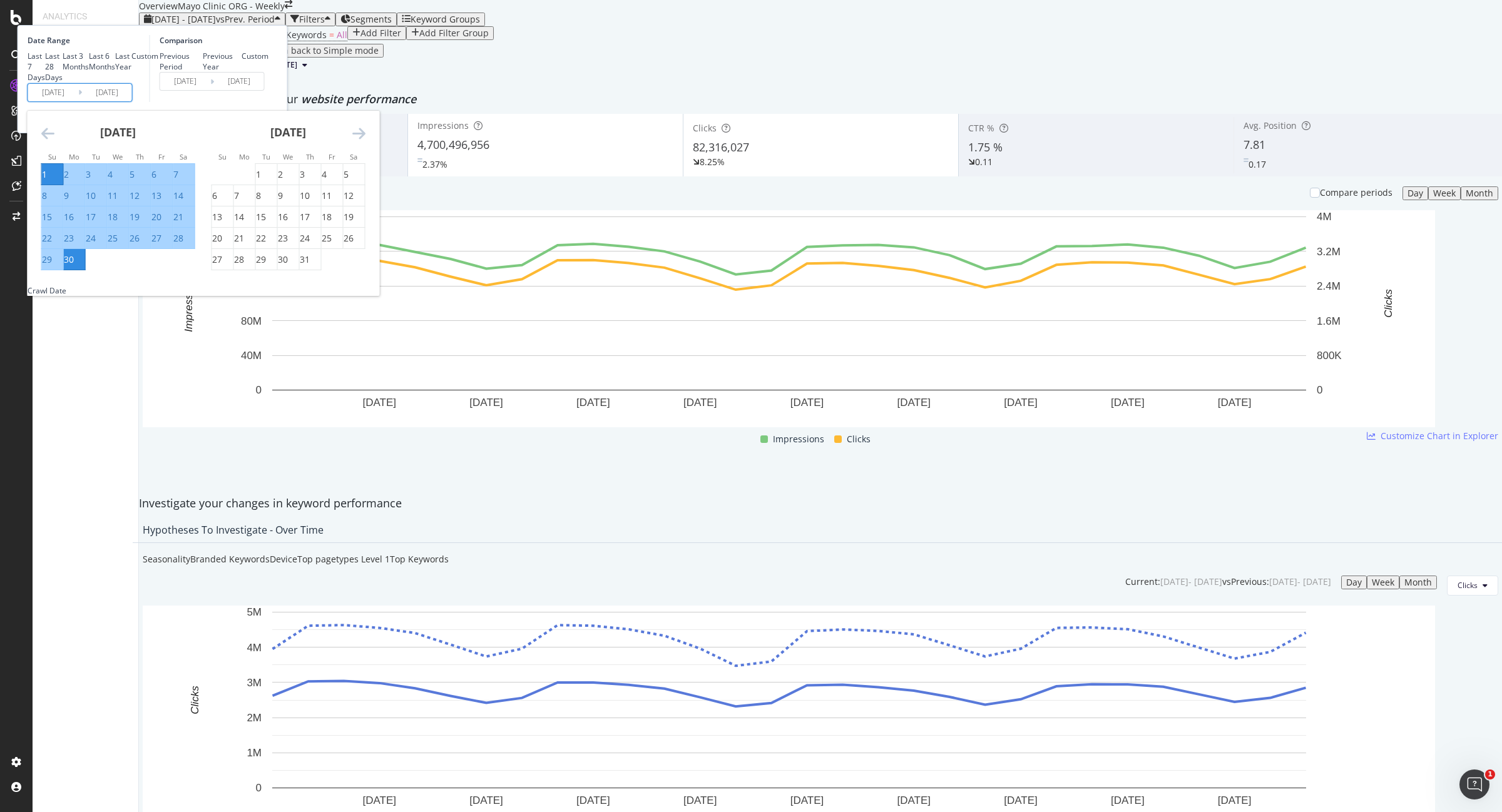
click at [47, 181] on div "1" at bounding box center [44, 174] width 5 height 12
click at [178, 181] on div "7" at bounding box center [176, 174] width 5 height 12
type input "[DATE]"
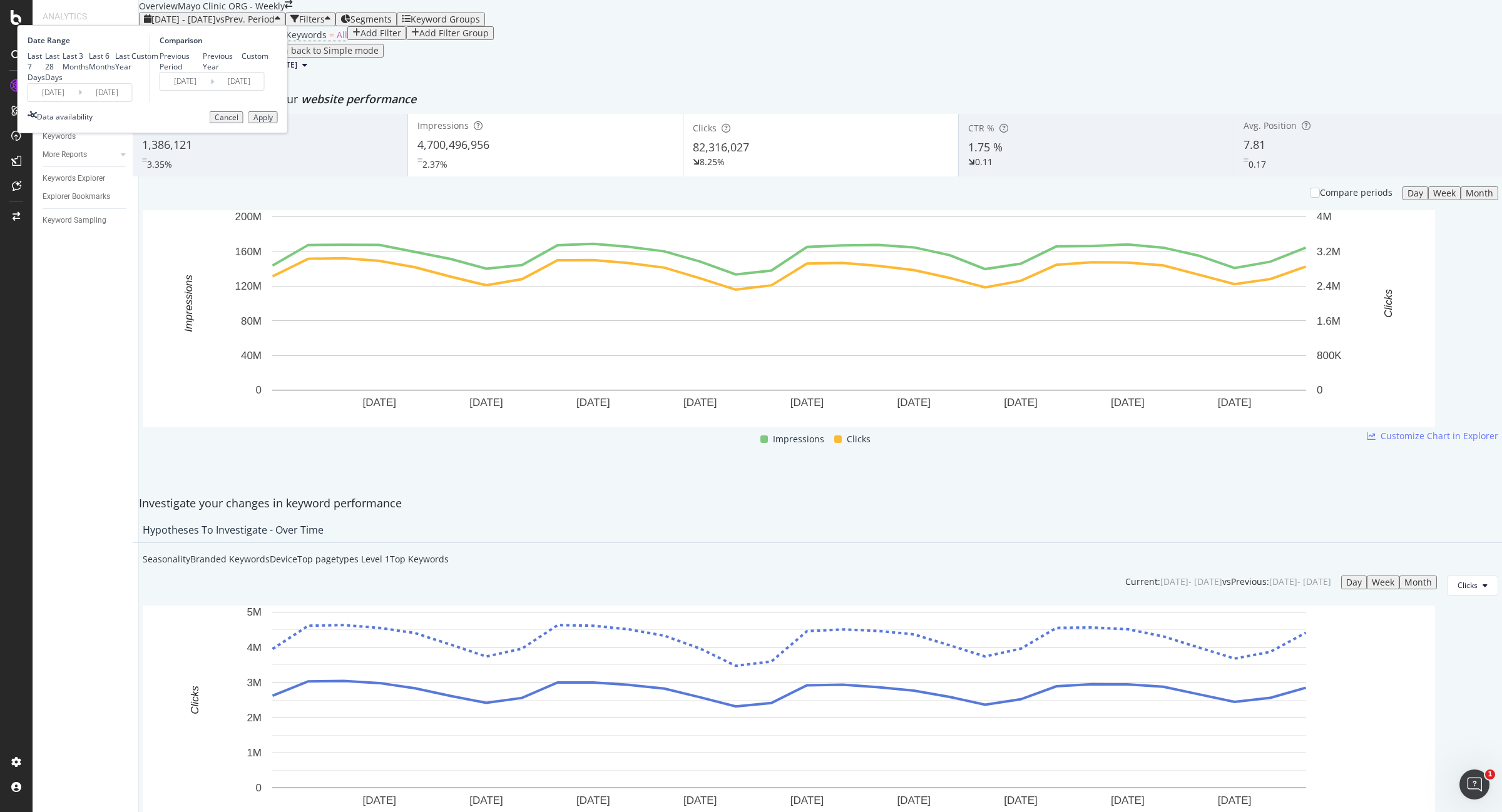
click at [278, 124] on button "Apply" at bounding box center [263, 117] width 29 height 12
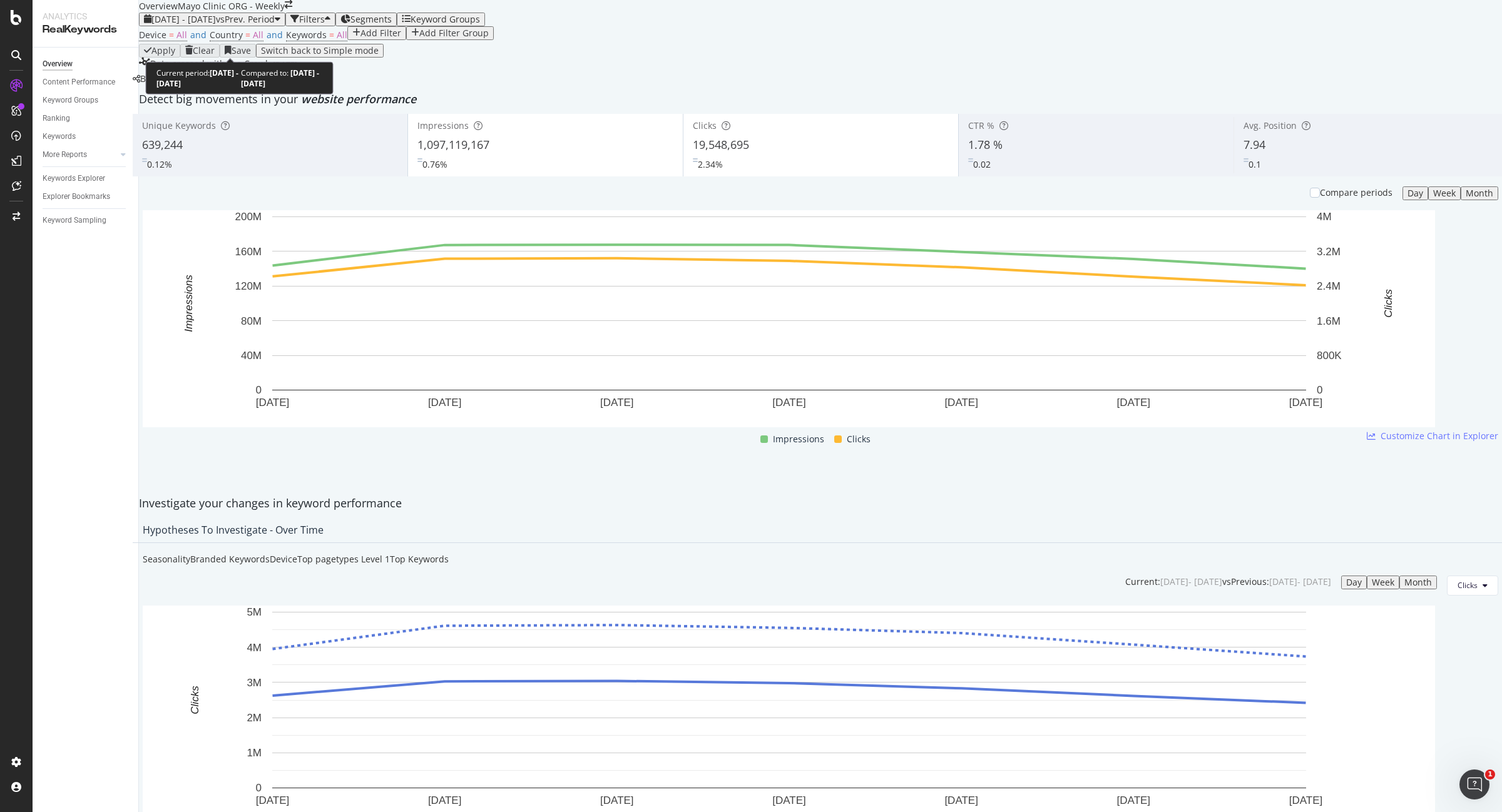
click at [258, 25] on span "vs Prev. Period" at bounding box center [245, 19] width 59 height 12
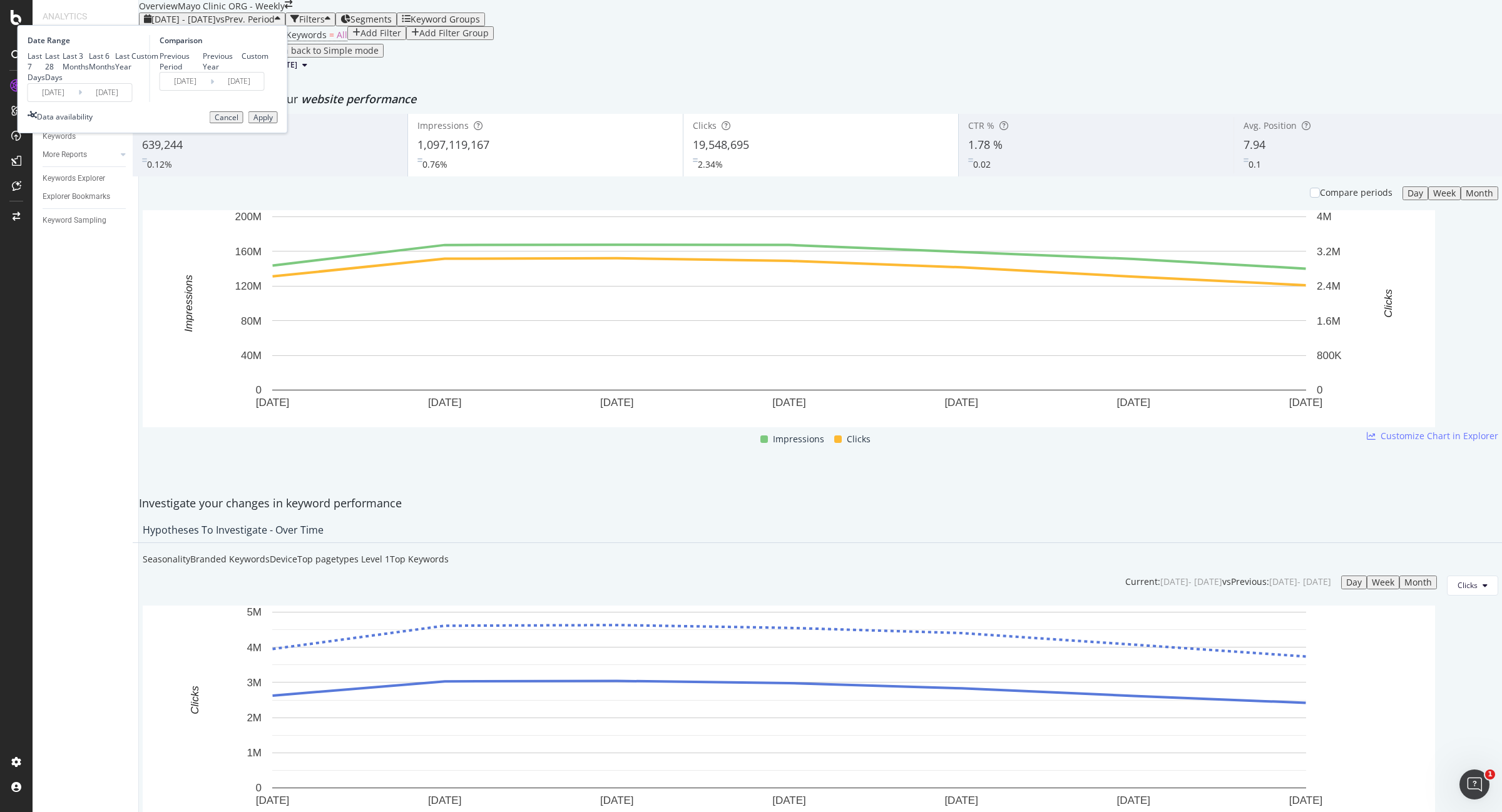
click at [78, 102] on input "[DATE]" at bounding box center [53, 92] width 50 height 18
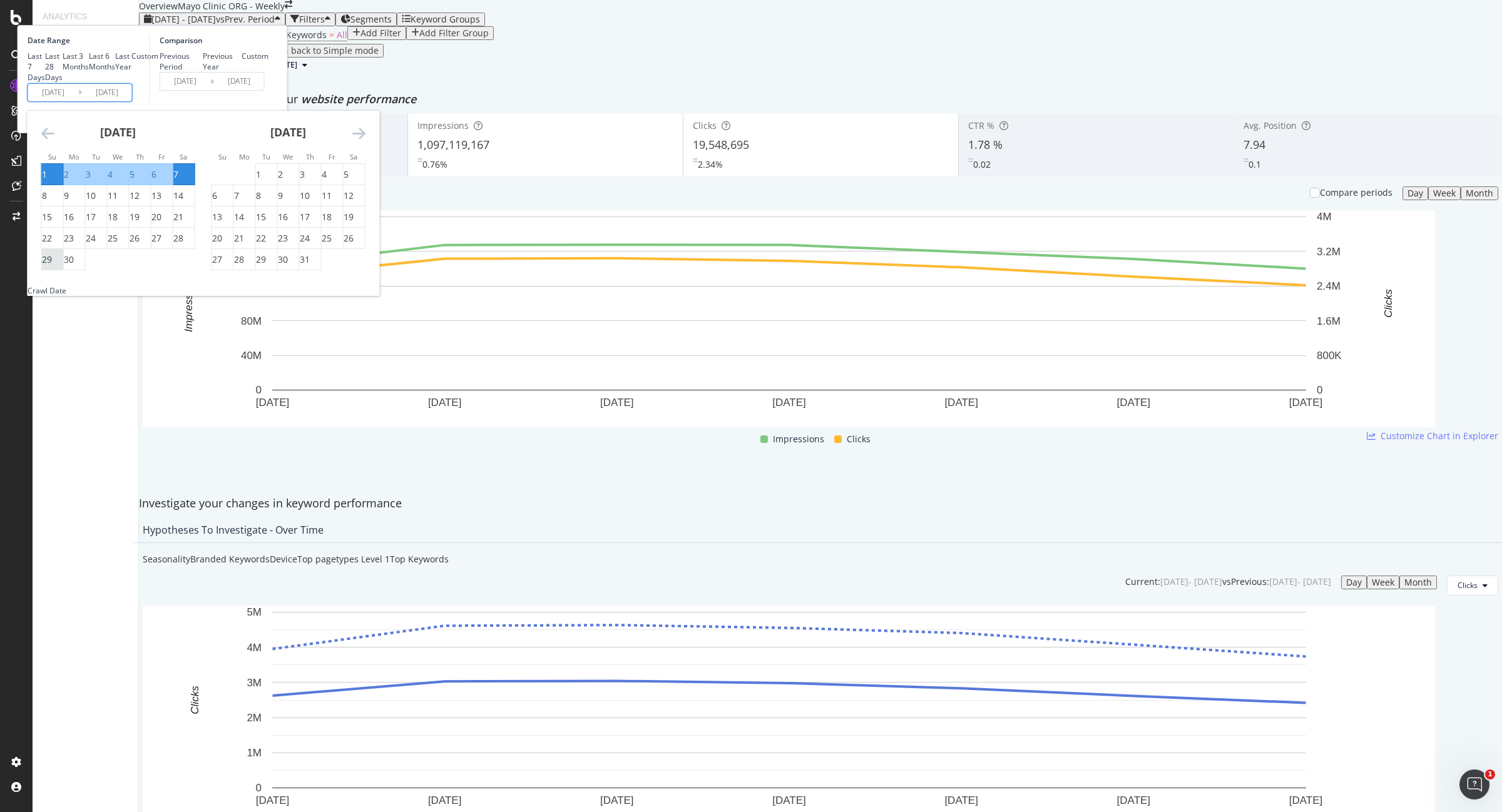
click at [52, 266] on div "29" at bounding box center [46, 259] width 10 height 12
type input "2025/06/29"
click at [349, 181] on div "5" at bounding box center [346, 174] width 5 height 12
type input "2025/07/05"
type input "2025/06/22"
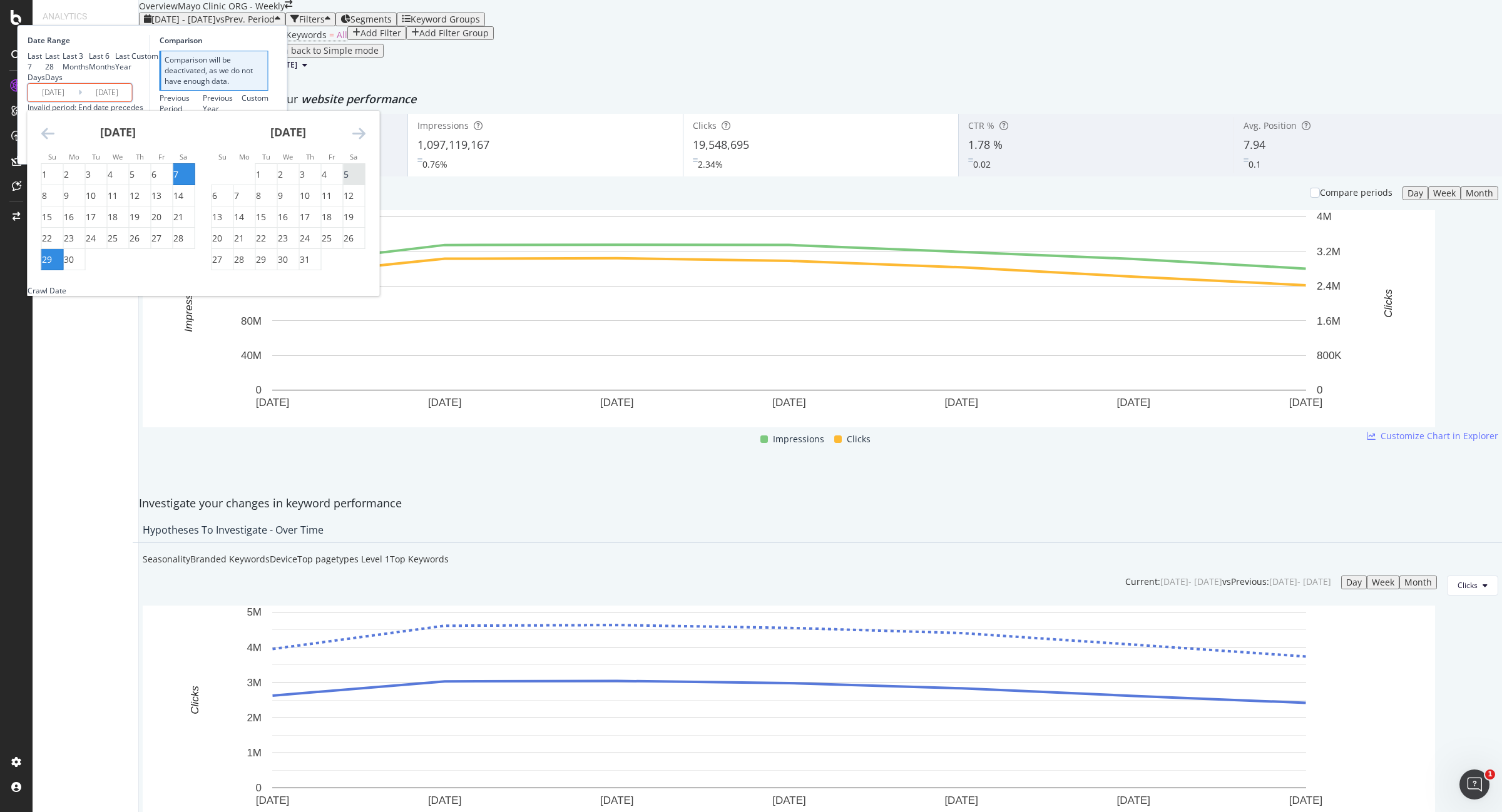
type input "2025/06/28"
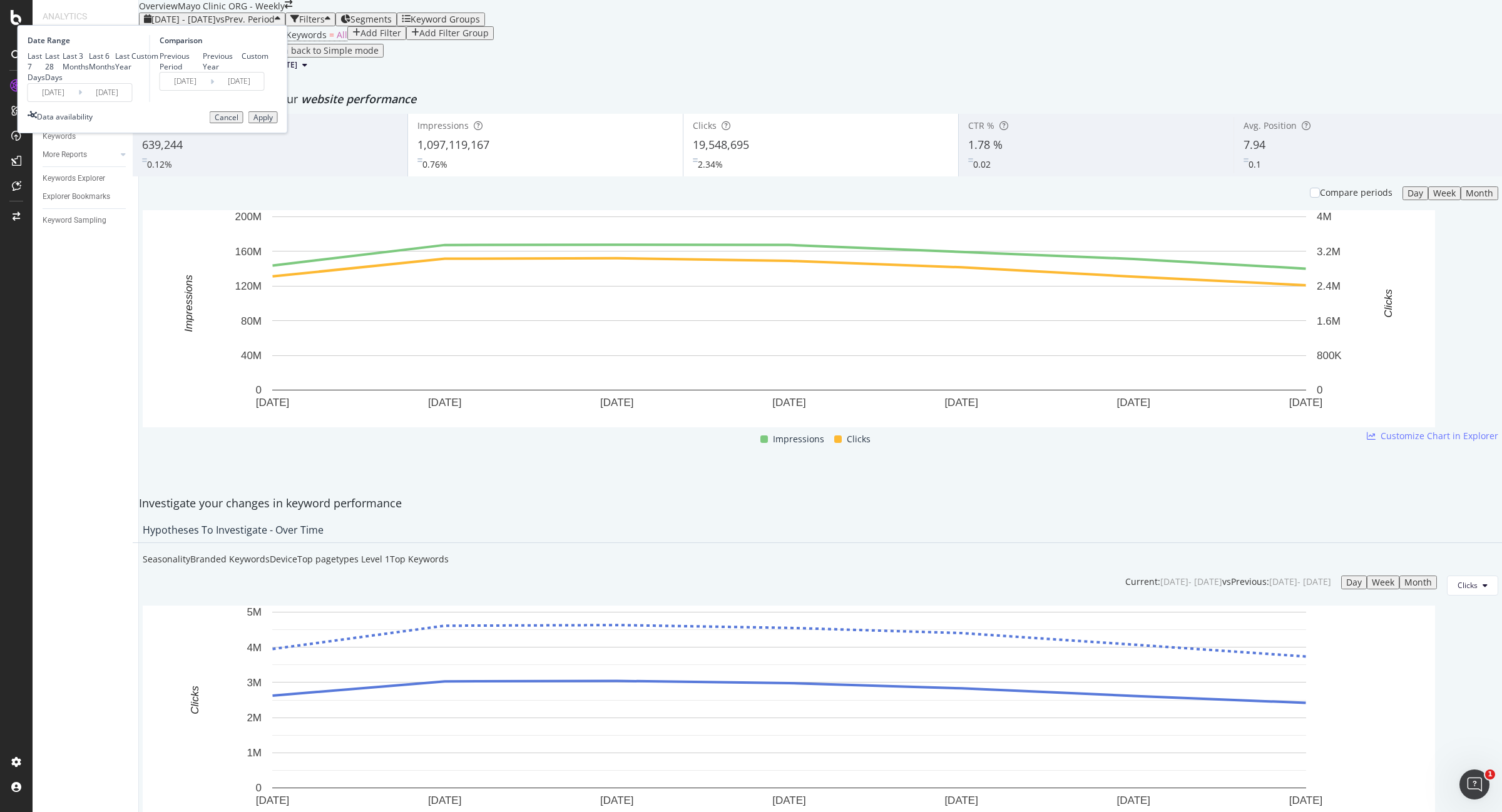
click at [273, 122] on div "Apply" at bounding box center [263, 117] width 20 height 8
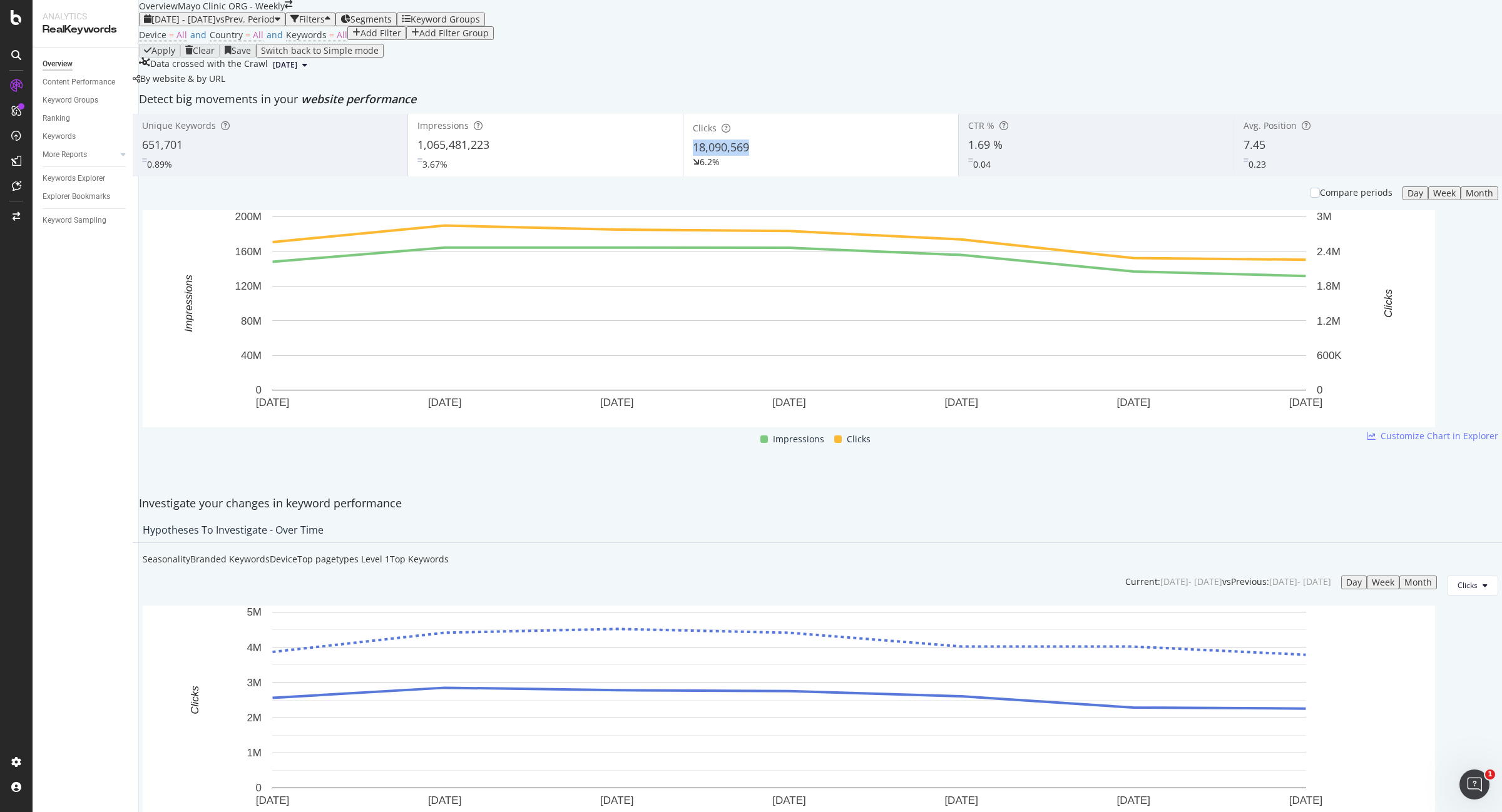
copy span "18,090,569"
drag, startPoint x: 753, startPoint y: 238, endPoint x: 692, endPoint y: 241, distance: 61.1
click at [692, 173] on div "Clicks 18,090,569 6.2%" at bounding box center [821, 145] width 275 height 57
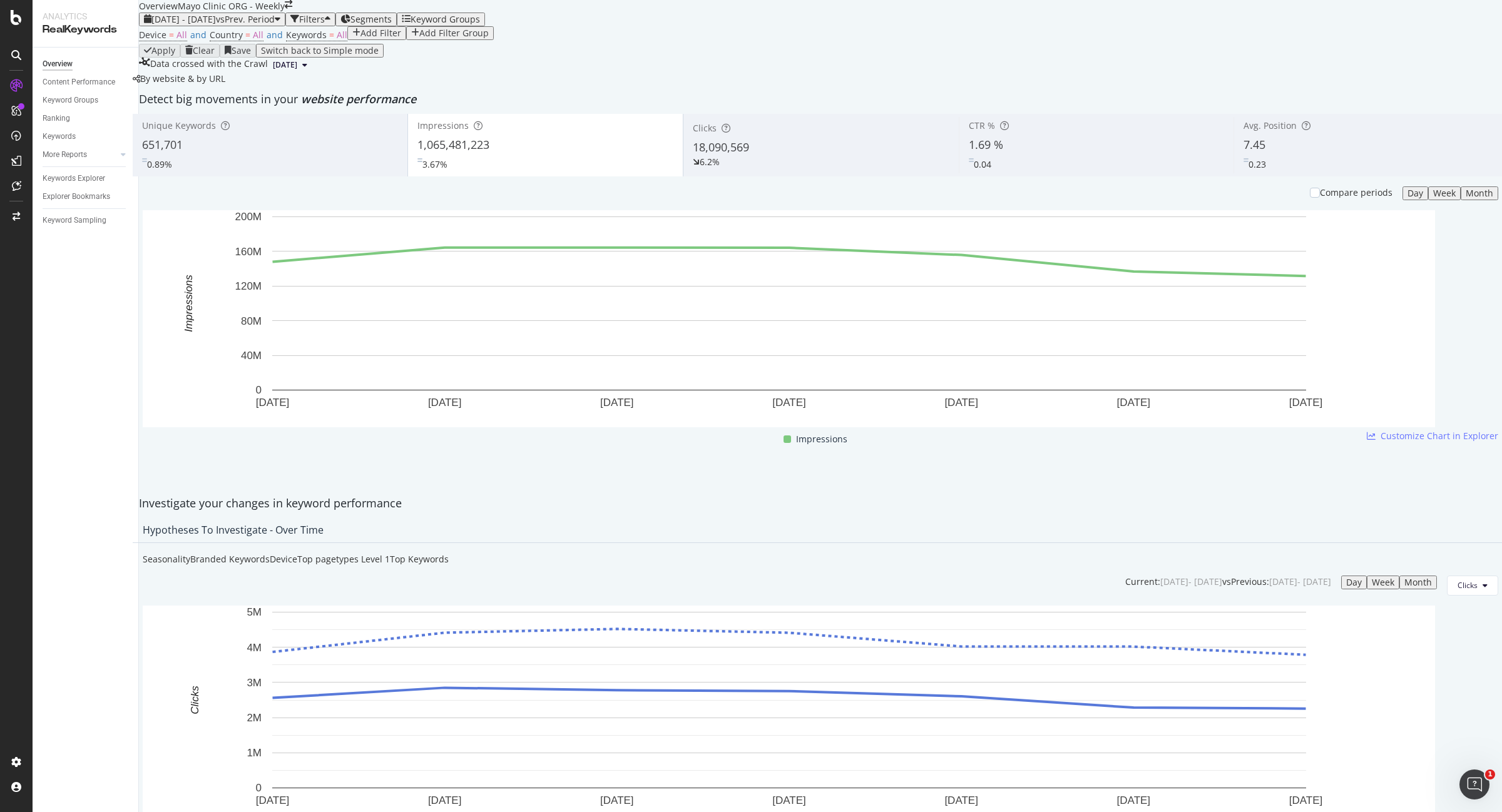
click at [245, 26] on div "2025 Jun. 29th - Jul. 5th vs Prev. Period Filters Segments Keyword Groups" at bounding box center [820, 19] width 1363 height 14
click at [247, 25] on span "vs Prev. Period" at bounding box center [245, 19] width 59 height 12
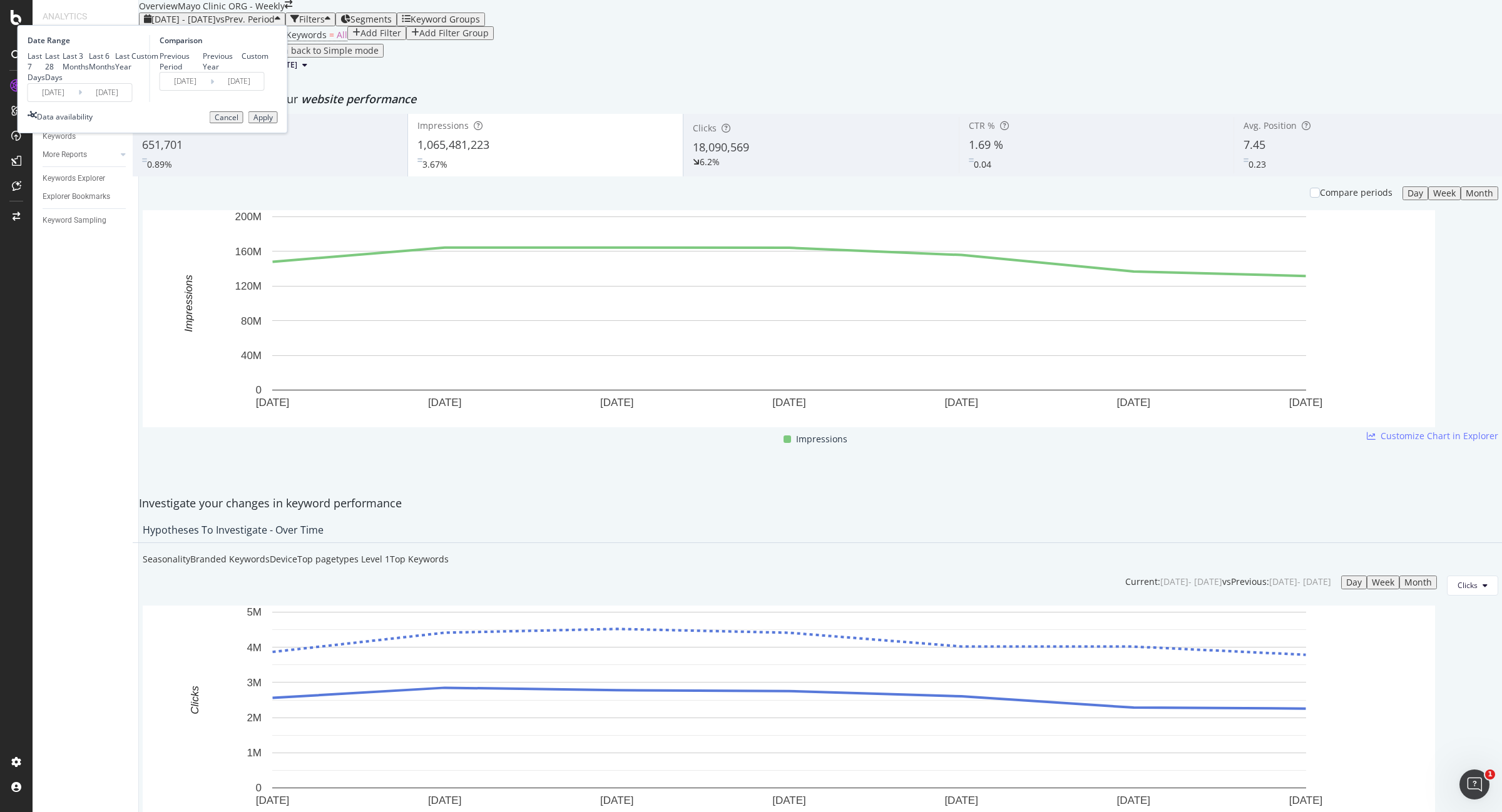
click at [78, 102] on input "2025/06/29" at bounding box center [53, 92] width 50 height 18
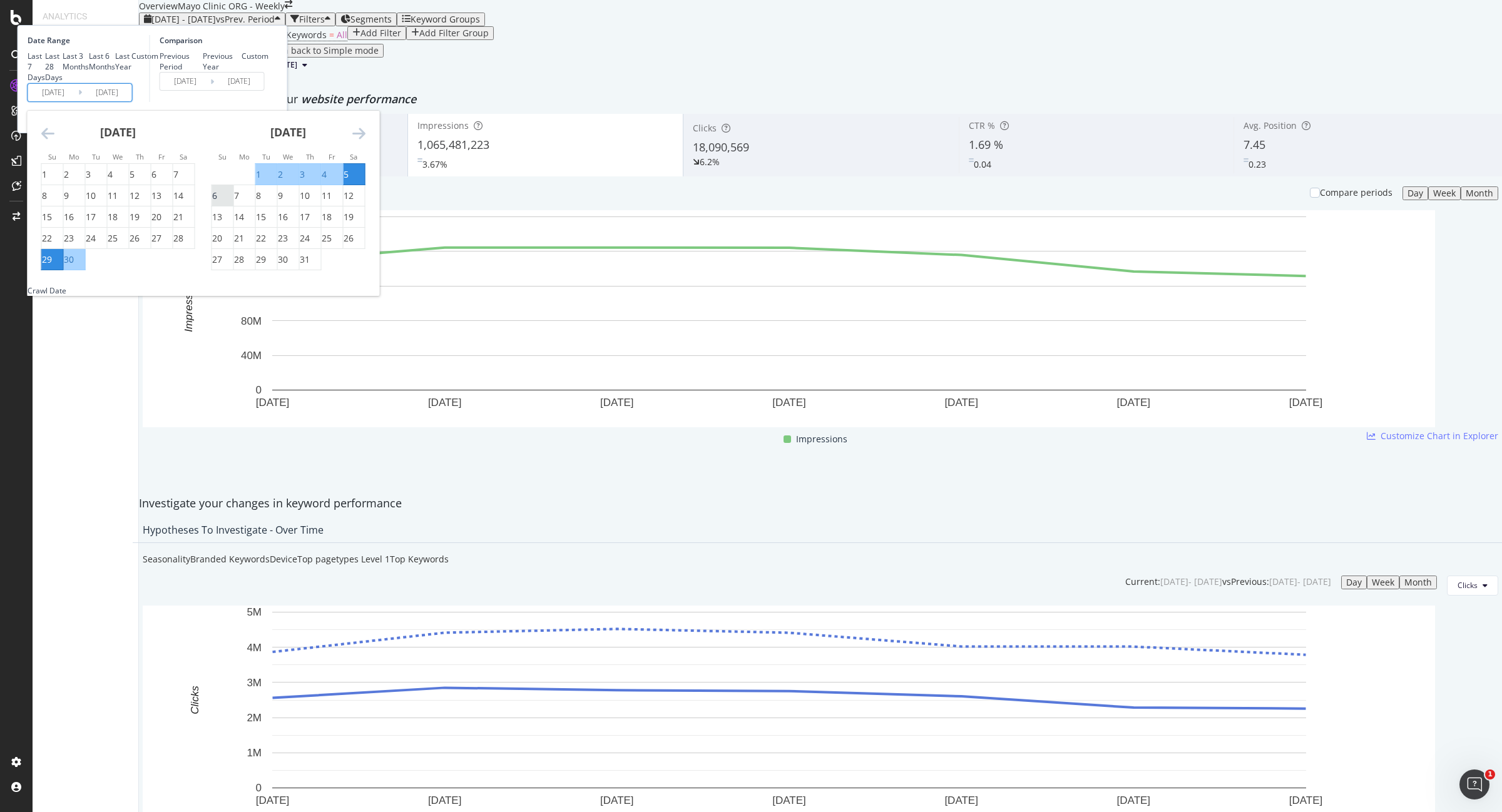
click at [217, 202] on div "6" at bounding box center [215, 195] width 5 height 12
type input "2025/07/06"
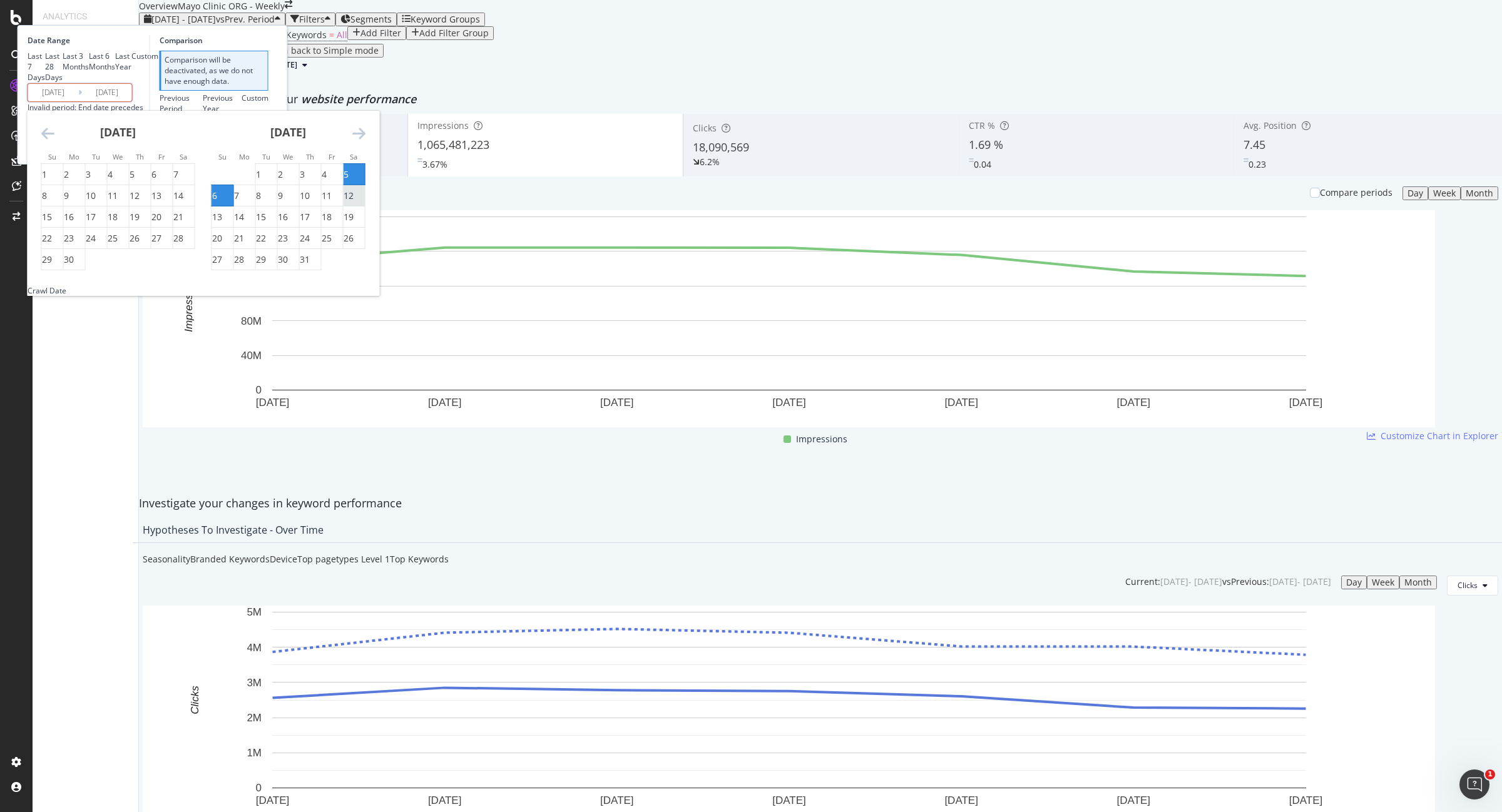
click at [353, 202] on div "12" at bounding box center [348, 195] width 10 height 12
type input "2025/07/12"
type input "2025/06/29"
type input "2025/07/05"
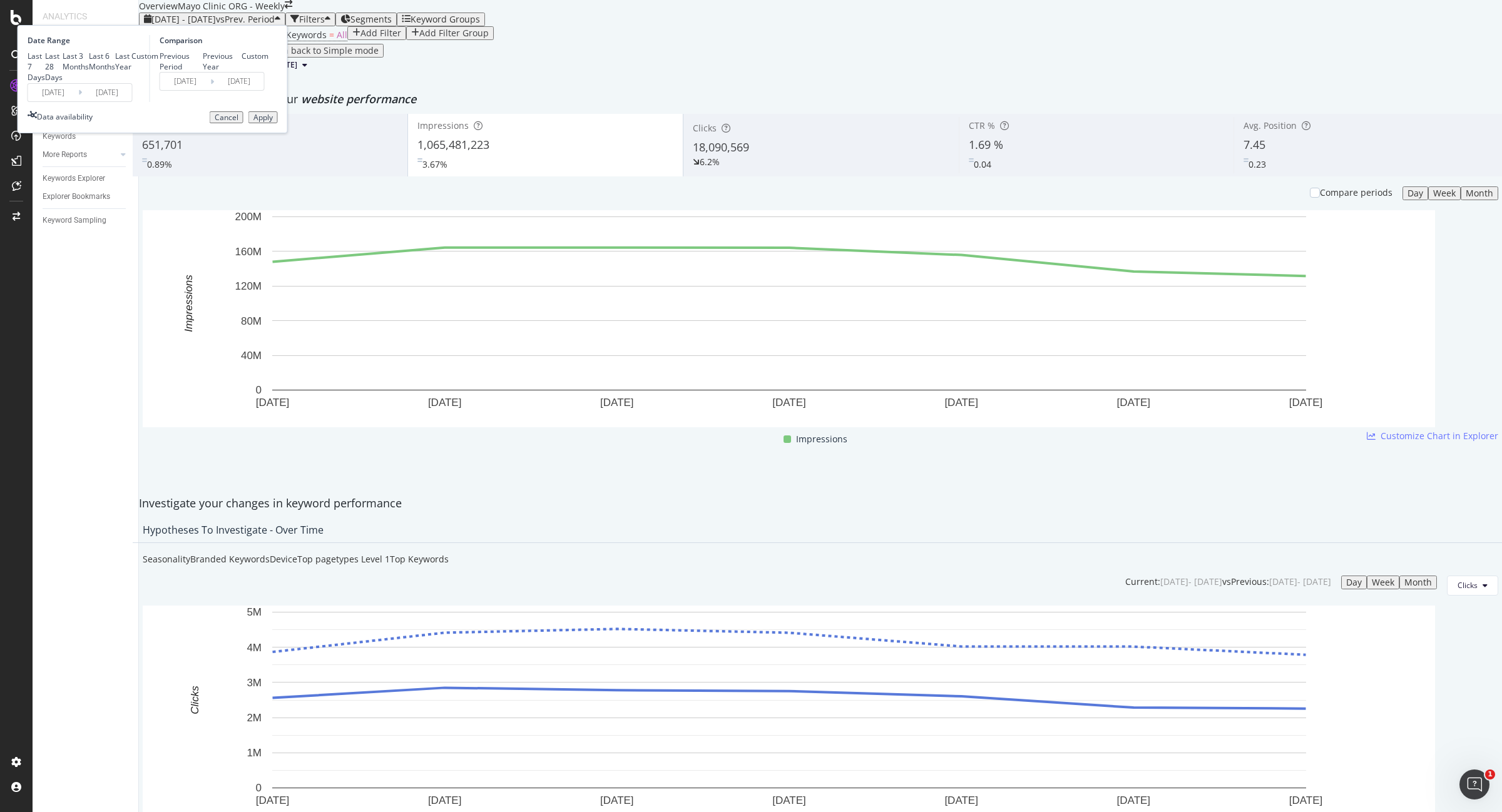
click at [278, 124] on button "Apply" at bounding box center [263, 117] width 29 height 12
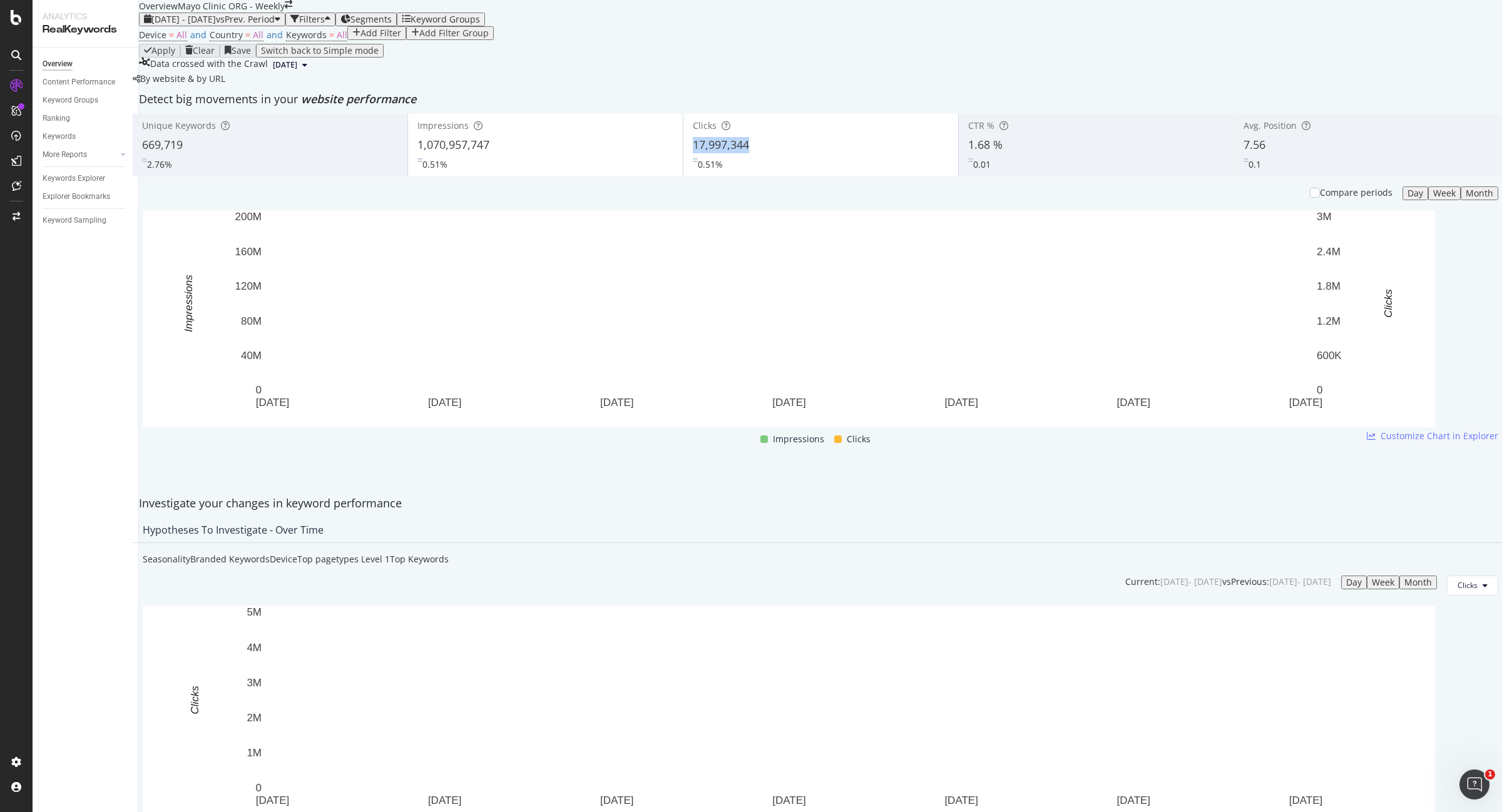
copy span "17,997,344"
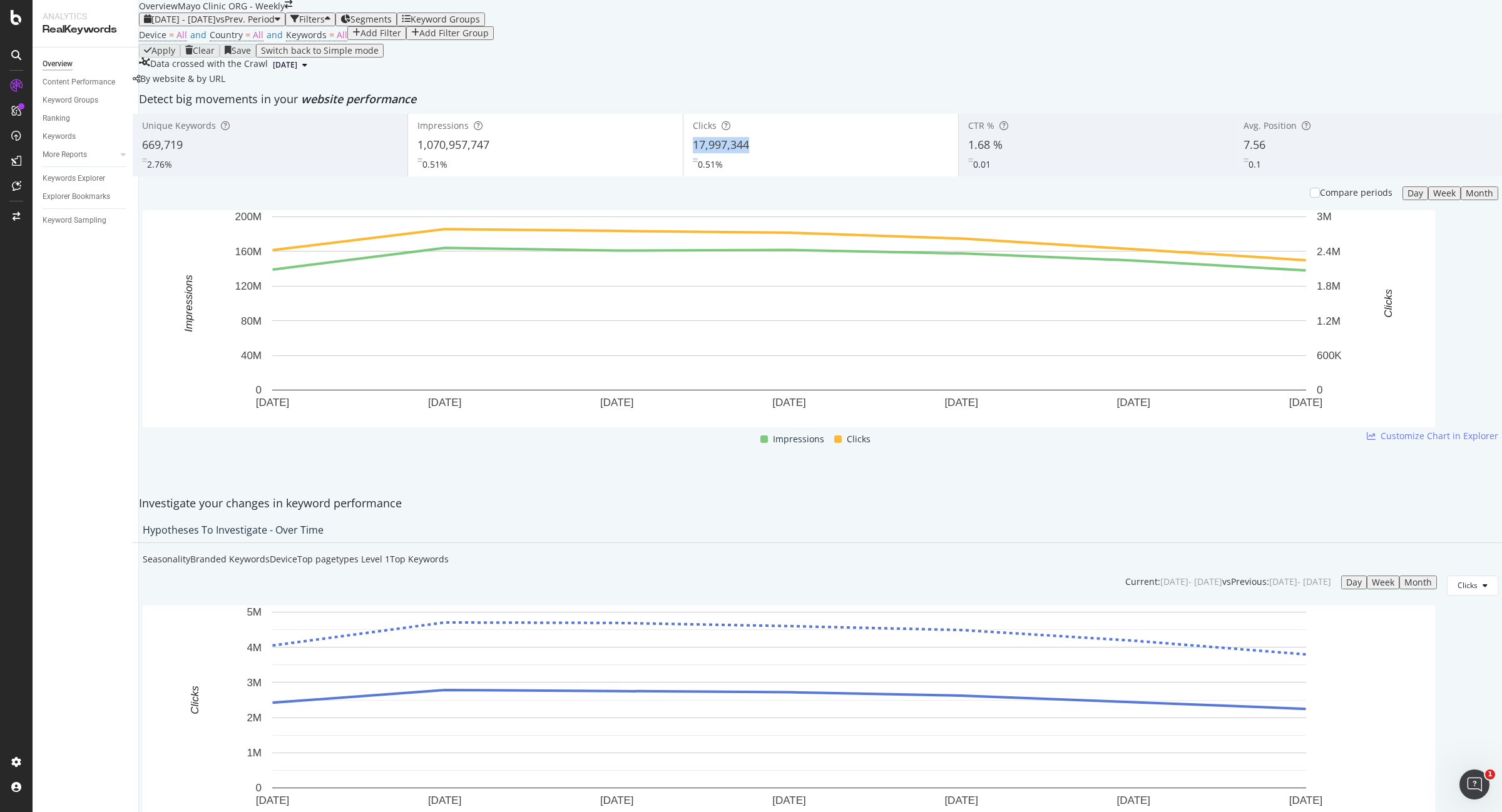
drag, startPoint x: 732, startPoint y: 242, endPoint x: 692, endPoint y: 243, distance: 40.0
click at [692, 173] on div "Clicks 17,997,344 0.51%" at bounding box center [821, 145] width 275 height 57
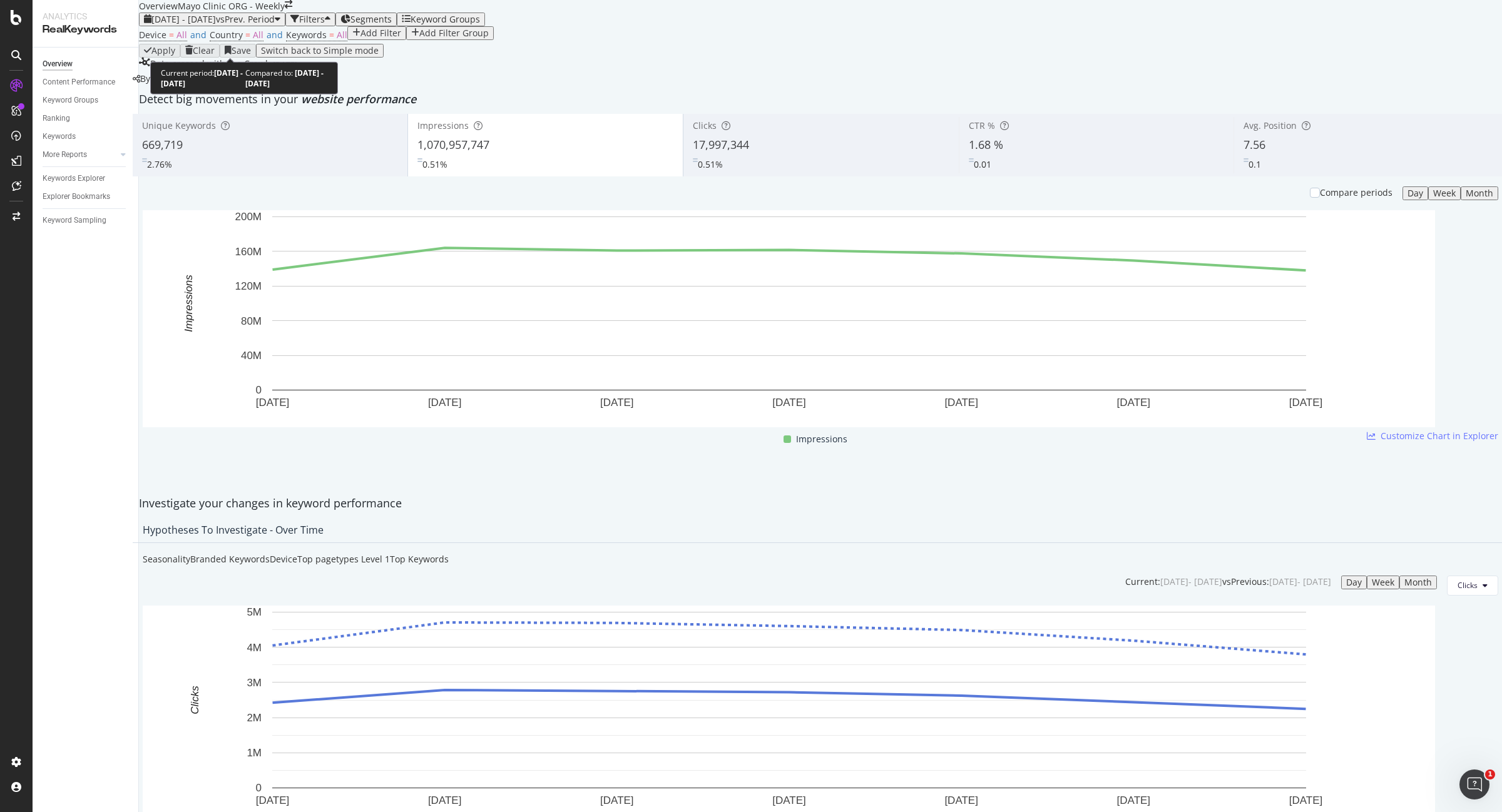
click at [275, 25] on span "vs Prev. Period" at bounding box center [245, 19] width 59 height 12
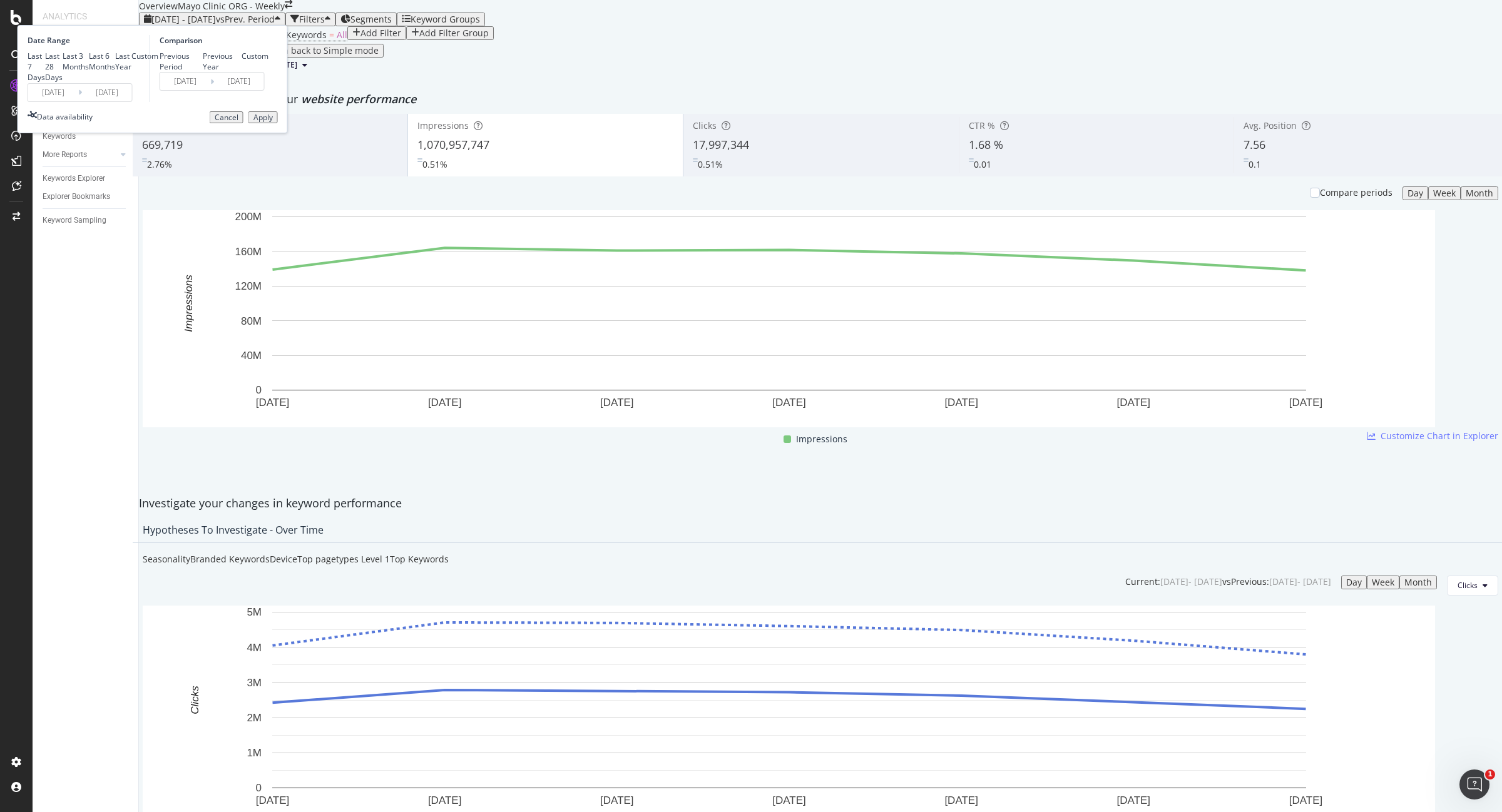
click at [78, 102] on input "2025/07/06" at bounding box center [53, 92] width 50 height 18
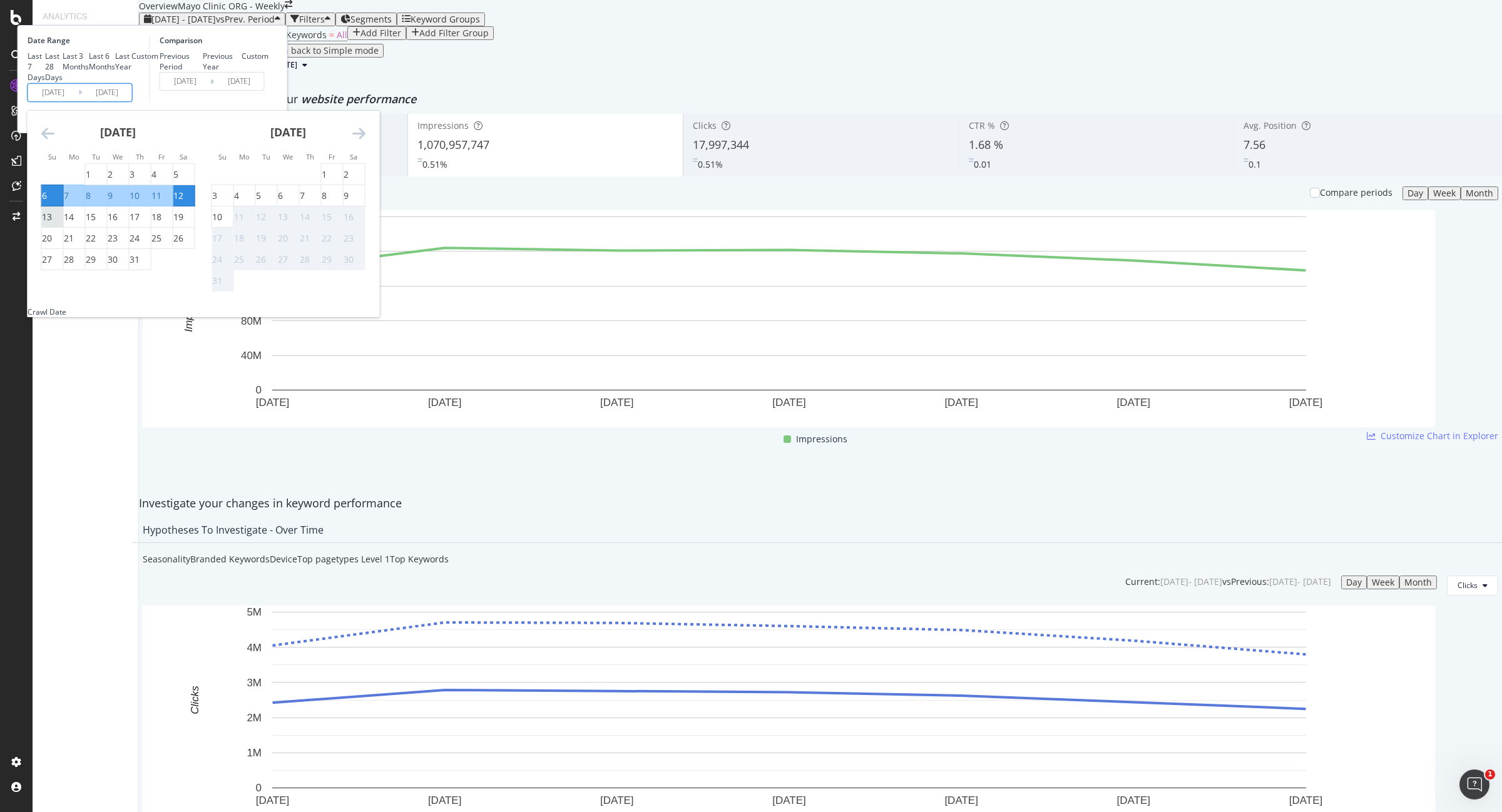
click at [52, 223] on div "13" at bounding box center [46, 217] width 10 height 12
type input "2025/07/13"
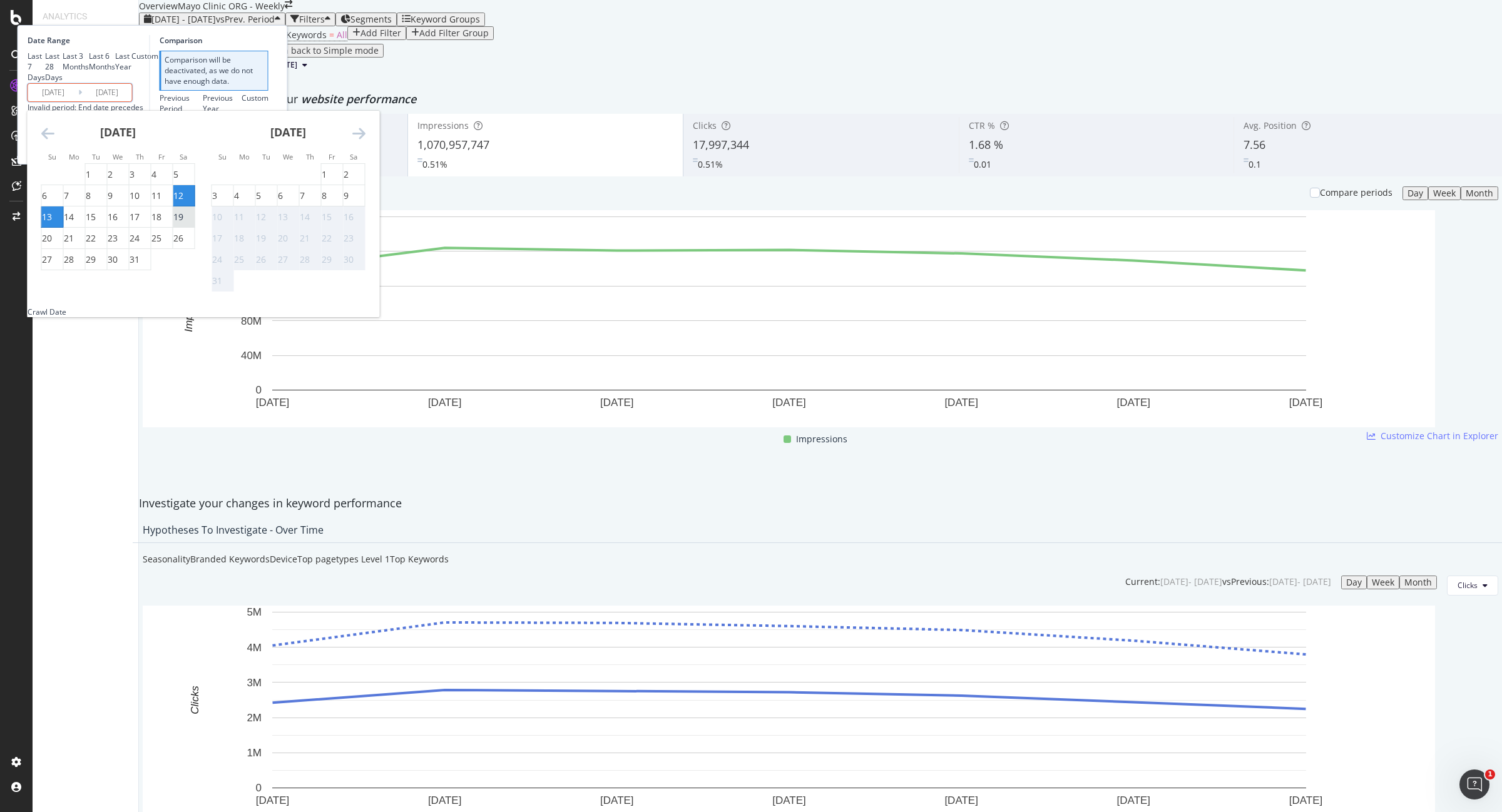
click at [184, 223] on div "19" at bounding box center [178, 217] width 10 height 12
type input "2025/07/19"
type input "2025/07/06"
type input "2025/07/12"
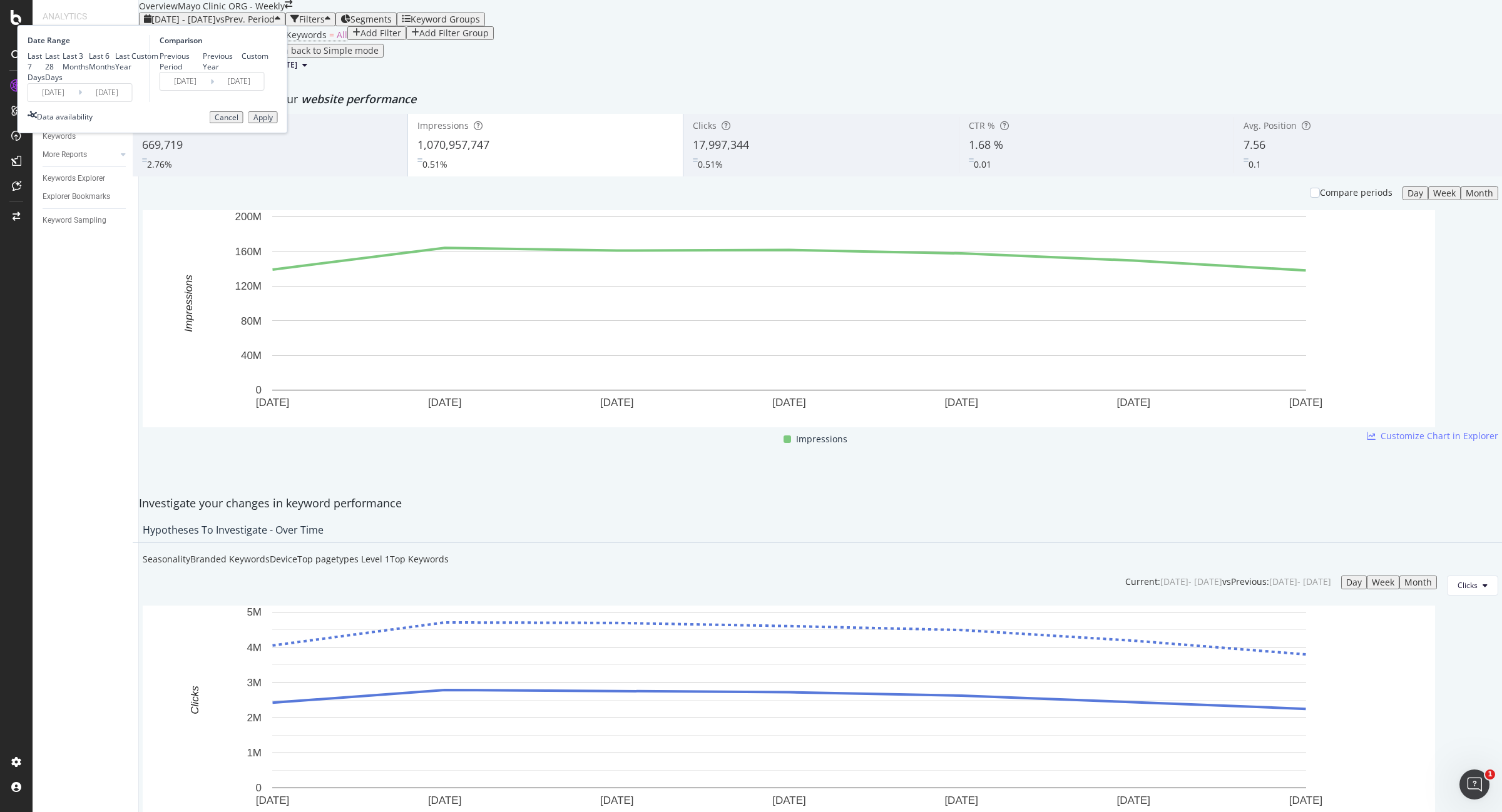
click at [273, 122] on div "Apply" at bounding box center [263, 117] width 20 height 8
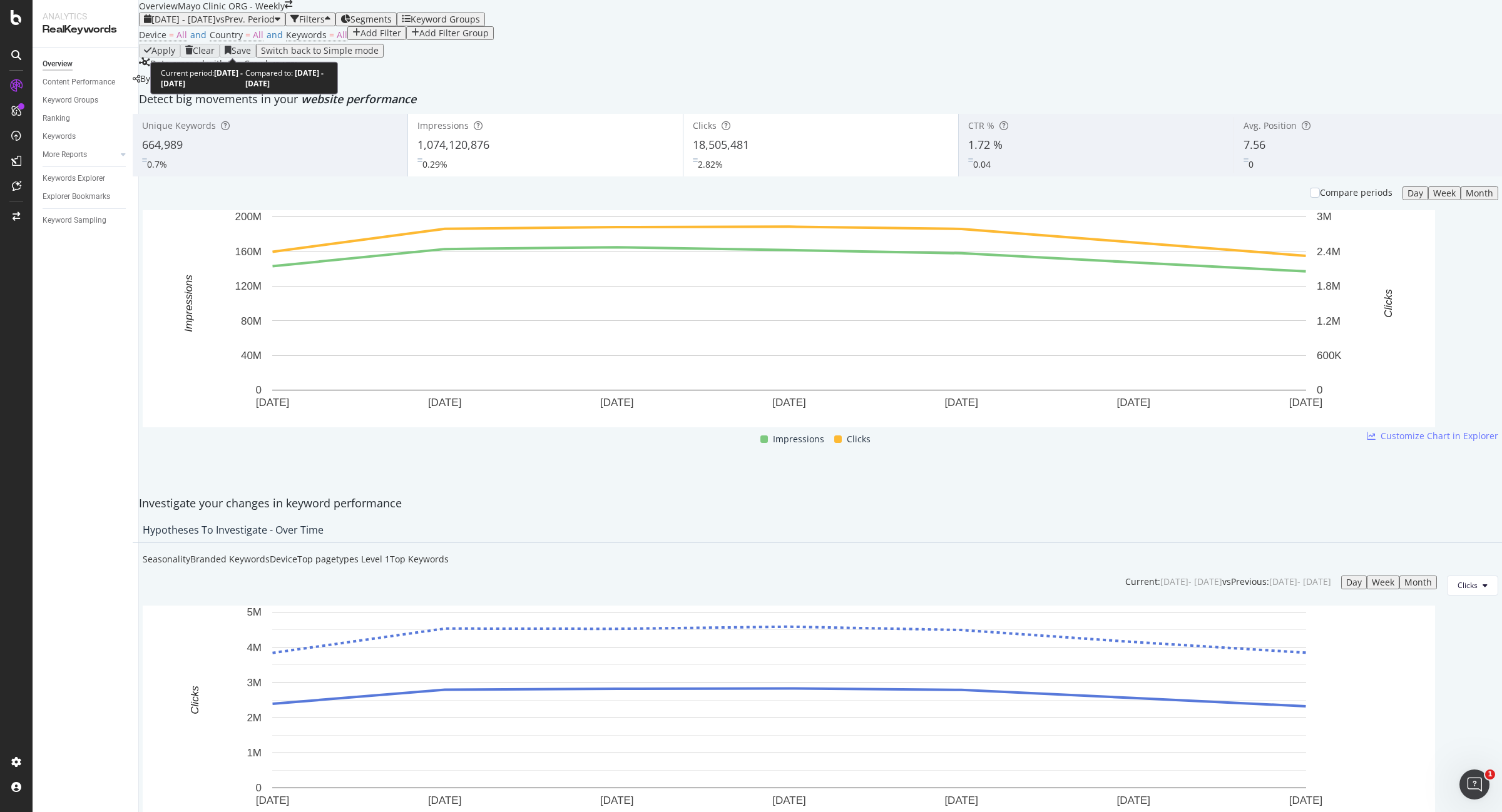
click at [253, 25] on span "vs Prev. Period" at bounding box center [245, 19] width 59 height 12
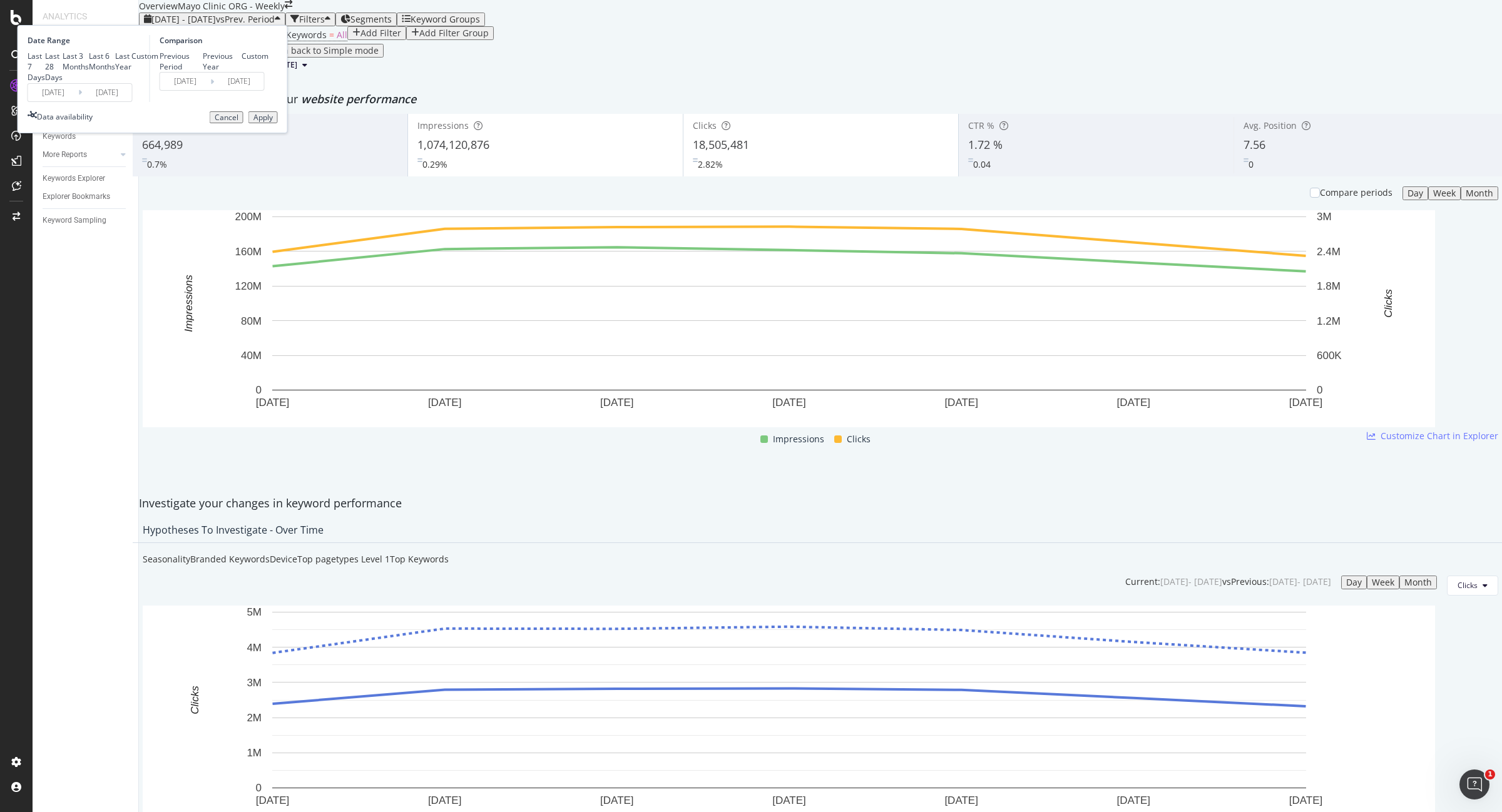
click at [78, 102] on input "2025/07/13" at bounding box center [53, 92] width 50 height 18
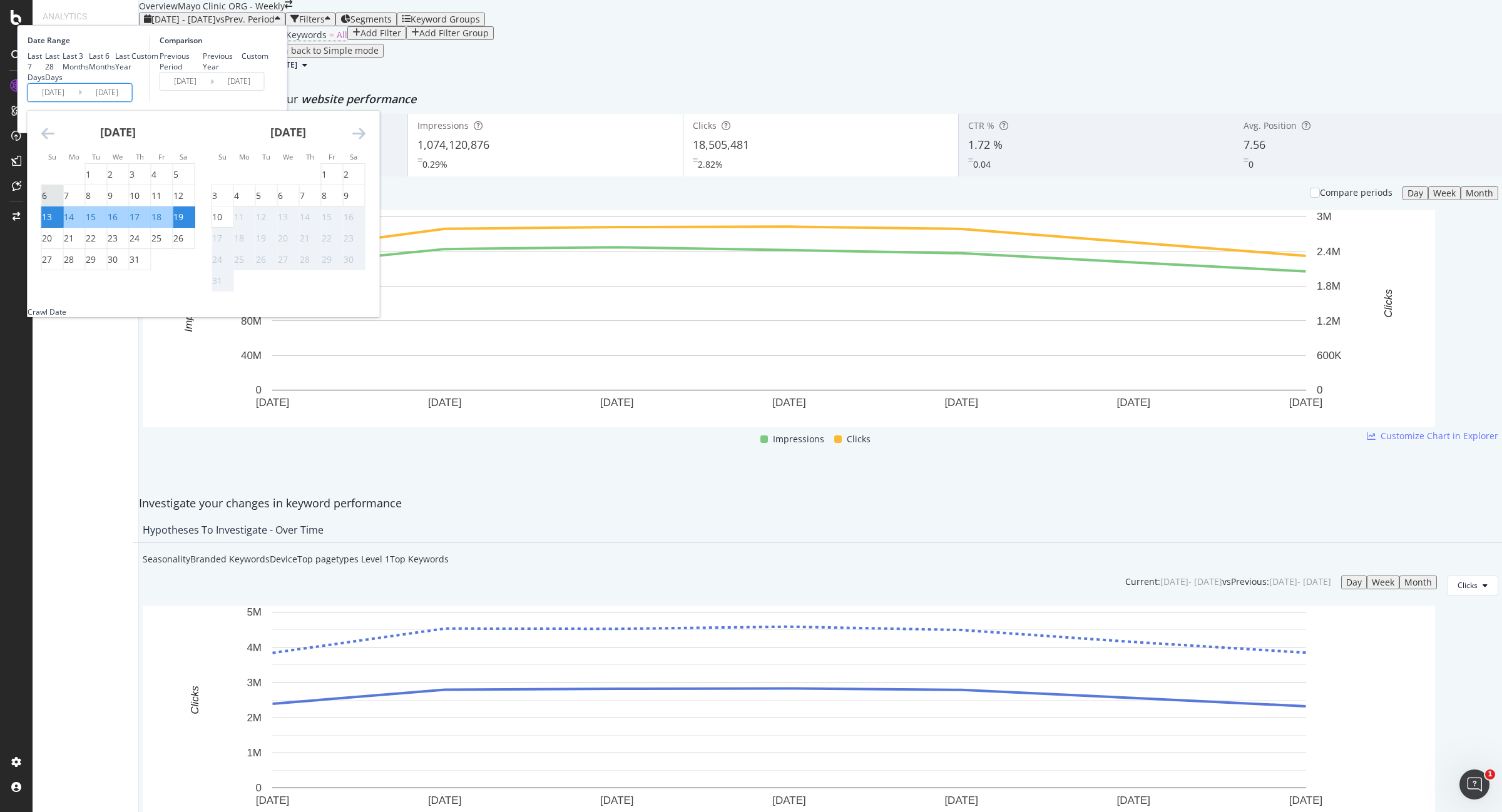
click at [47, 202] on div "6" at bounding box center [44, 195] width 5 height 12
type input "2025/07/06"
type input "2025/06/22"
type input "2025/07/05"
click at [184, 202] on div "12" at bounding box center [178, 195] width 10 height 12
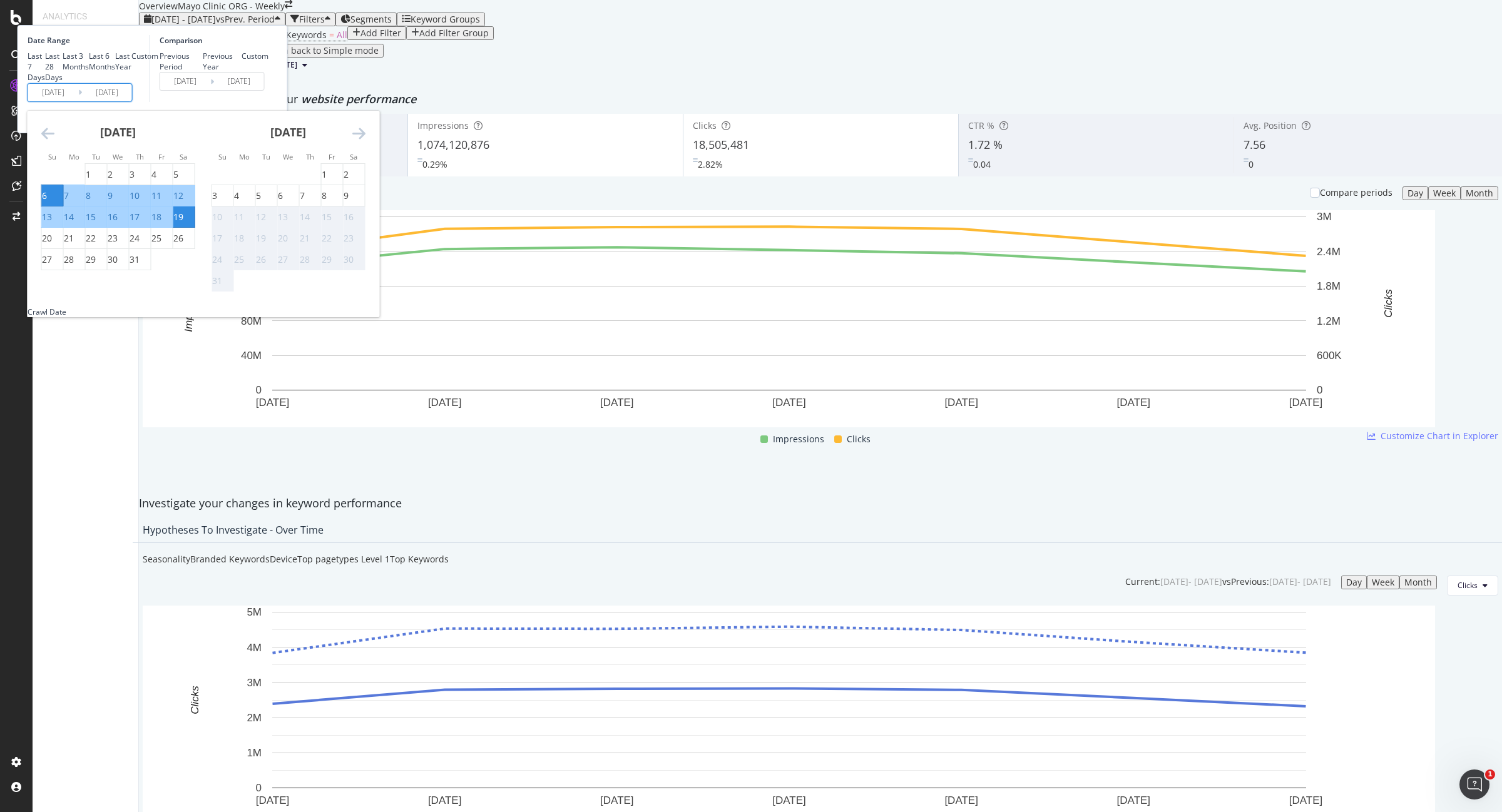
type input "2025/07/12"
type input "2025/06/29"
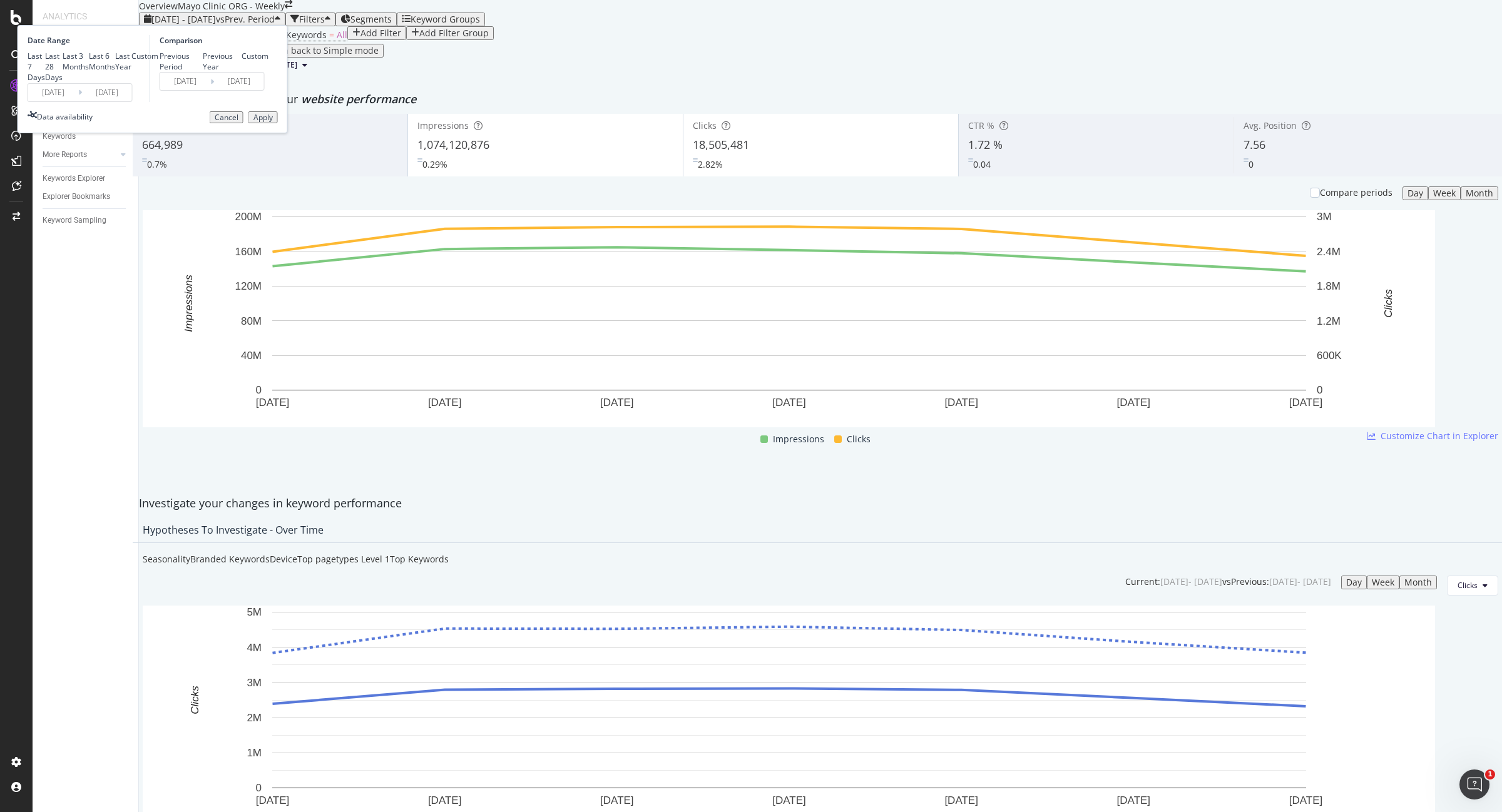
click at [278, 124] on button "Apply" at bounding box center [263, 117] width 29 height 12
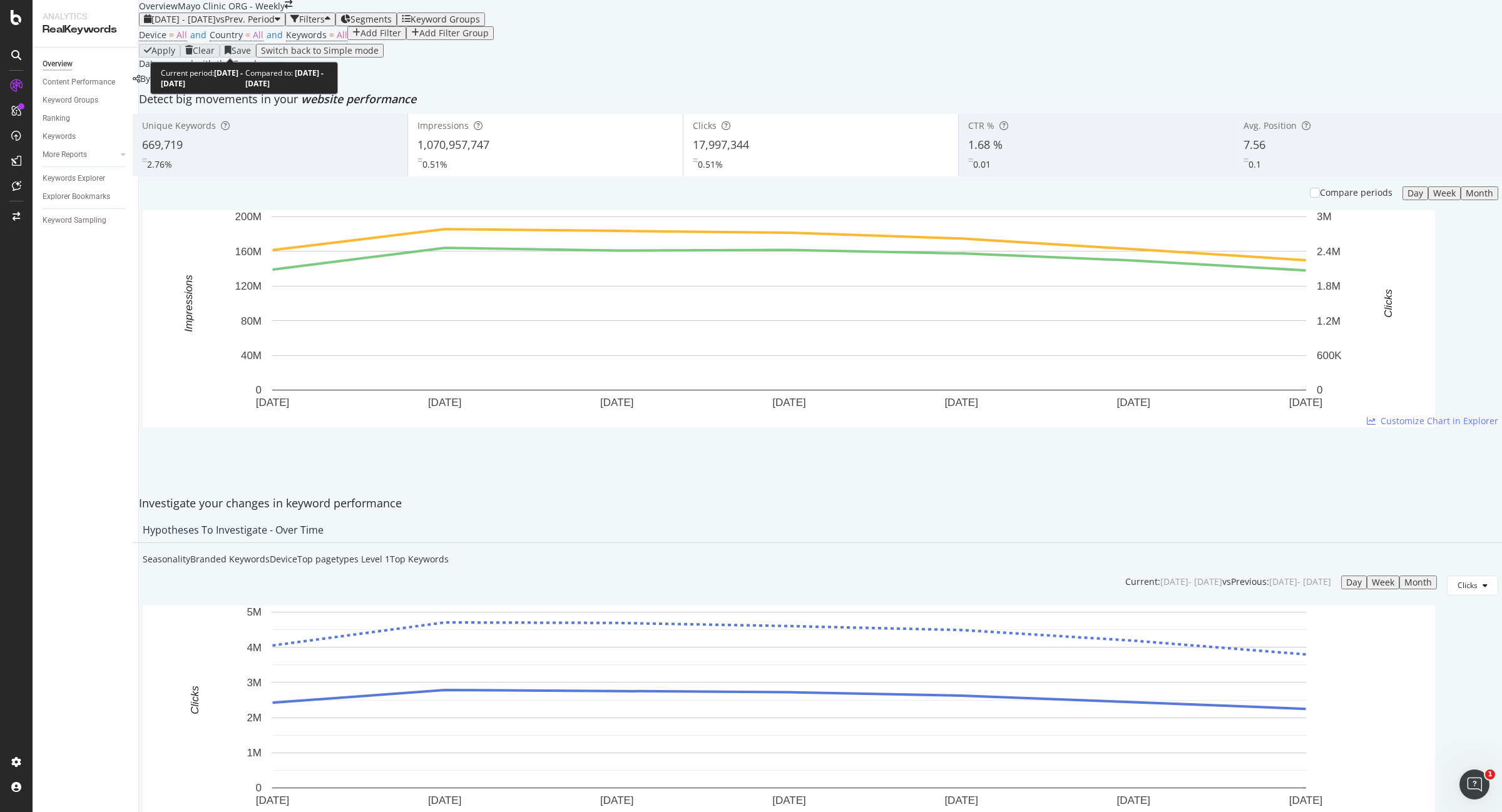
click at [216, 25] on span "2025 Jul. 6th - Jul. 12th" at bounding box center [184, 19] width 64 height 12
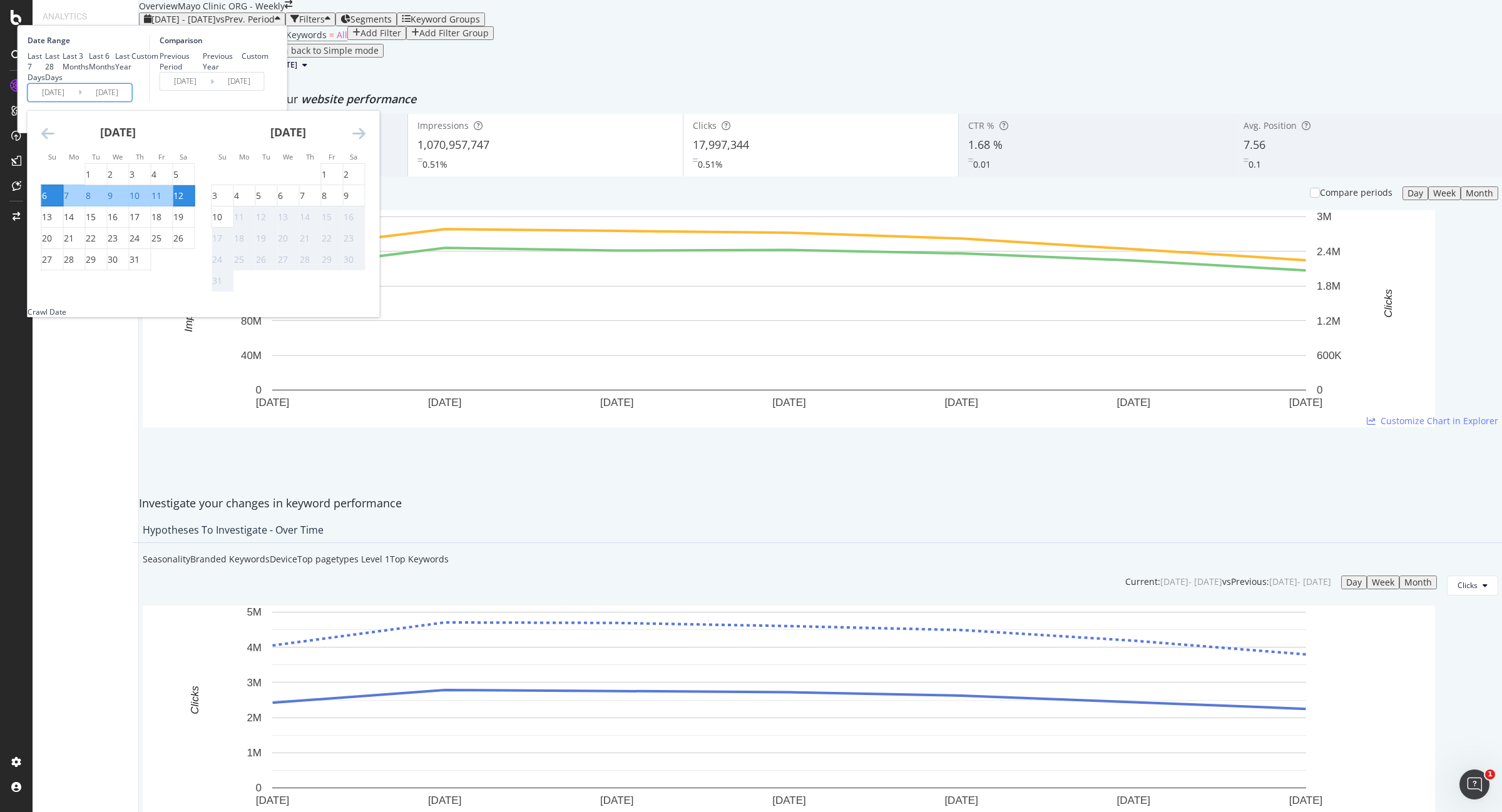
click at [78, 102] on input "2025/07/06" at bounding box center [53, 92] width 50 height 18
click at [52, 223] on div "13" at bounding box center [46, 217] width 10 height 12
type input "2025/07/13"
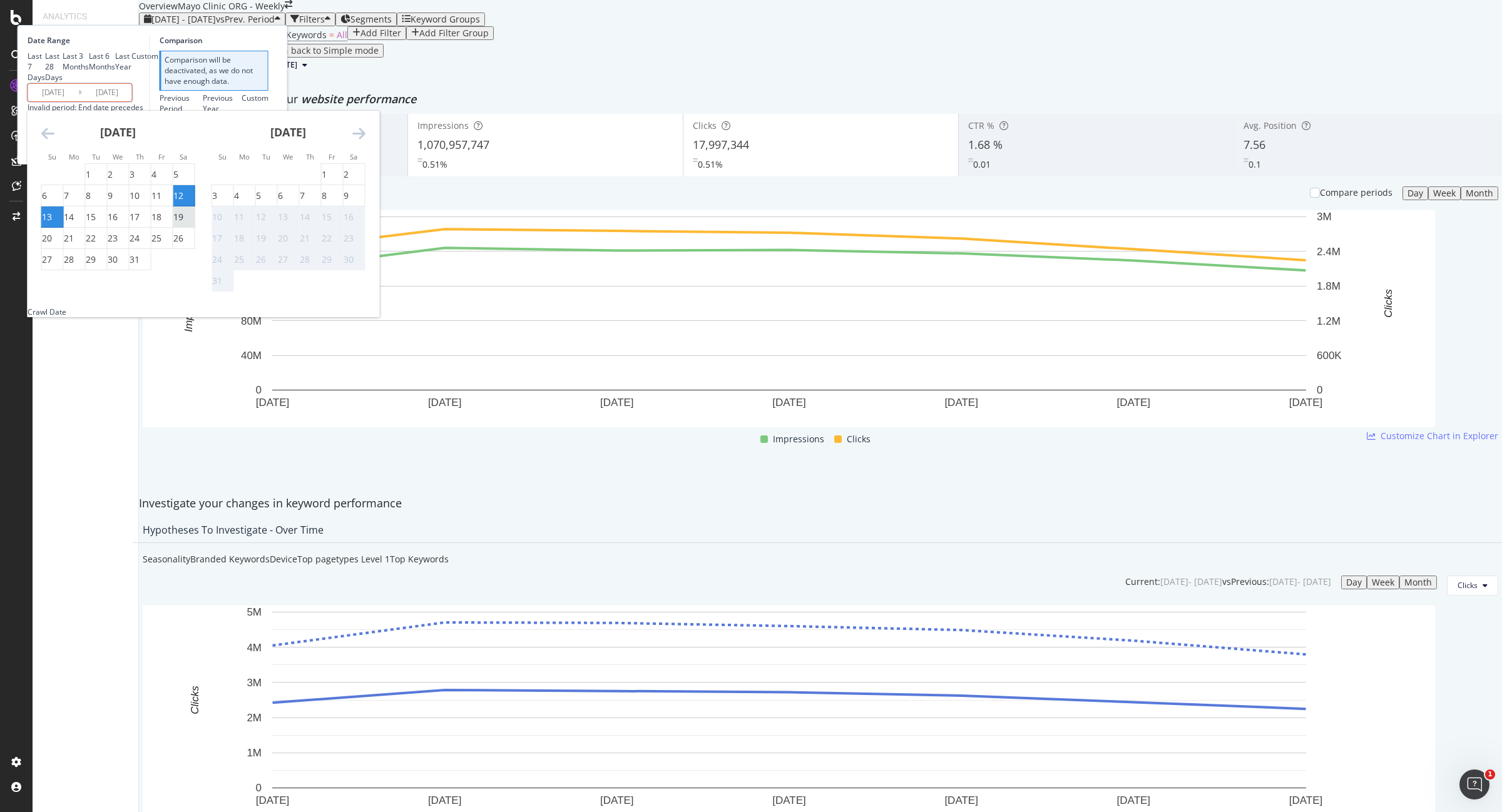
click at [184, 223] on div "19" at bounding box center [178, 217] width 10 height 12
type input "2025/07/19"
type input "2025/07/06"
type input "2025/07/12"
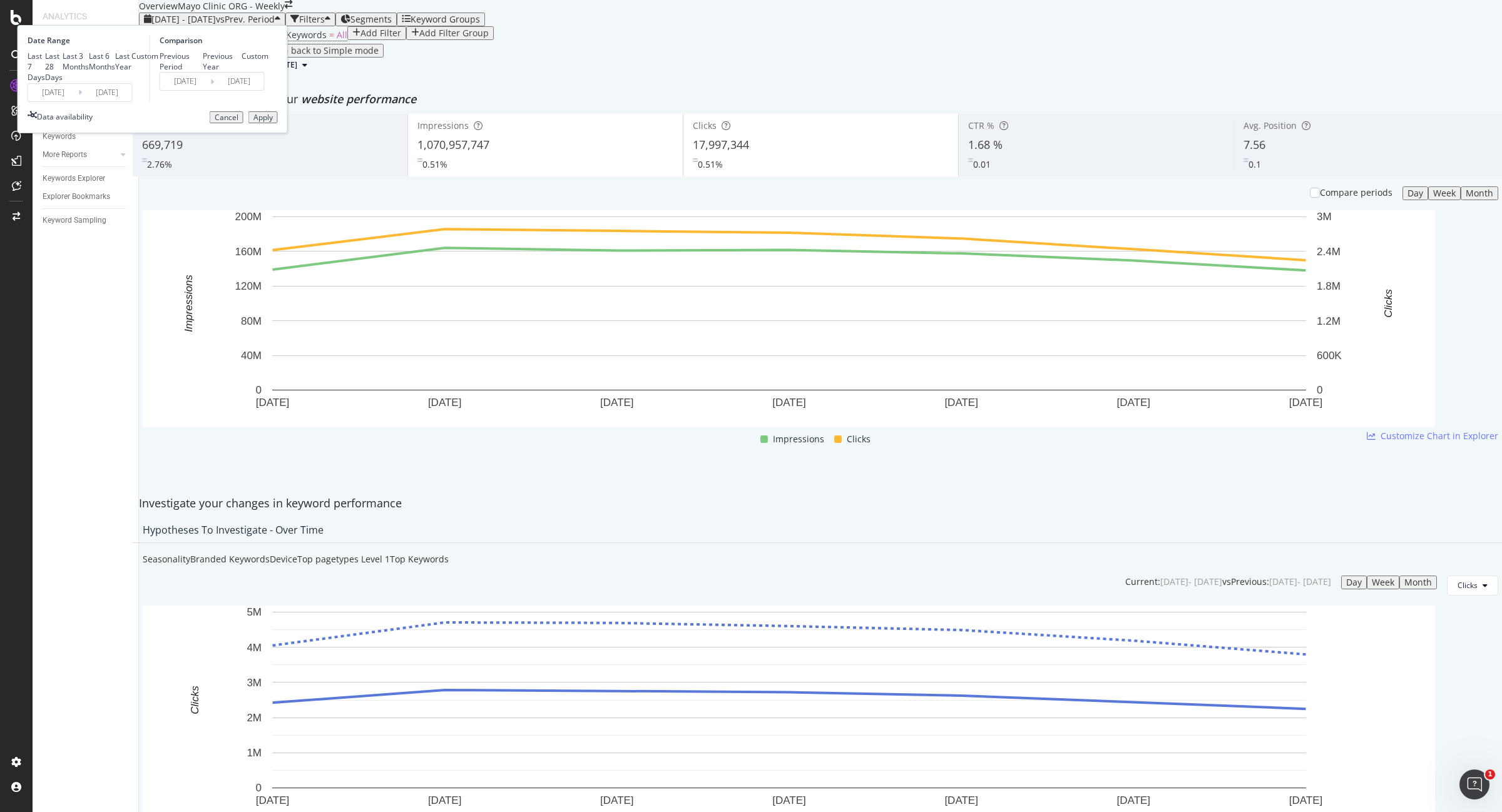
click at [278, 124] on button "Apply" at bounding box center [263, 117] width 29 height 12
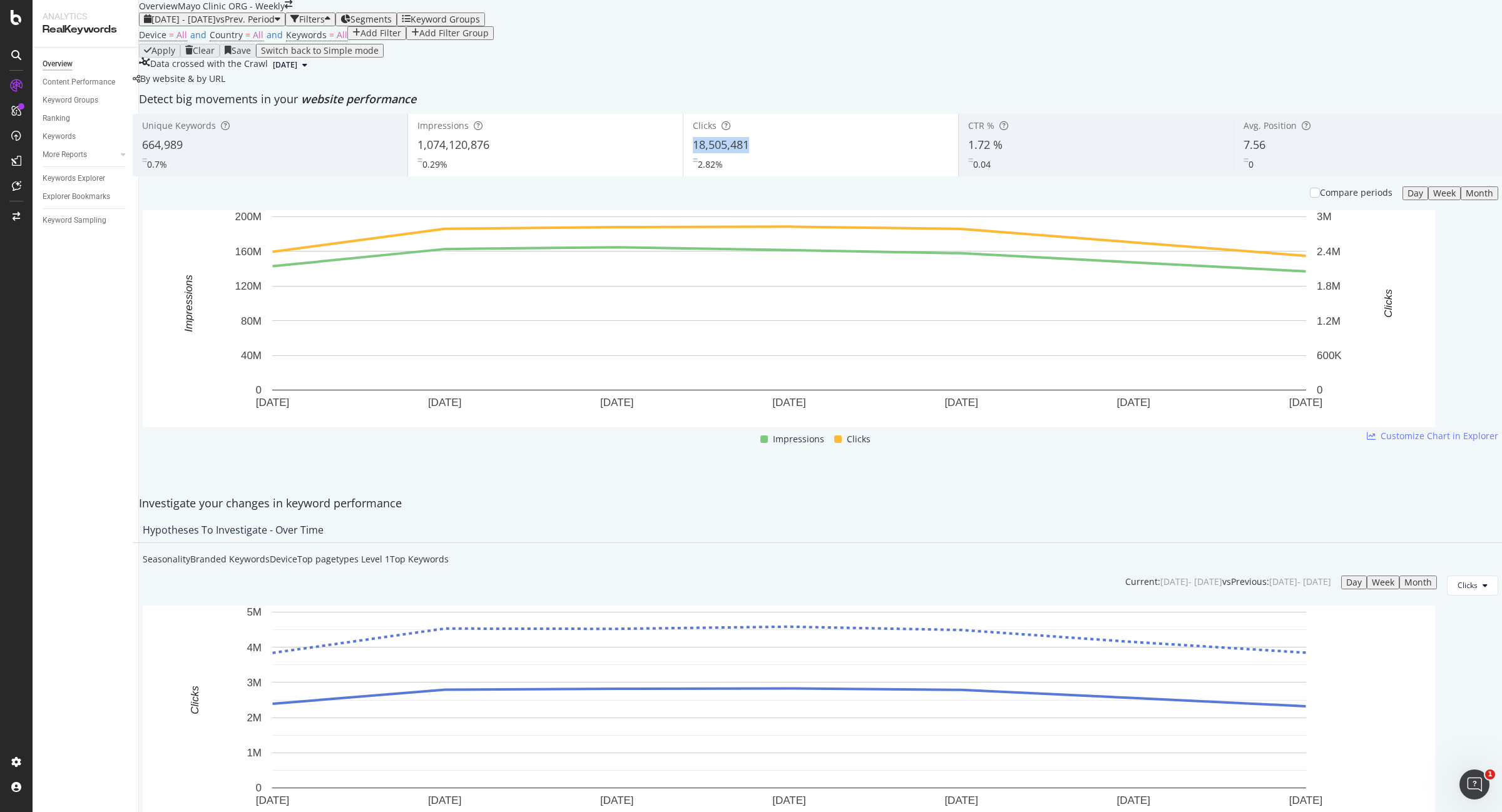
click at [692, 173] on div "Clicks 18,505,481 2.82%" at bounding box center [821, 145] width 275 height 57
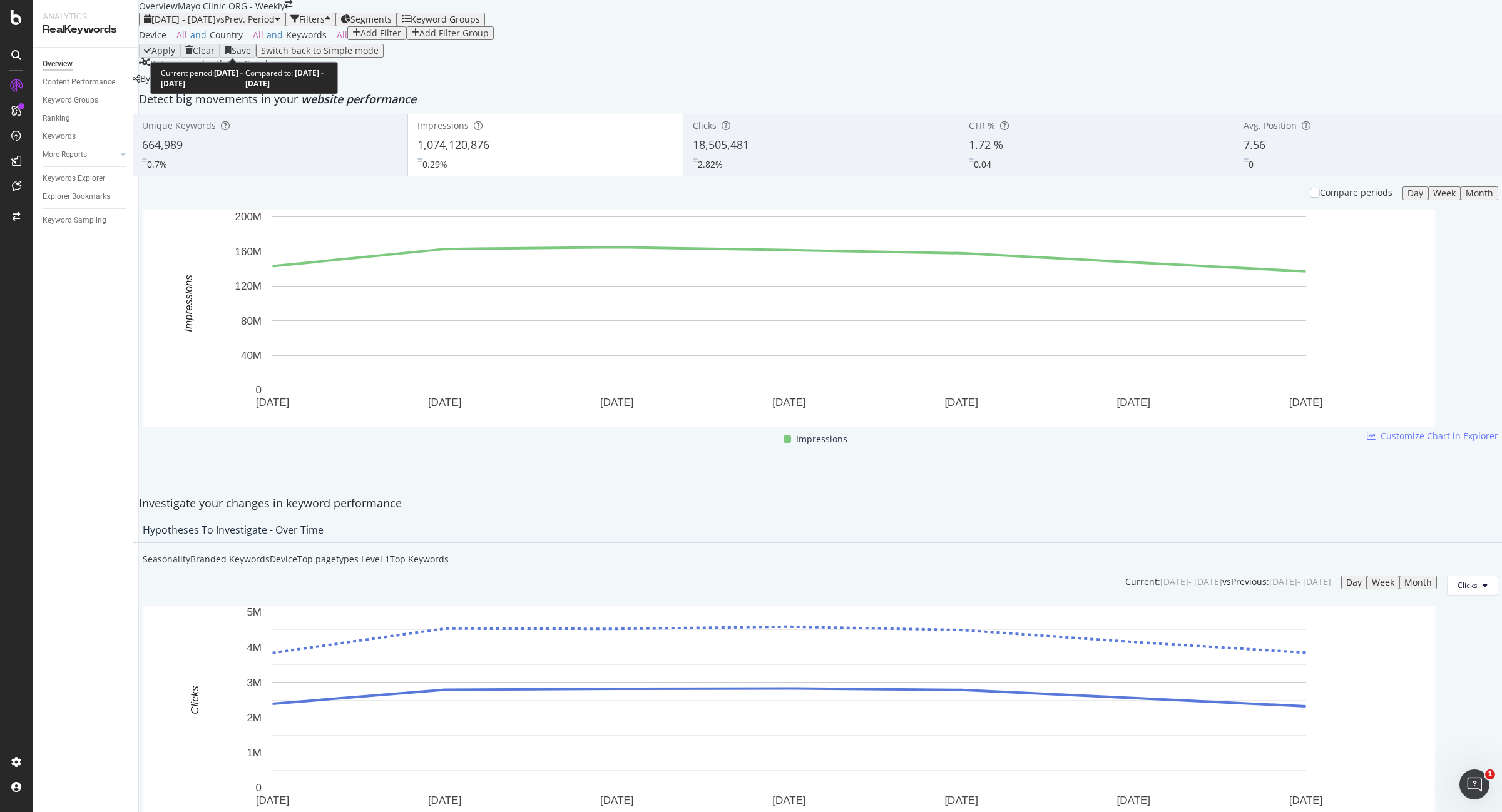
click at [216, 25] on span "2025 Jul. 13th - Jul. 19th" at bounding box center [184, 19] width 64 height 12
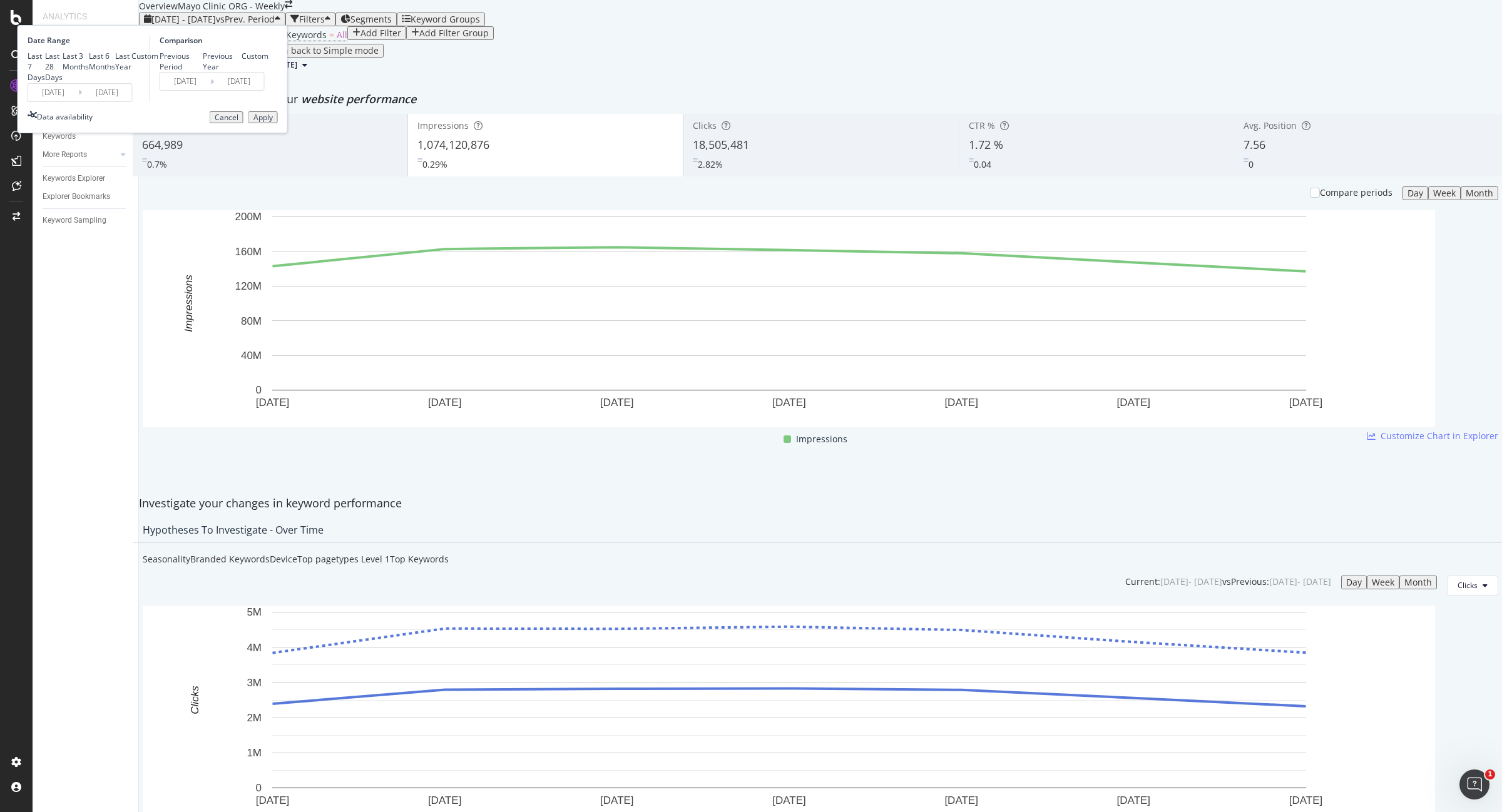
click at [78, 102] on input "2025/07/13" at bounding box center [53, 92] width 50 height 18
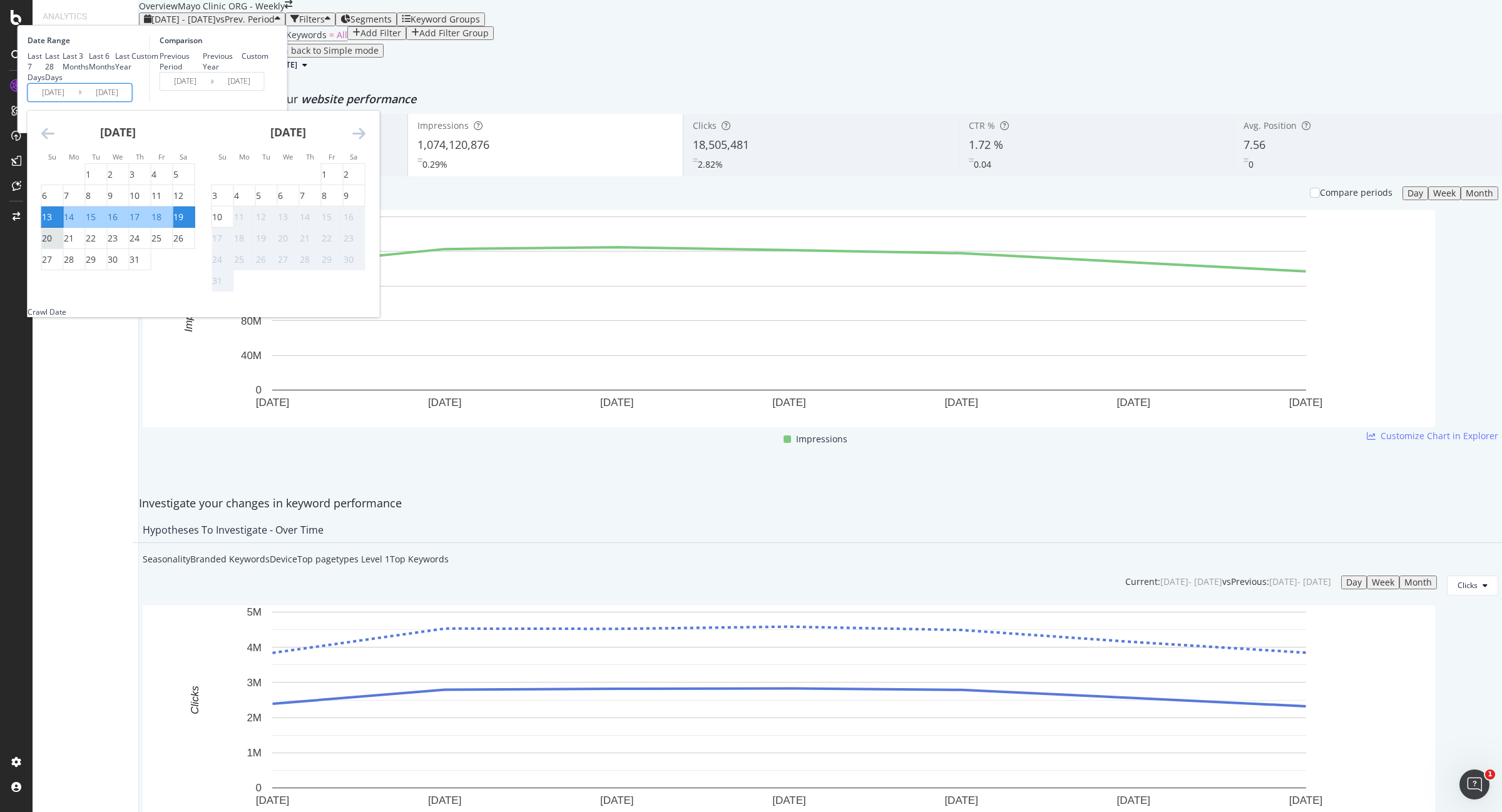
click at [52, 245] on div "20" at bounding box center [46, 238] width 10 height 12
type input "2025/07/20"
click at [184, 245] on div "26" at bounding box center [178, 238] width 10 height 12
type input "2025/07/26"
type input "2025/07/13"
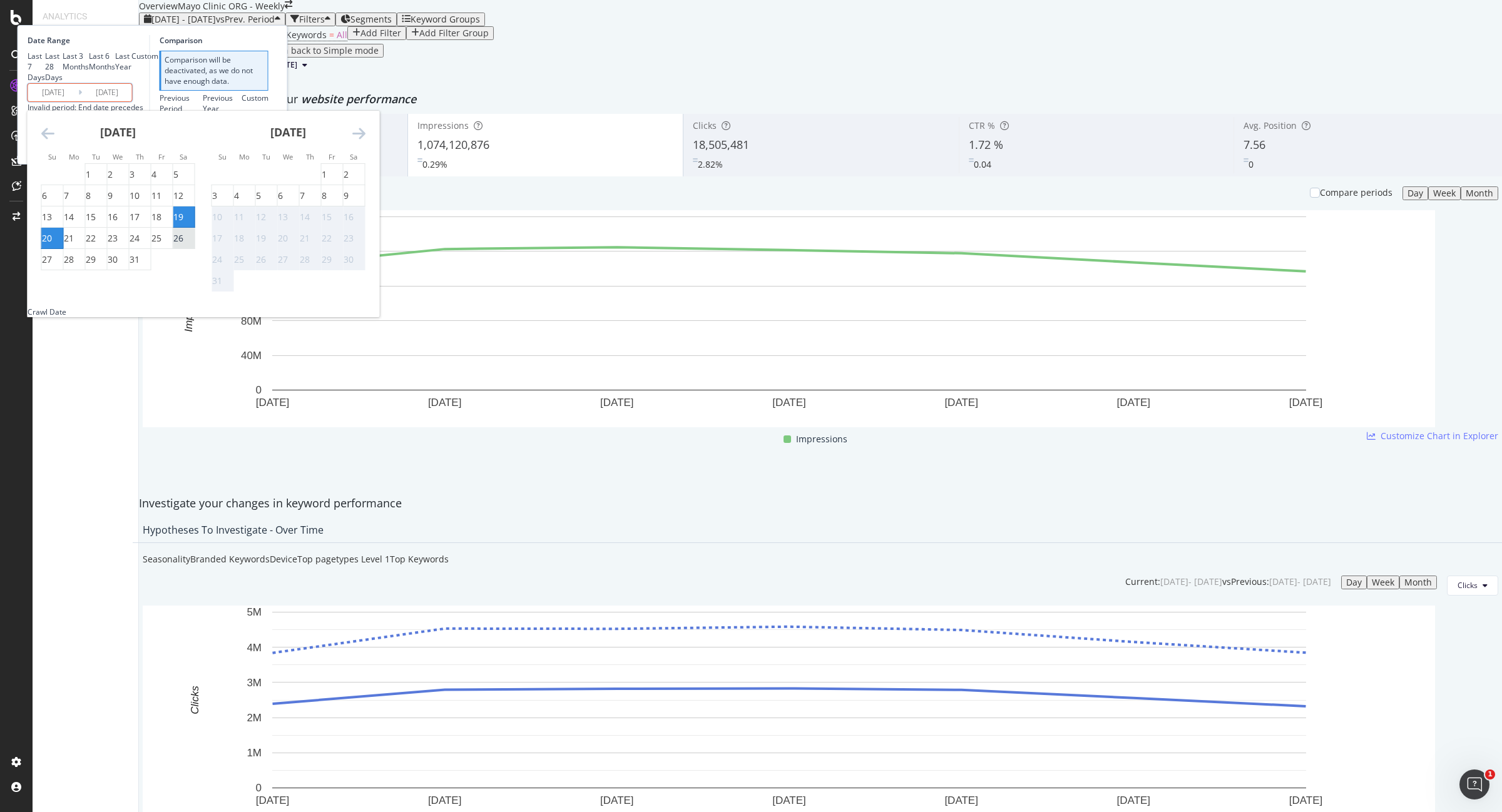
type input "2025/07/19"
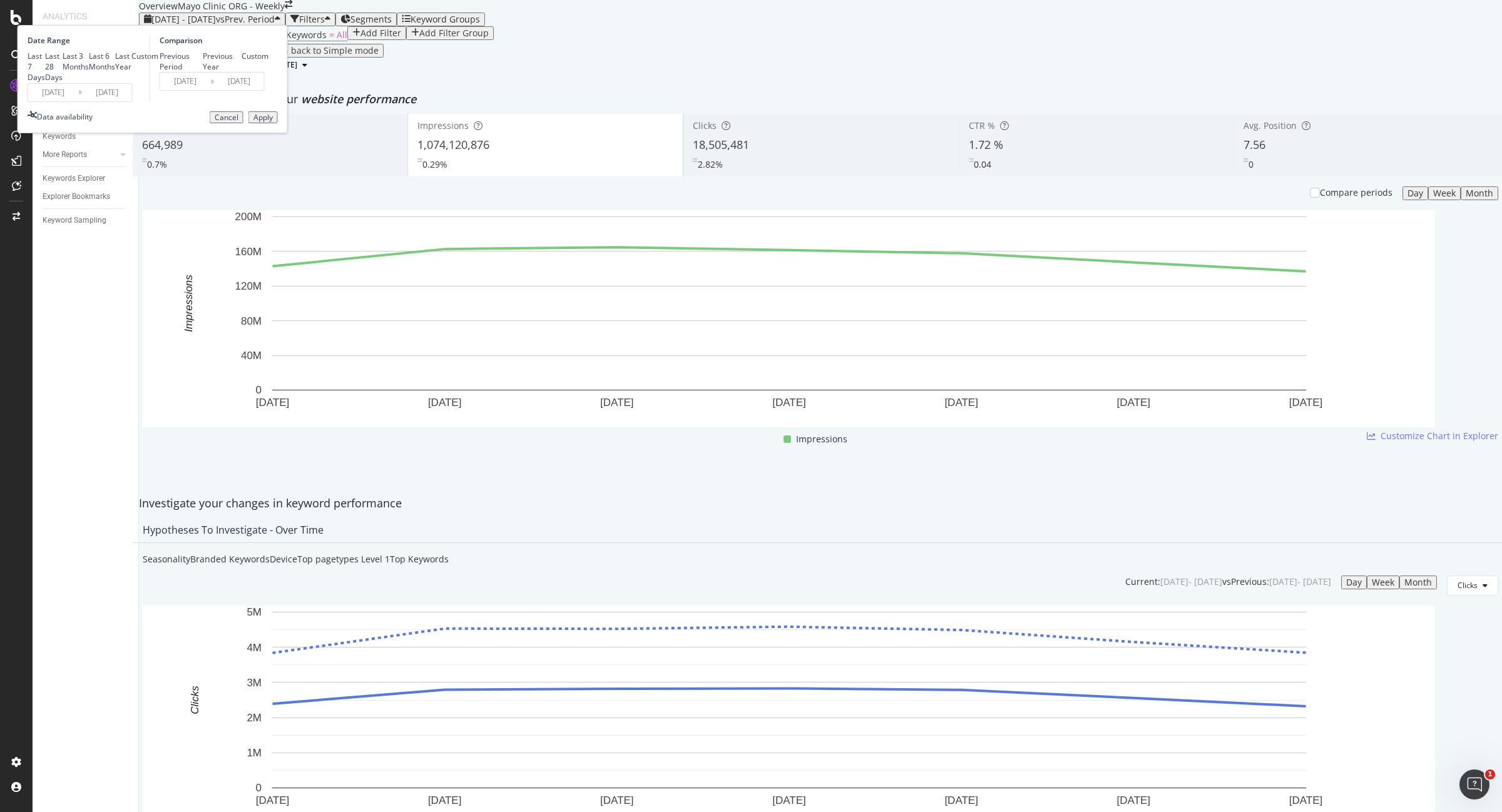
click at [278, 124] on button "Apply" at bounding box center [263, 117] width 29 height 12
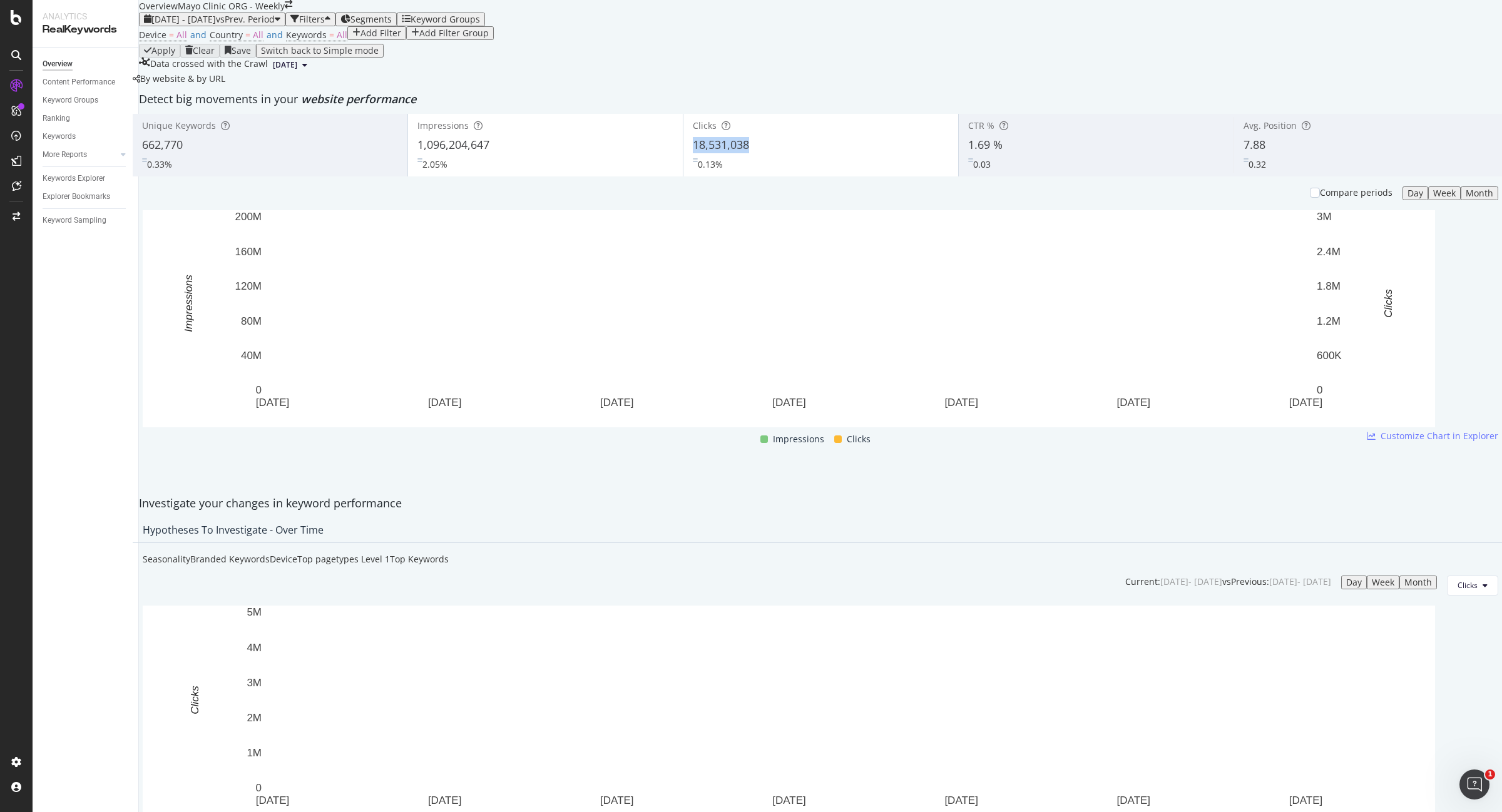
copy span "18,531,038"
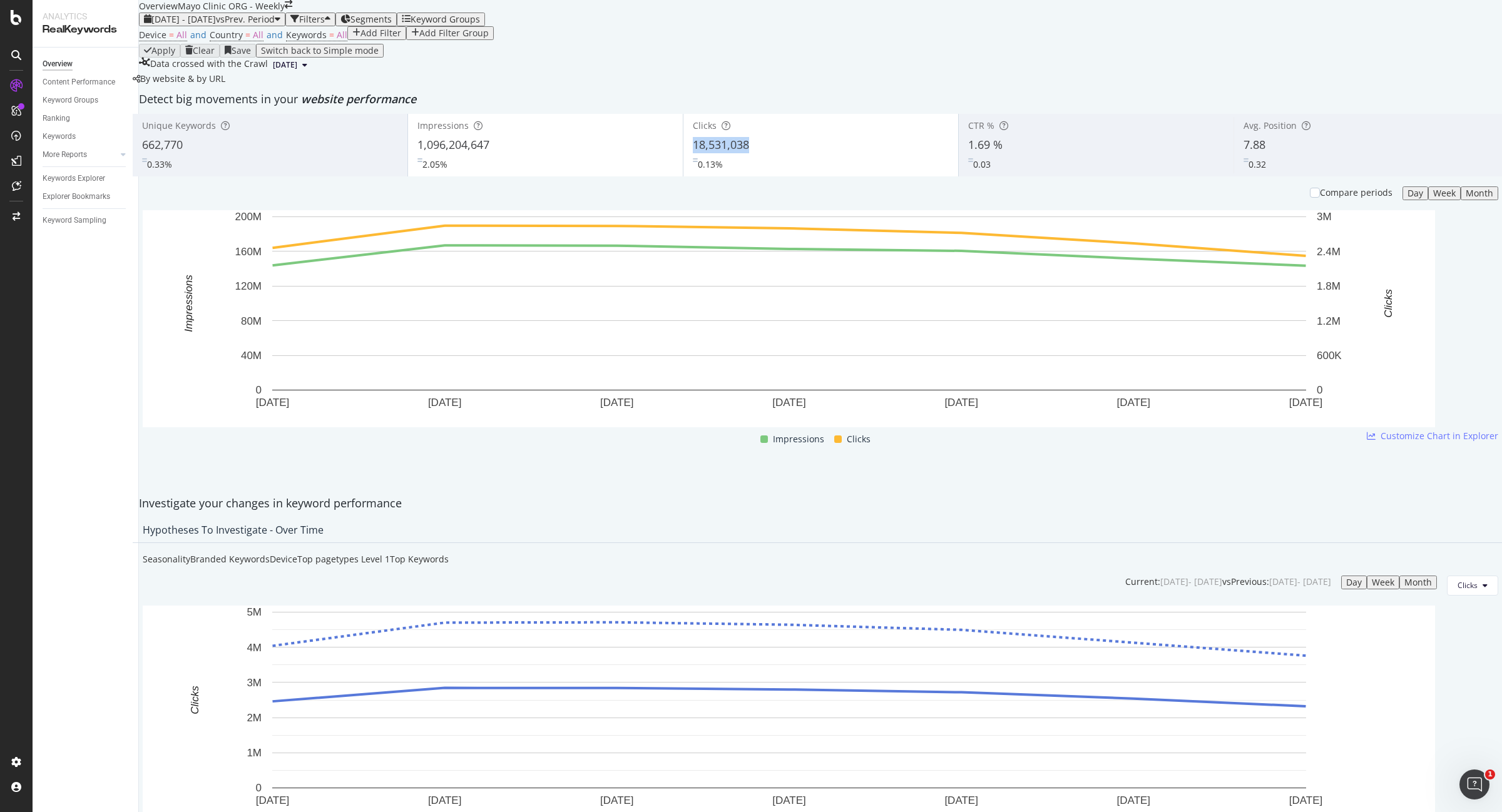
drag, startPoint x: 758, startPoint y: 237, endPoint x: 689, endPoint y: 239, distance: 69.0
click at [689, 173] on div "Clicks 18,531,038 0.13%" at bounding box center [821, 145] width 275 height 57
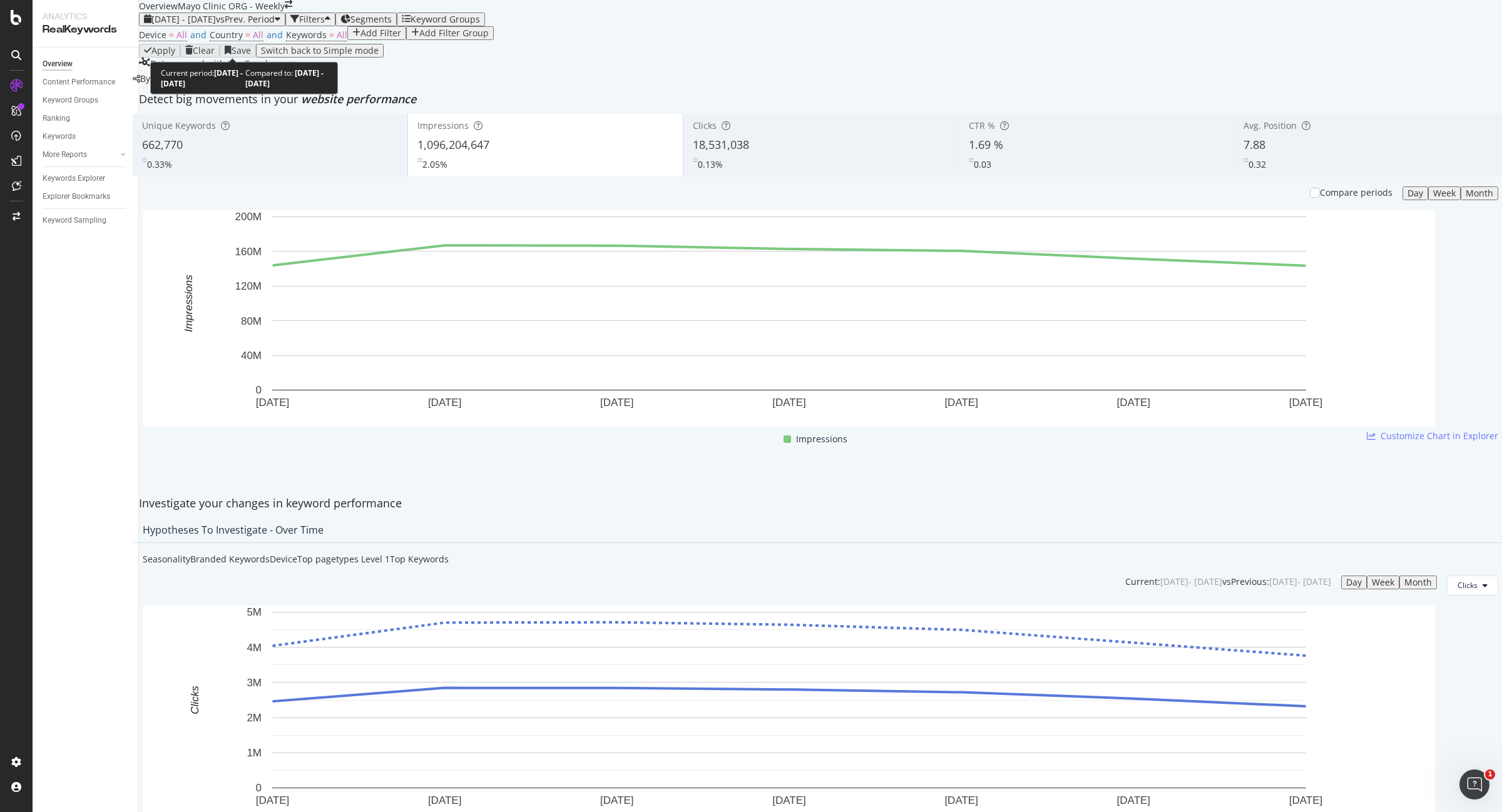
click at [258, 25] on span "vs Prev. Period" at bounding box center [245, 19] width 59 height 12
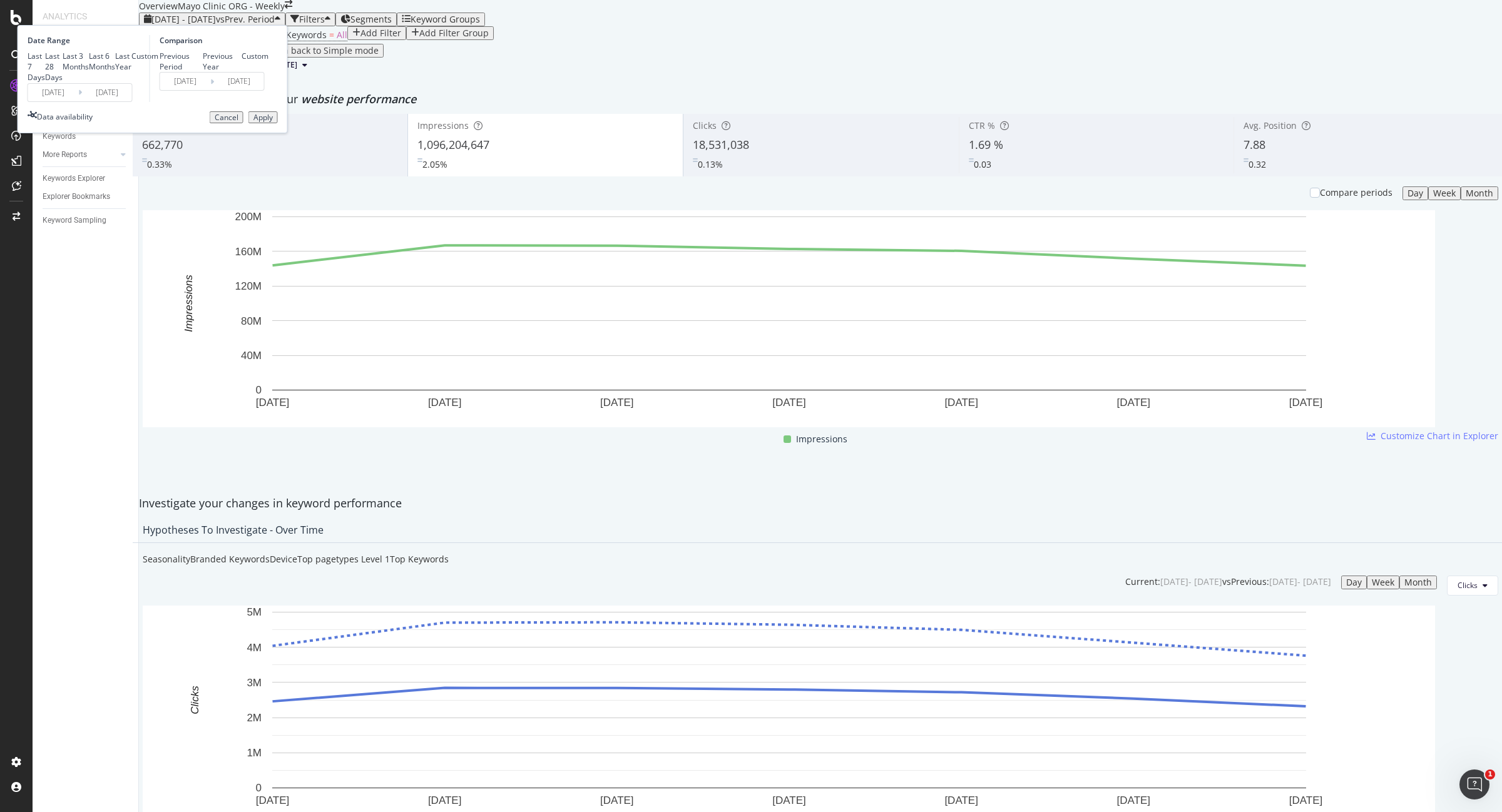
click at [78, 102] on input "2025/07/20" at bounding box center [53, 92] width 50 height 18
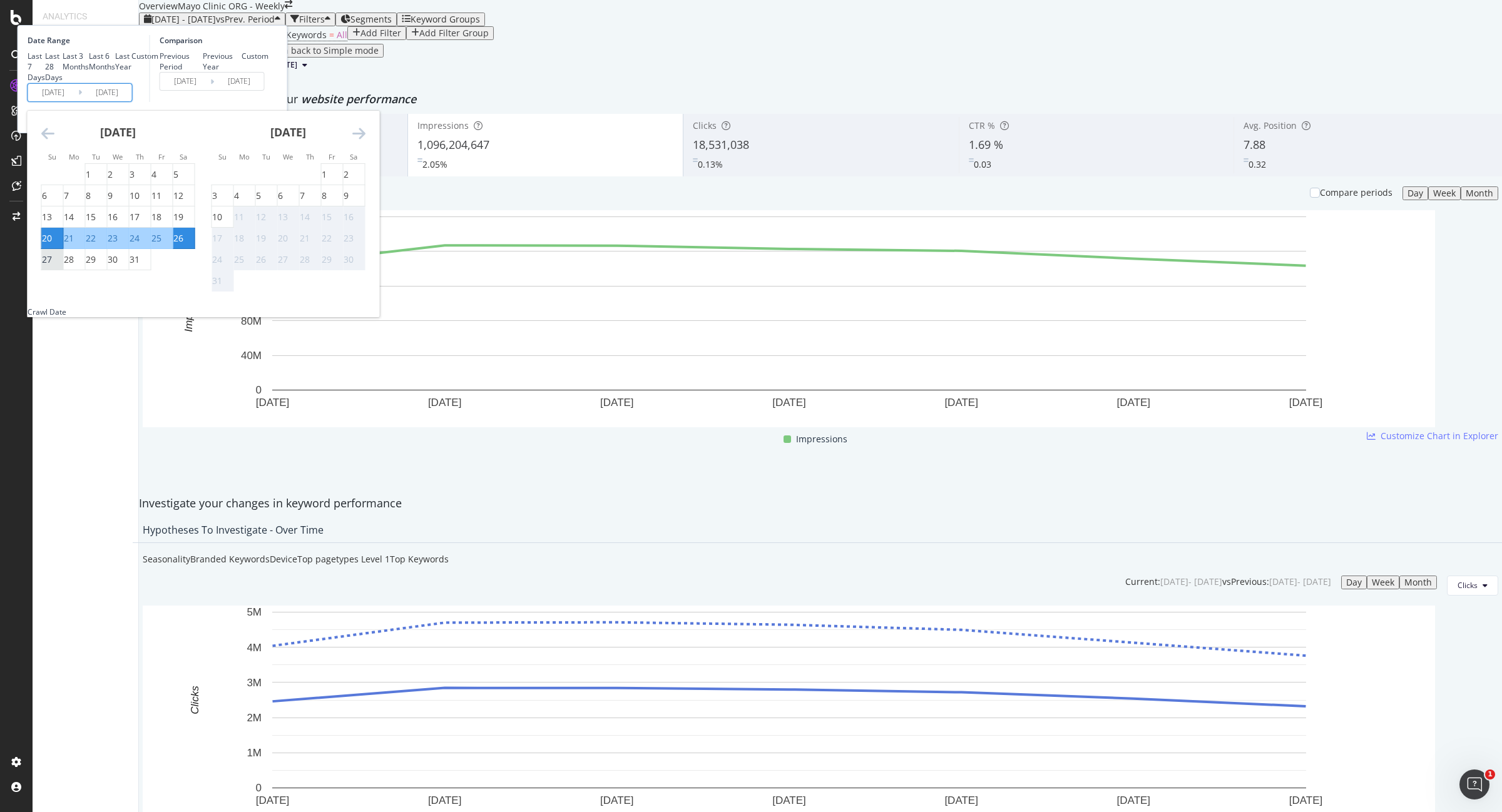
click at [52, 266] on div "27" at bounding box center [46, 259] width 10 height 12
type input "2025/07/27"
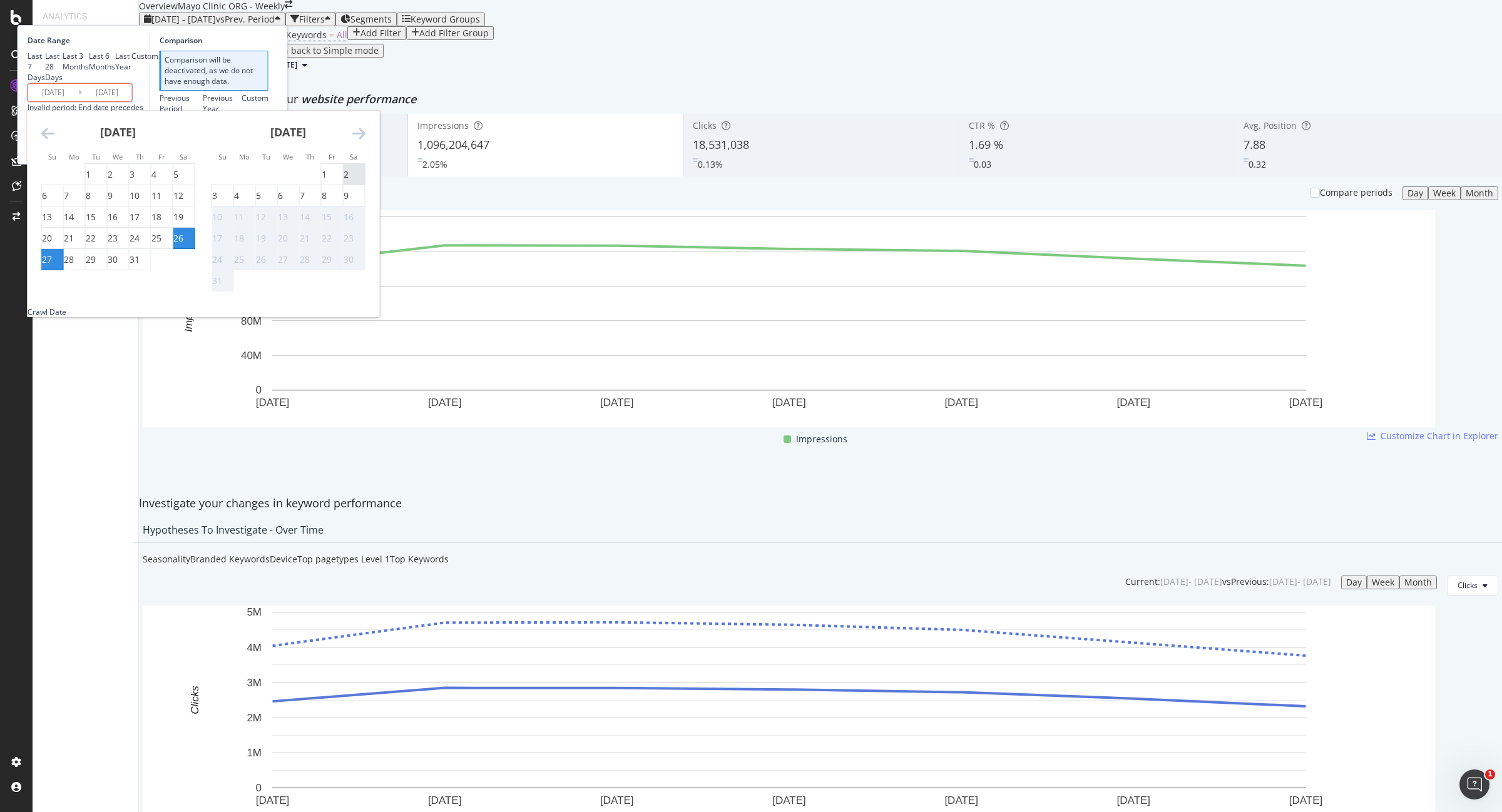
click at [349, 181] on div "2" at bounding box center [346, 174] width 5 height 12
type input "2025/08/02"
type input "2025/07/20"
type input "2025/07/26"
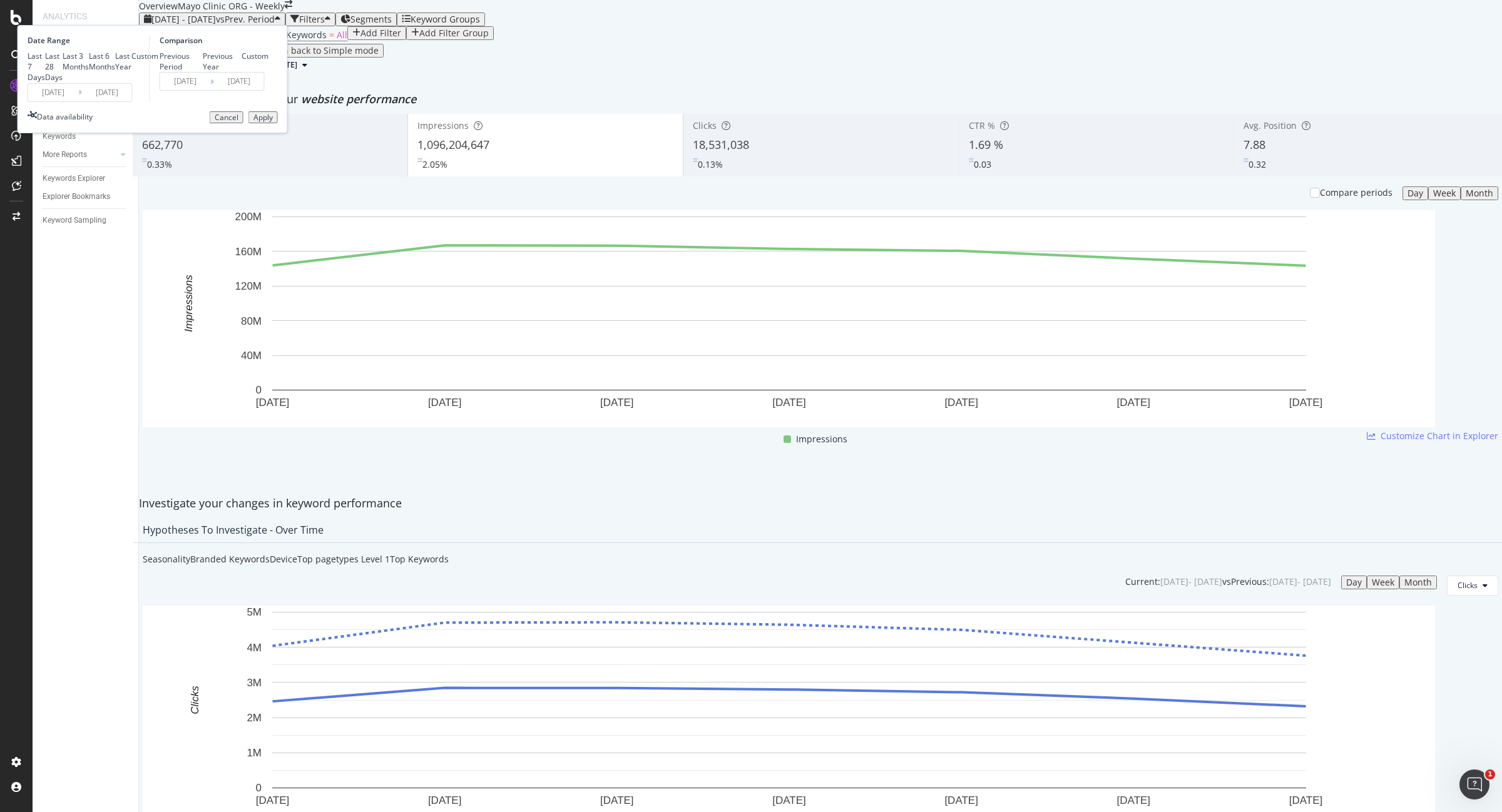
click at [273, 122] on div "Apply" at bounding box center [263, 117] width 20 height 8
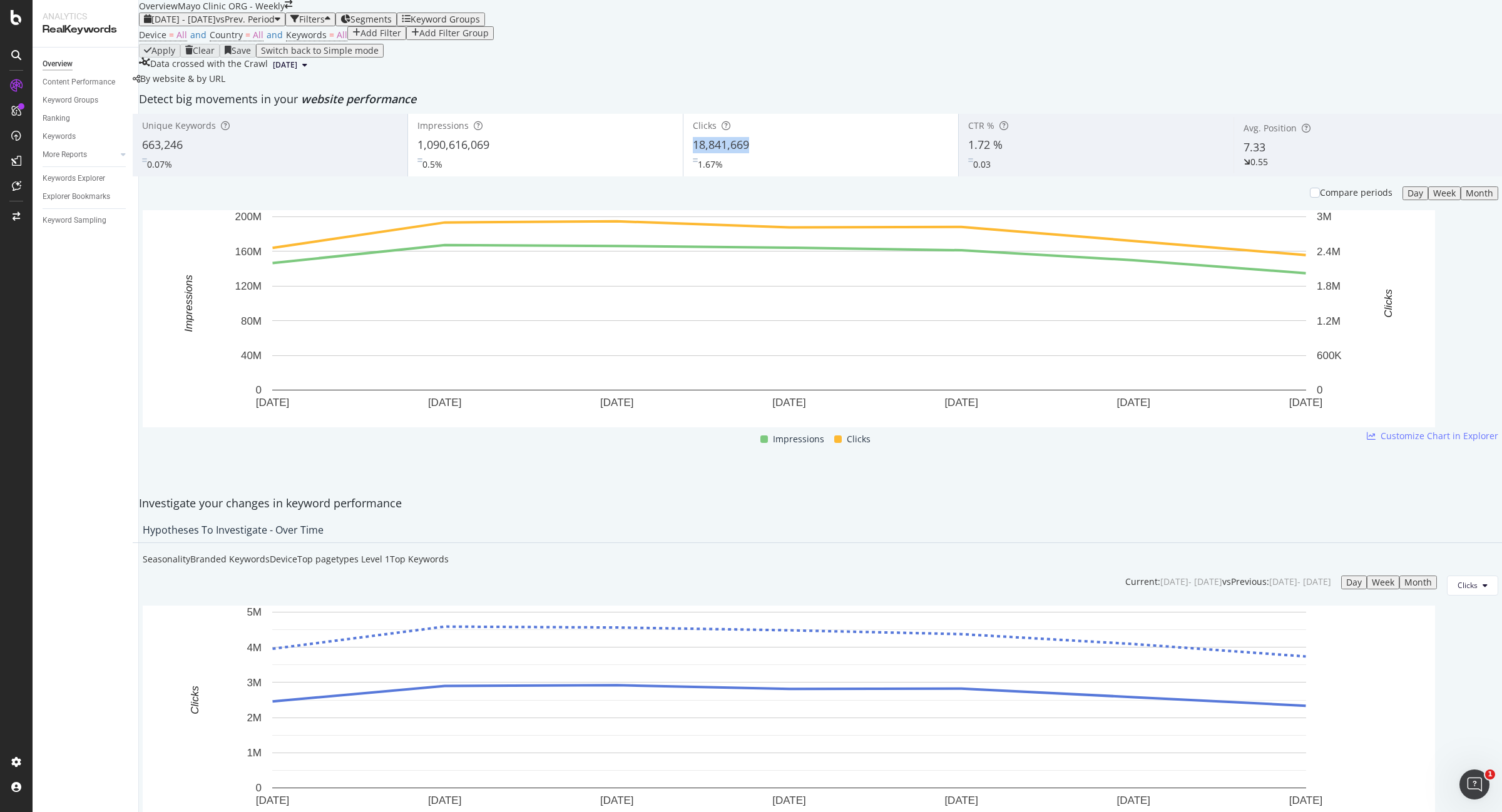
copy span "18,841,669"
drag, startPoint x: 763, startPoint y: 236, endPoint x: 690, endPoint y: 239, distance: 73.1
click at [690, 173] on div "Clicks 18,841,669 1.67%" at bounding box center [821, 145] width 275 height 57
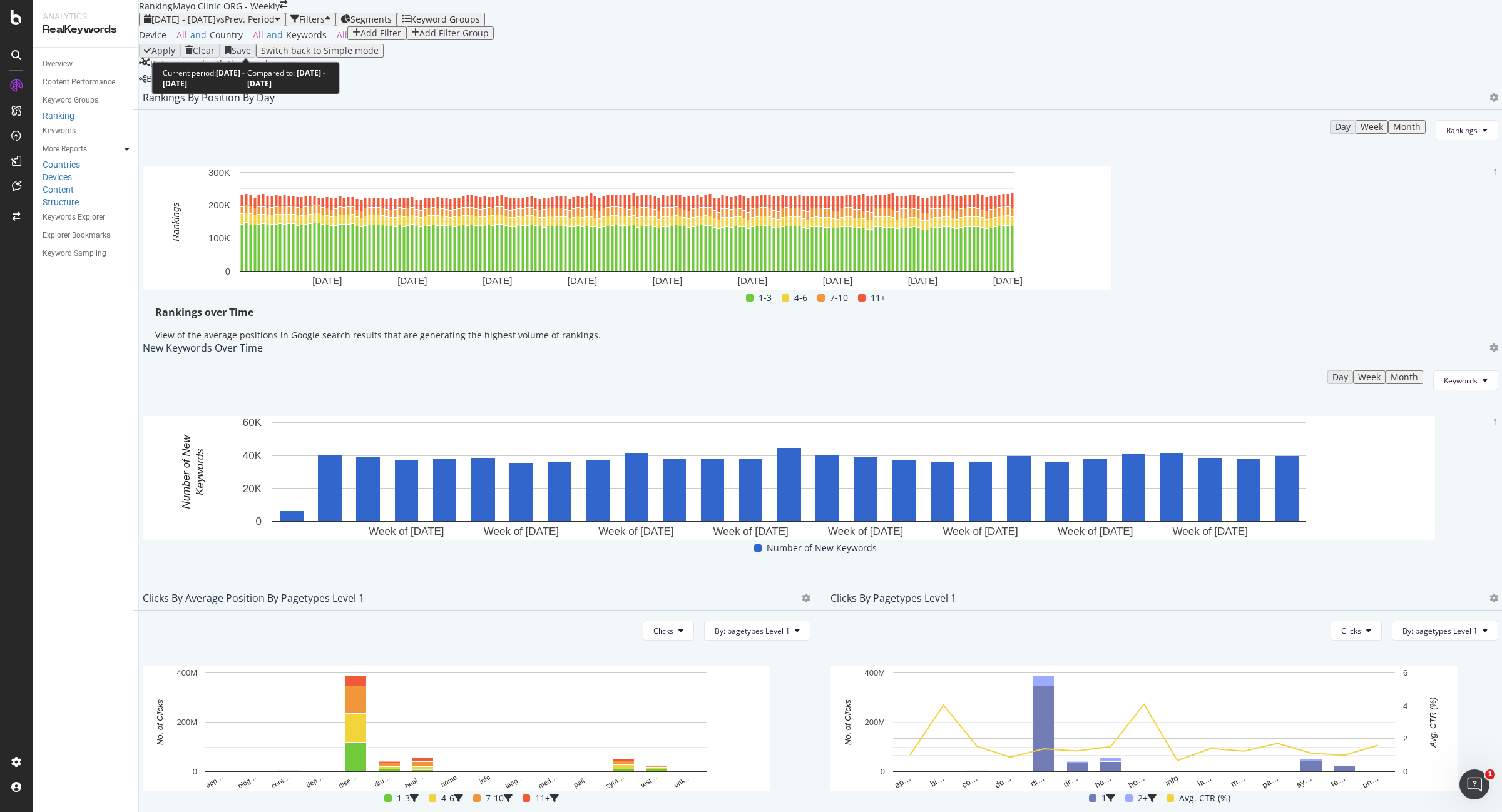
click at [275, 25] on span "vs Prev. Period" at bounding box center [245, 19] width 59 height 12
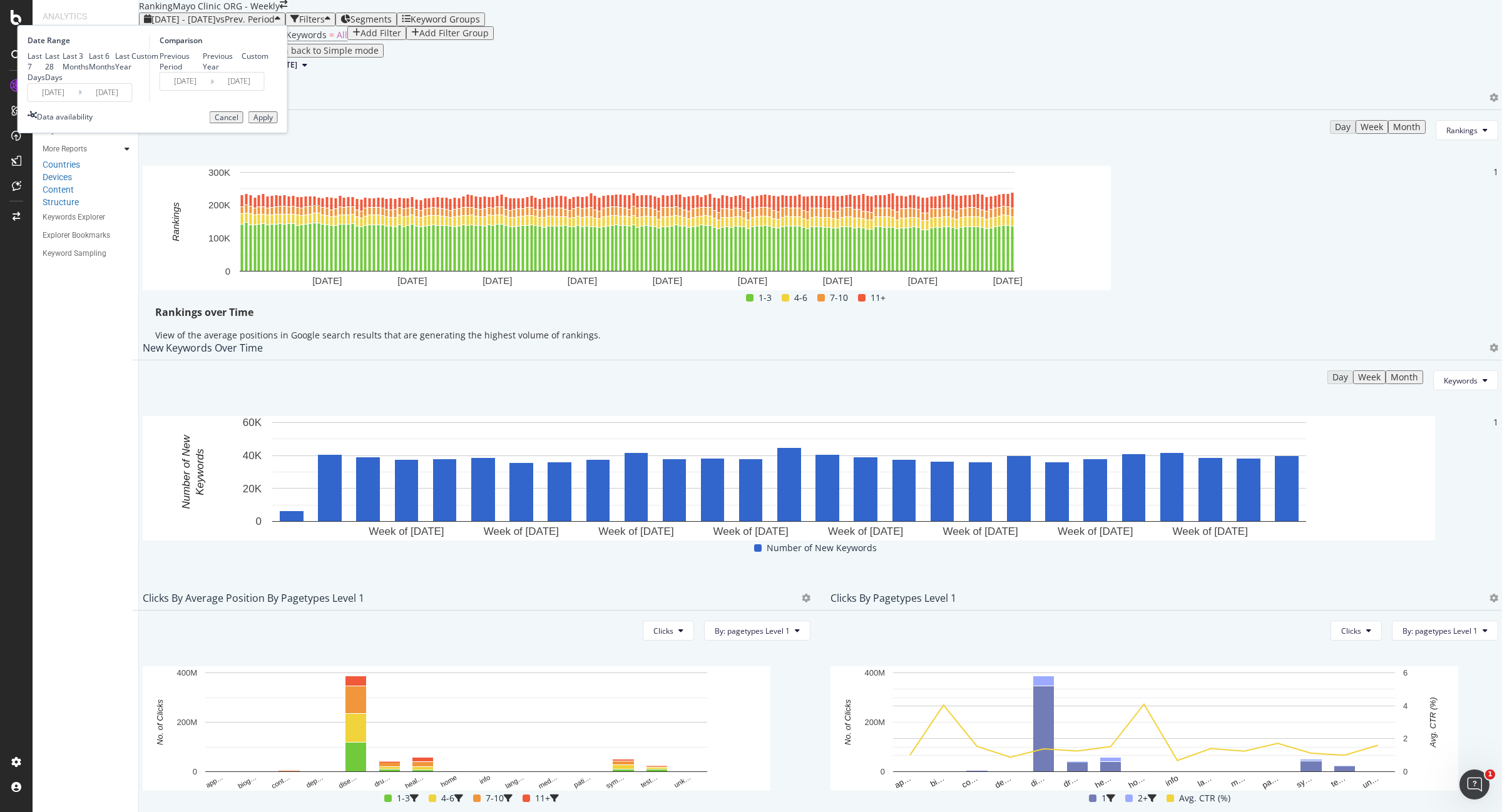
click at [132, 102] on input "2025/06/28" at bounding box center [107, 92] width 50 height 18
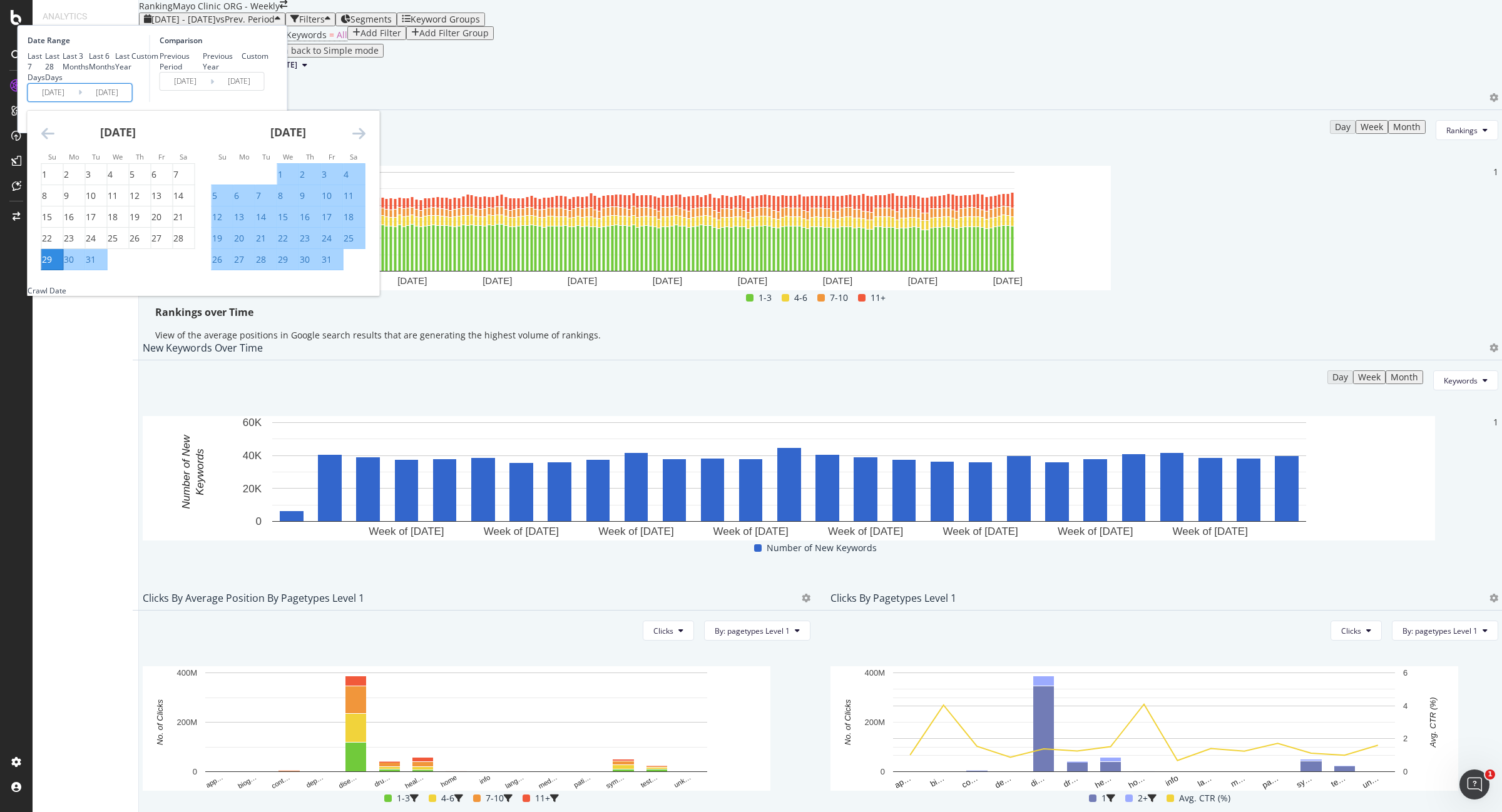
click at [366, 141] on icon "Move forward to switch to the next month." at bounding box center [359, 133] width 13 height 15
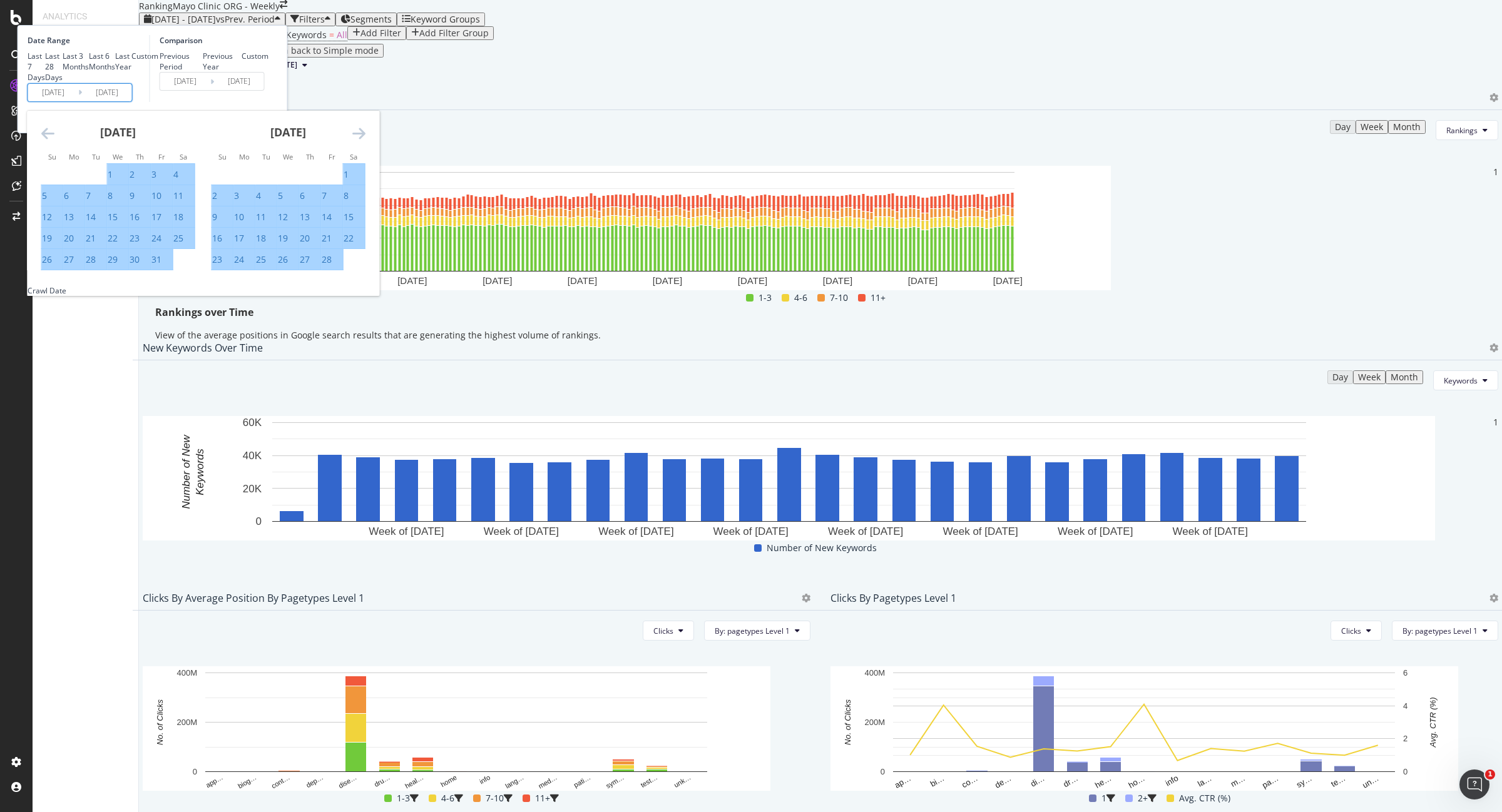
click at [366, 141] on icon "Move forward to switch to the next month." at bounding box center [359, 133] width 13 height 15
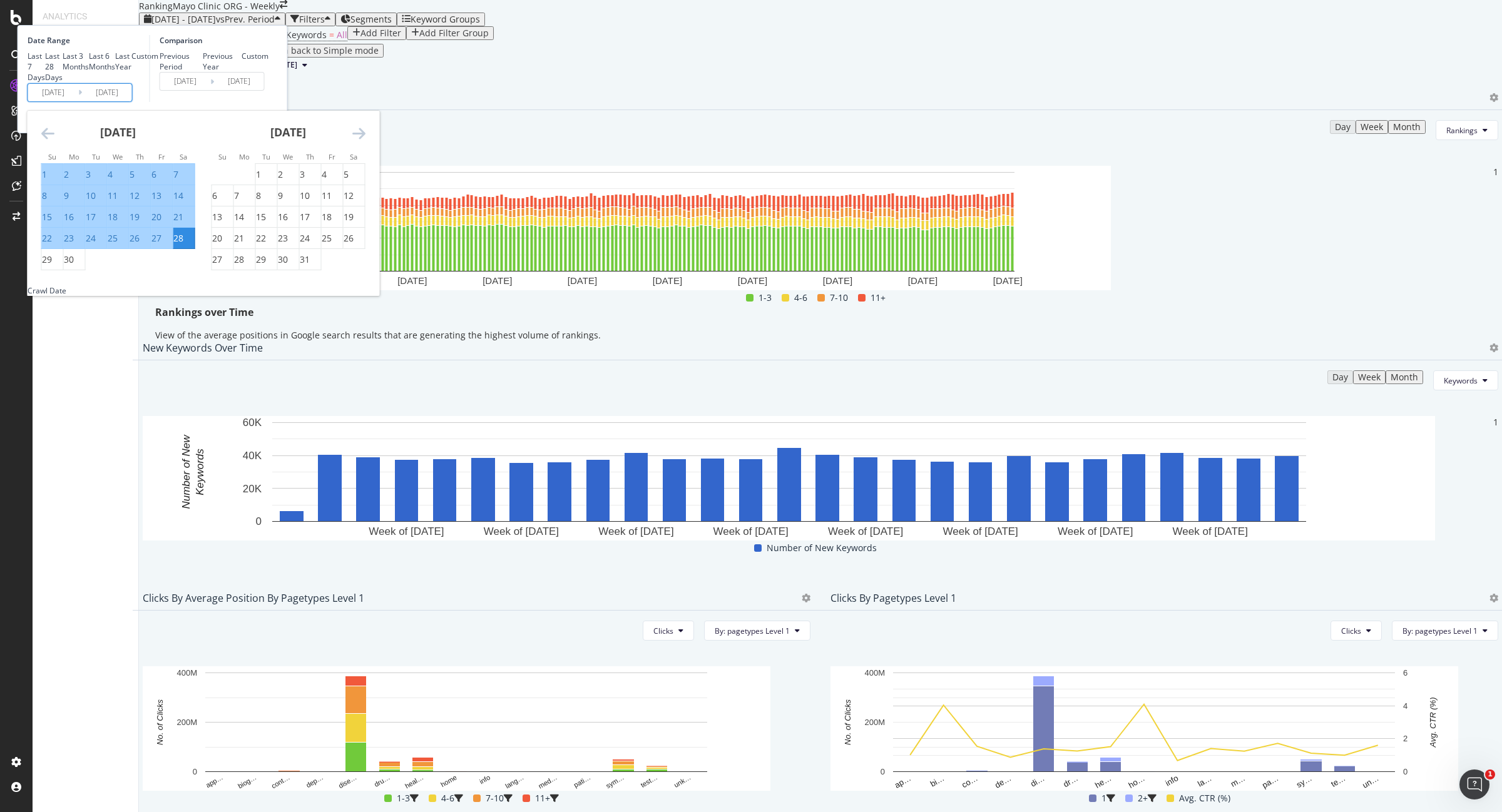
click at [366, 141] on icon "Move forward to switch to the next month." at bounding box center [359, 133] width 13 height 15
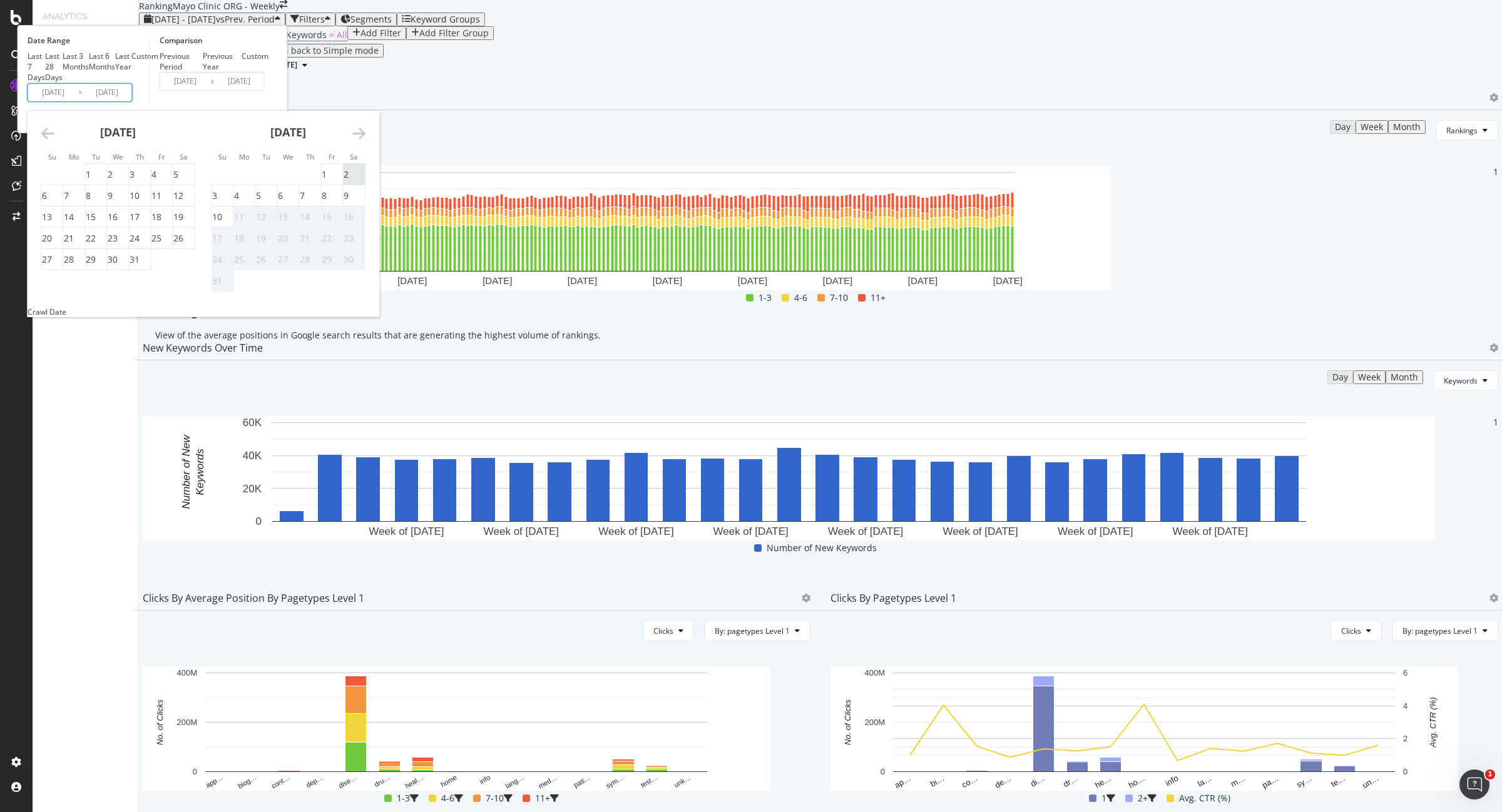
click at [349, 181] on div "2" at bounding box center [346, 174] width 5 height 12
type input "2025/08/02"
type input "2024/05/25"
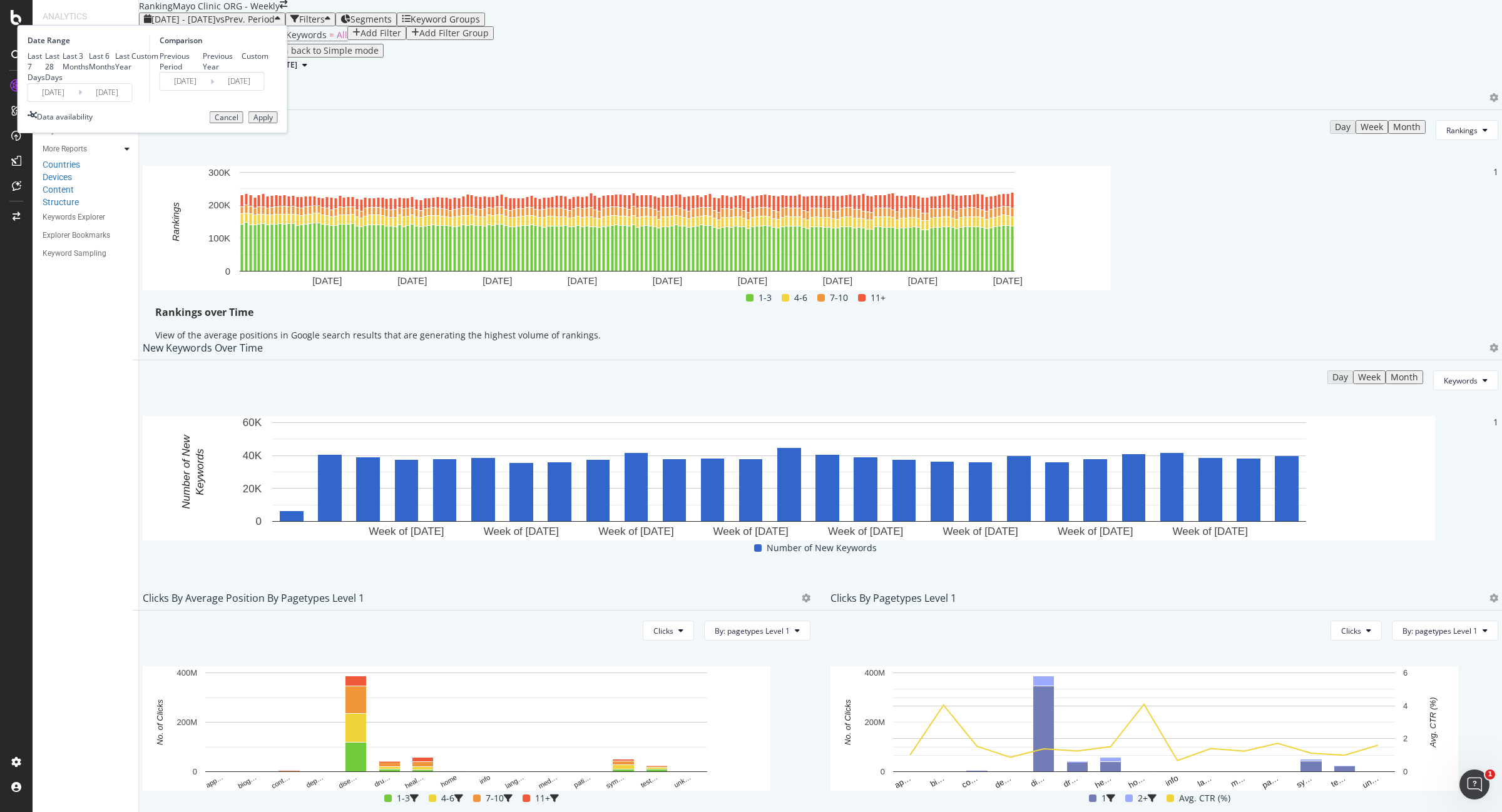
click at [273, 122] on div "Apply" at bounding box center [263, 117] width 20 height 8
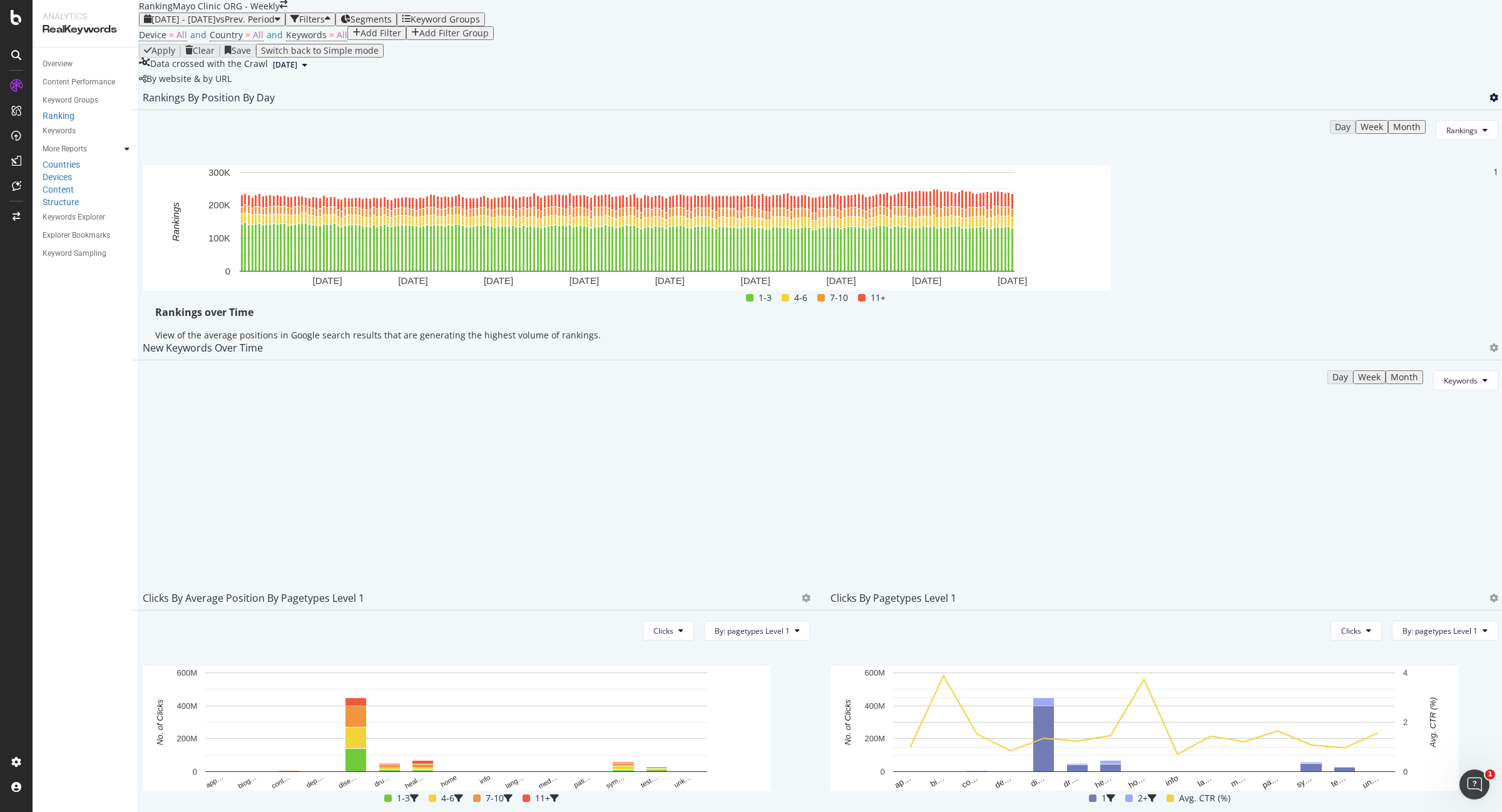
click at [1490, 102] on icon at bounding box center [1494, 97] width 8 height 8
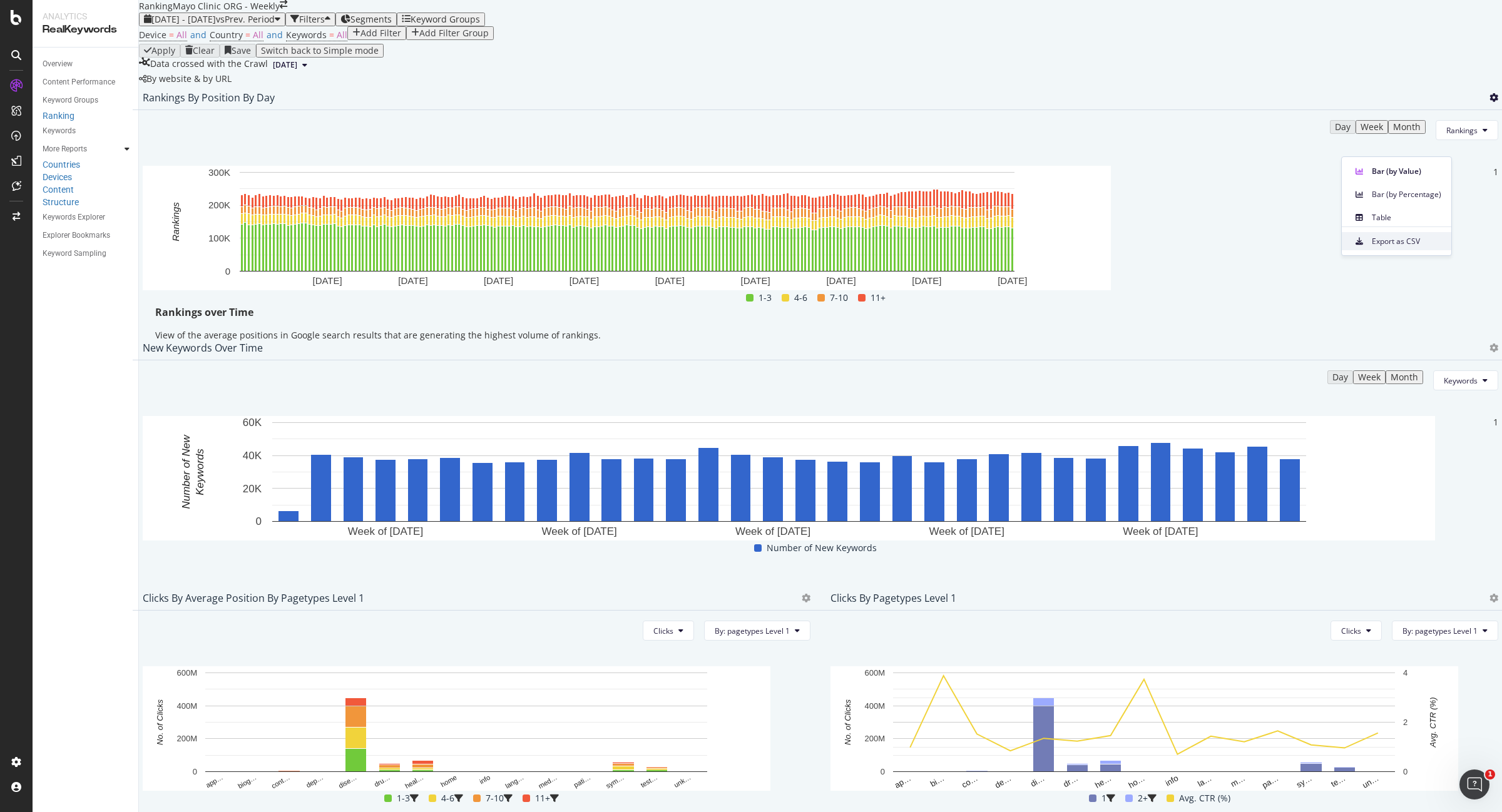
click at [1415, 236] on span "Export as CSV" at bounding box center [1406, 241] width 70 height 11
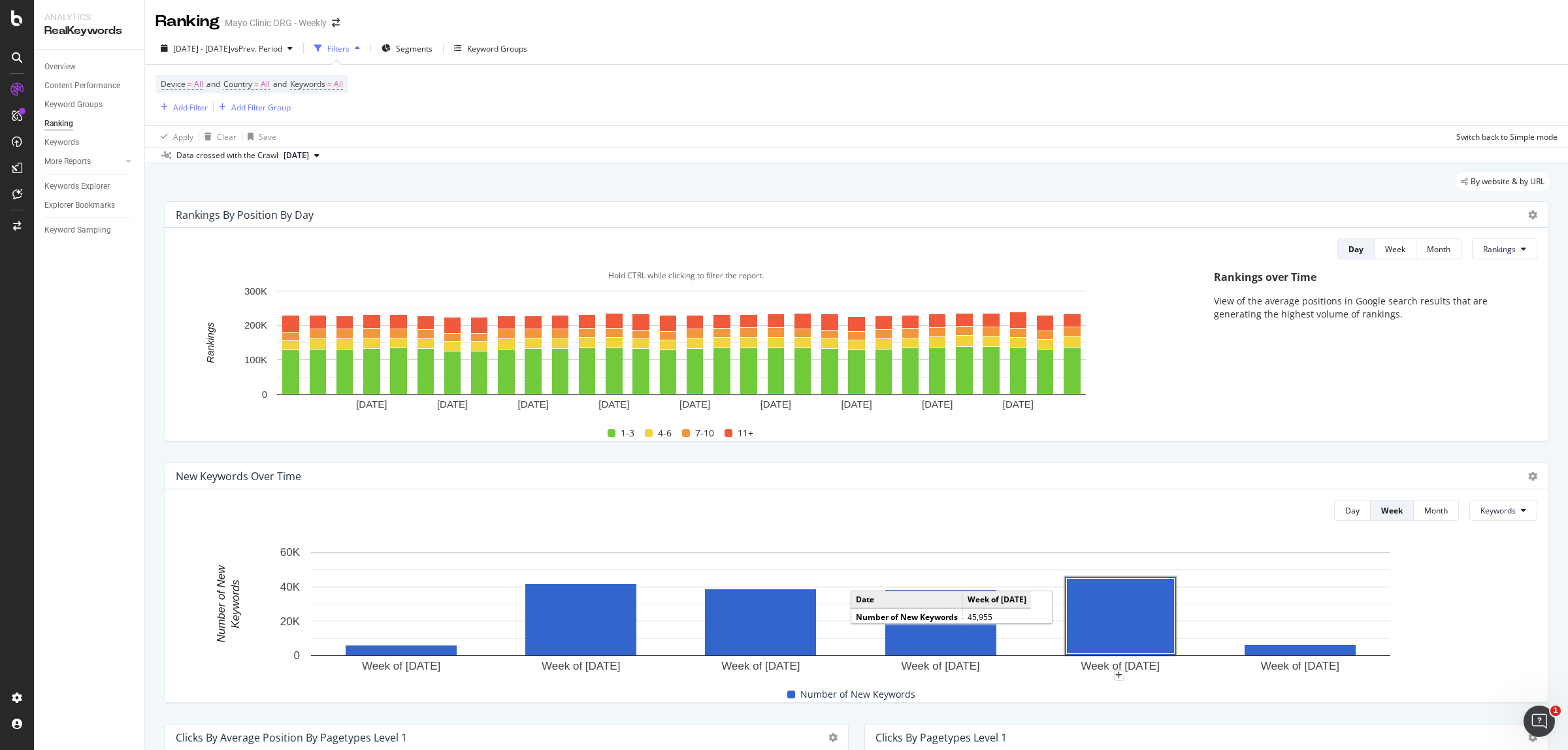
click at [838, 387] on rect "A chart." at bounding box center [830, 372] width 17 height 45
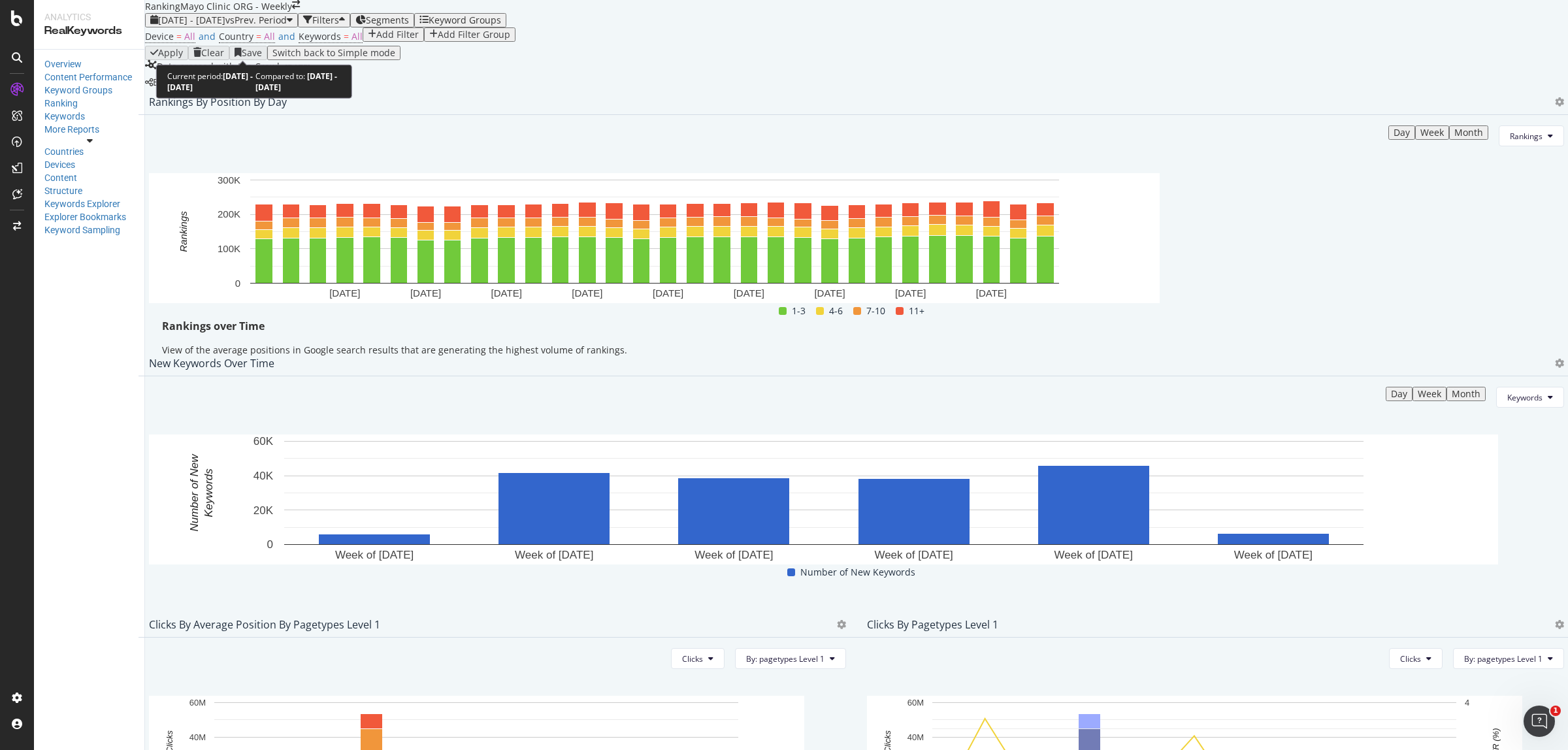
click at [262, 26] on span "vs Prev. Period" at bounding box center [256, 20] width 61 height 12
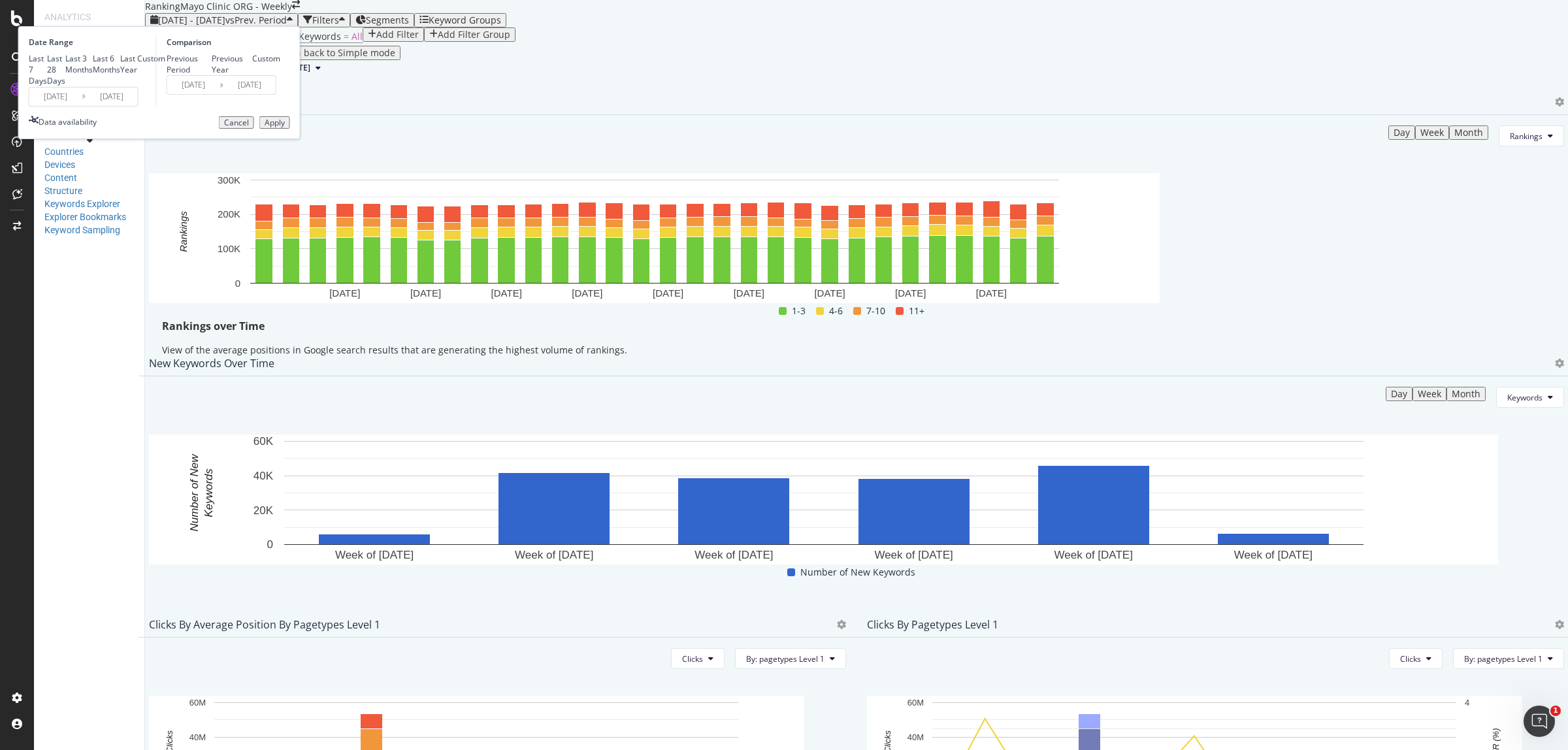
click at [82, 106] on input "2025/06/01" at bounding box center [55, 96] width 52 height 18
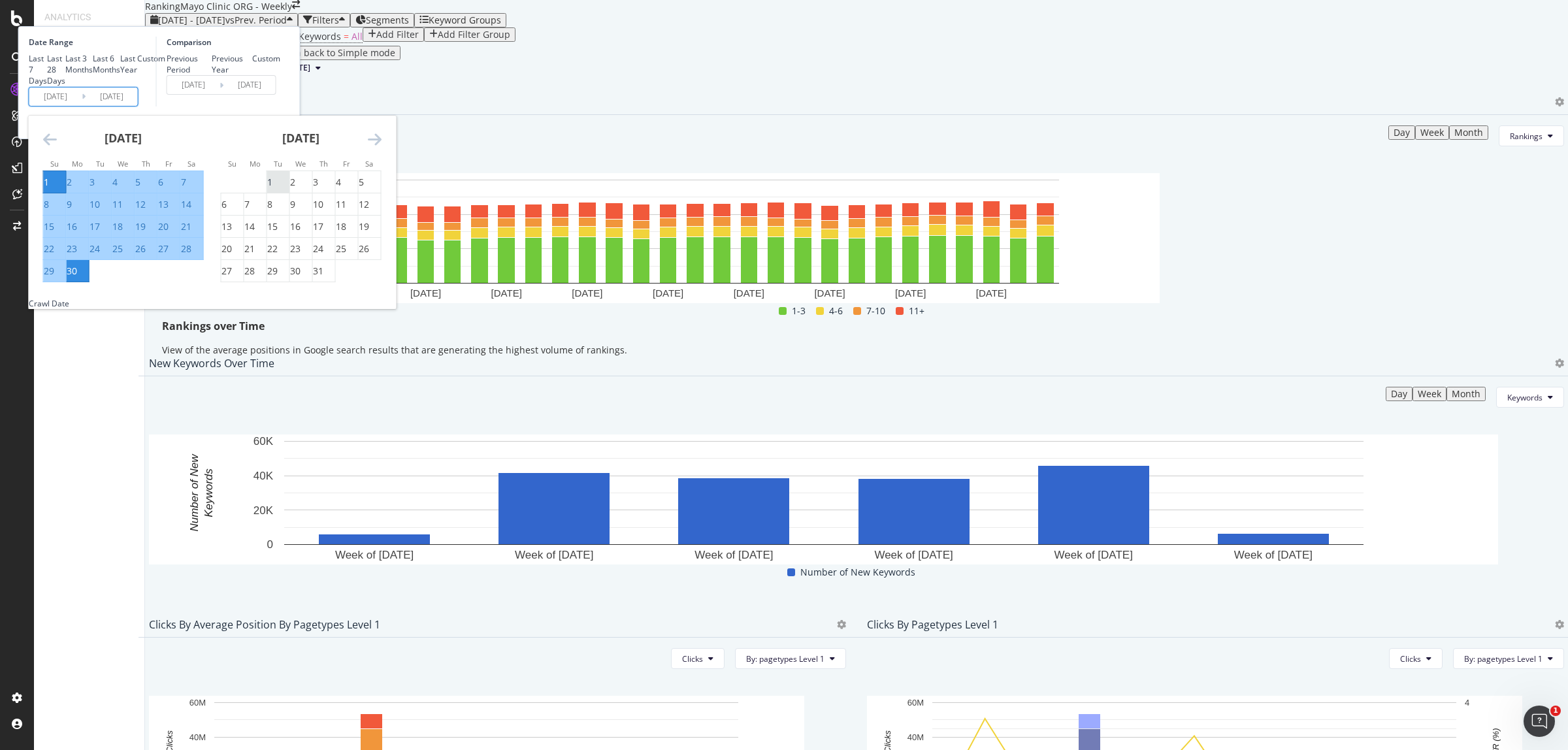
click at [272, 189] on div "1" at bounding box center [270, 182] width 5 height 13
type input "2025/07/01"
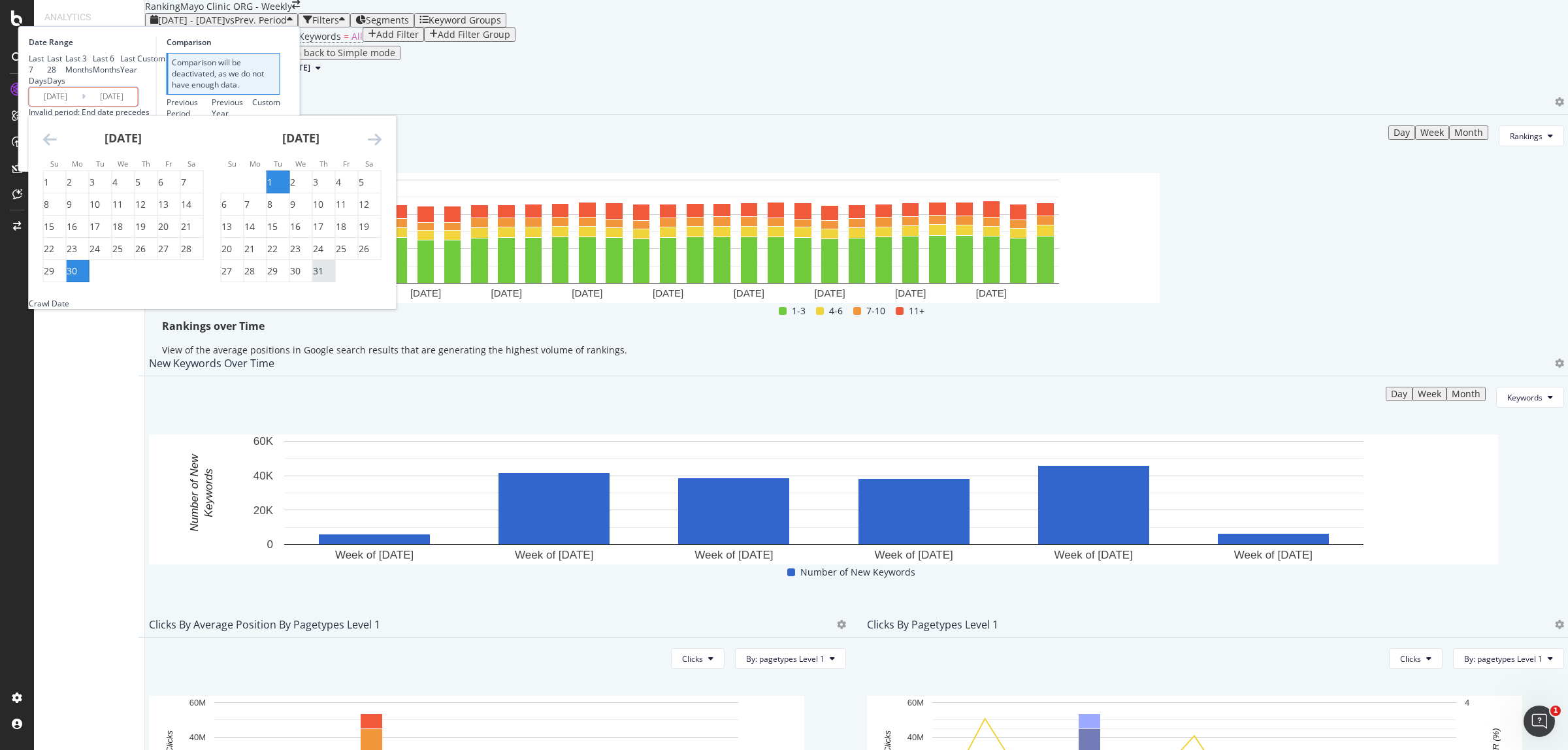
click at [323, 278] on div "31" at bounding box center [318, 270] width 10 height 13
type input "2025/07/31"
type input "2025/05/31"
type input "2025/06/30"
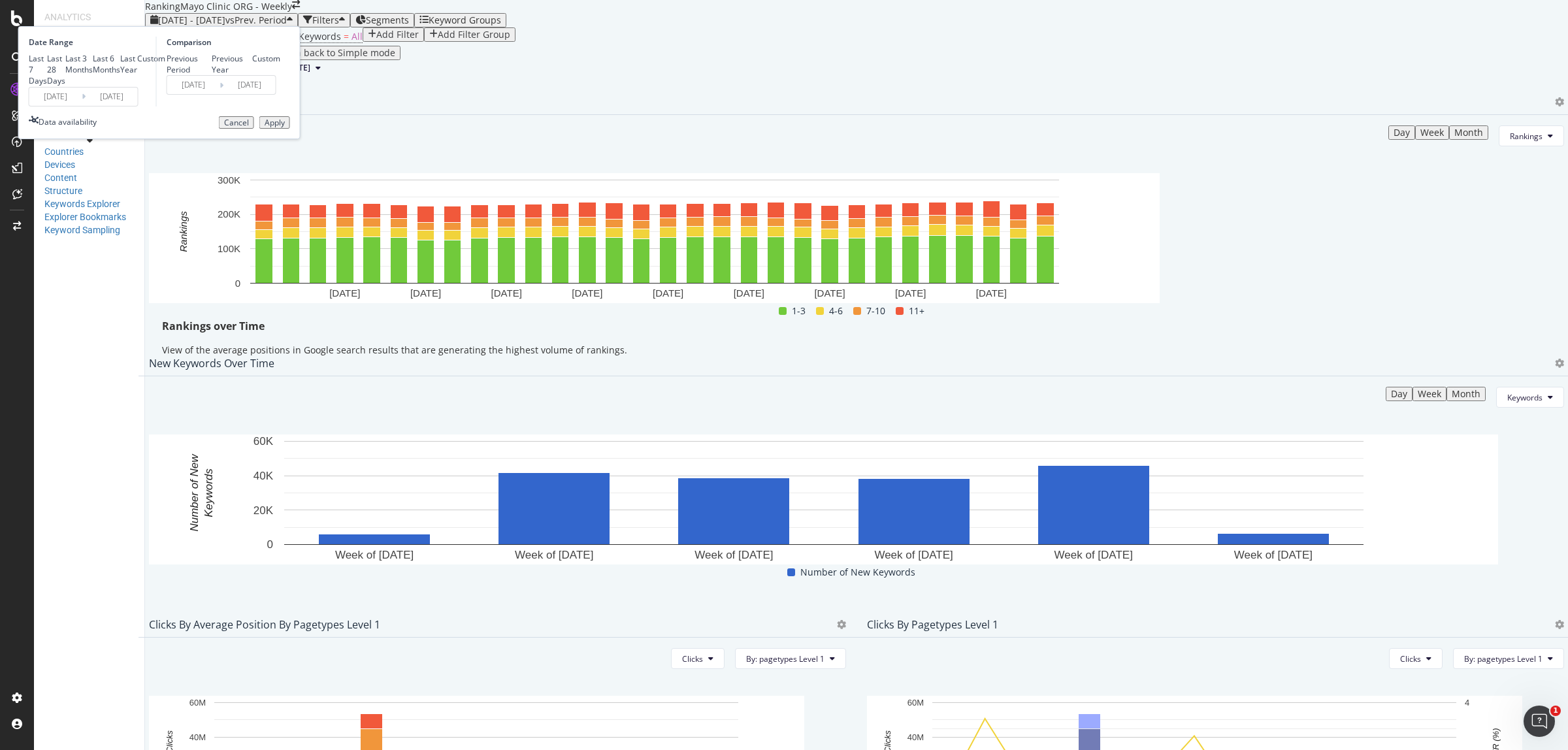
click at [290, 129] on button "Apply" at bounding box center [274, 122] width 31 height 13
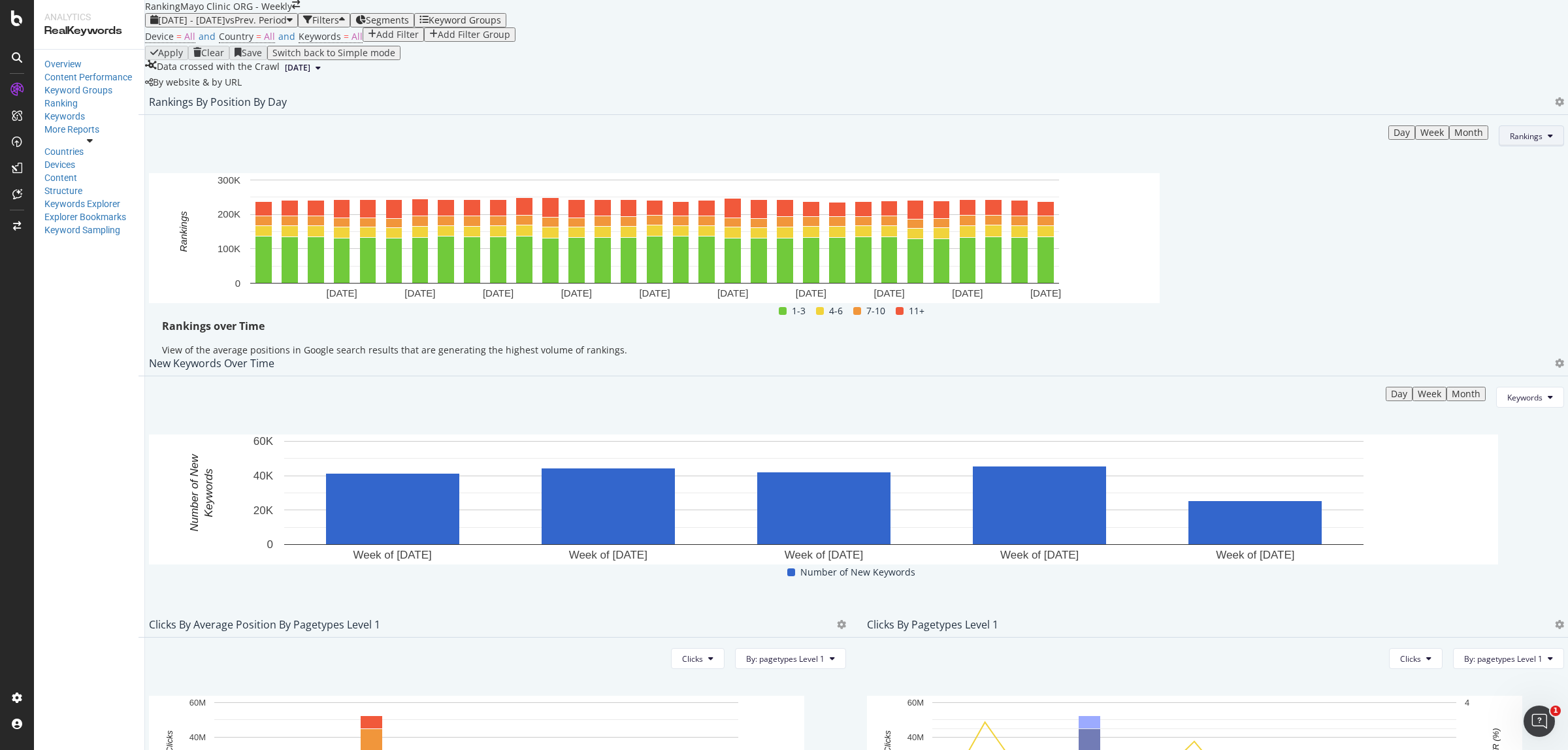
click at [1548, 140] on icon at bounding box center [1550, 136] width 5 height 8
click at [1490, 296] on span "Clicks" at bounding box center [1495, 300] width 49 height 12
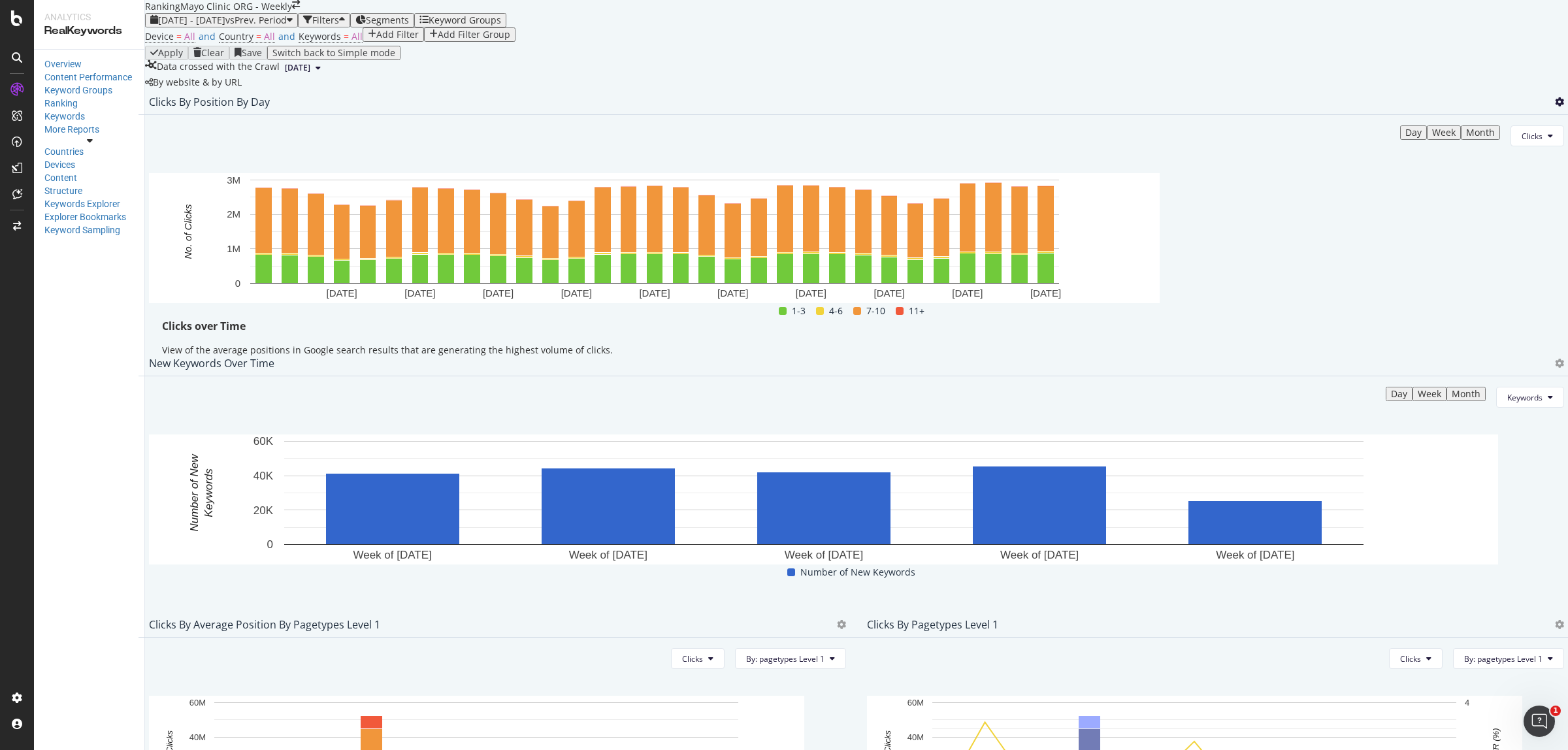
click at [1555, 107] on icon at bounding box center [1559, 101] width 9 height 9
click at [1485, 259] on div "Export as CSV" at bounding box center [1458, 252] width 114 height 19
click at [60, 62] on div "Overview" at bounding box center [90, 64] width 91 height 13
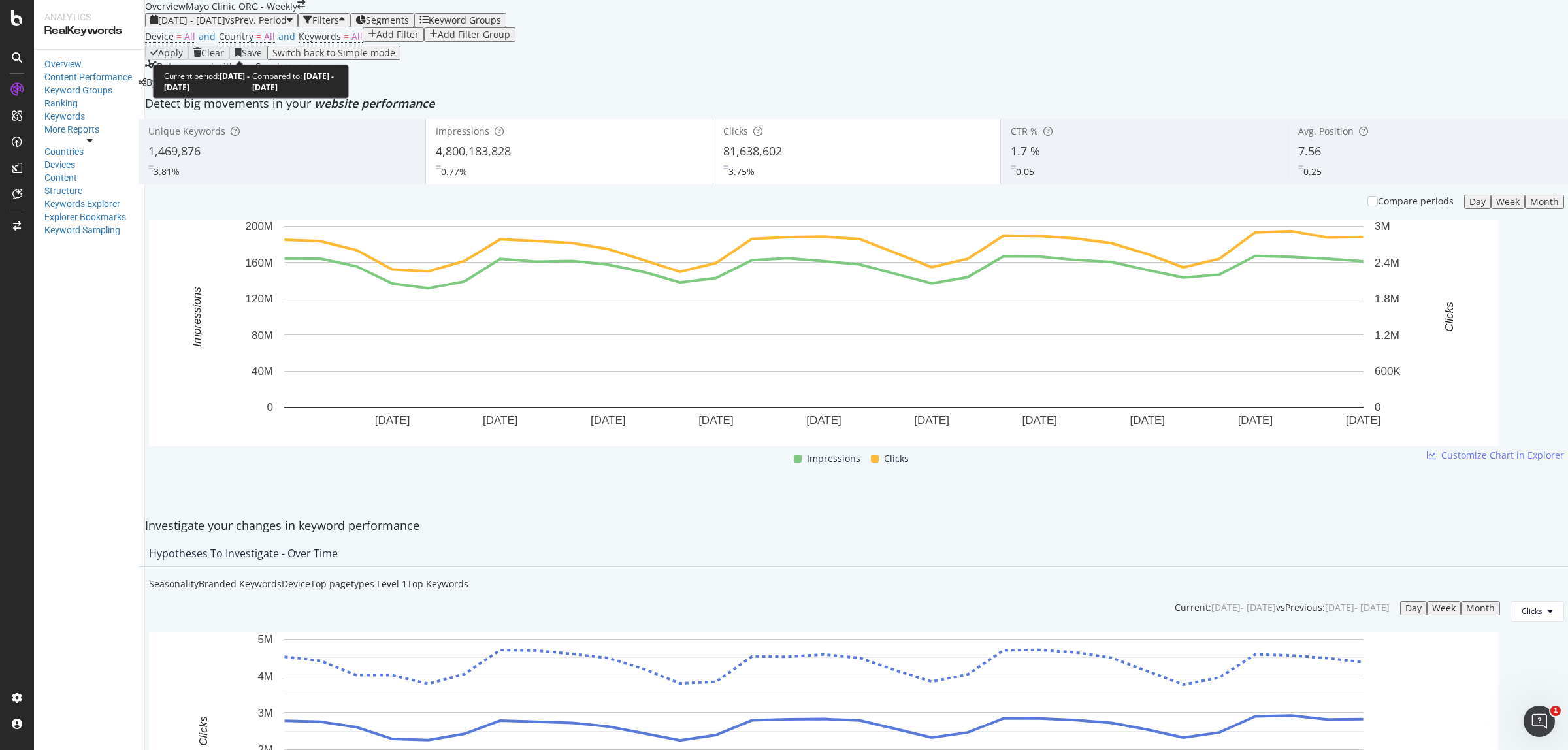
click at [226, 26] on span "2025 Jul. 1st - Jul. 31st" at bounding box center [192, 20] width 67 height 12
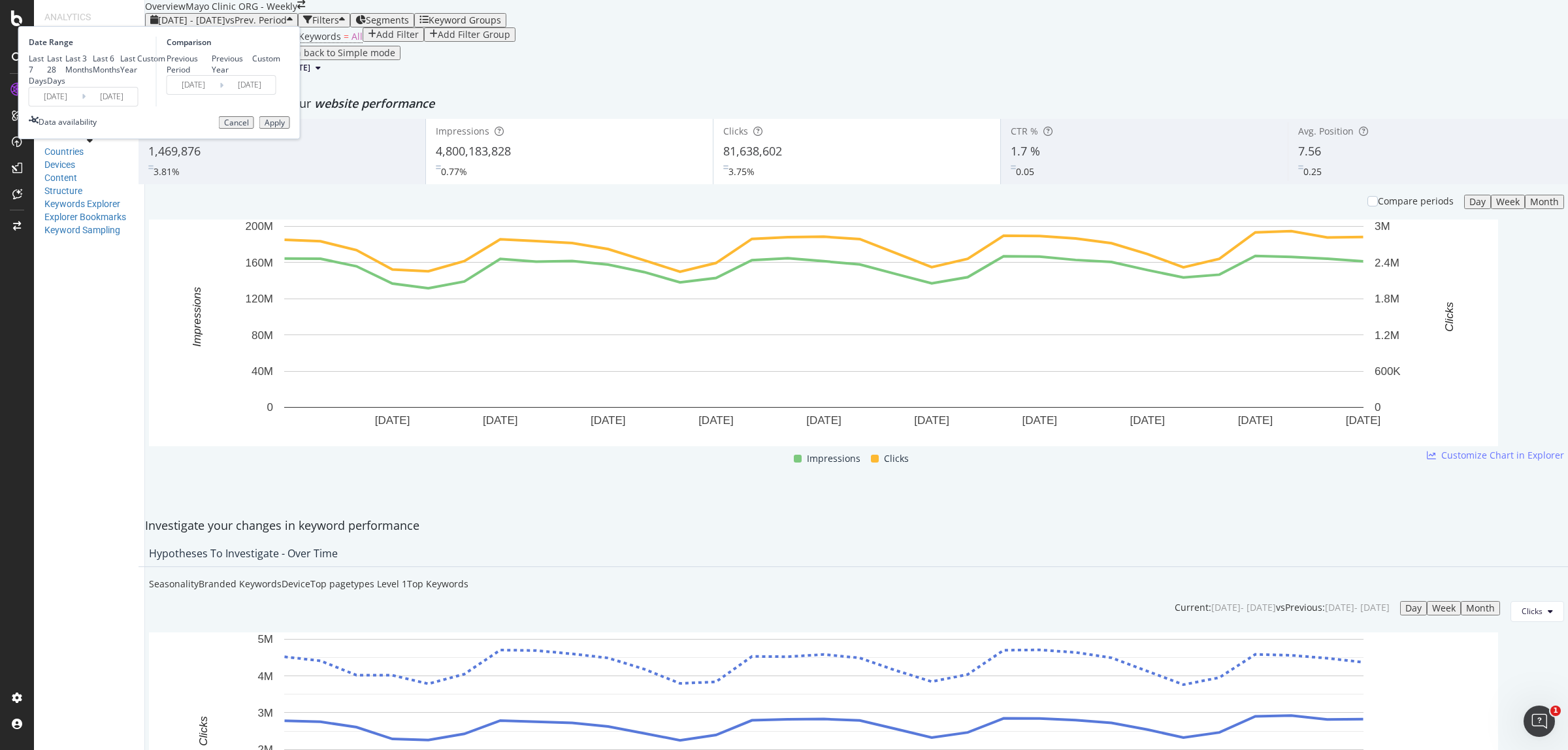
click at [82, 106] on input "2025/07/01" at bounding box center [55, 96] width 52 height 18
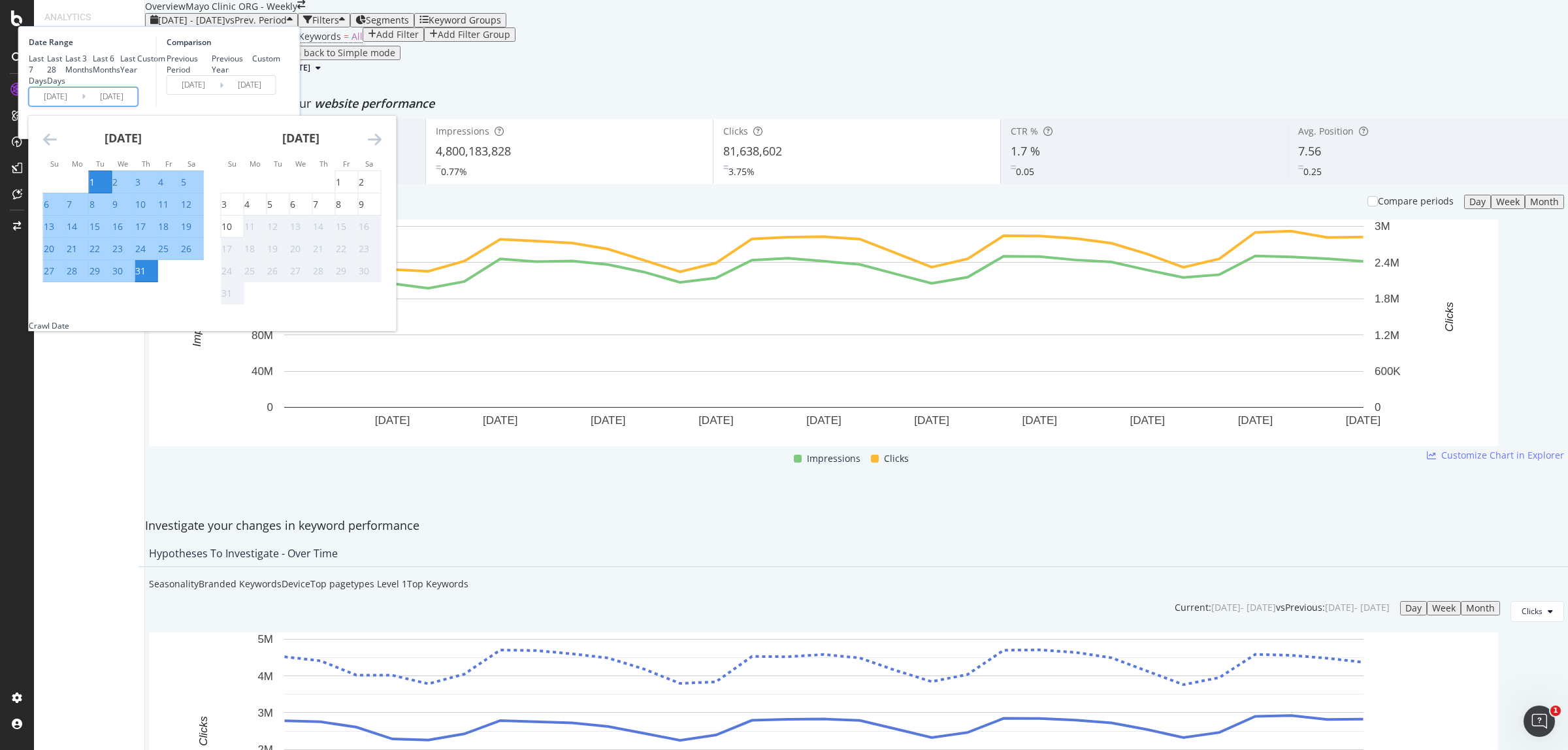
click at [57, 147] on icon "Move backward to switch to the previous month." at bounding box center [50, 139] width 14 height 16
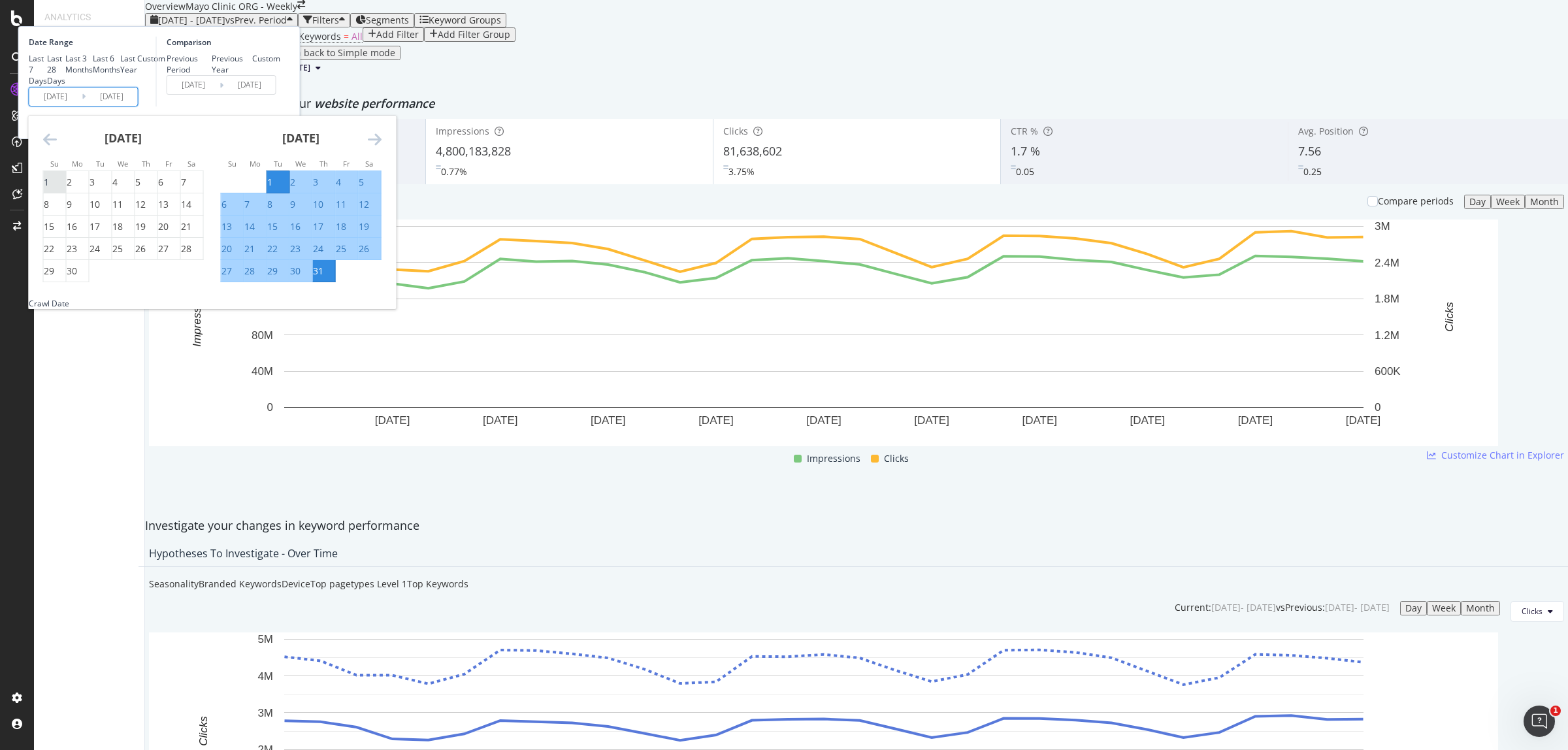
click at [49, 189] on div "1" at bounding box center [46, 182] width 5 height 13
type input "2025/06/01"
type input "2025/04/01"
type input "2025/05/31"
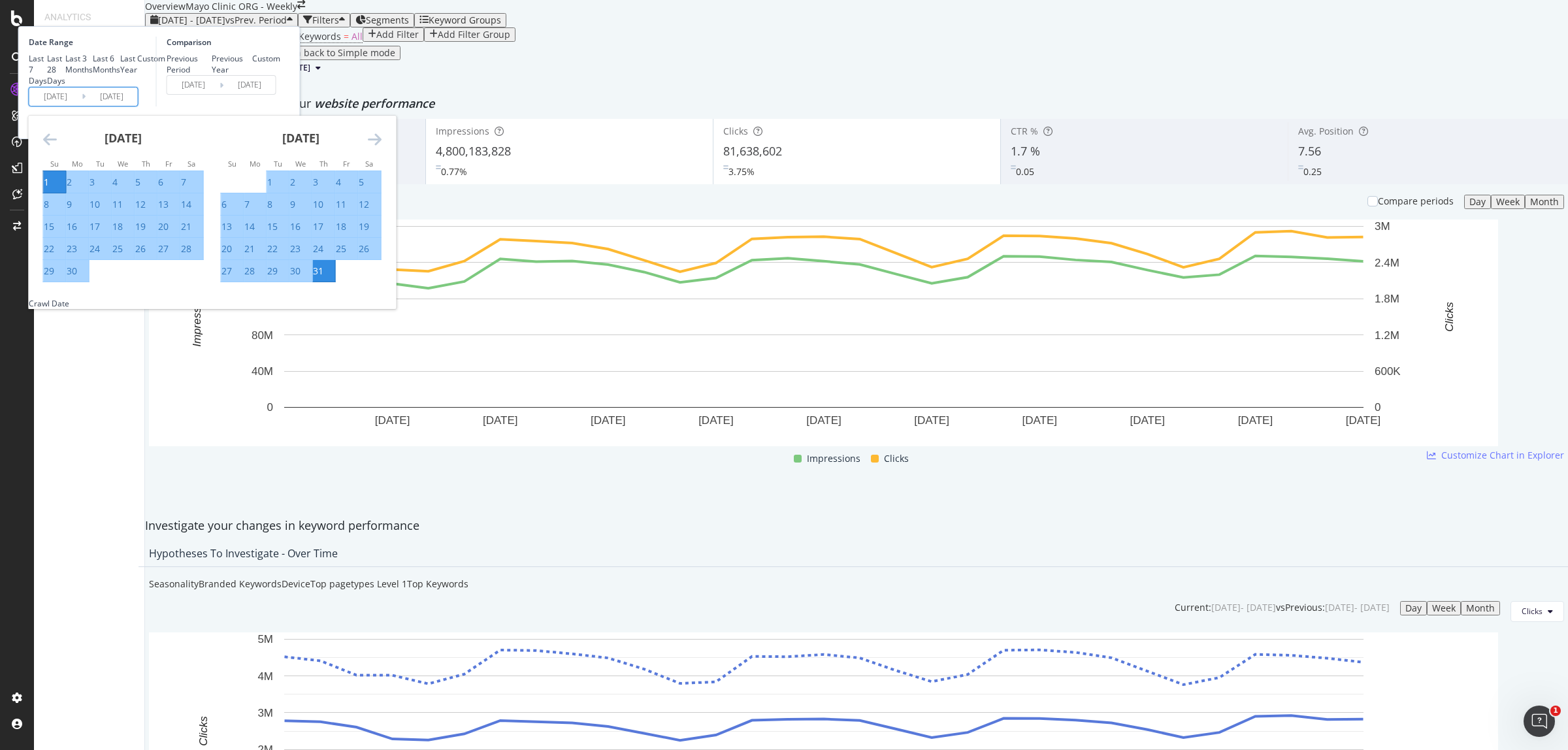
click at [77, 278] on div "30" at bounding box center [71, 270] width 10 height 13
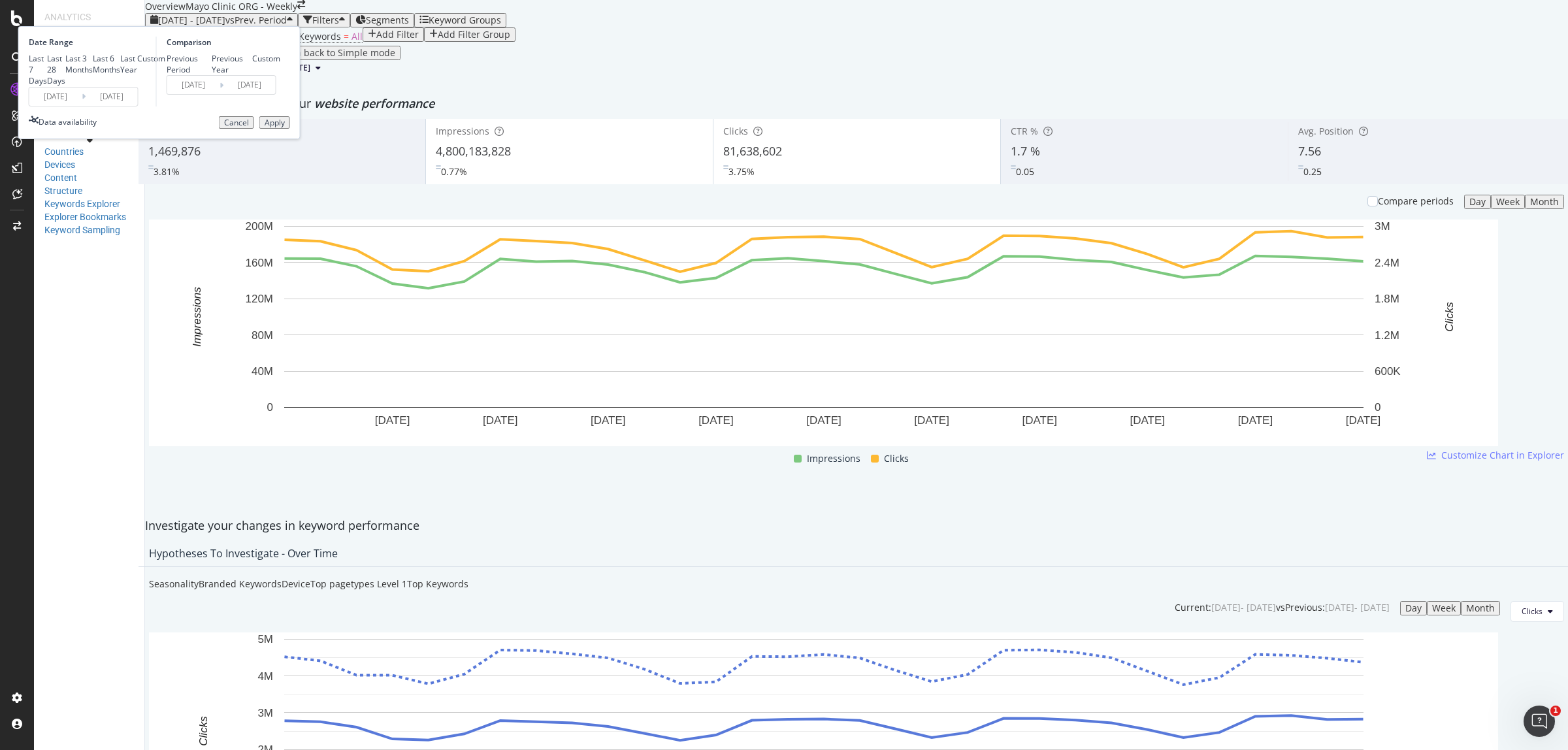
type input "2025/06/30"
type input "2025/05/02"
click at [285, 128] on div "Apply" at bounding box center [274, 122] width 20 height 9
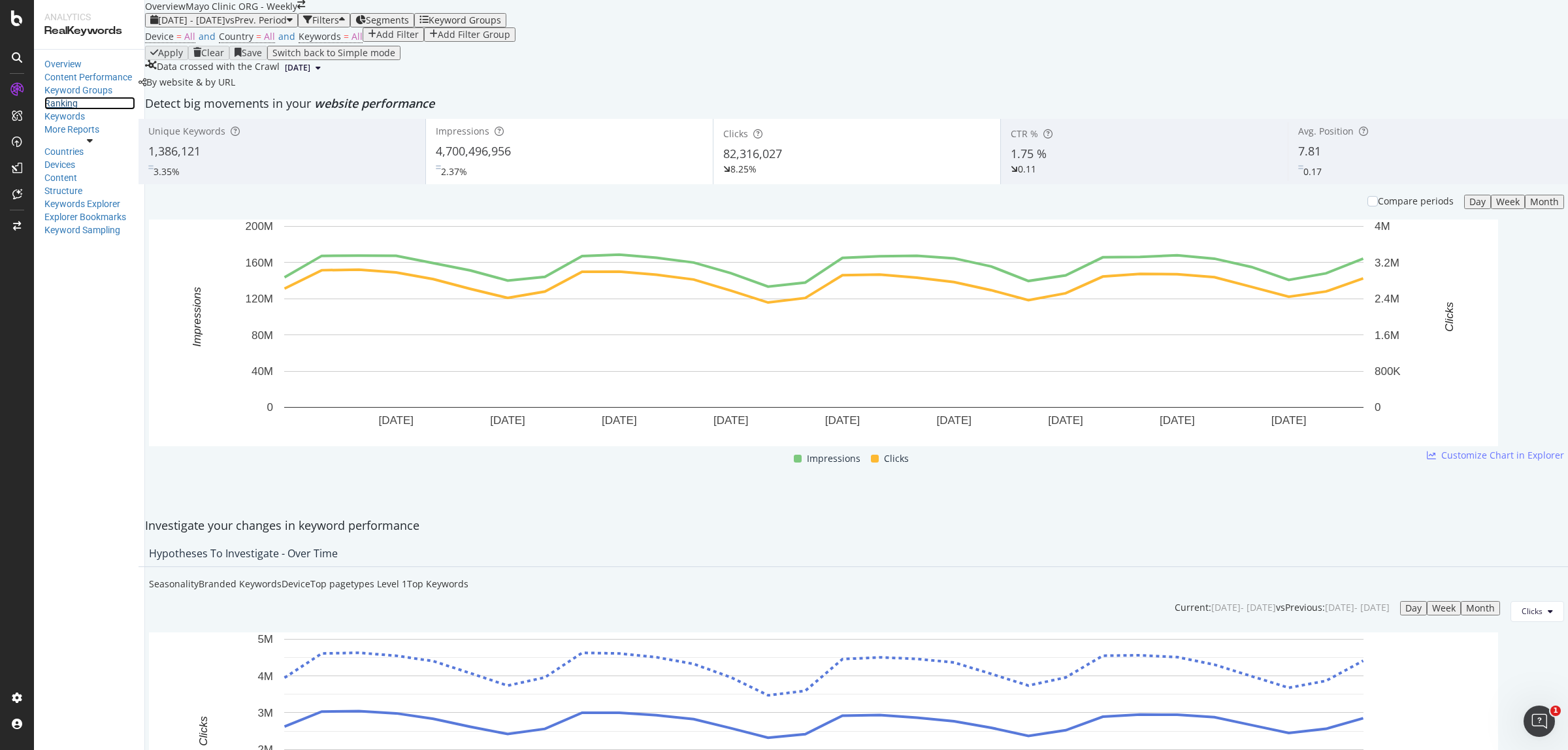
click at [54, 110] on div "Ranking" at bounding box center [90, 103] width 91 height 13
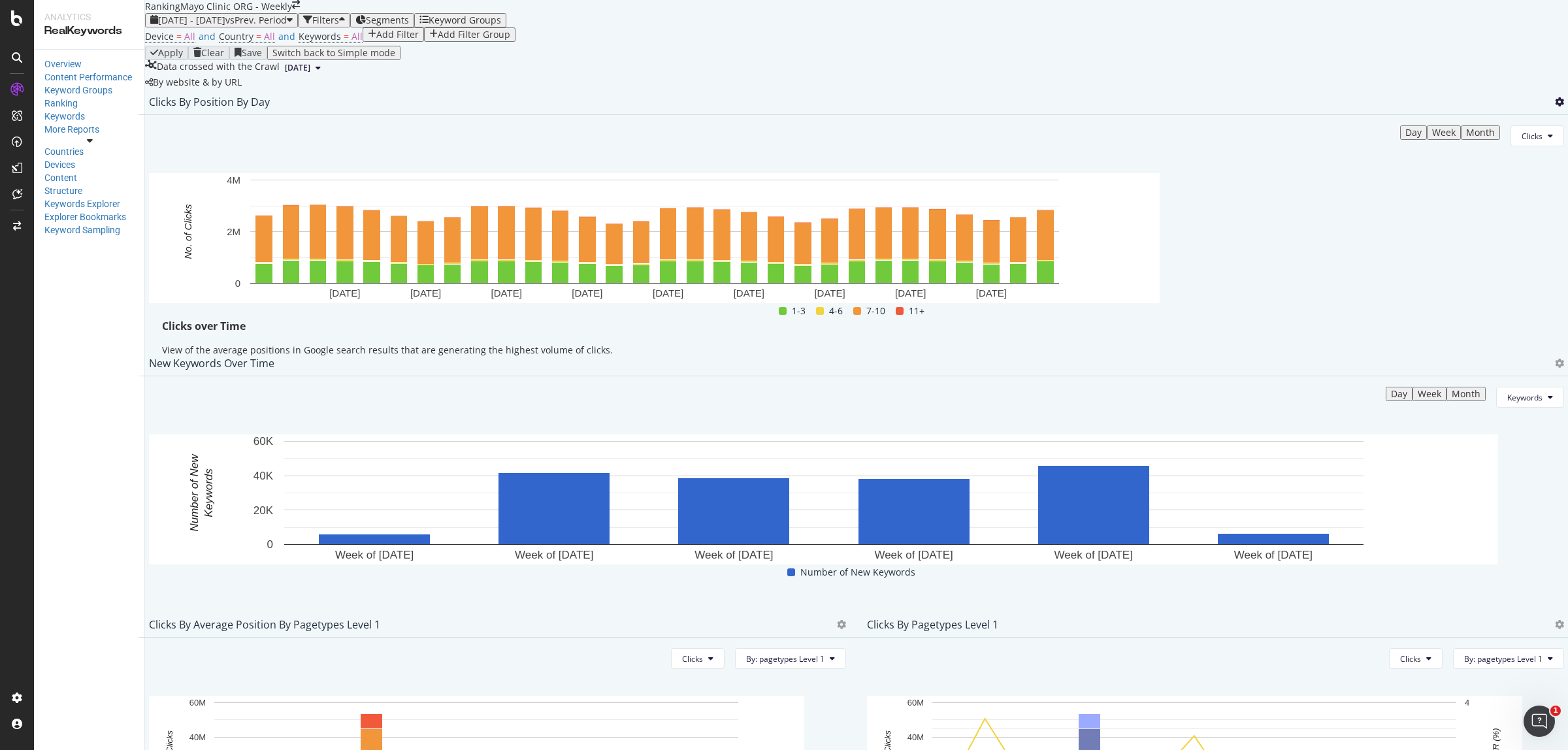
click at [1555, 107] on icon at bounding box center [1559, 101] width 9 height 9
click at [1470, 260] on div "Export as CSV" at bounding box center [1458, 252] width 114 height 19
click at [226, 26] on span "[DATE] - [DATE]" at bounding box center [192, 20] width 67 height 12
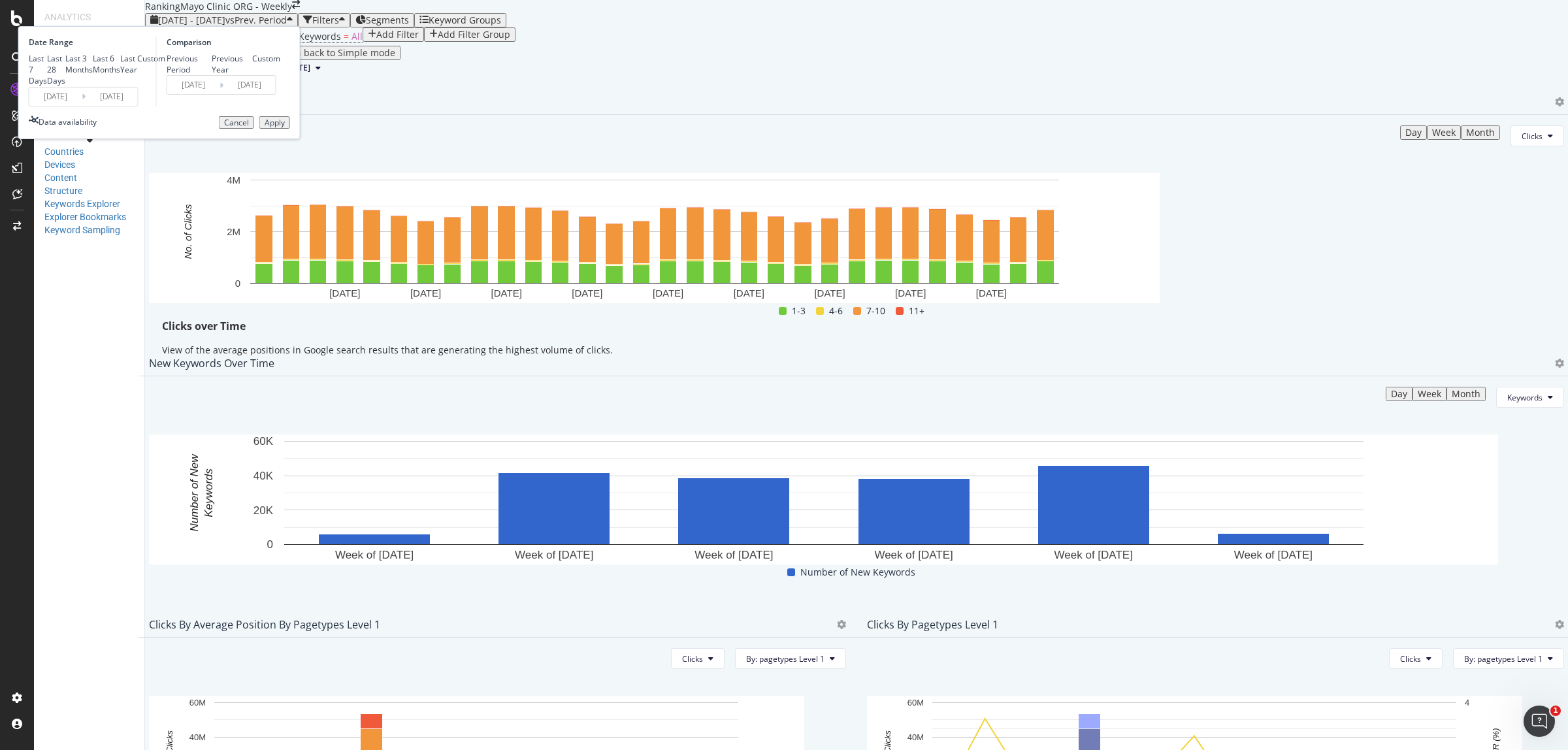
click at [82, 106] on input "[DATE]" at bounding box center [55, 96] width 52 height 18
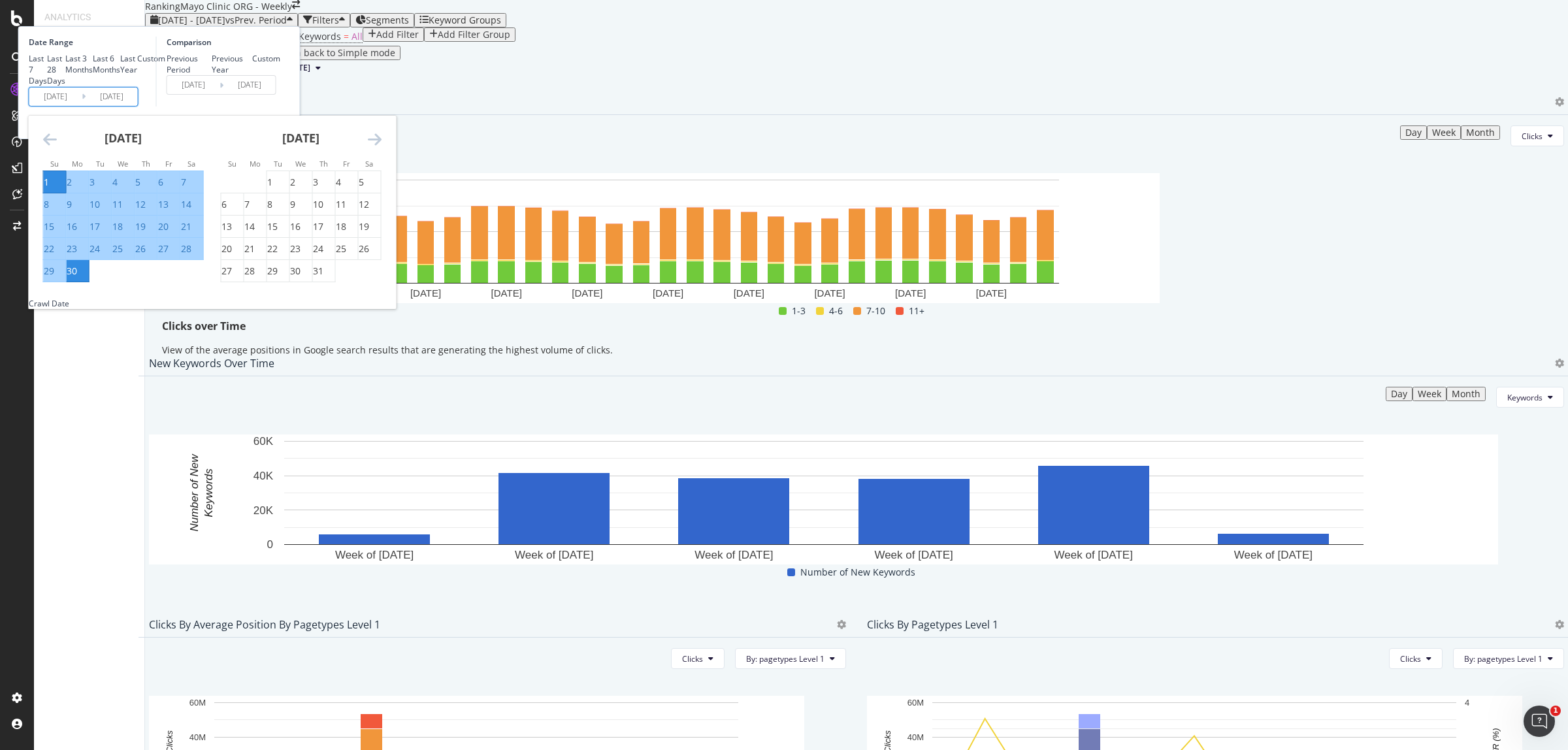
click at [57, 147] on icon "Move backward to switch to the previous month." at bounding box center [50, 139] width 14 height 16
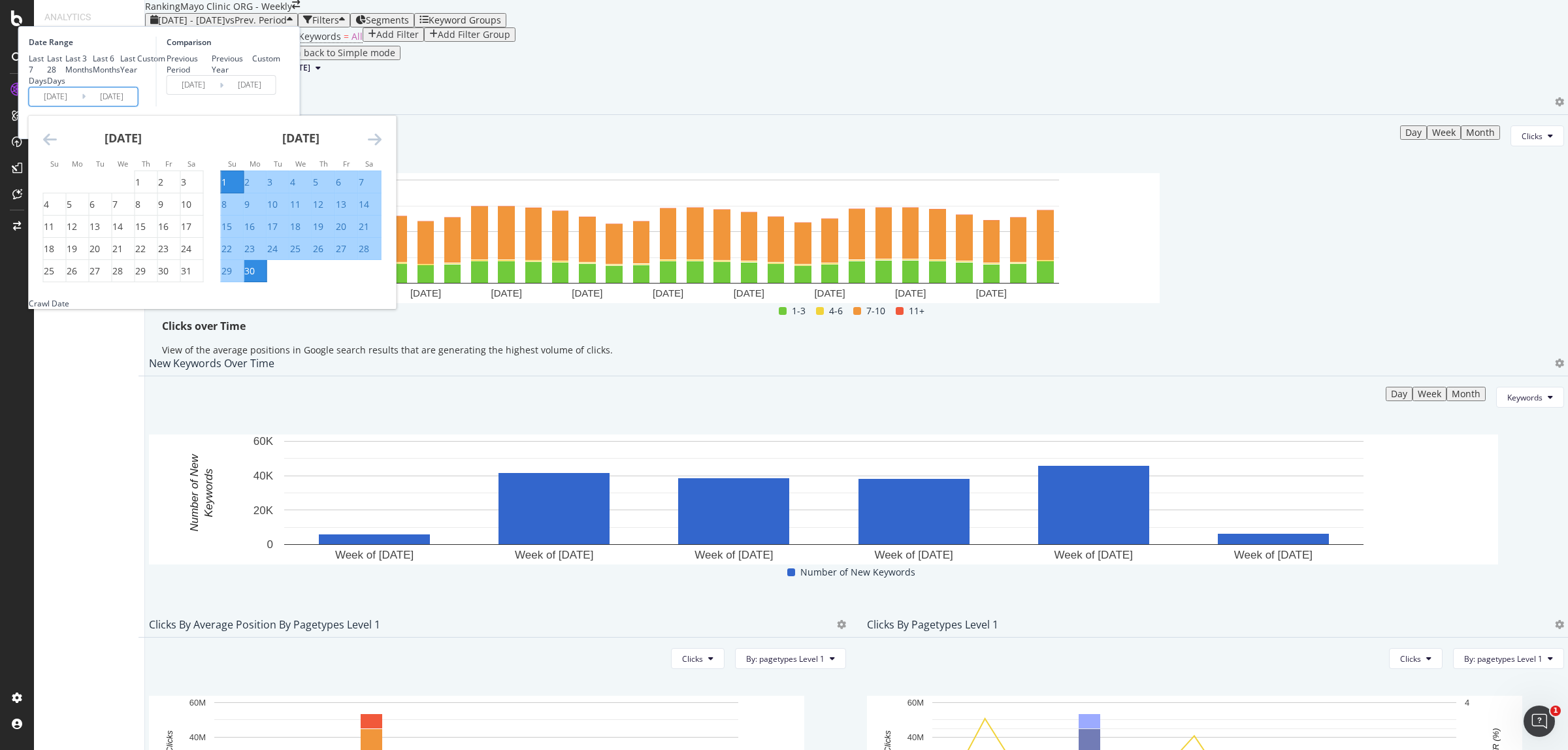
click at [57, 147] on icon "Move backward to switch to the previous month." at bounding box center [50, 139] width 14 height 16
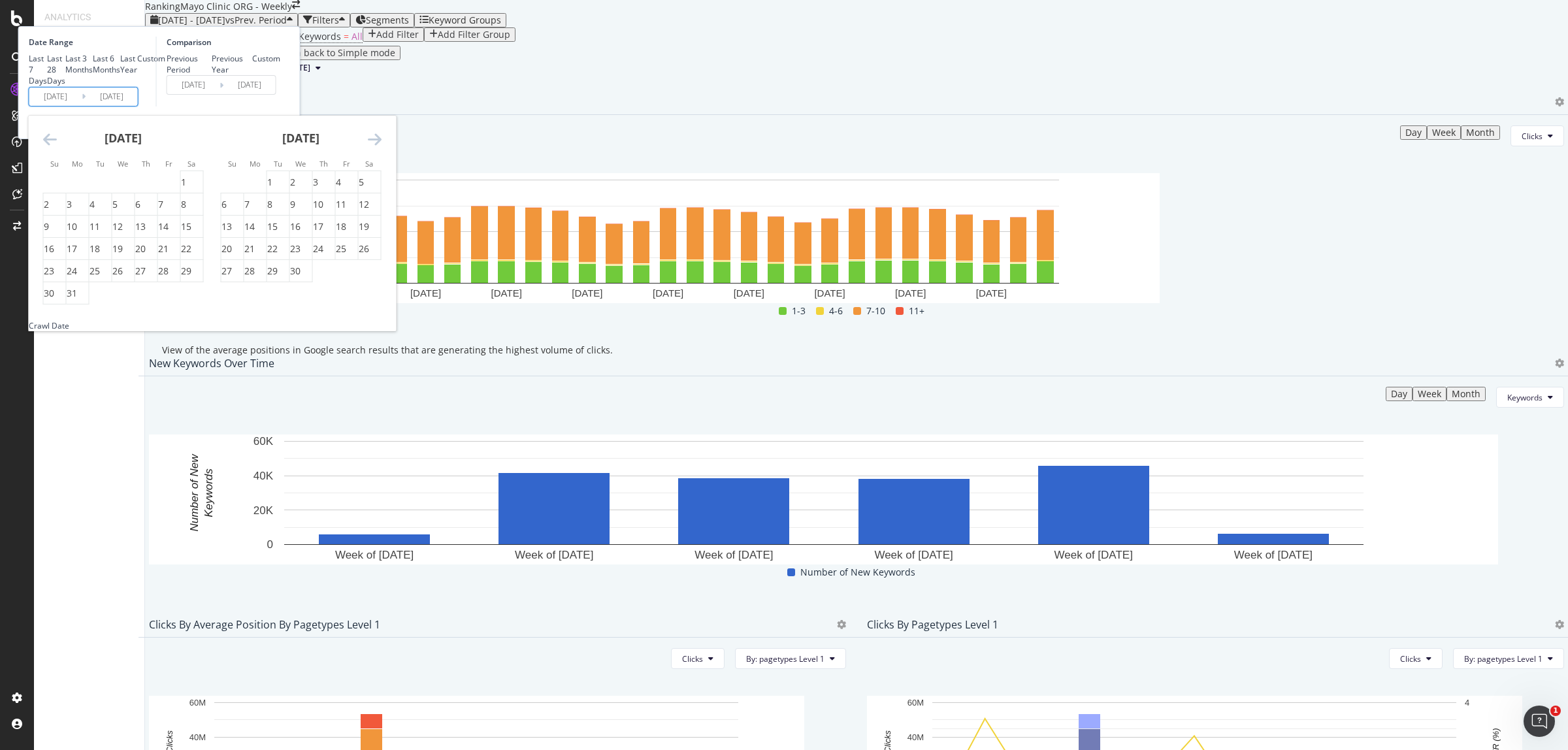
click at [57, 147] on icon "Move backward to switch to the previous month." at bounding box center [50, 139] width 14 height 16
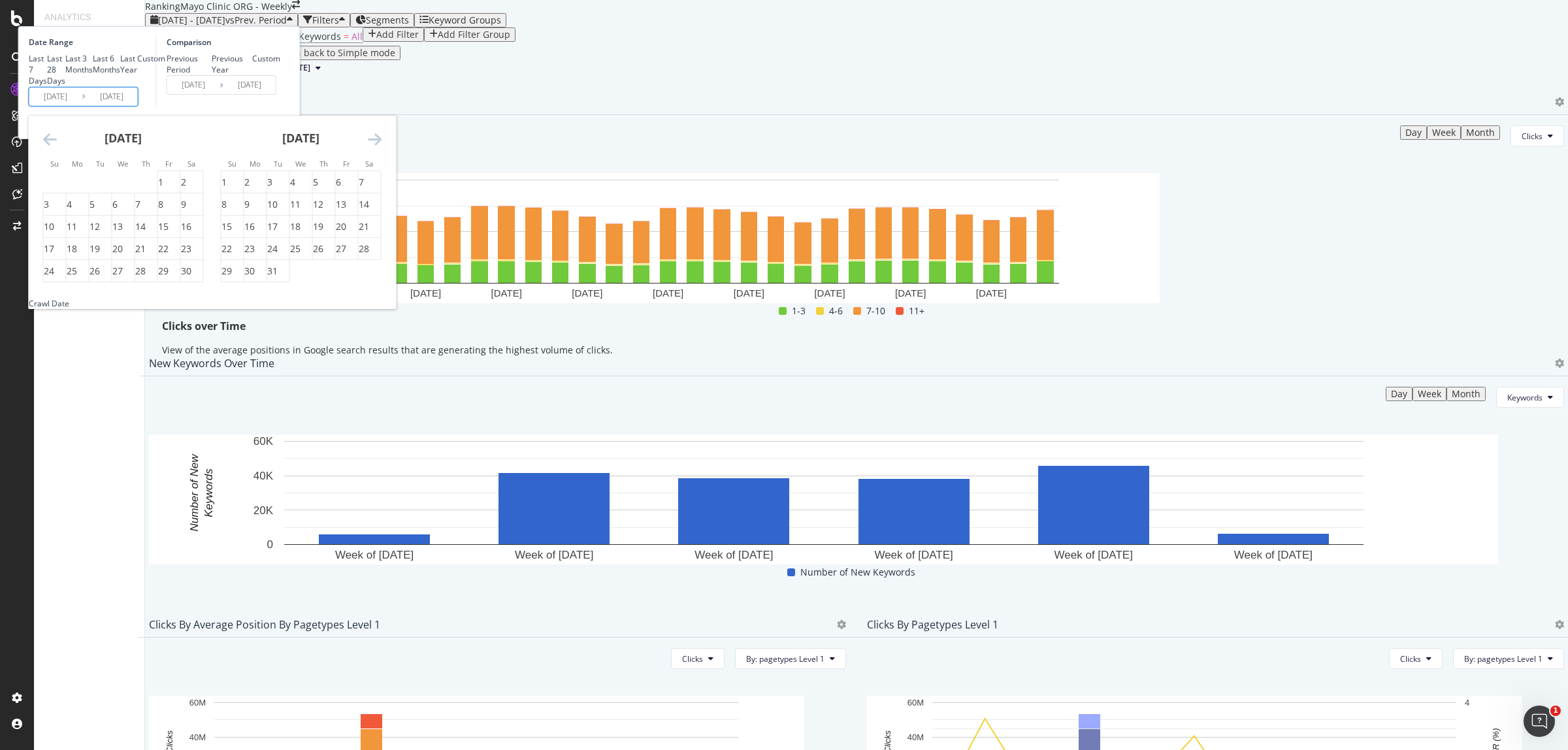
click at [57, 147] on icon "Move backward to switch to the previous month." at bounding box center [50, 139] width 14 height 16
click at [72, 189] on div "1" at bounding box center [69, 182] width 5 height 13
type input "2024/07/01"
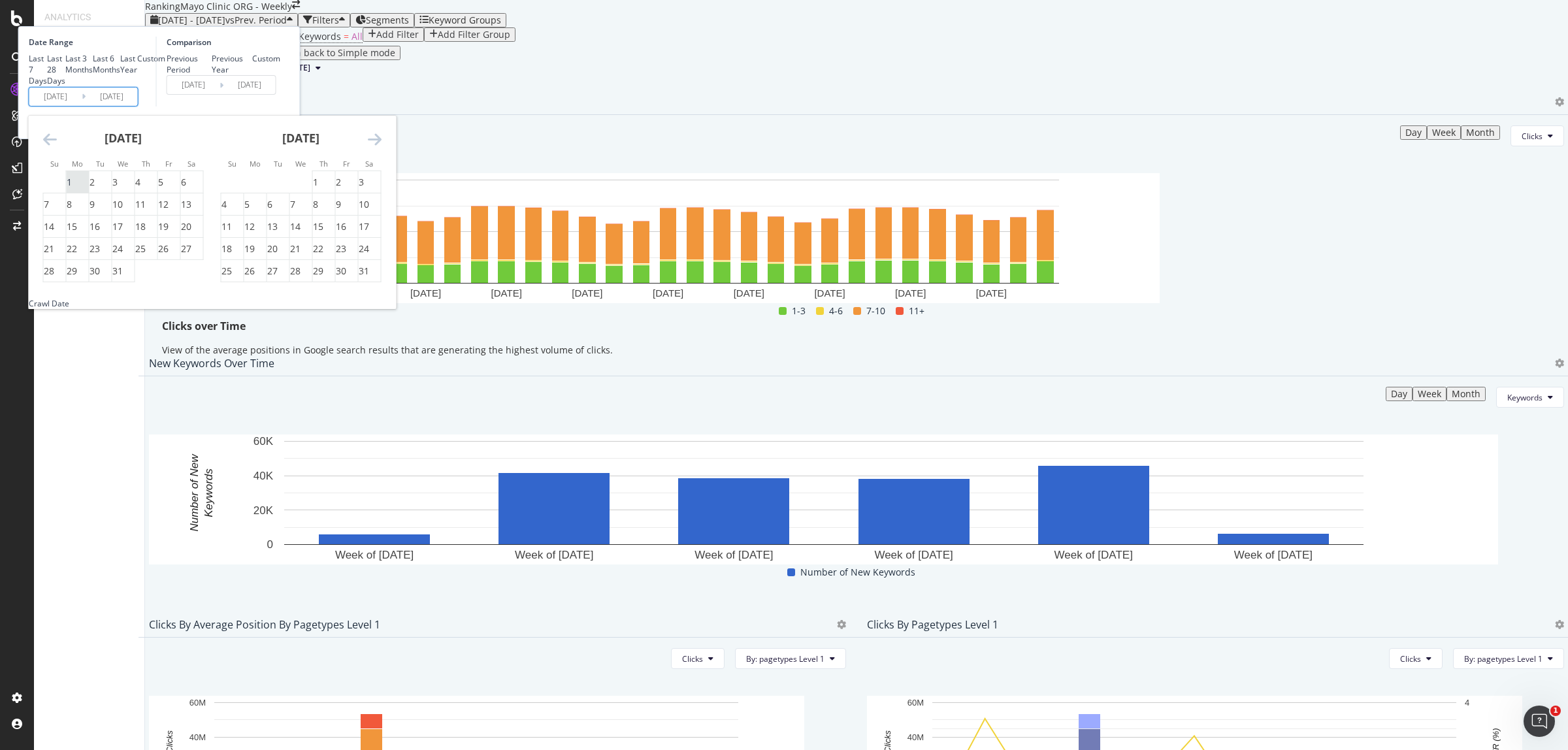
type input "2023/07/02"
type input "[DATE]"
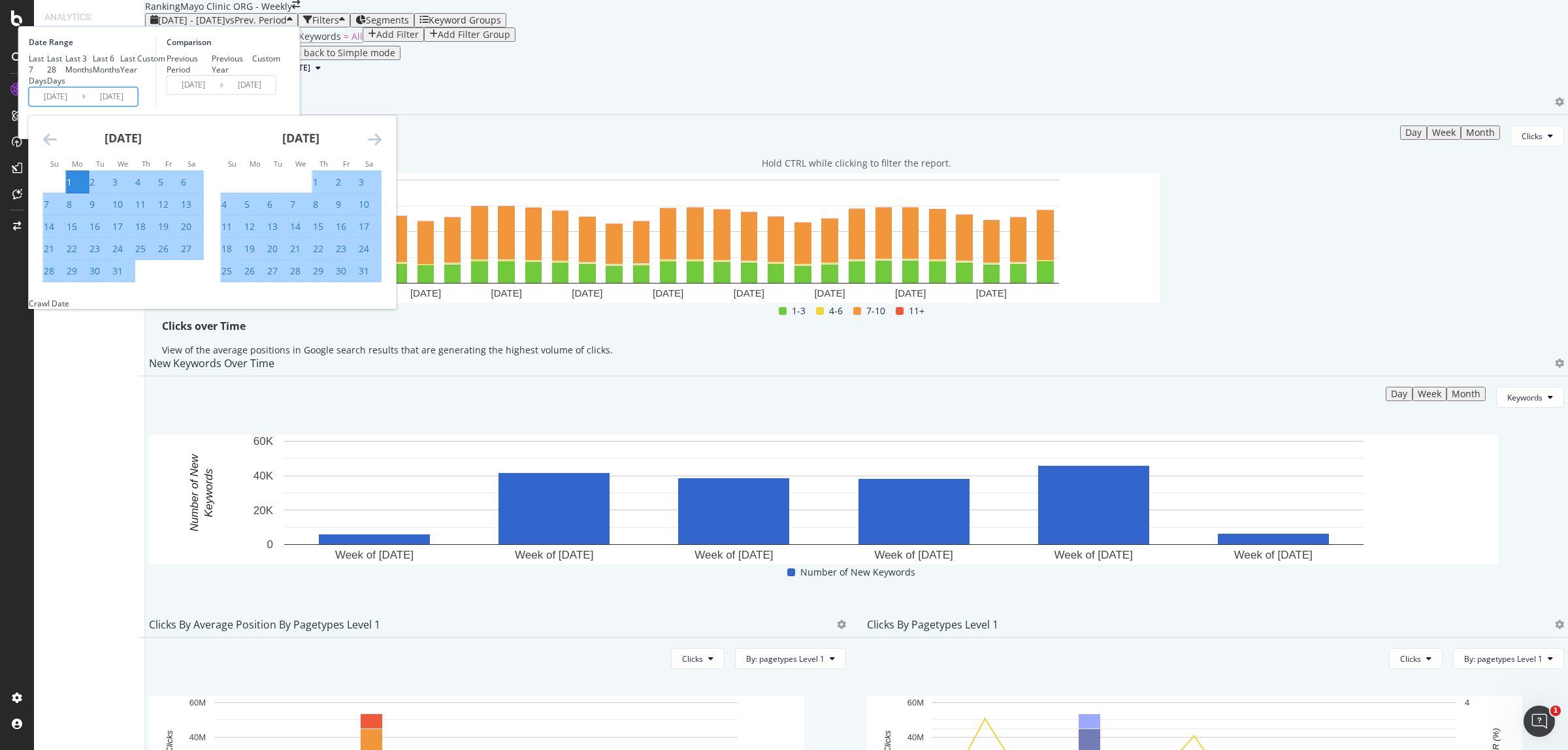
click at [123, 278] on div "31" at bounding box center [117, 270] width 10 height 13
type input "2024/07/31"
type input "[DATE]"
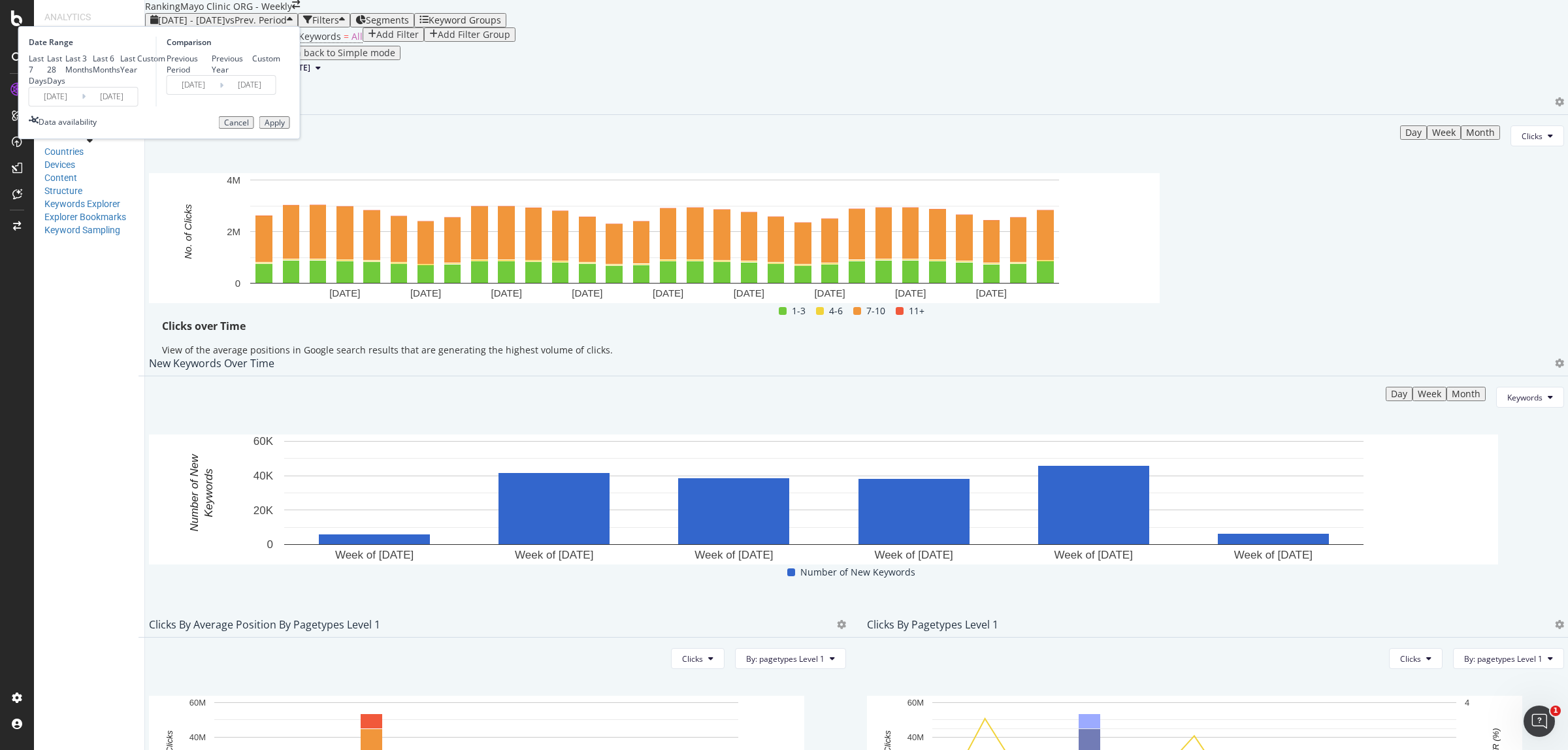
click at [285, 128] on div "Apply" at bounding box center [274, 122] width 20 height 9
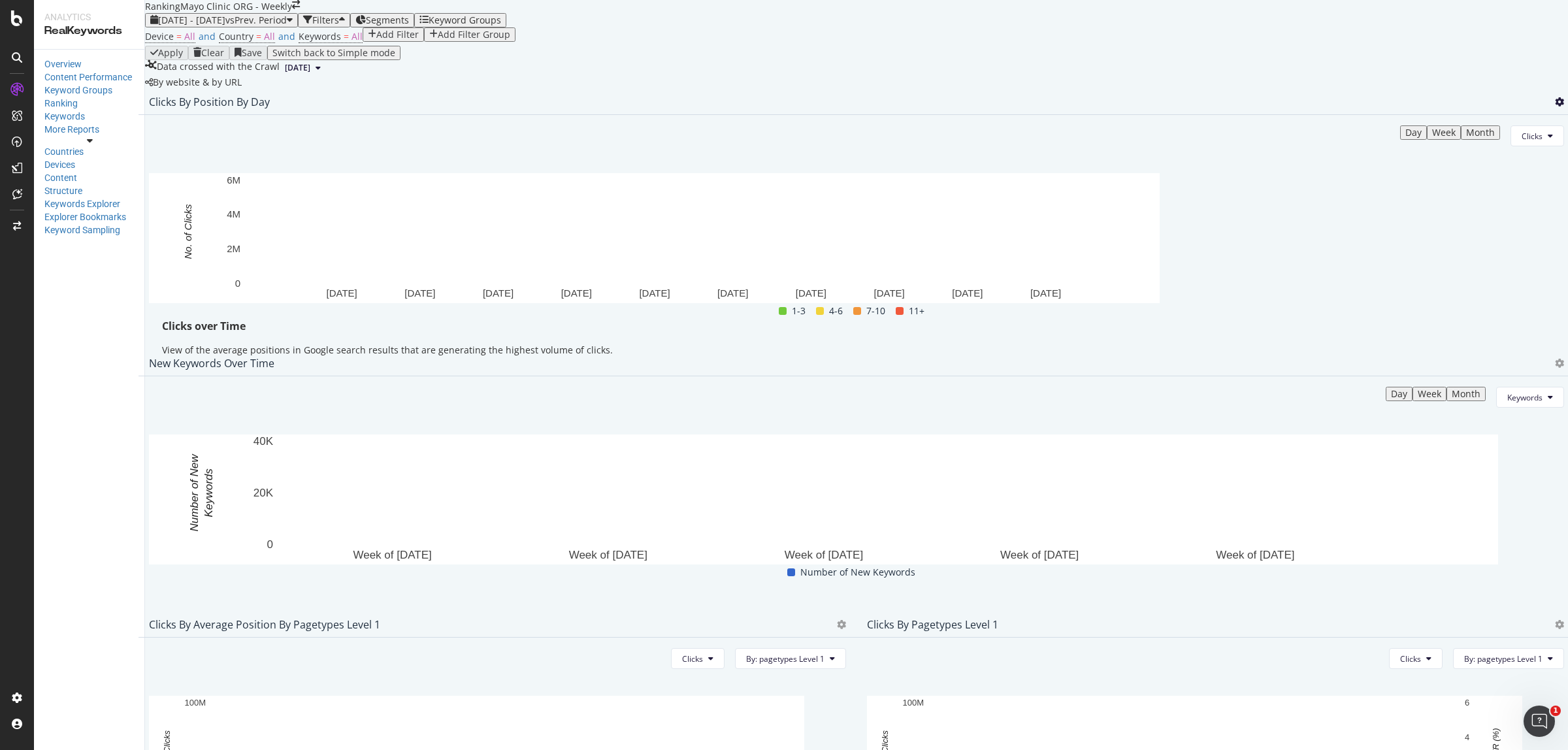
click at [1555, 109] on div at bounding box center [1559, 101] width 9 height 13
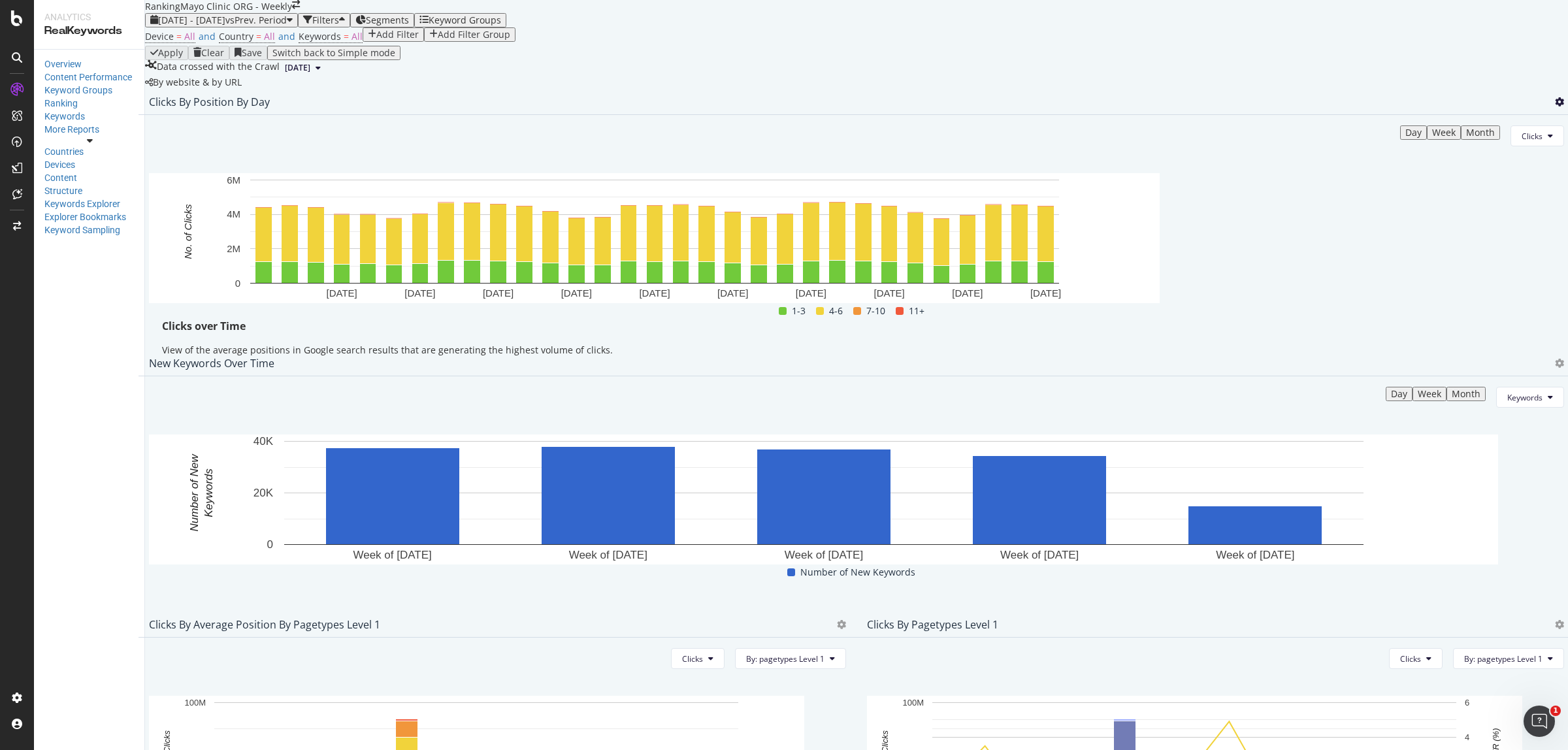
click at [1555, 107] on icon at bounding box center [1559, 101] width 9 height 9
click at [1472, 252] on span "Export as CSV" at bounding box center [1468, 252] width 73 height 12
click at [67, 60] on div "Overview" at bounding box center [90, 64] width 91 height 13
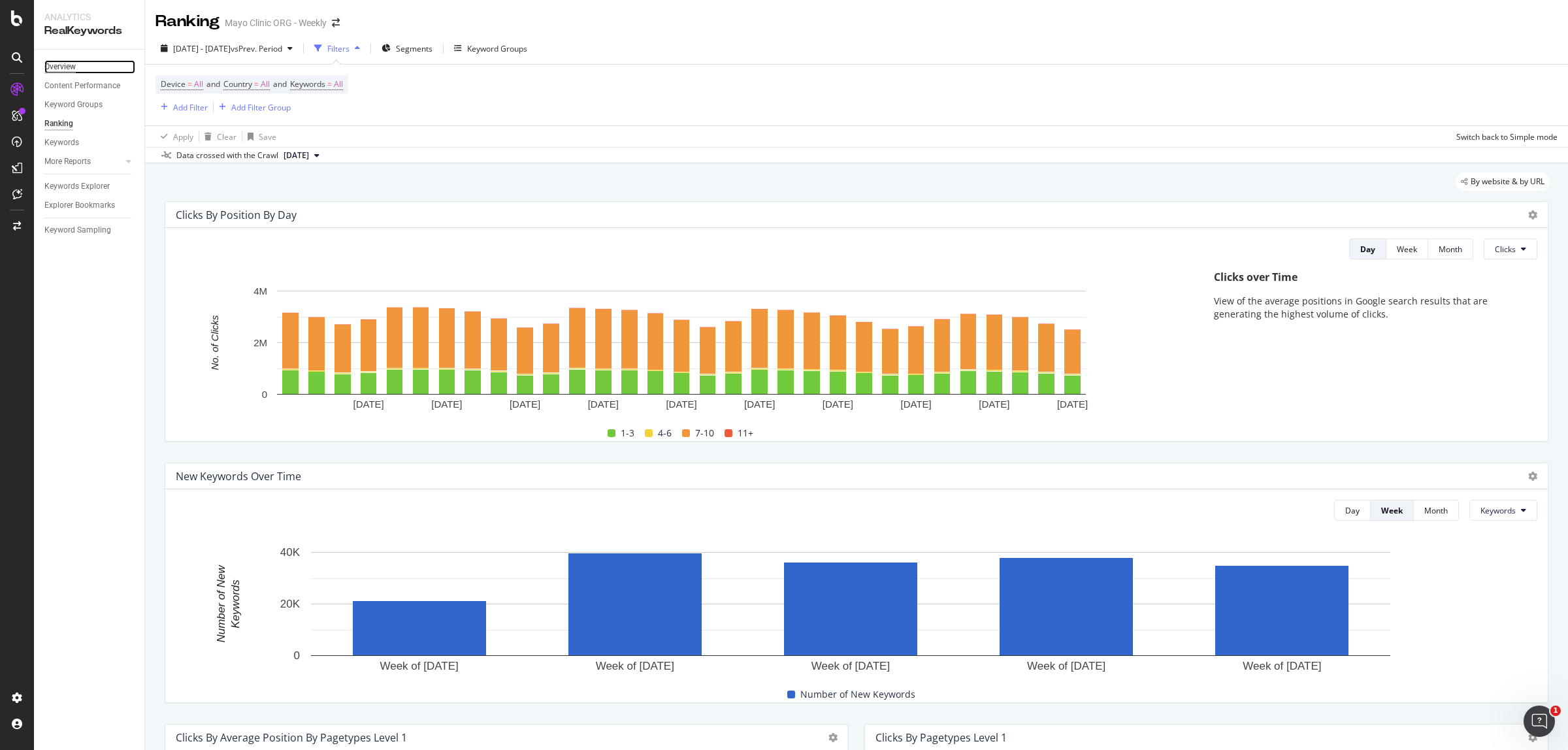
click at [62, 62] on div "Overview" at bounding box center [60, 67] width 31 height 14
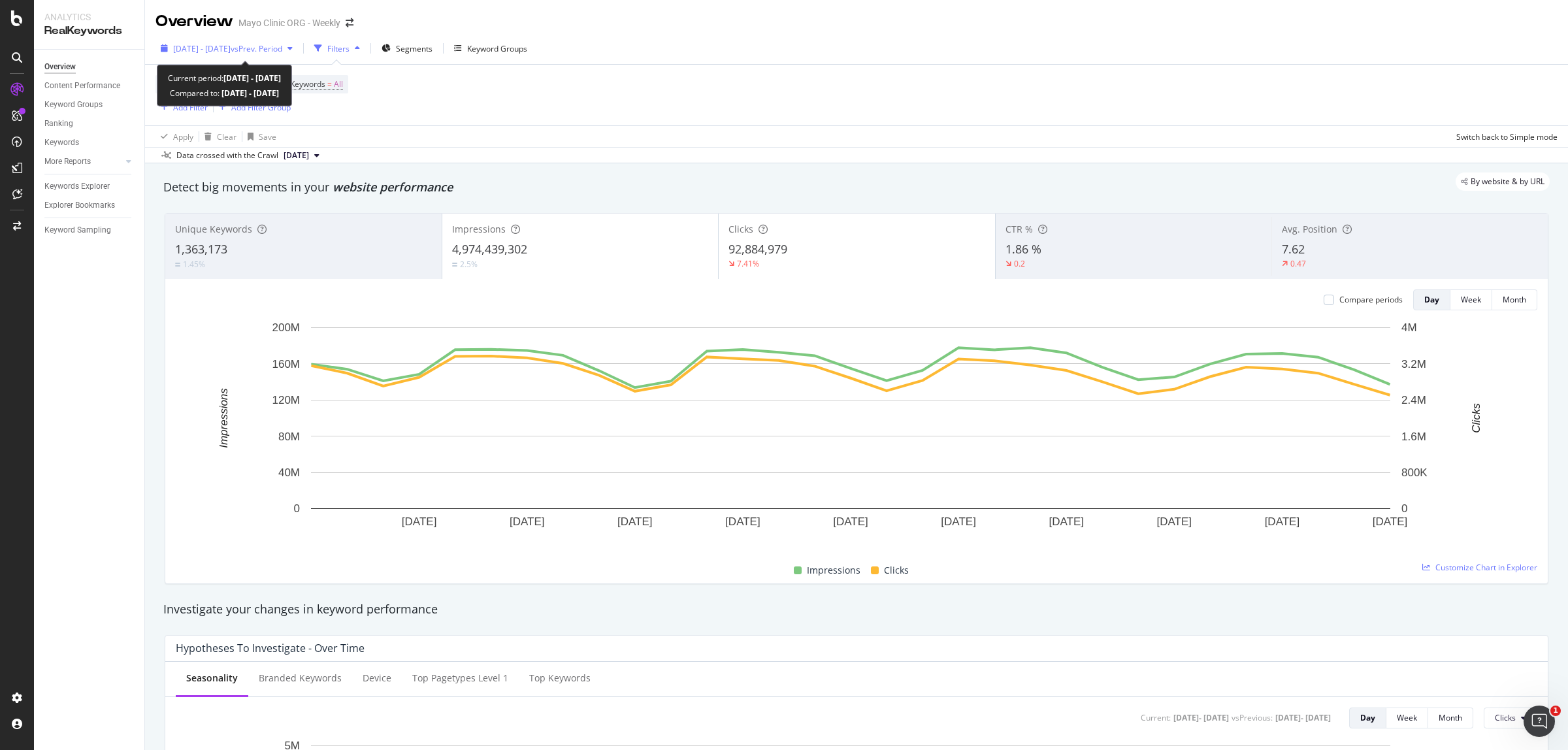
click at [280, 41] on div "[DATE] - [DATE] vs Prev. Period" at bounding box center [227, 48] width 143 height 20
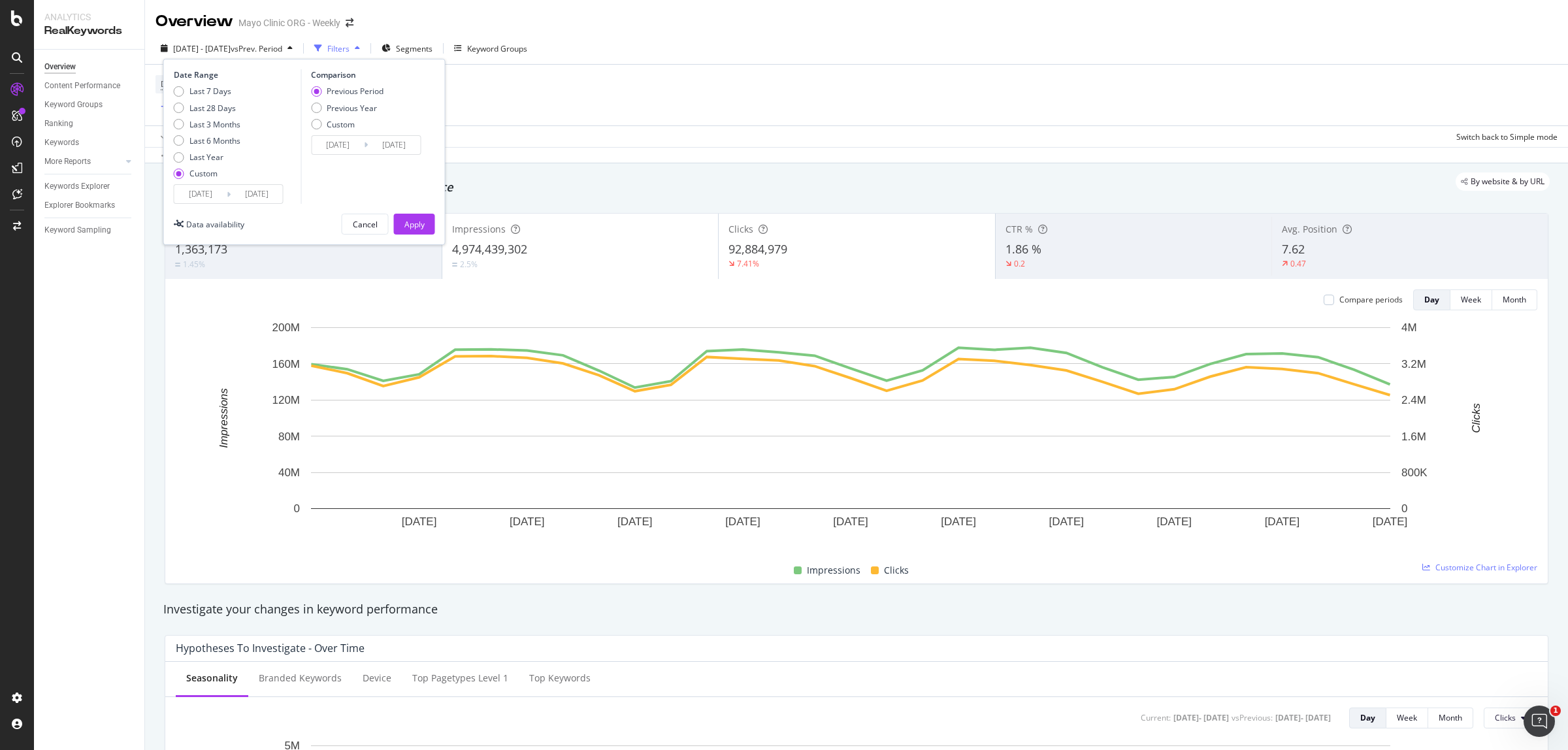
click at [188, 198] on input "[DATE]" at bounding box center [200, 194] width 52 height 18
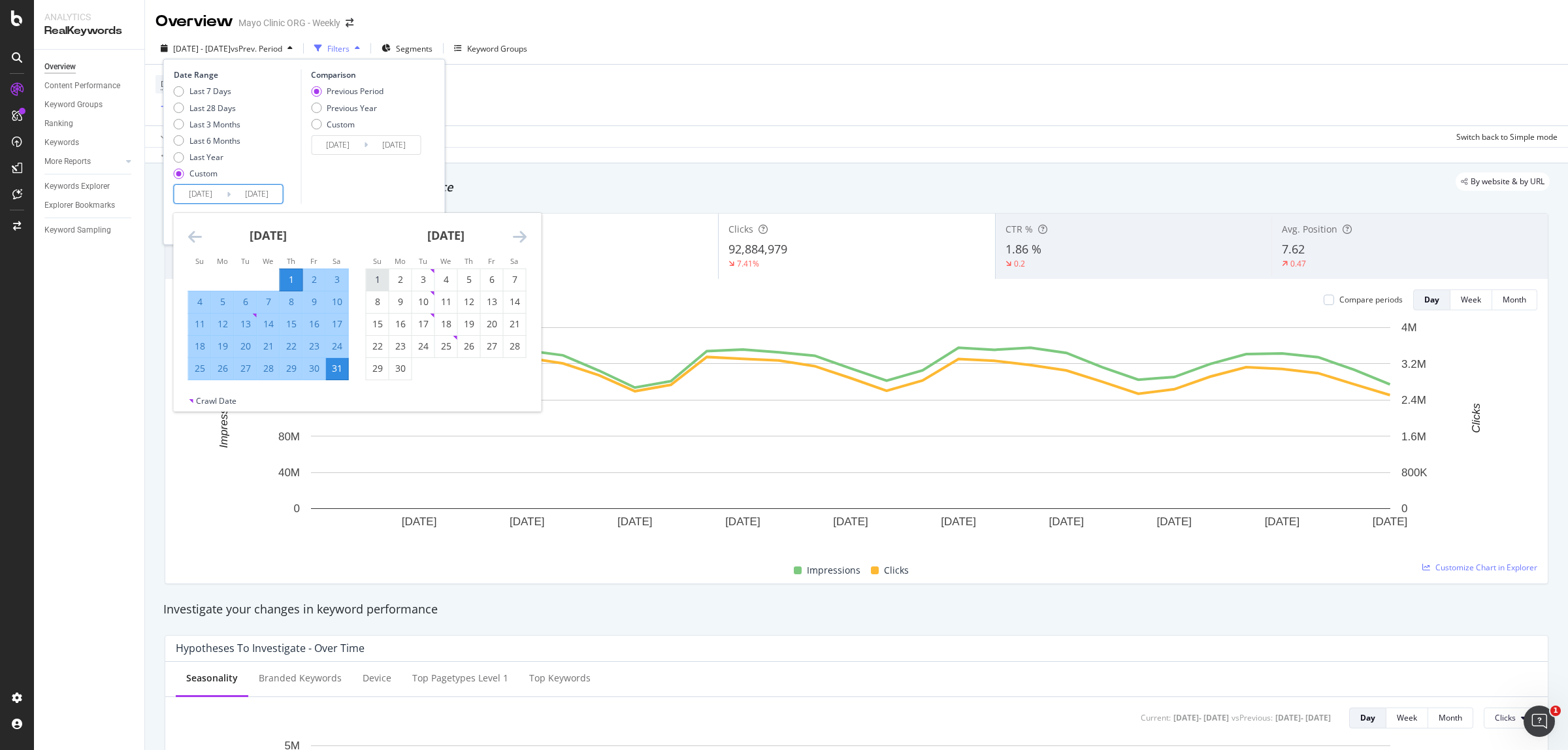
click at [374, 274] on div "1" at bounding box center [378, 279] width 22 height 13
type input "[DATE]"
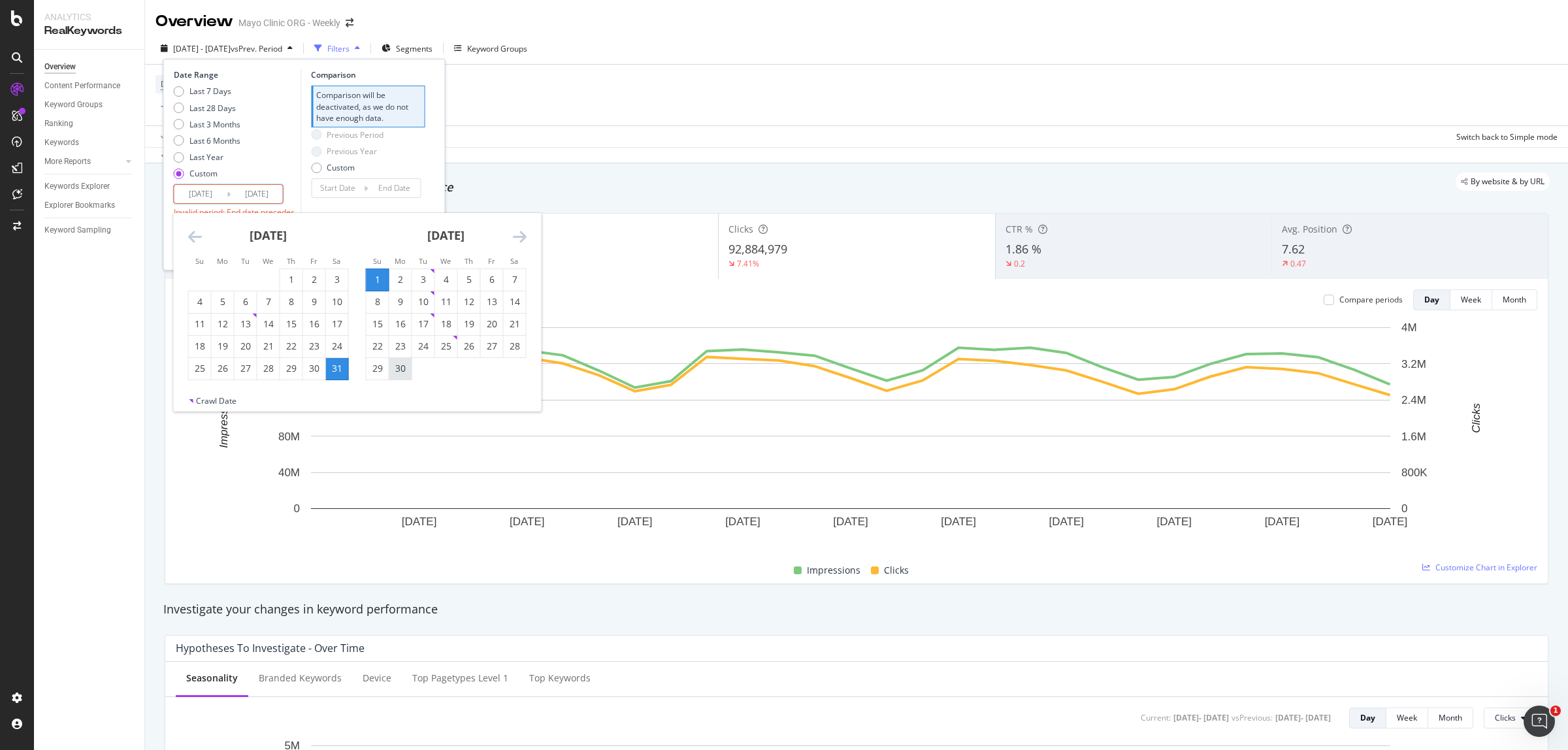
click at [399, 367] on div "30" at bounding box center [400, 368] width 22 height 13
type input "[DATE]"
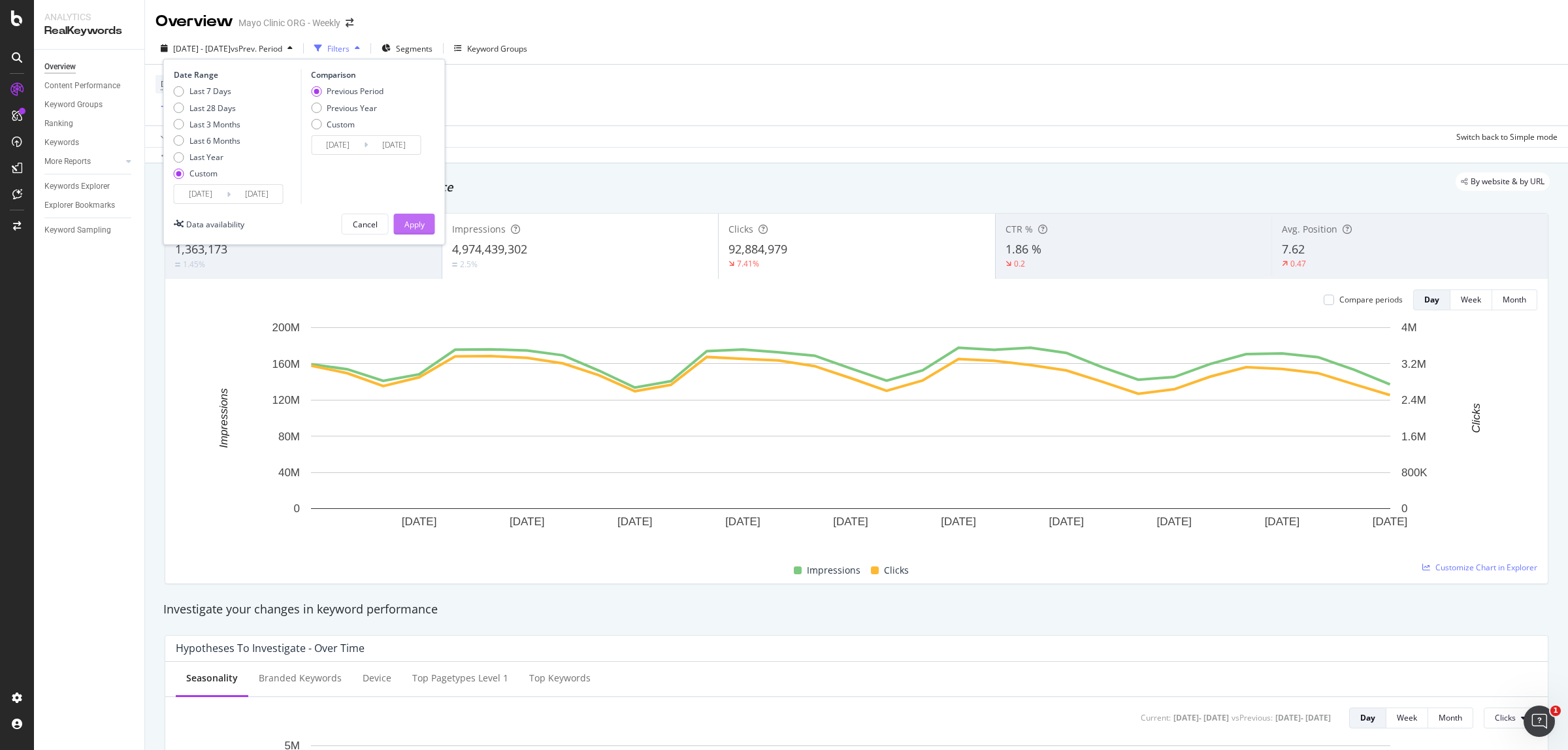
click at [413, 226] on div "Apply" at bounding box center [414, 224] width 20 height 11
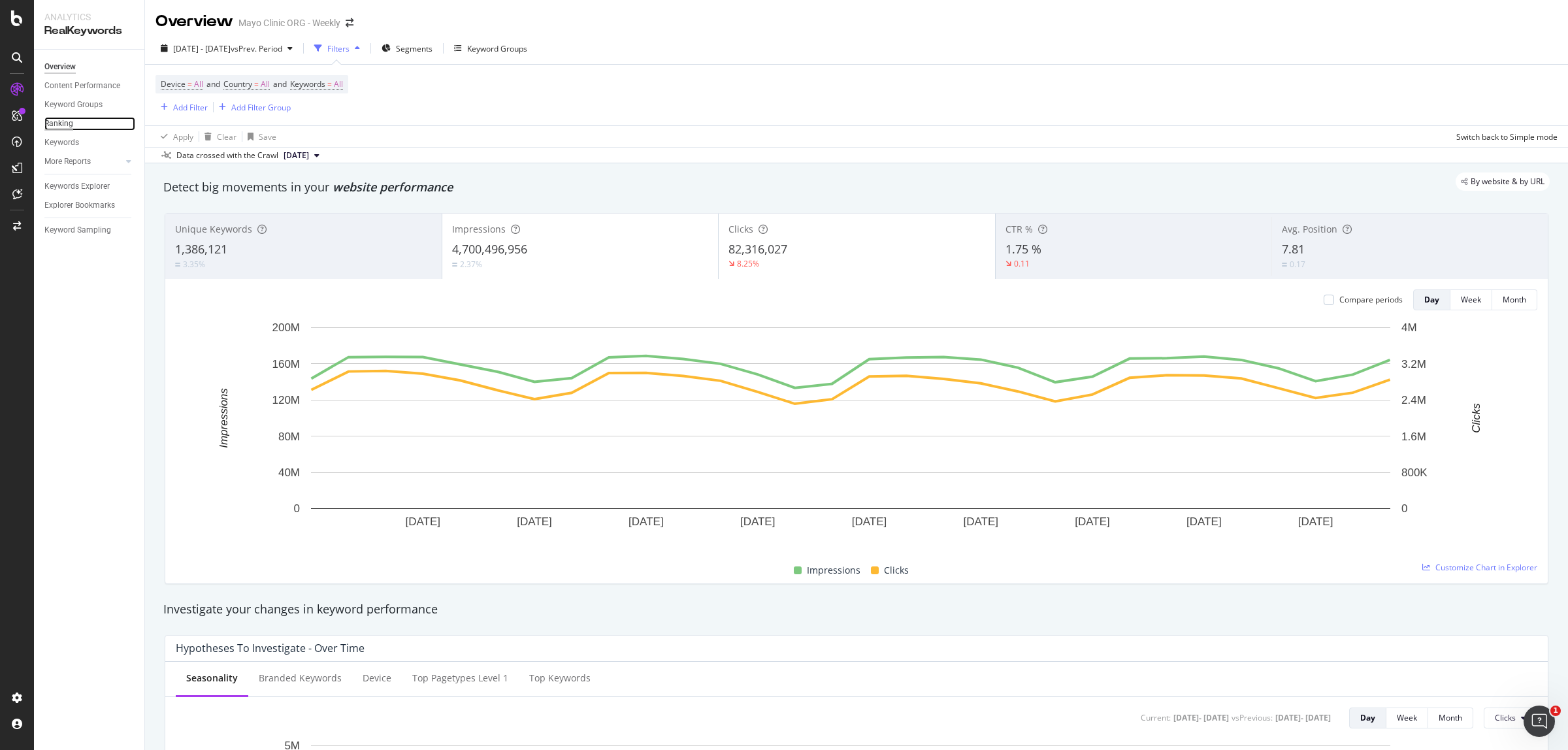
click at [64, 122] on div "Ranking" at bounding box center [58, 124] width 29 height 14
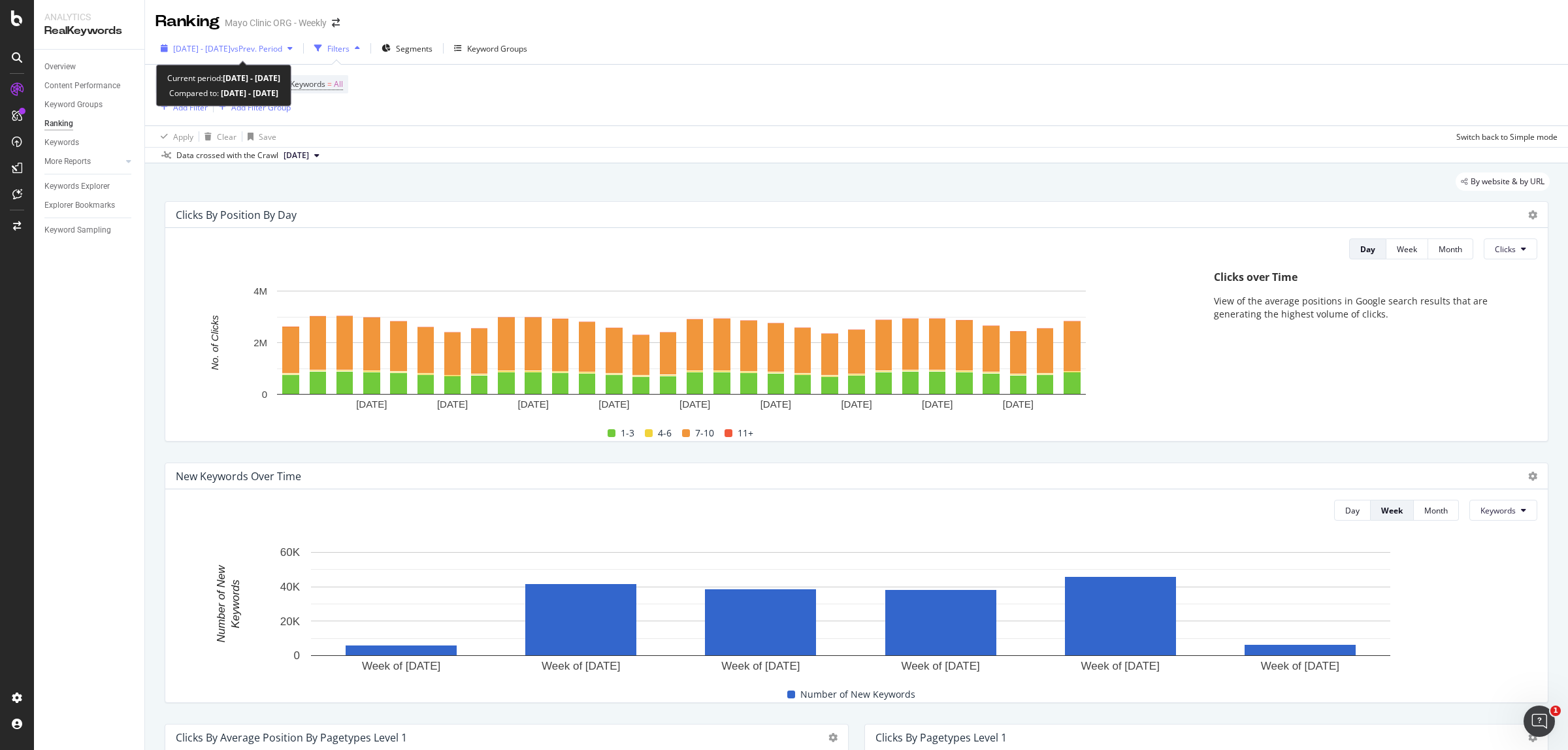
click at [264, 48] on span "vs Prev. Period" at bounding box center [256, 48] width 52 height 11
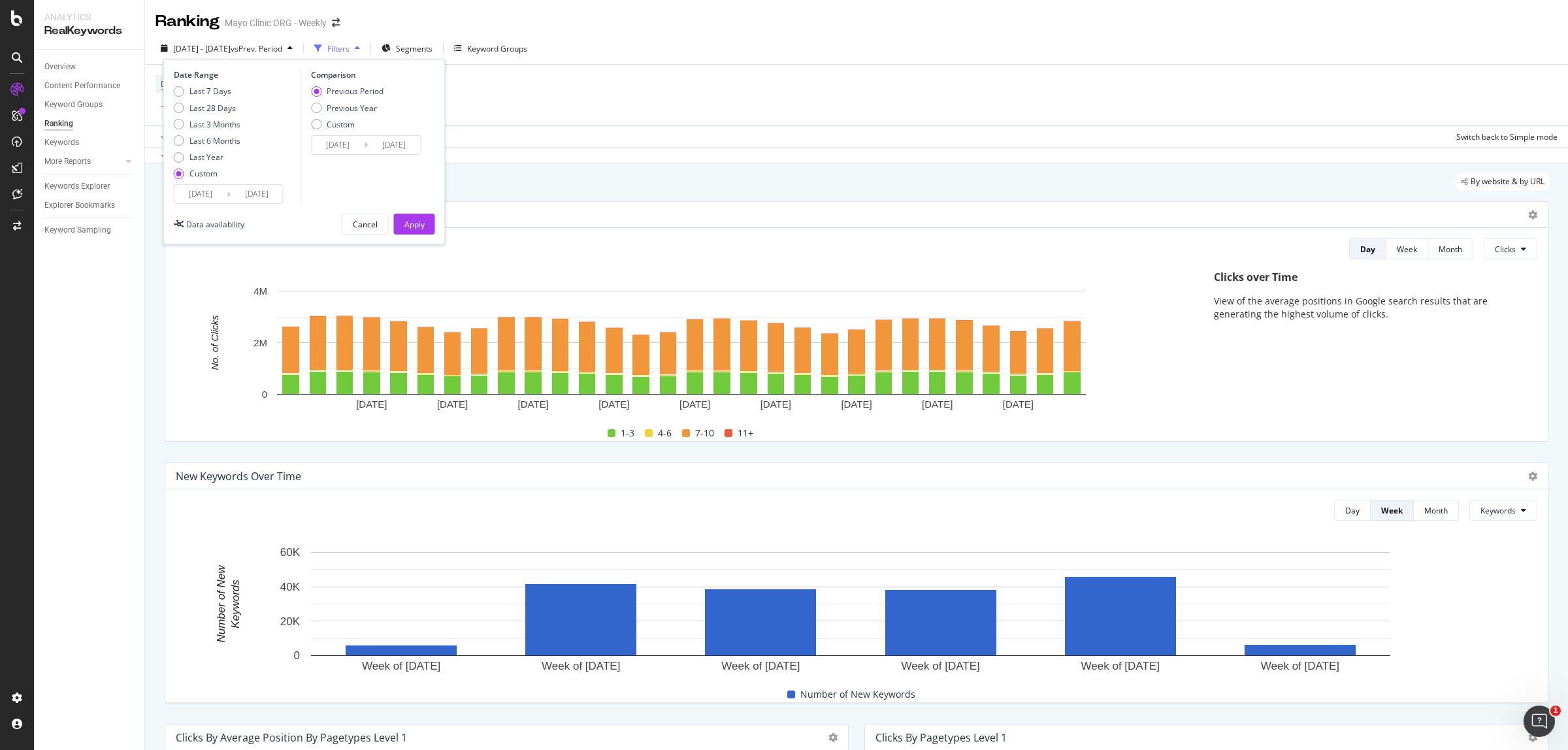
click at [206, 194] on input "[DATE]" at bounding box center [200, 194] width 52 height 18
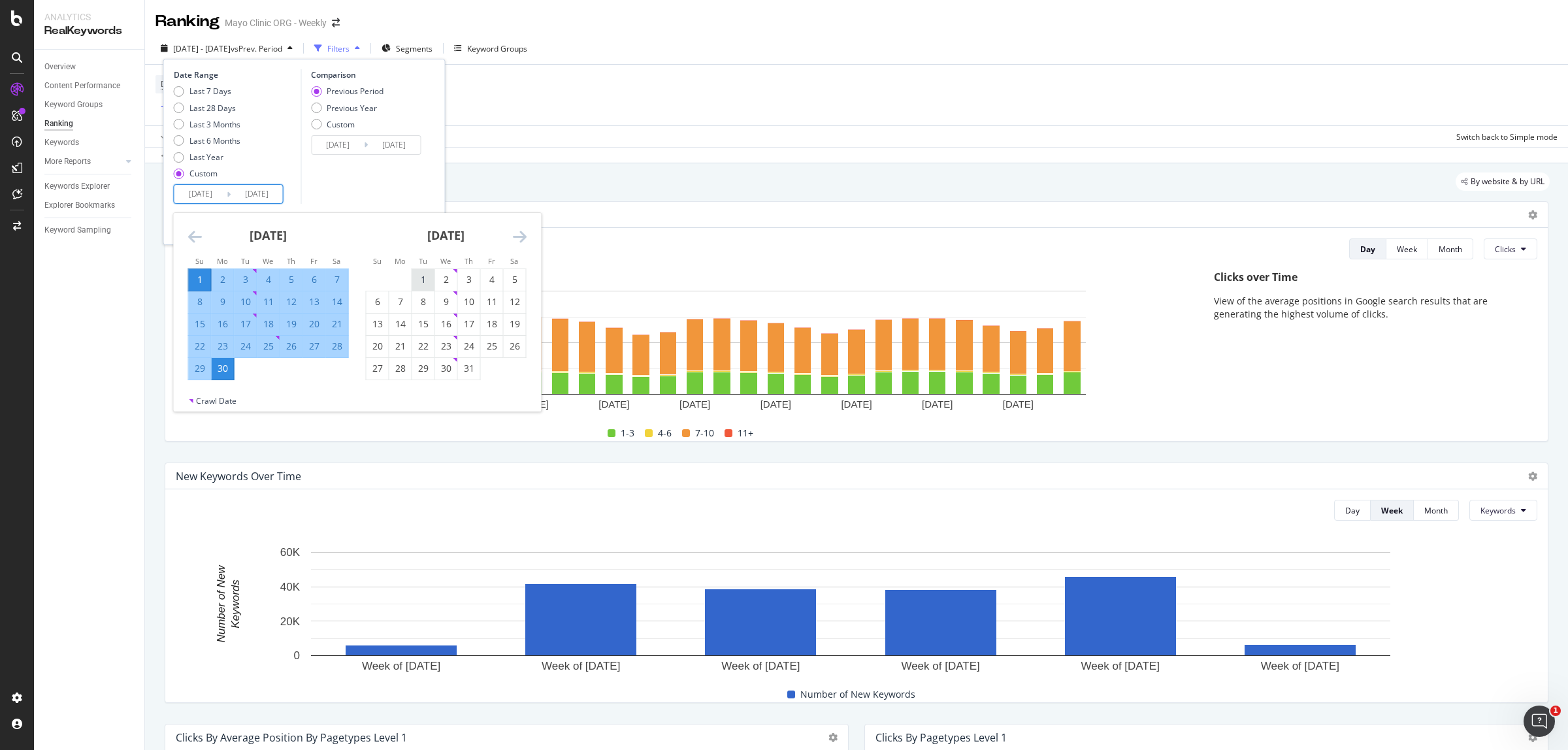
click at [426, 278] on div "1" at bounding box center [423, 279] width 22 height 13
type input "[DATE]"
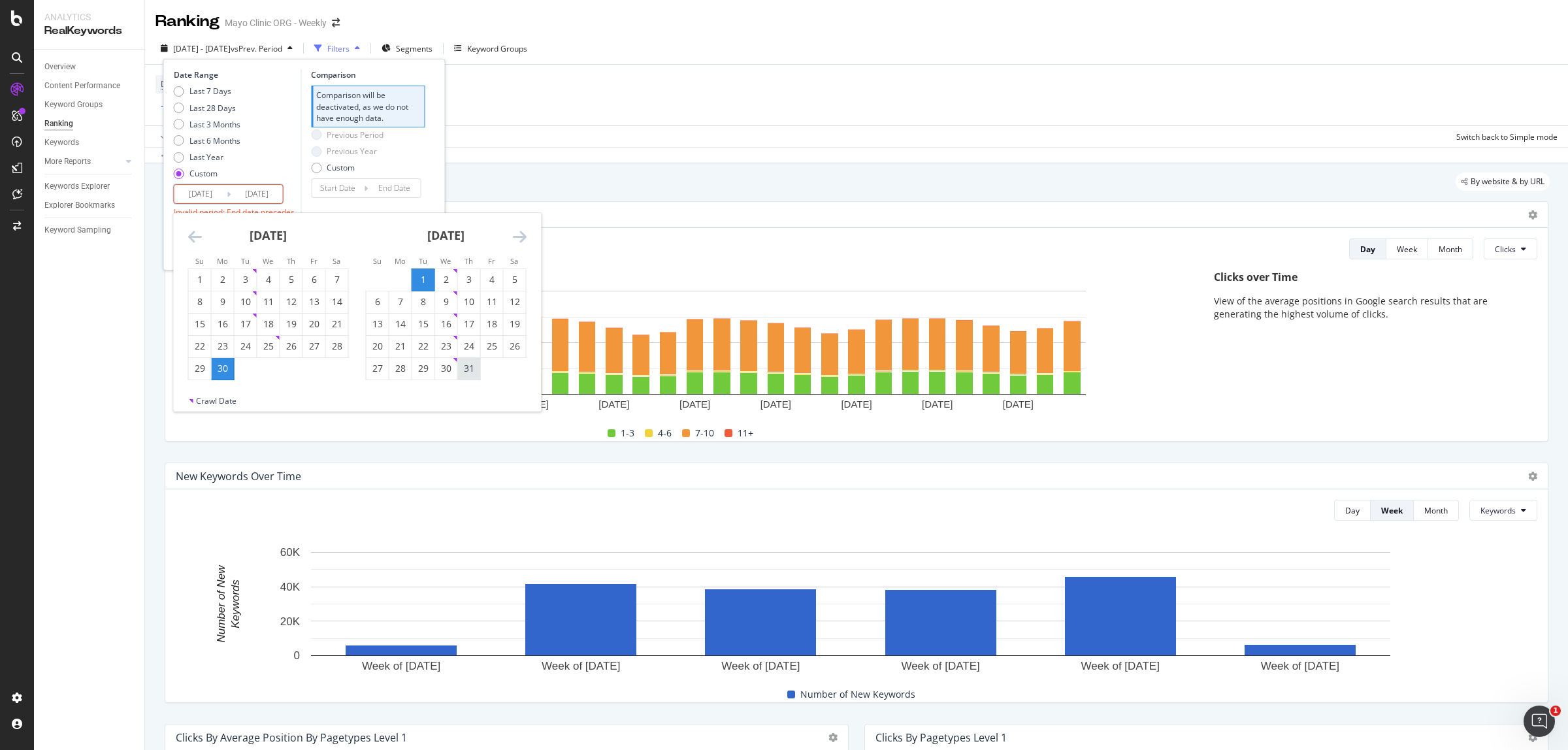
click at [474, 364] on div "31" at bounding box center [469, 368] width 22 height 13
type input "[DATE]"
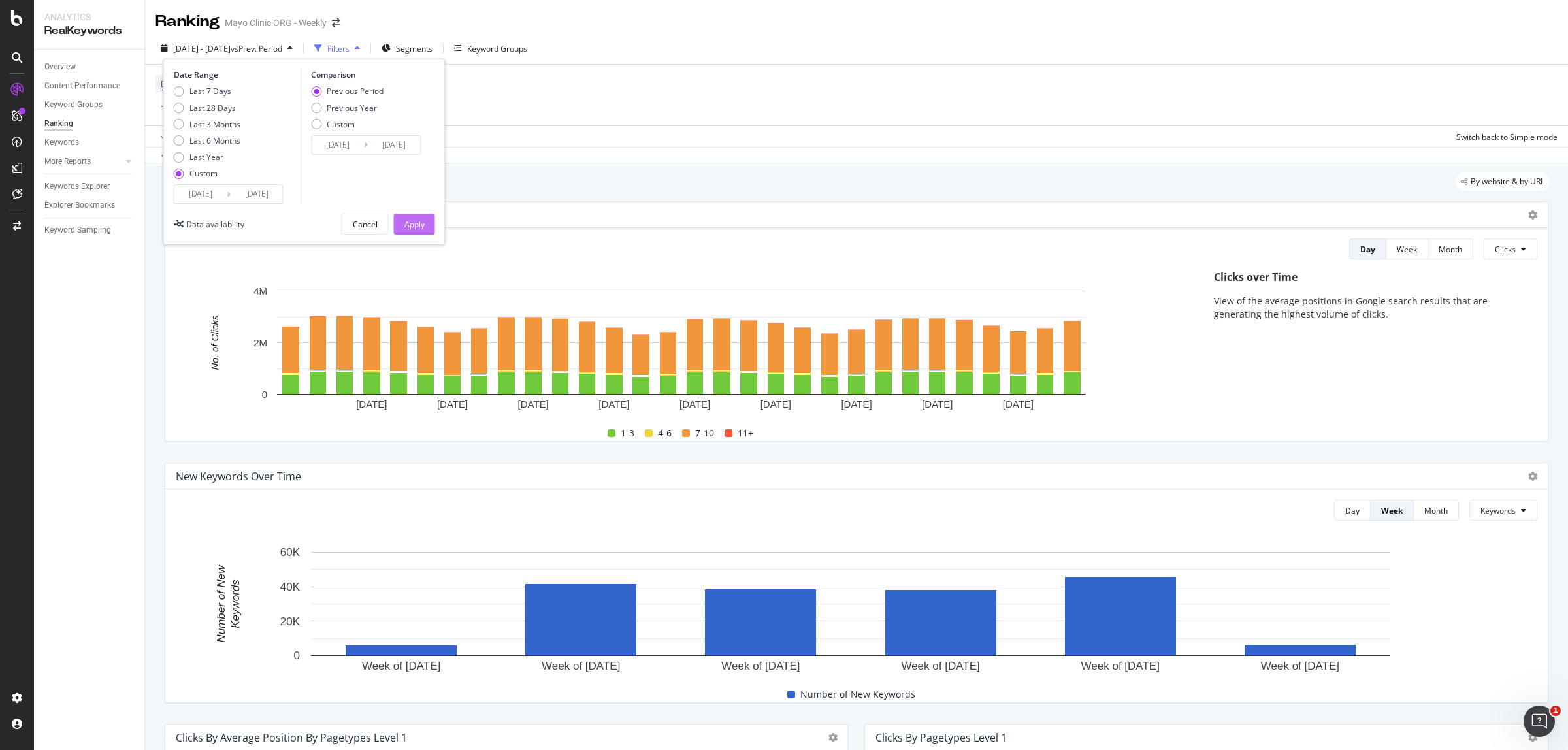
click at [420, 229] on div "Apply" at bounding box center [414, 224] width 20 height 11
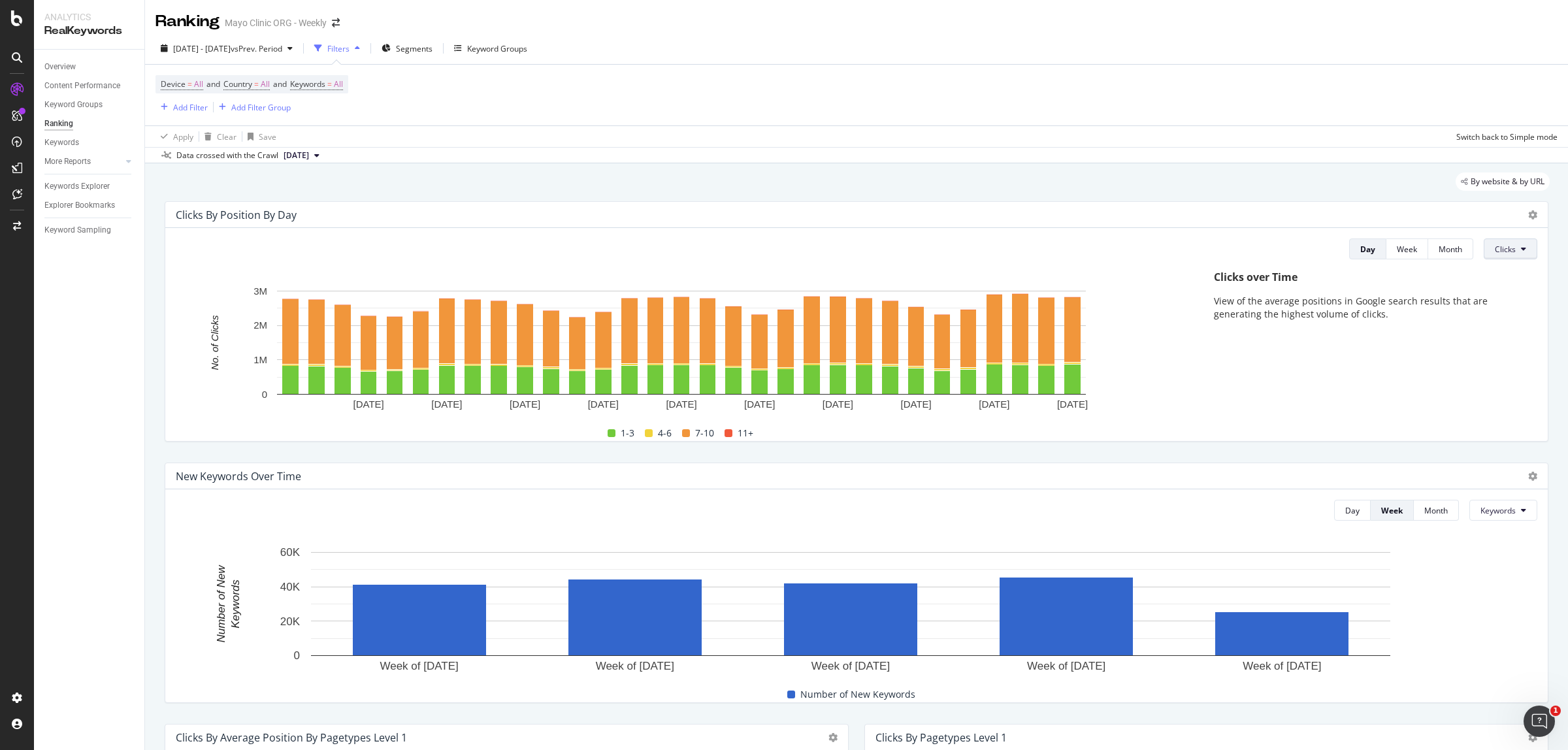
click at [1514, 255] on button "Clicks" at bounding box center [1510, 249] width 54 height 21
click at [1504, 279] on span "Rankings" at bounding box center [1508, 275] width 49 height 12
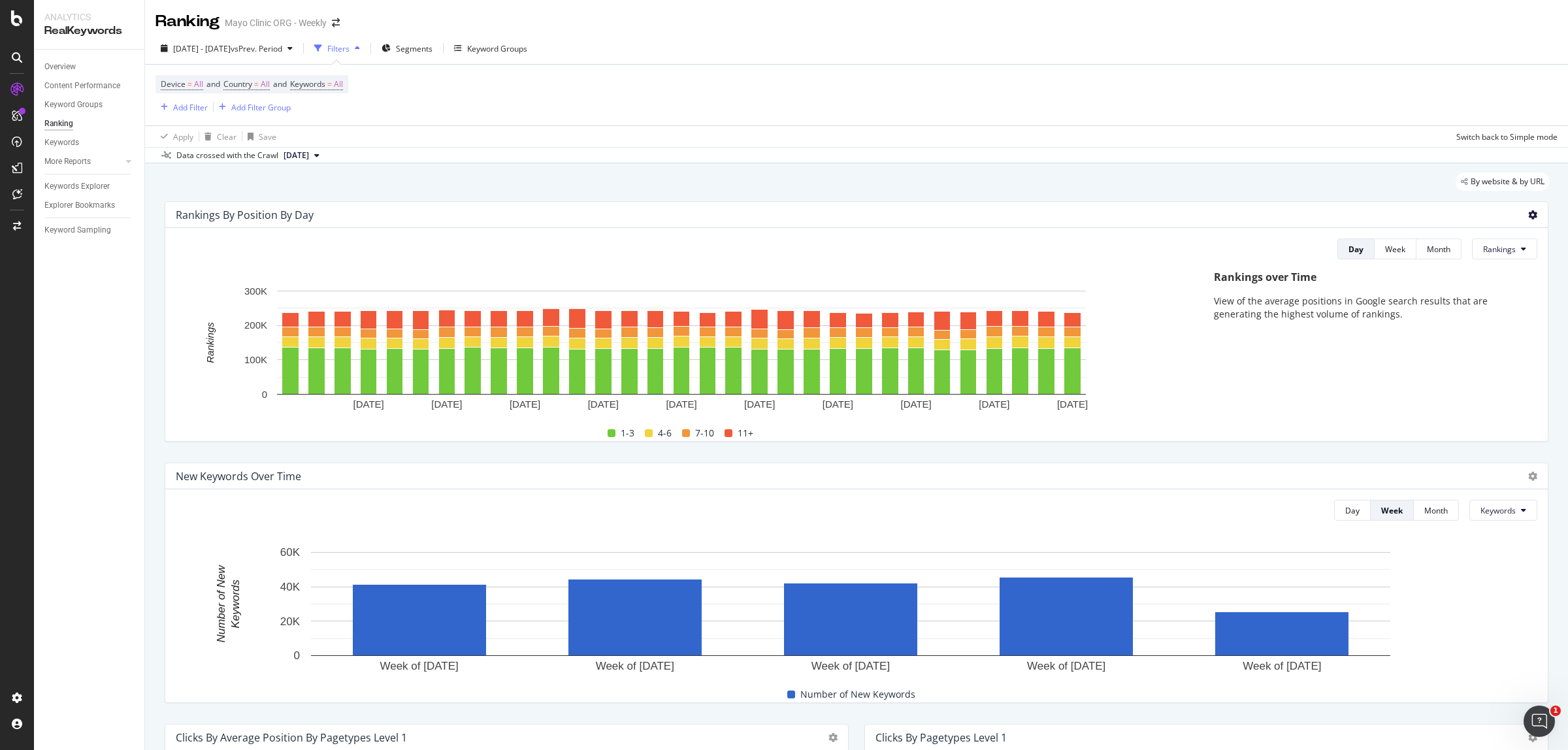
click at [1528, 213] on icon at bounding box center [1532, 215] width 9 height 9
click at [1469, 251] on span "Export as CSV" at bounding box center [1468, 252] width 73 height 12
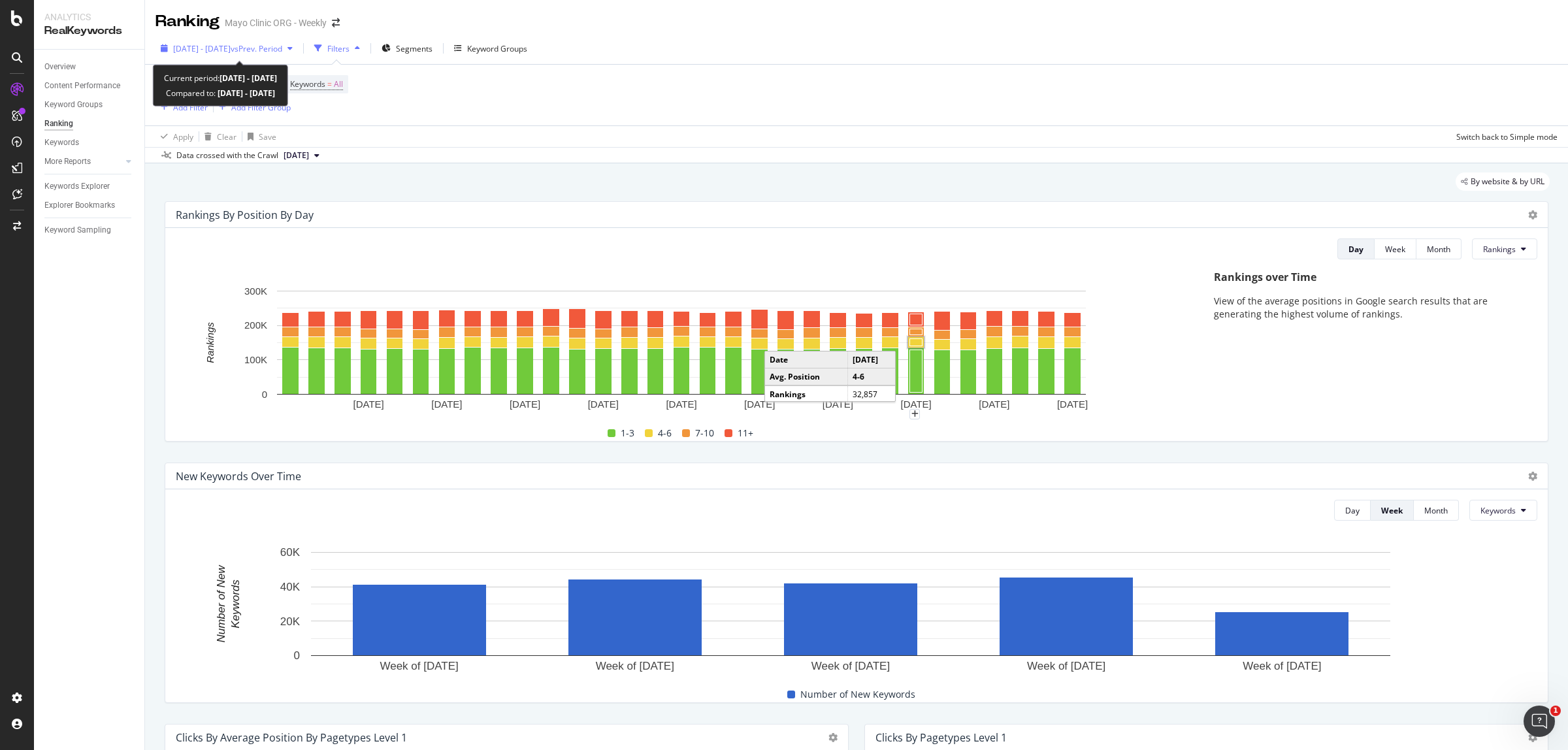
click at [230, 43] on span "[DATE] - [DATE]" at bounding box center [202, 48] width 58 height 11
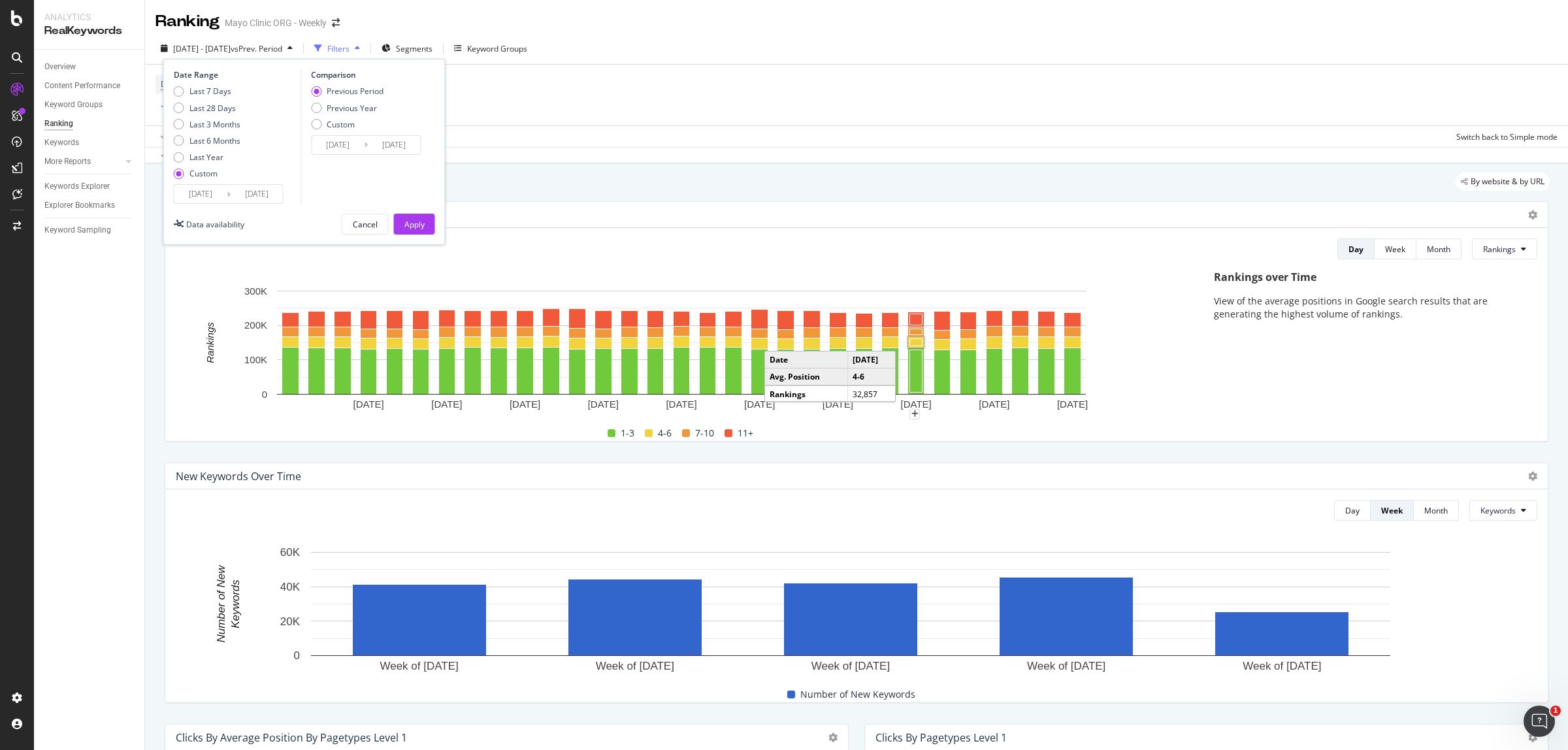
click at [190, 199] on input "[DATE]" at bounding box center [200, 194] width 52 height 18
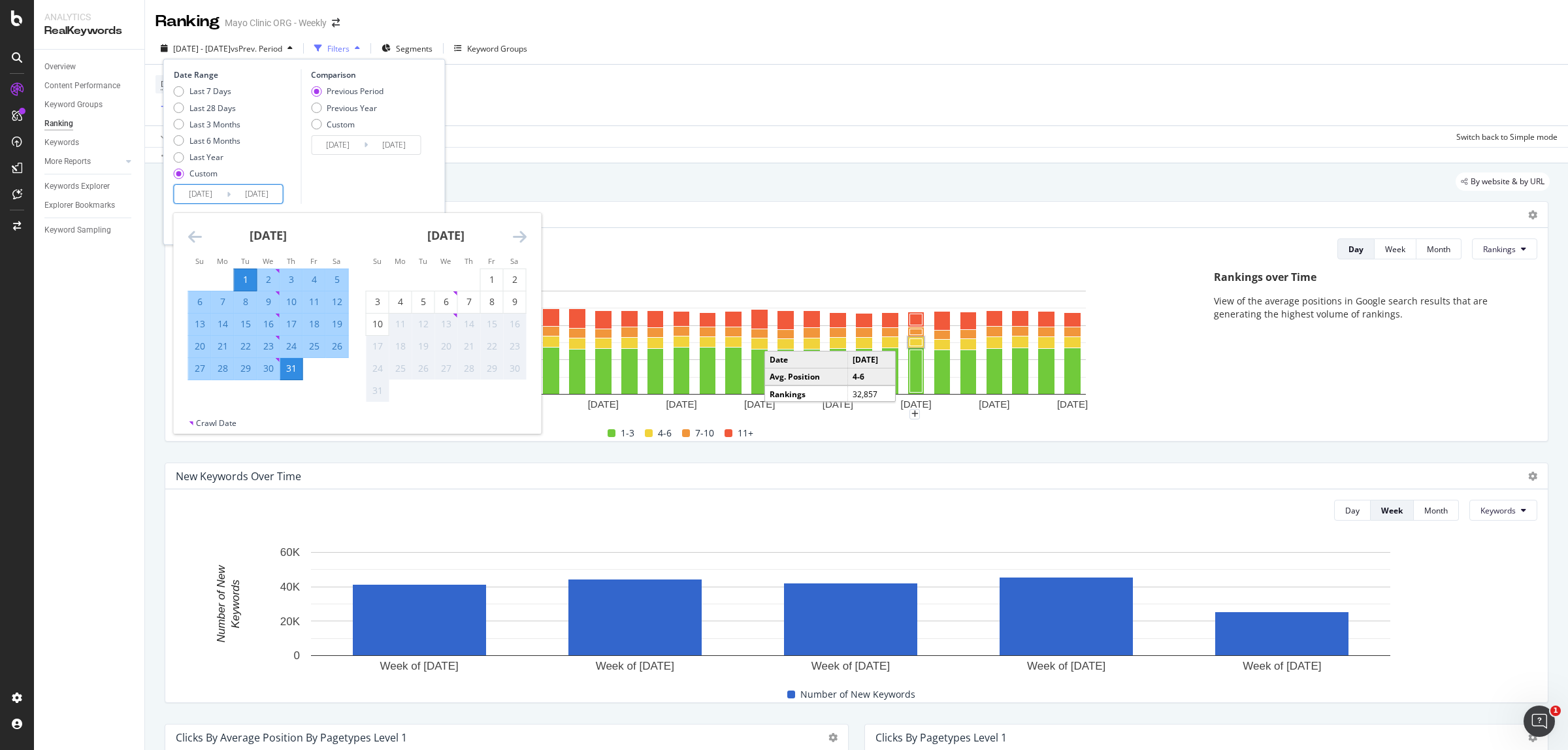
click at [194, 240] on icon "Move backward to switch to the previous month." at bounding box center [195, 236] width 14 height 16
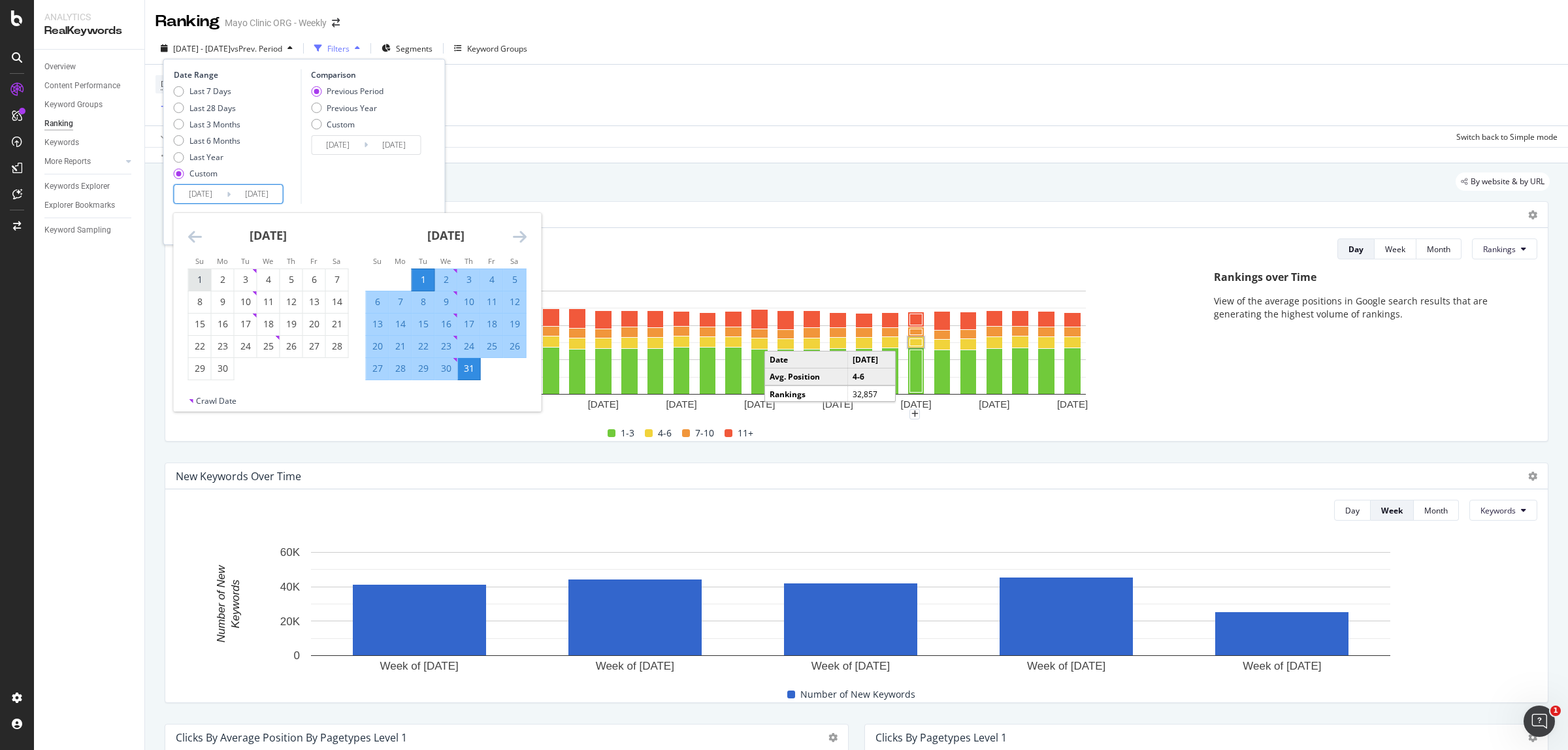
click at [204, 276] on div "1" at bounding box center [200, 279] width 22 height 13
type input "[DATE]"
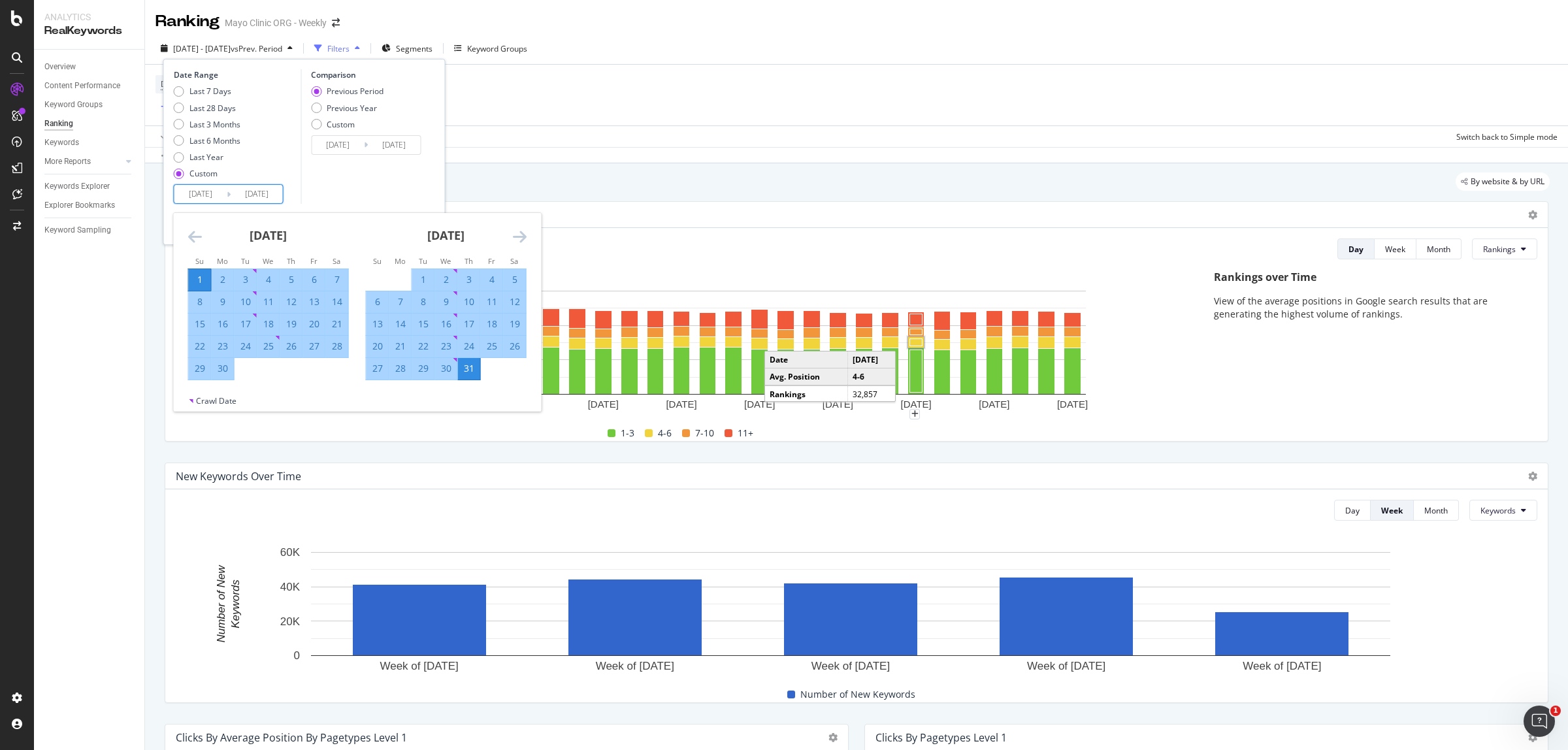
click at [229, 372] on div "30" at bounding box center [223, 368] width 22 height 13
type input "[DATE]"
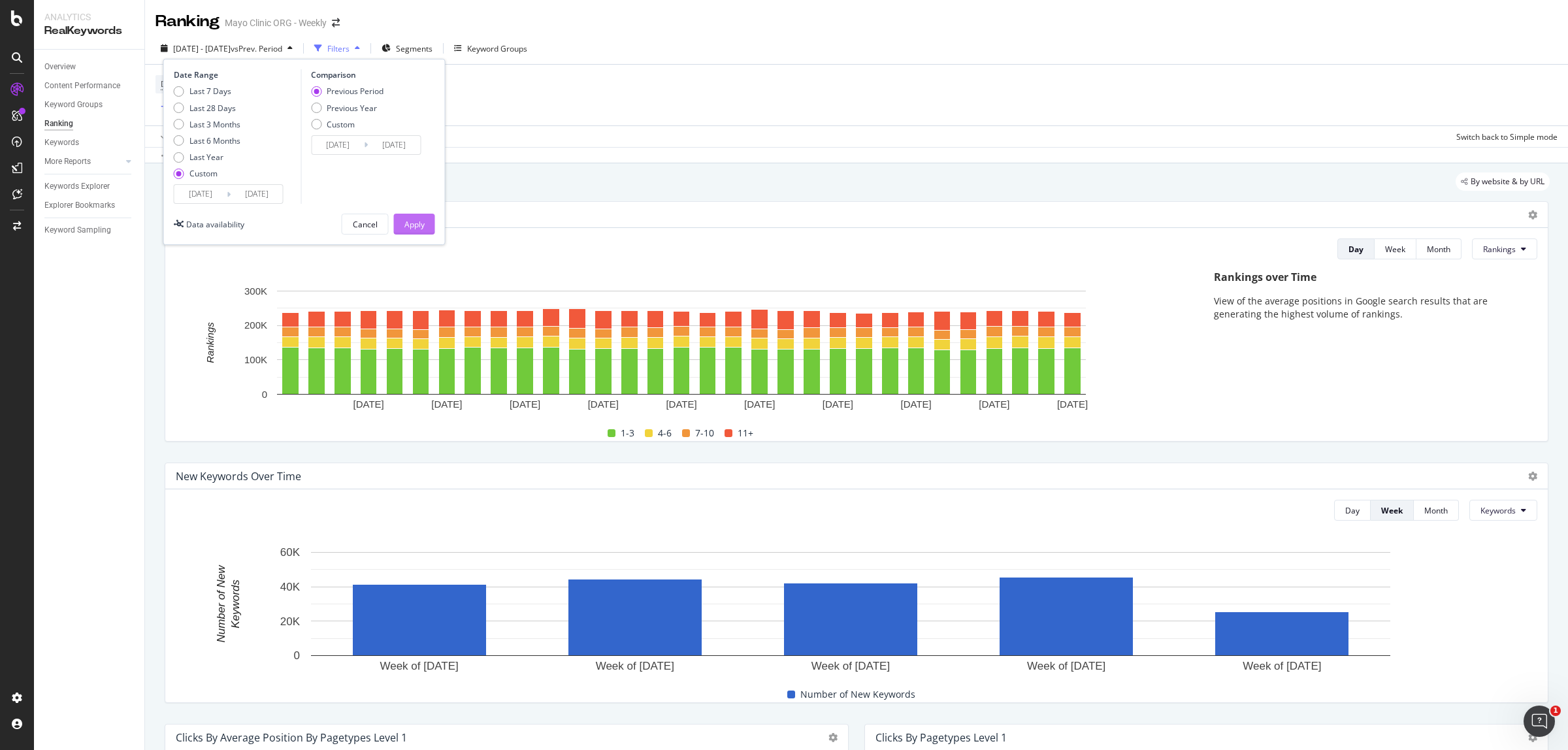
click at [410, 223] on div "Apply" at bounding box center [414, 224] width 20 height 11
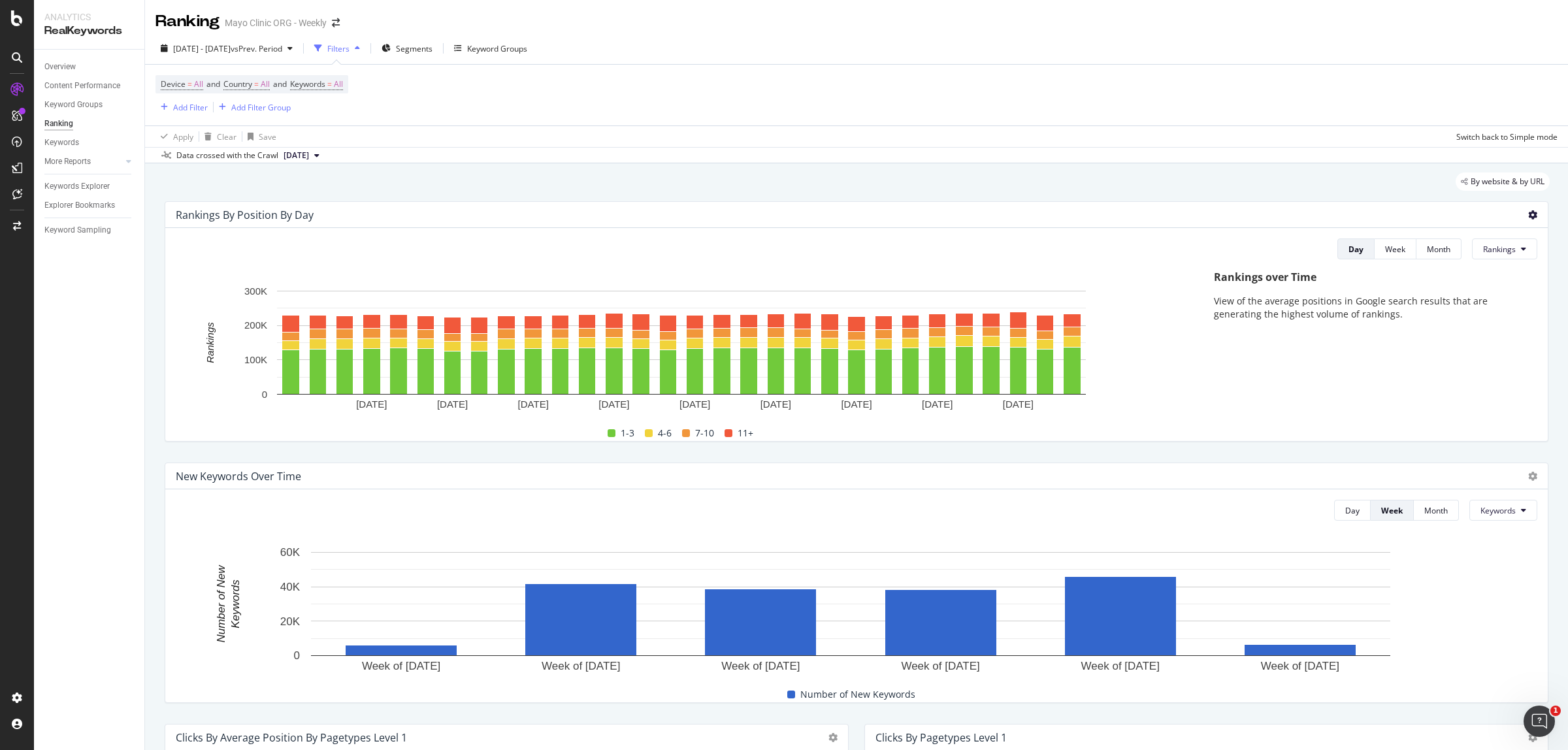
click at [1528, 217] on icon at bounding box center [1532, 215] width 9 height 9
click at [1487, 251] on span "Export as CSV" at bounding box center [1468, 252] width 73 height 12
click at [223, 52] on span "[DATE] - [DATE]" at bounding box center [202, 48] width 58 height 11
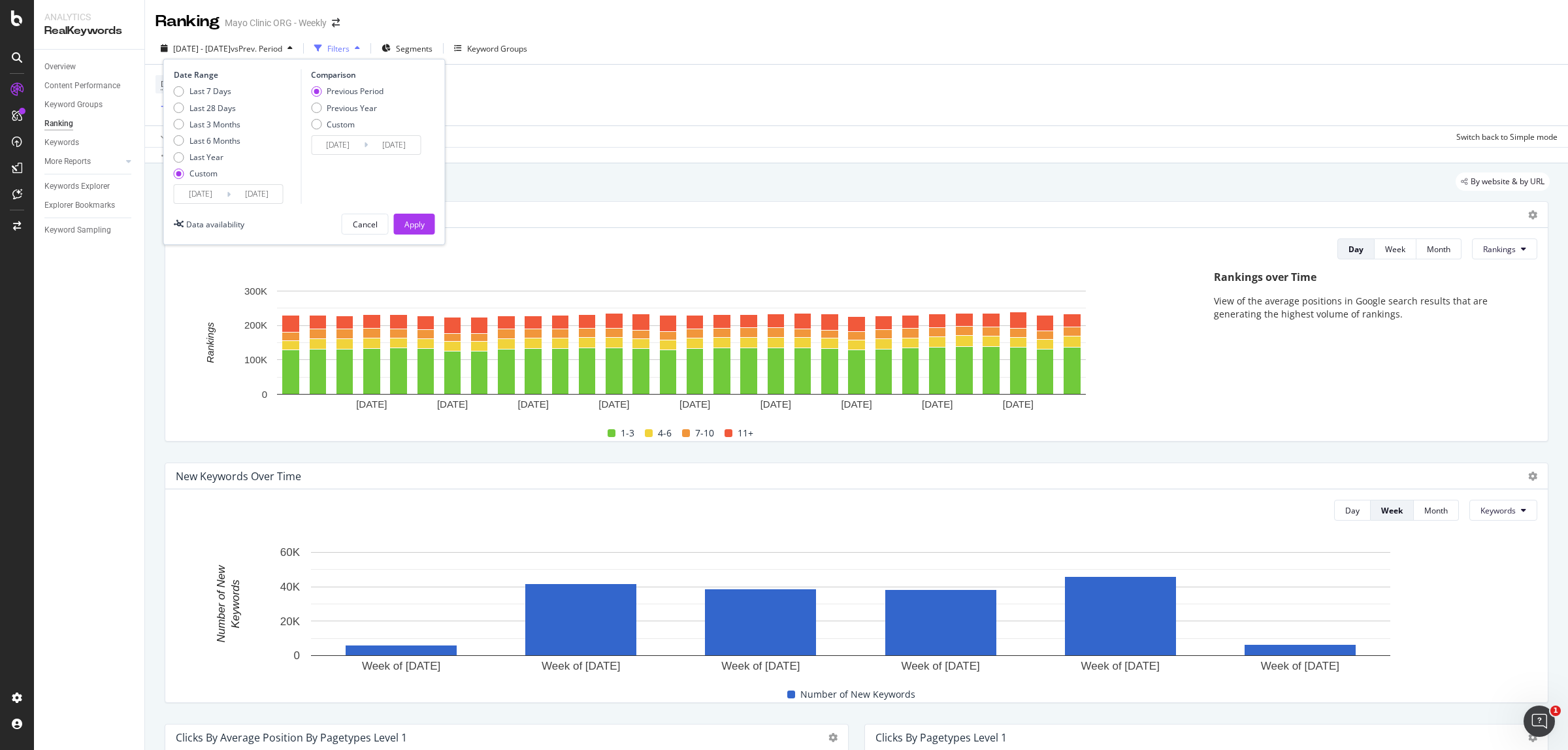
click at [188, 196] on input "[DATE]" at bounding box center [200, 194] width 52 height 18
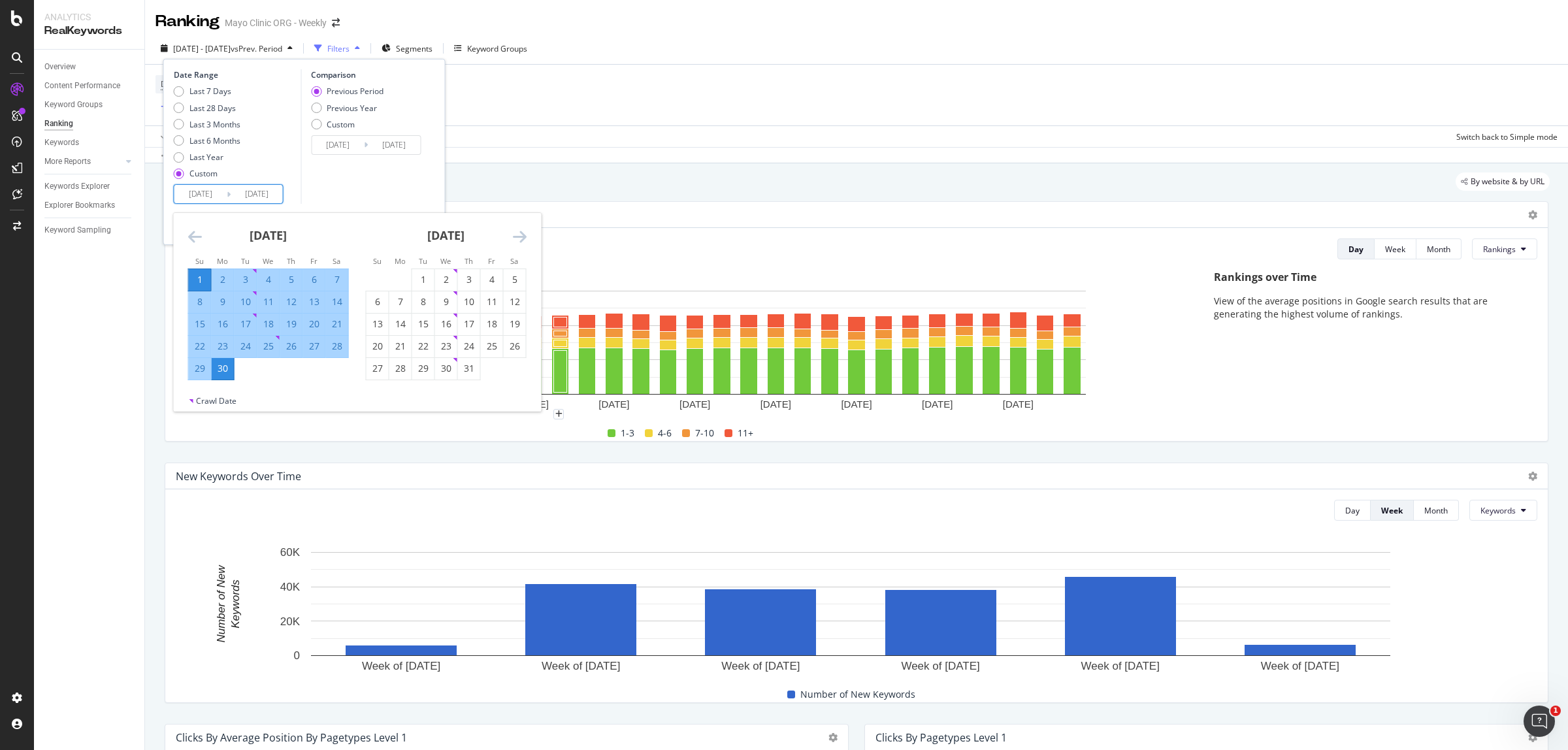
click at [194, 236] on icon "Move backward to switch to the previous month." at bounding box center [195, 236] width 14 height 16
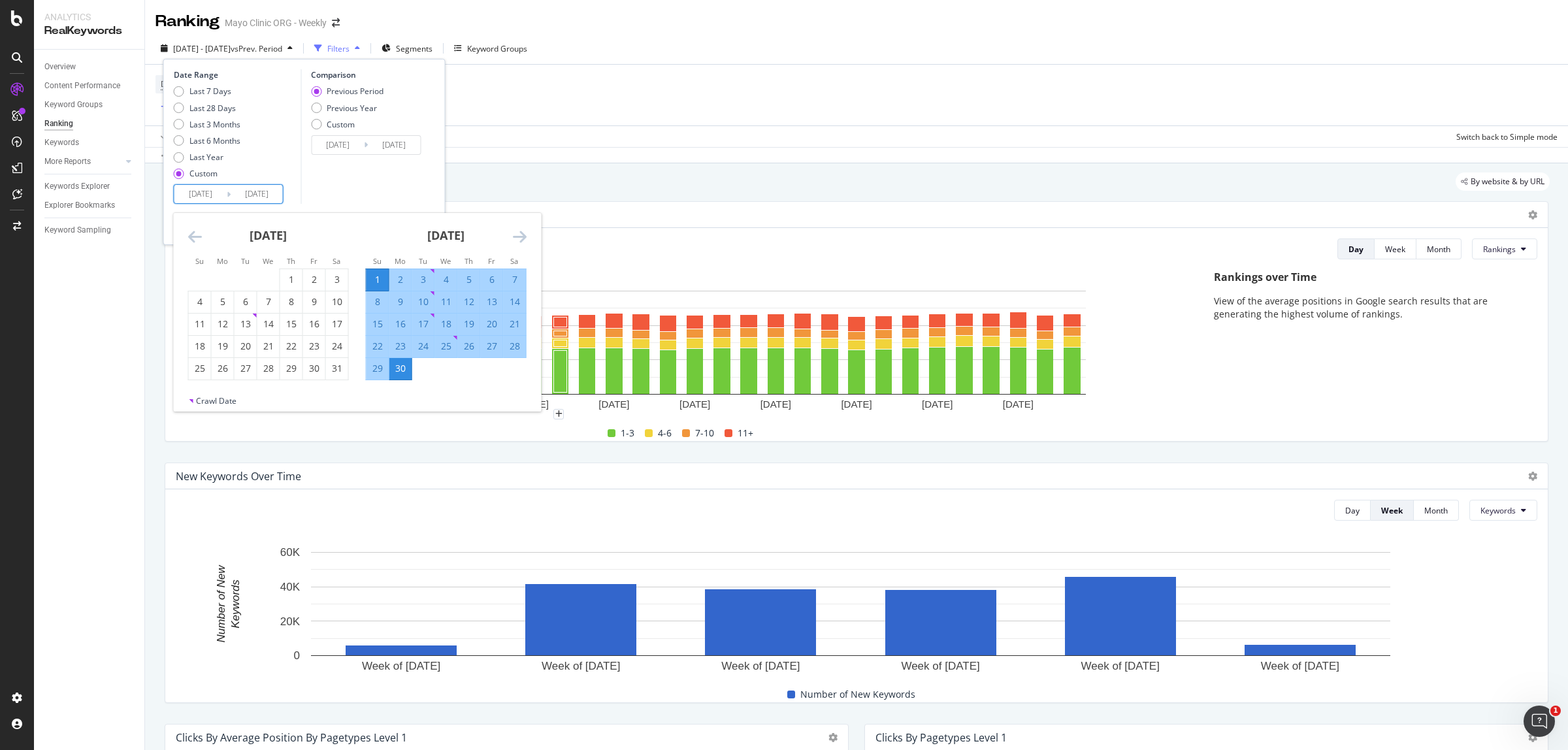
click at [194, 236] on icon "Move backward to switch to the previous month." at bounding box center [195, 236] width 14 height 16
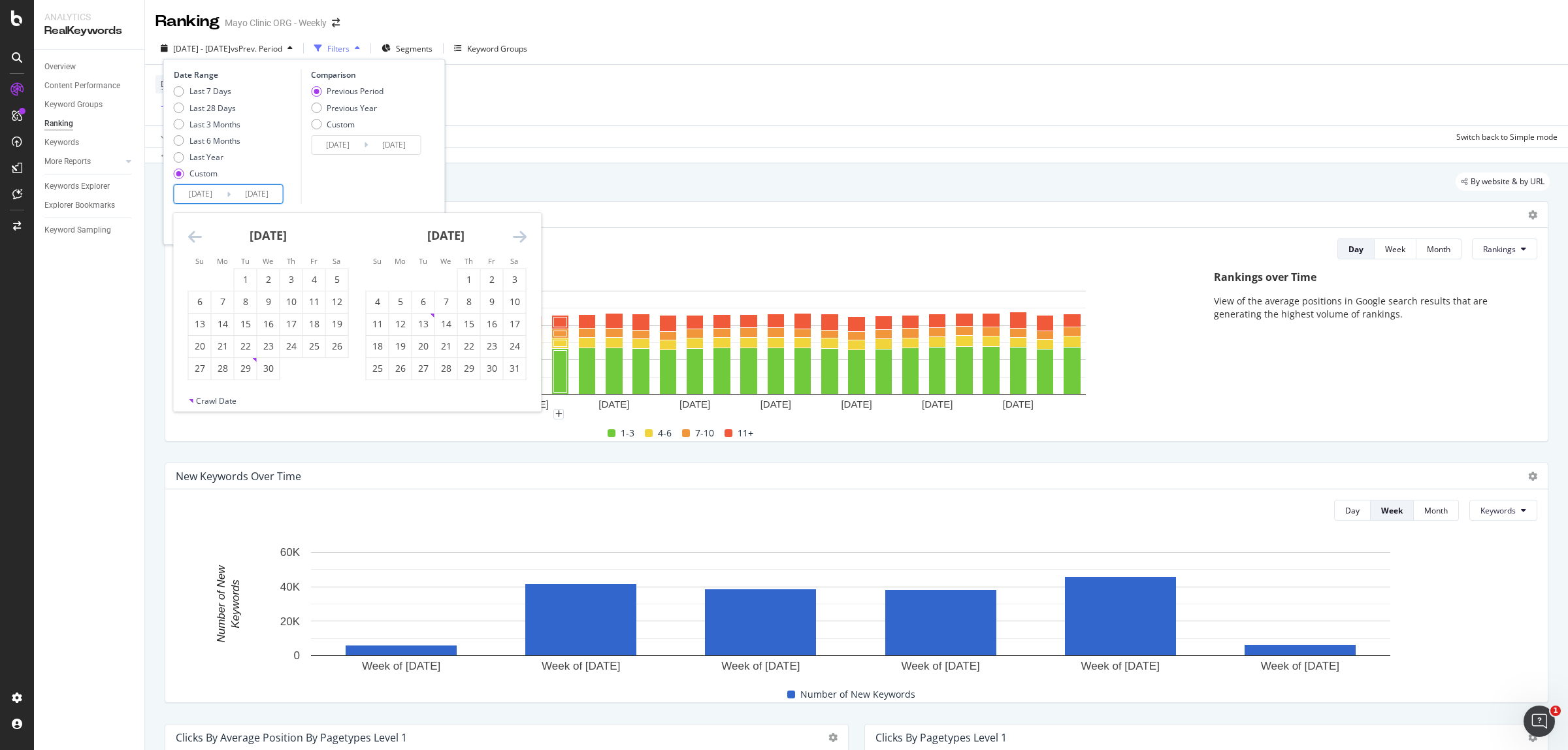
click at [194, 236] on icon "Move backward to switch to the previous month." at bounding box center [195, 236] width 14 height 16
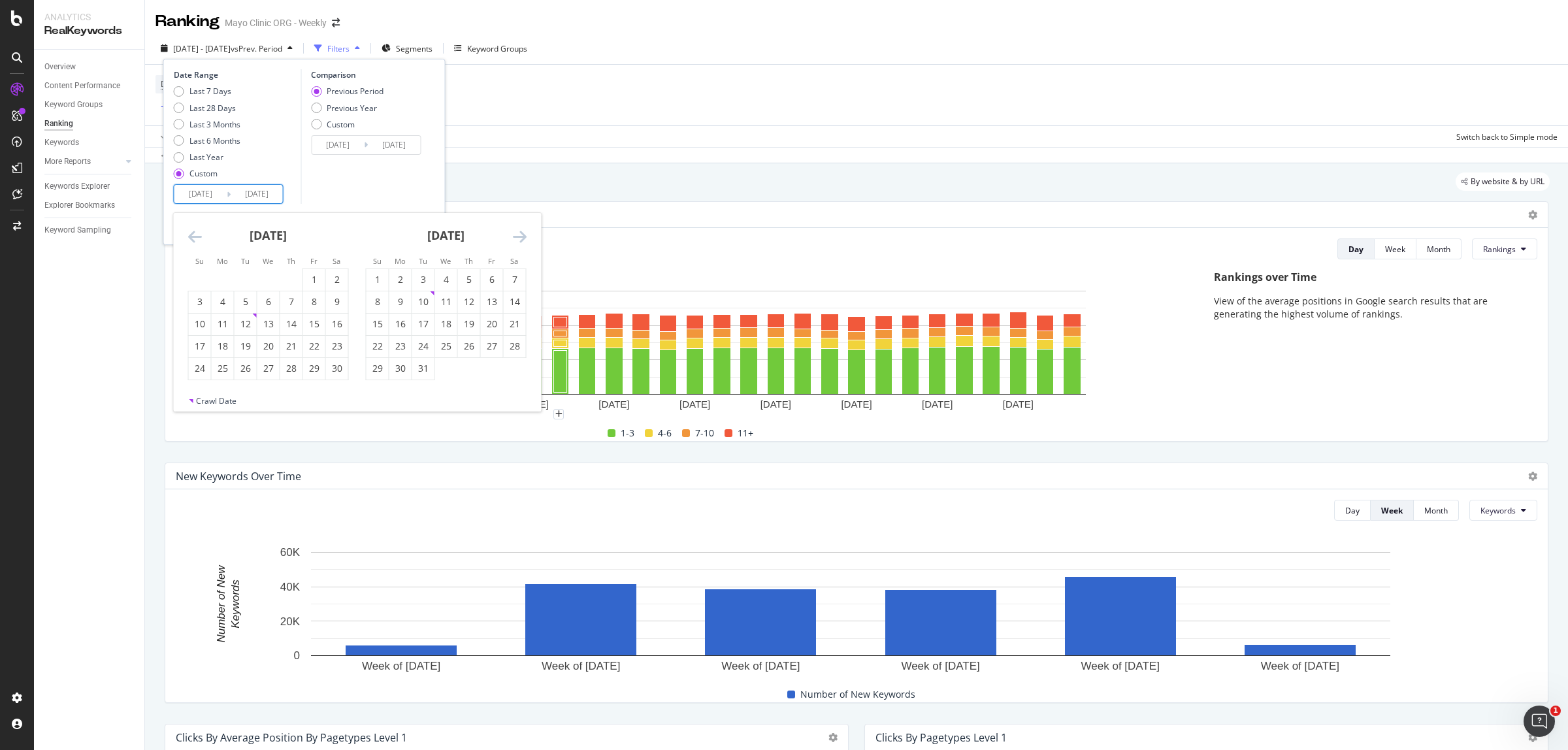
click at [194, 236] on icon "Move backward to switch to the previous month." at bounding box center [195, 236] width 14 height 16
click at [194, 237] on icon "Move backward to switch to the previous month." at bounding box center [195, 236] width 14 height 16
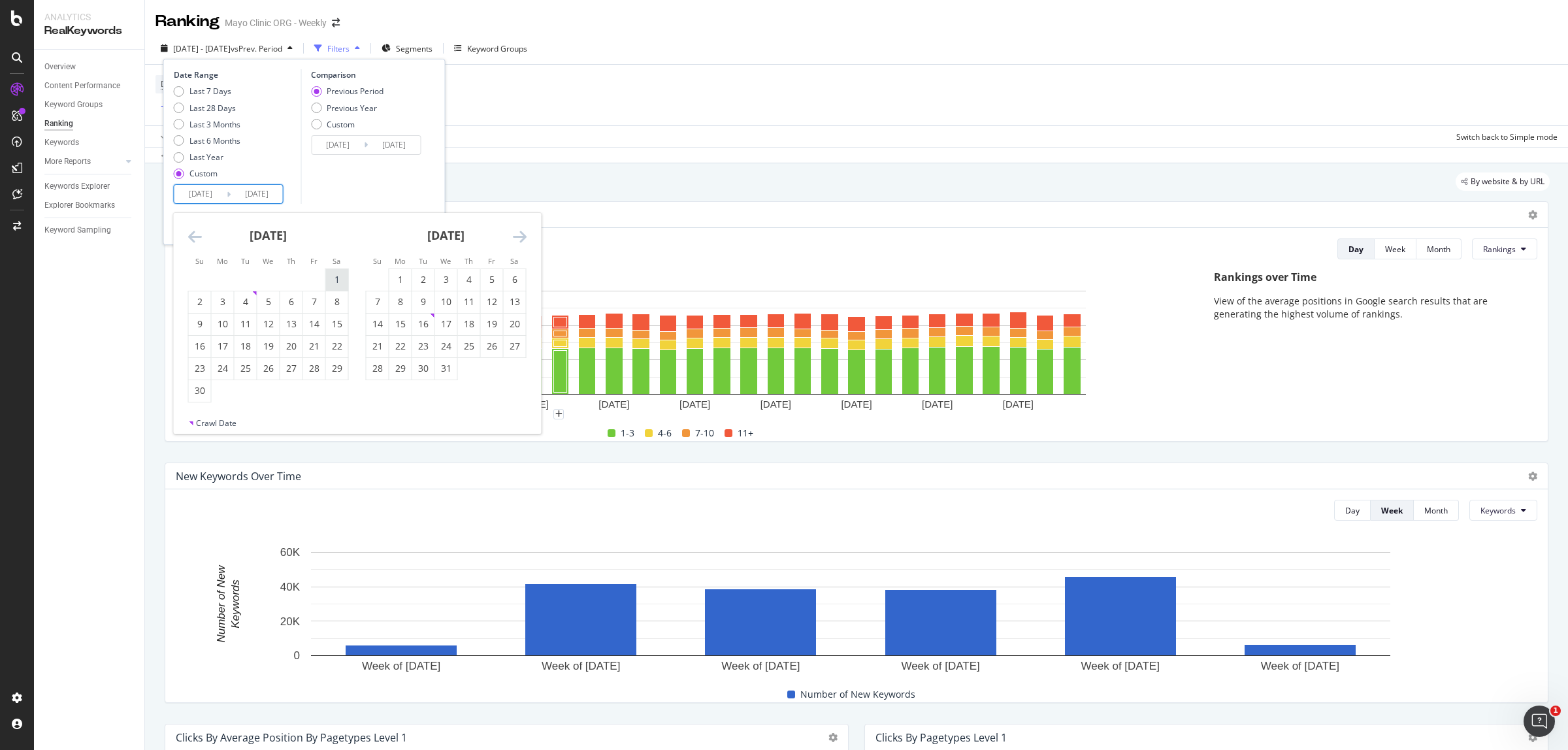
click at [337, 281] on div "1" at bounding box center [337, 279] width 22 height 13
type input "[DATE]"
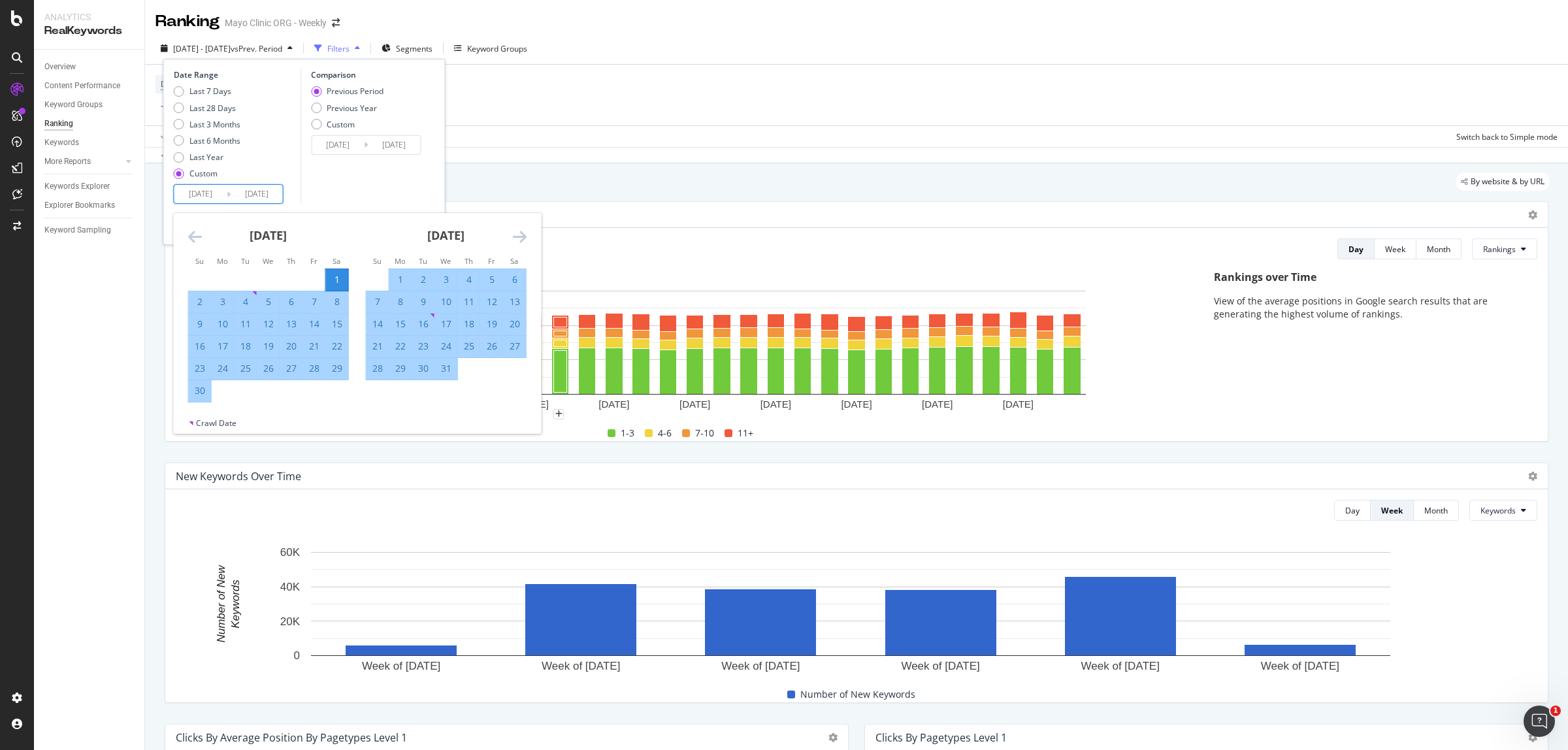
click at [209, 391] on div "30" at bounding box center [200, 390] width 22 height 13
type input "[DATE]"
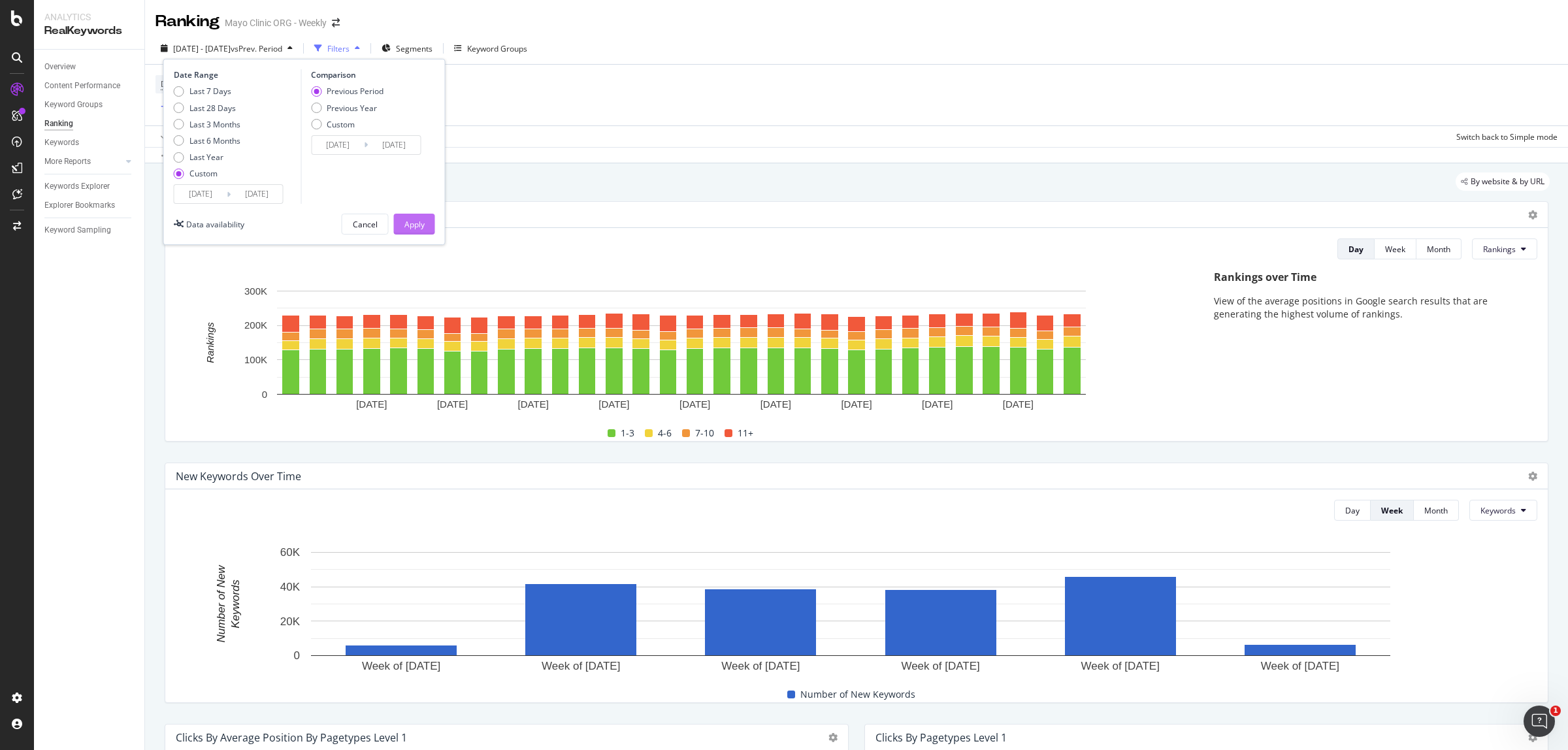
click at [419, 219] on div "Apply" at bounding box center [414, 224] width 20 height 11
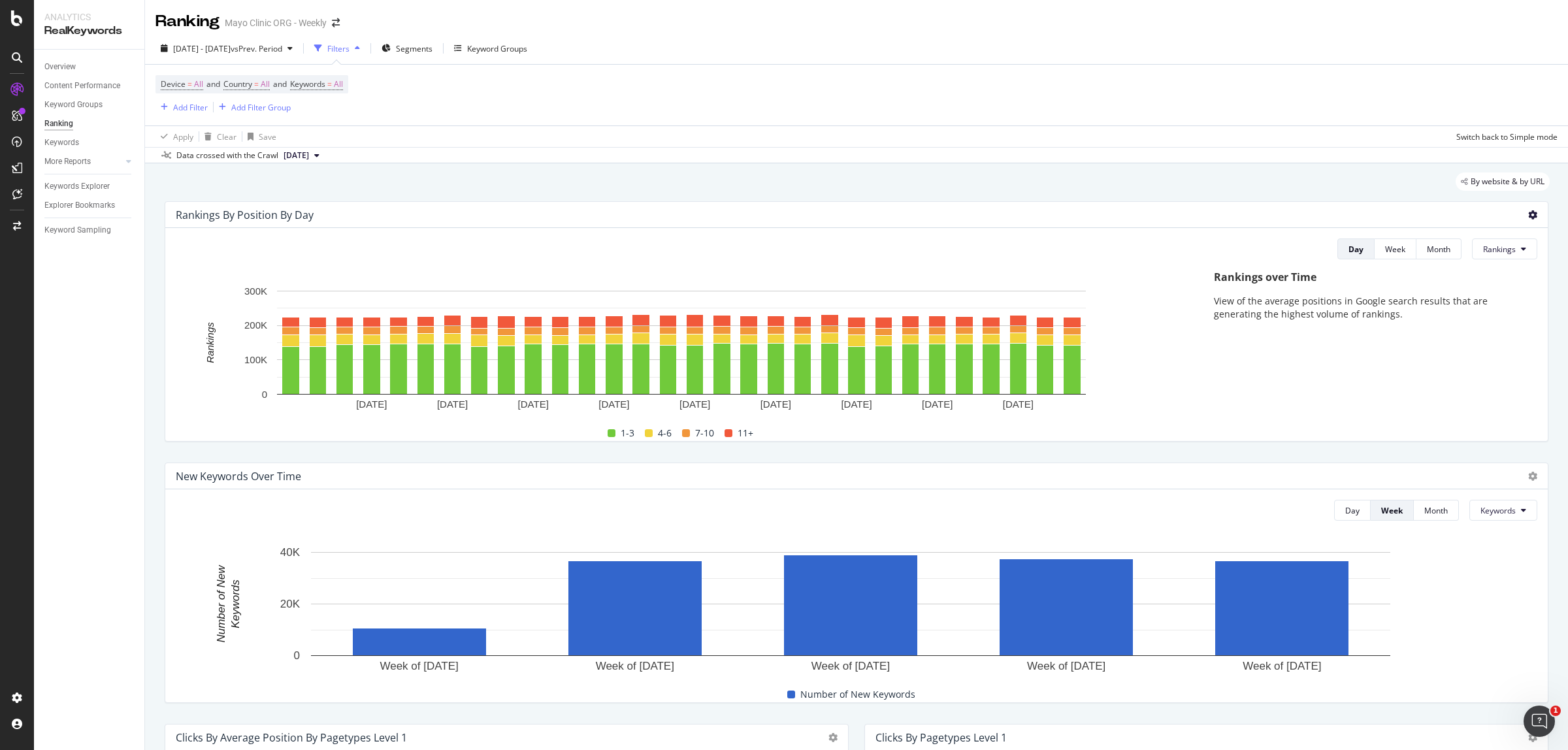
click at [1528, 211] on icon at bounding box center [1532, 215] width 9 height 9
click at [1467, 248] on span "Export as CSV" at bounding box center [1468, 252] width 73 height 12
